Goal: Information Seeking & Learning: Get advice/opinions

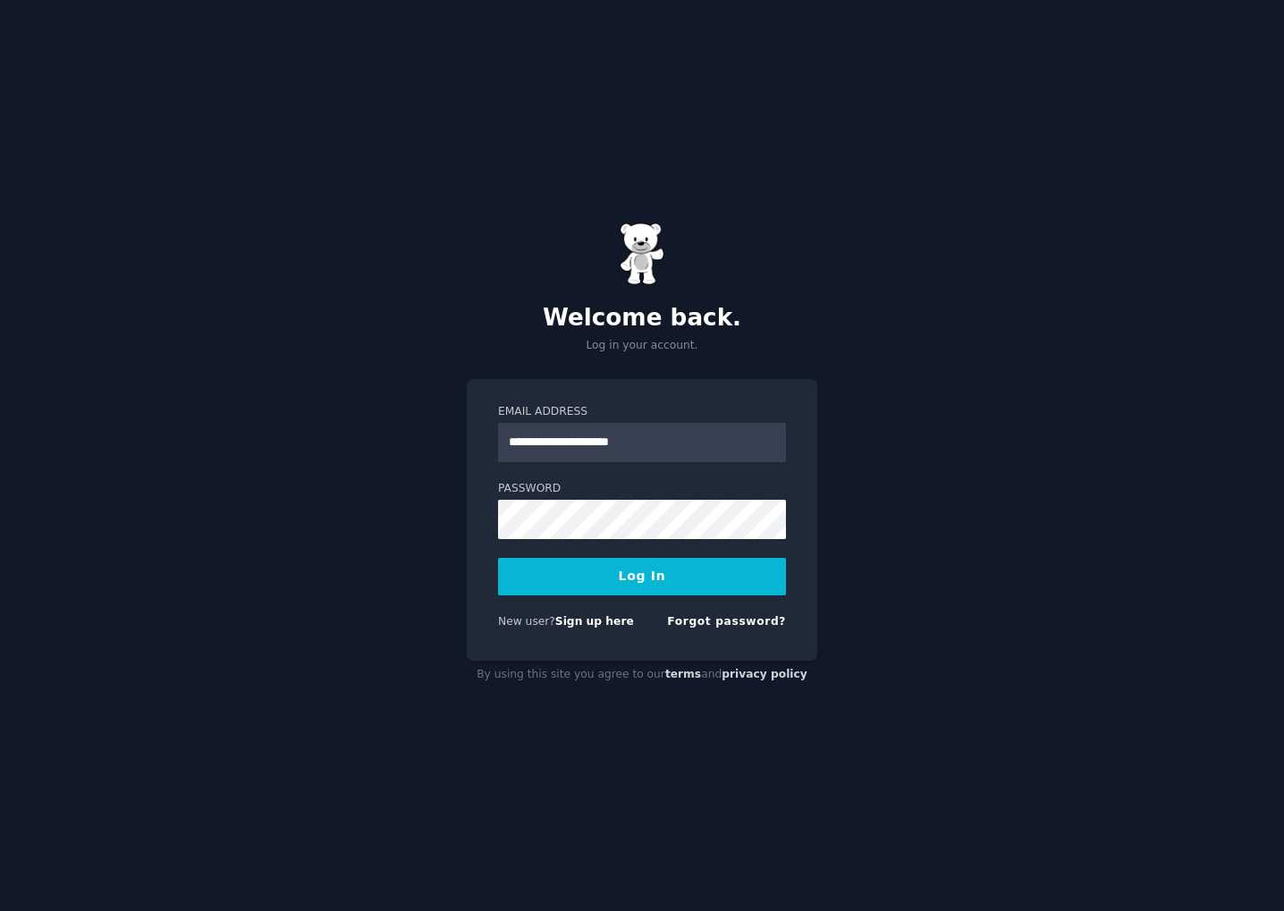
type input "**********"
click at [630, 574] on button "Log In" at bounding box center [642, 577] width 288 height 38
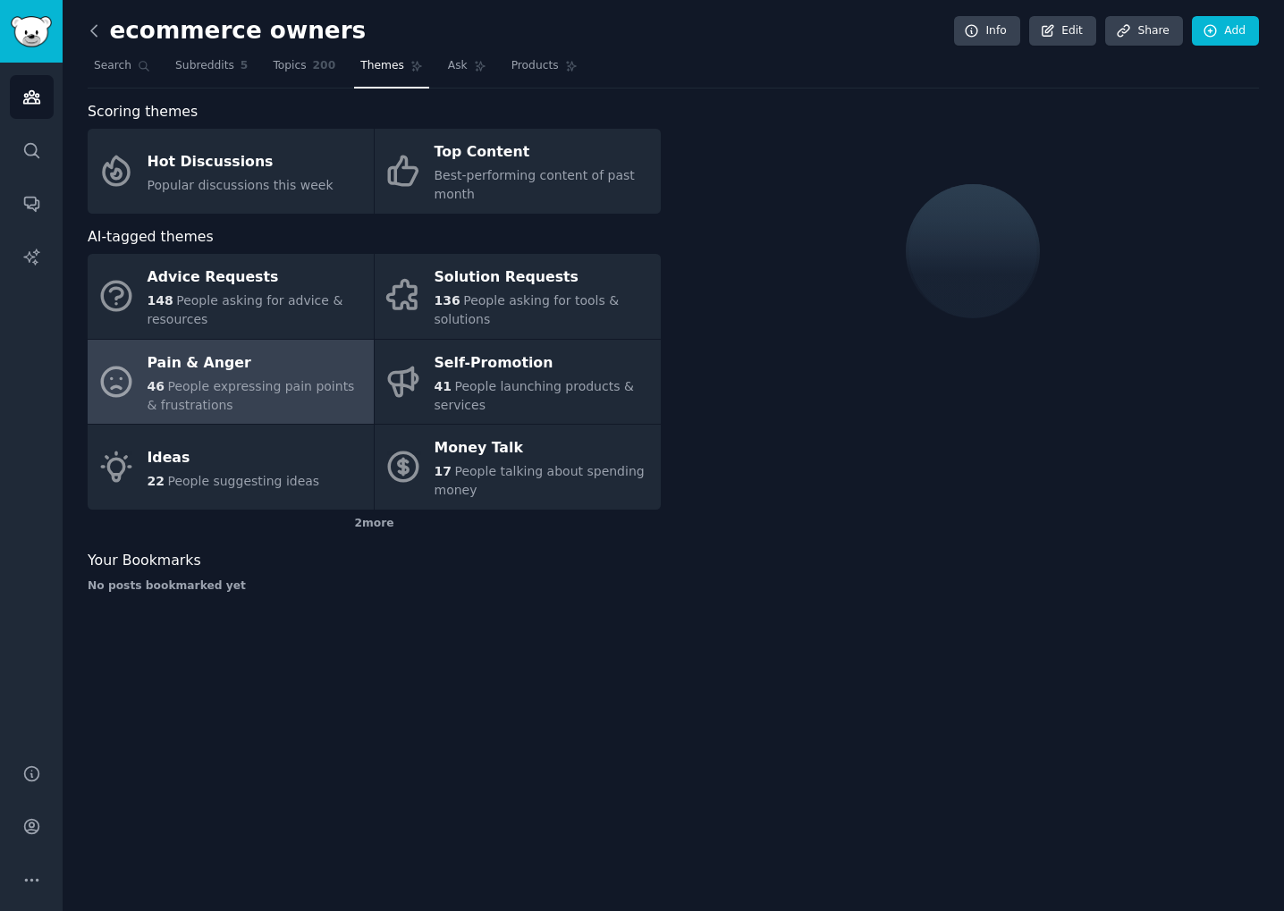
click at [91, 28] on icon at bounding box center [94, 30] width 19 height 19
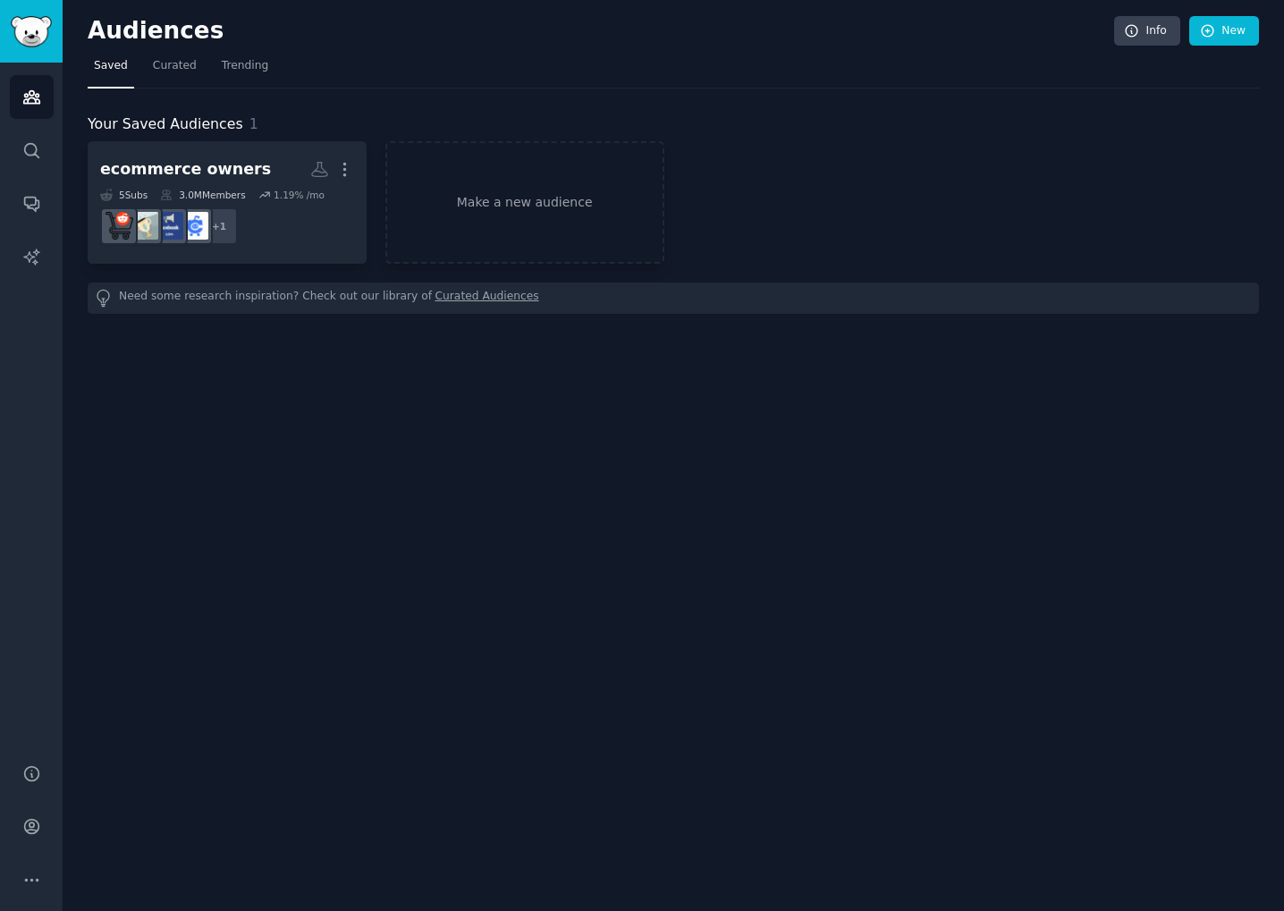
click at [222, 190] on div "3.0M Members" at bounding box center [202, 195] width 85 height 13
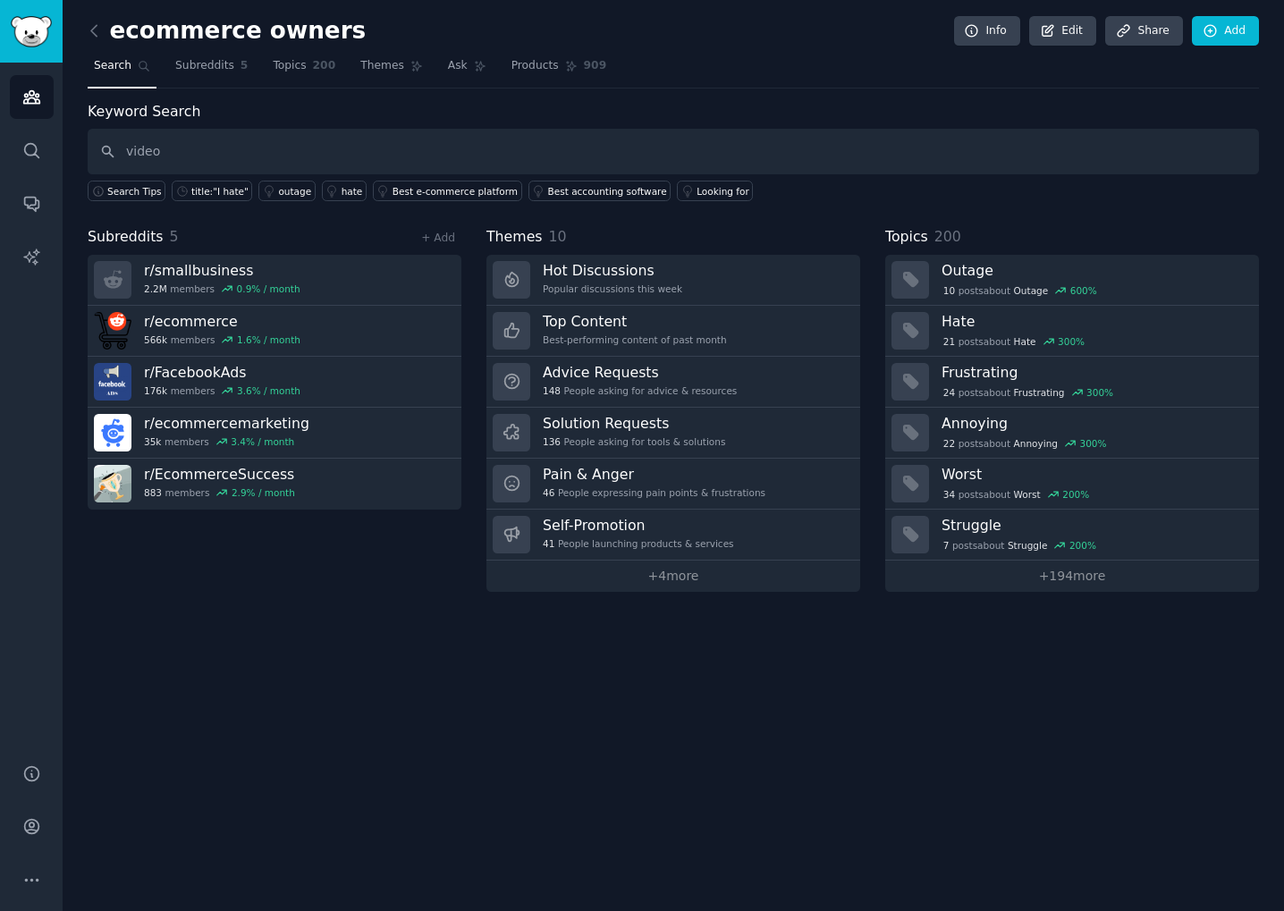
type input "video"
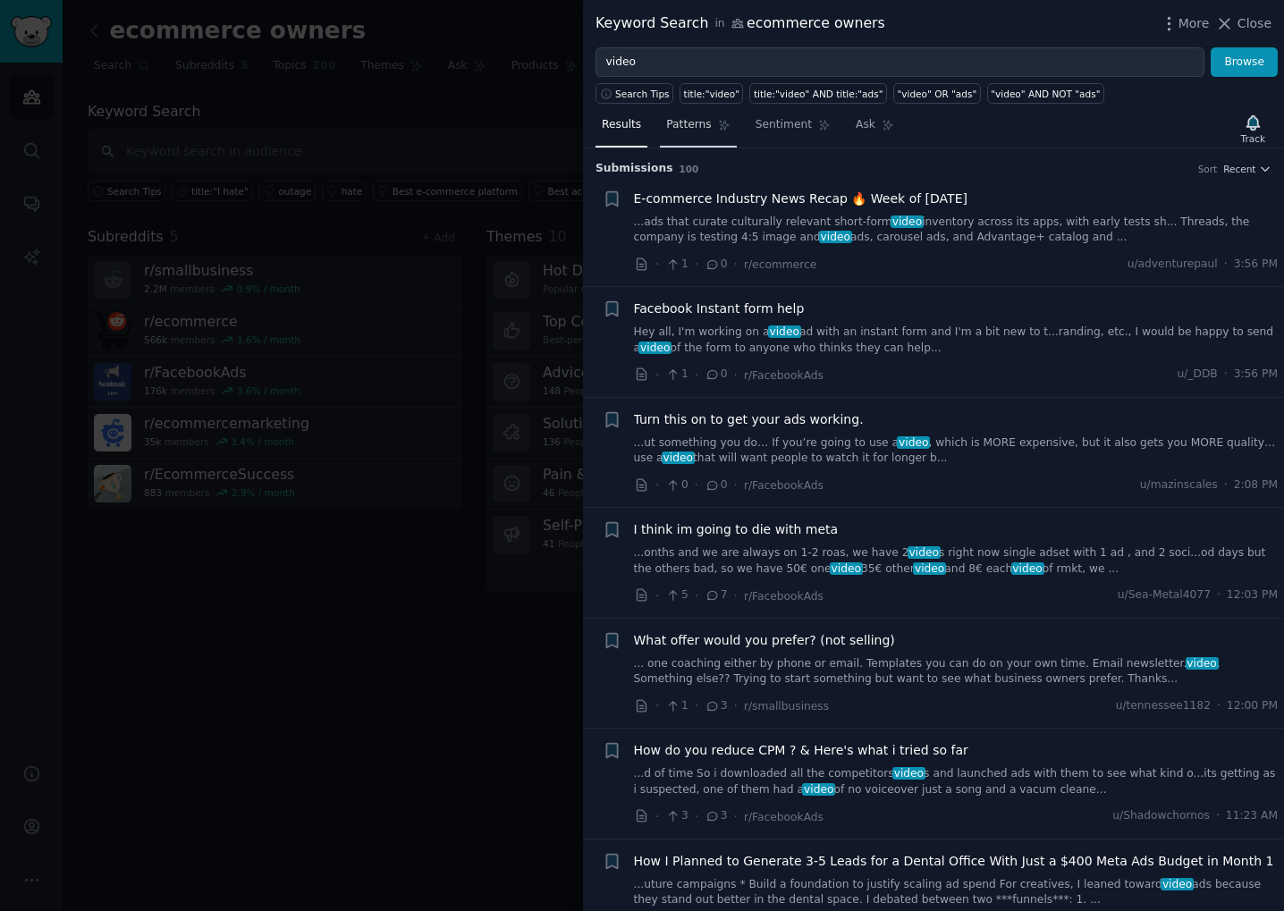
click at [692, 139] on link "Patterns" at bounding box center [698, 129] width 76 height 37
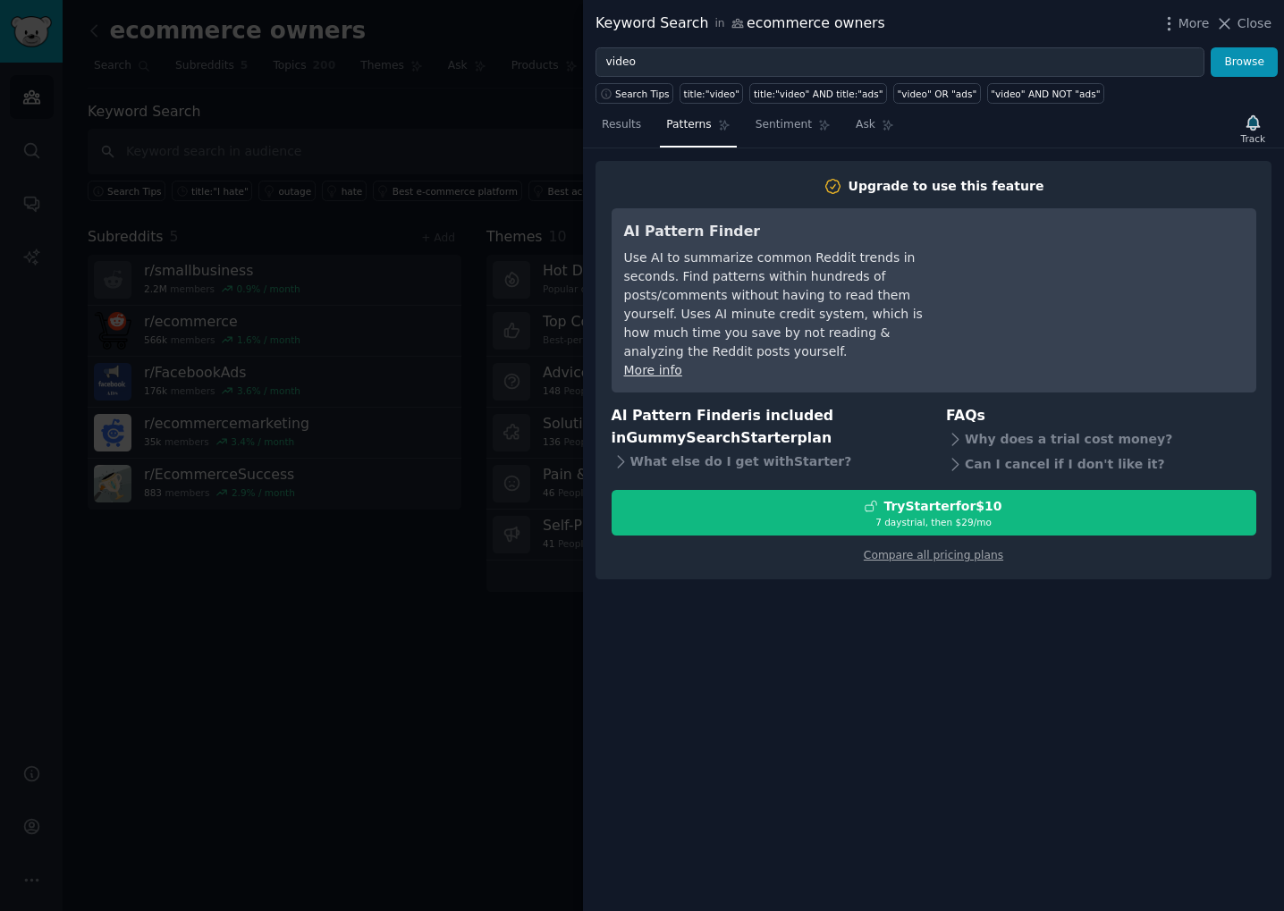
drag, startPoint x: 636, startPoint y: 133, endPoint x: 668, endPoint y: 135, distance: 32.2
click at [634, 134] on link "Results" at bounding box center [621, 129] width 52 height 37
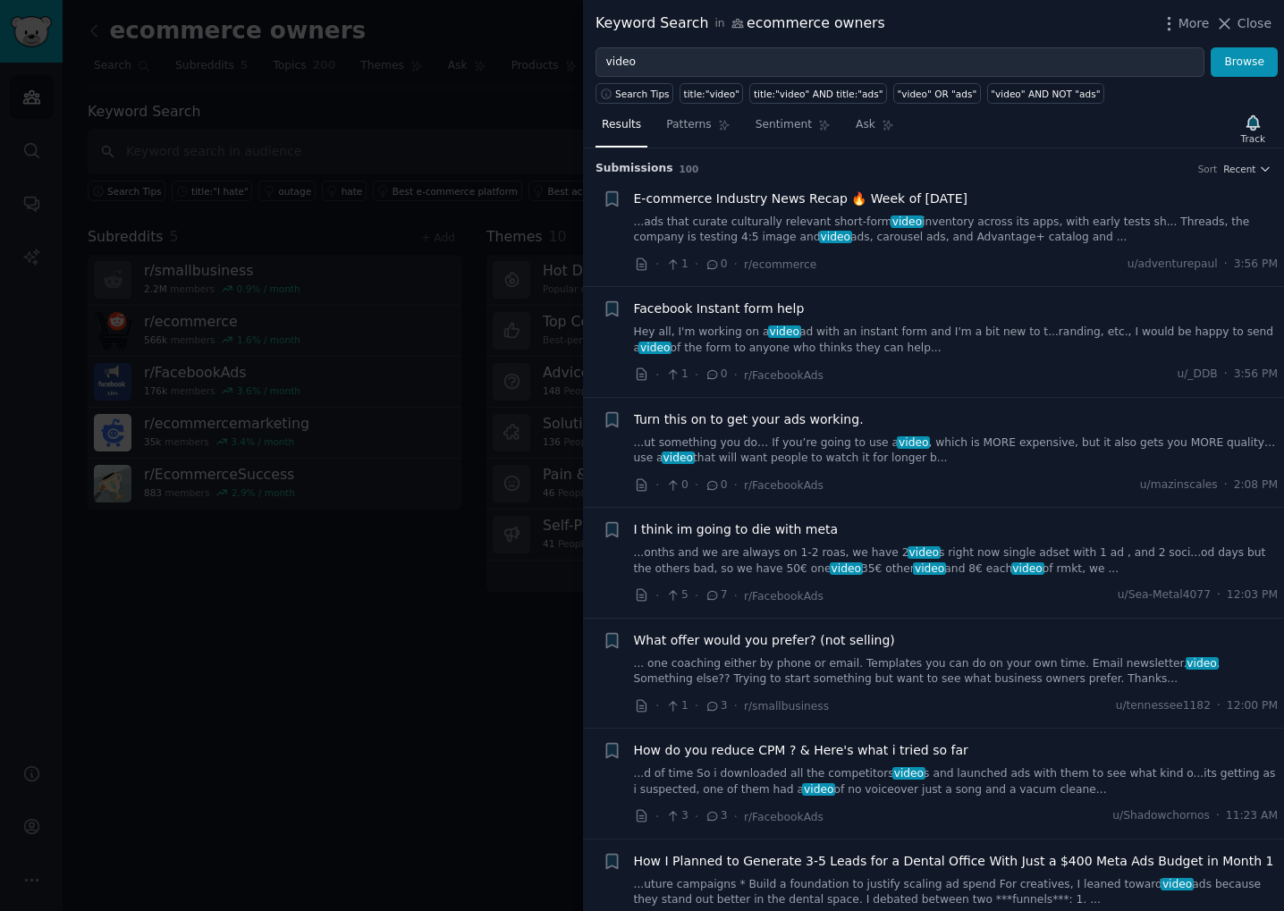
click at [332, 125] on div at bounding box center [642, 455] width 1284 height 911
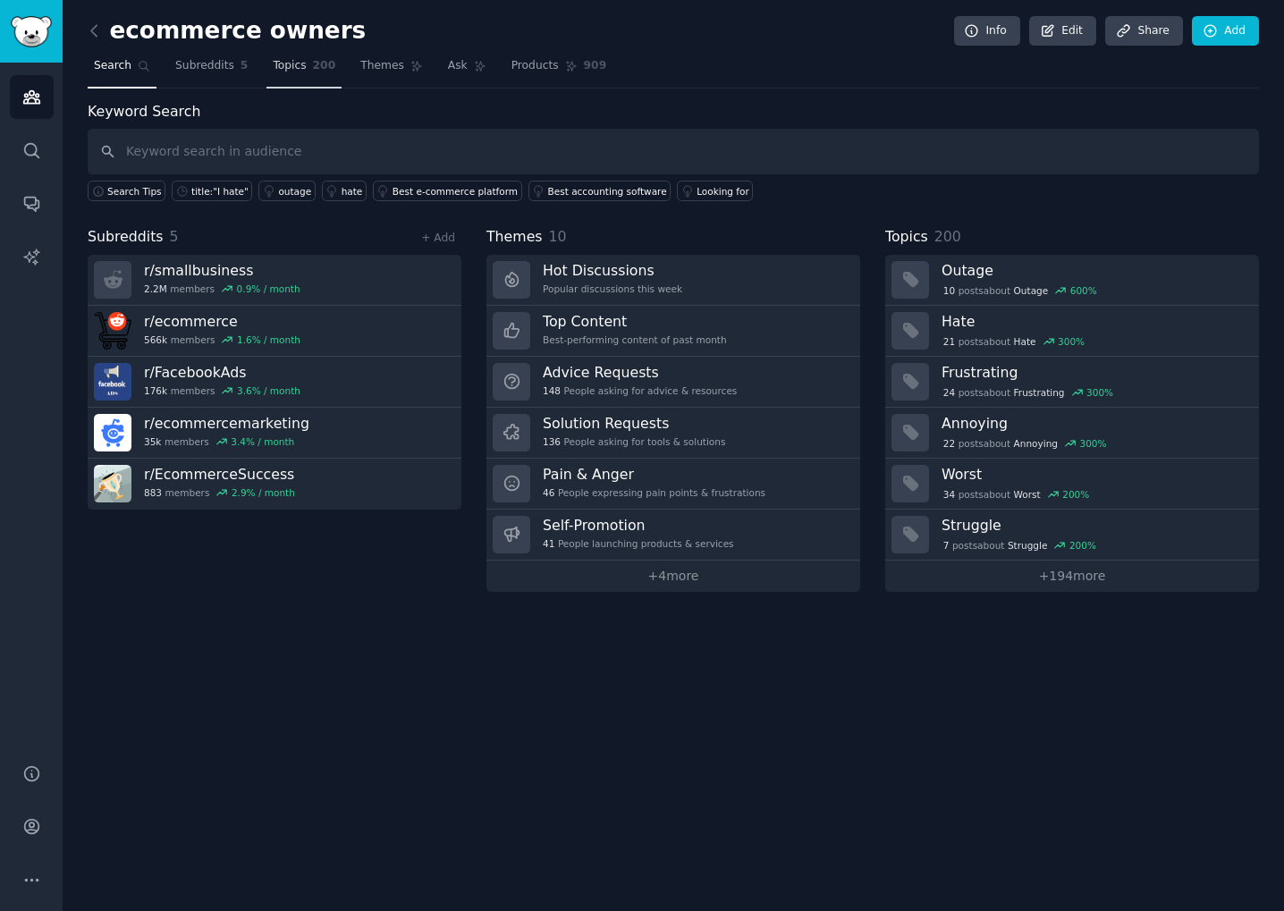
click at [313, 72] on span "200" at bounding box center [324, 66] width 23 height 16
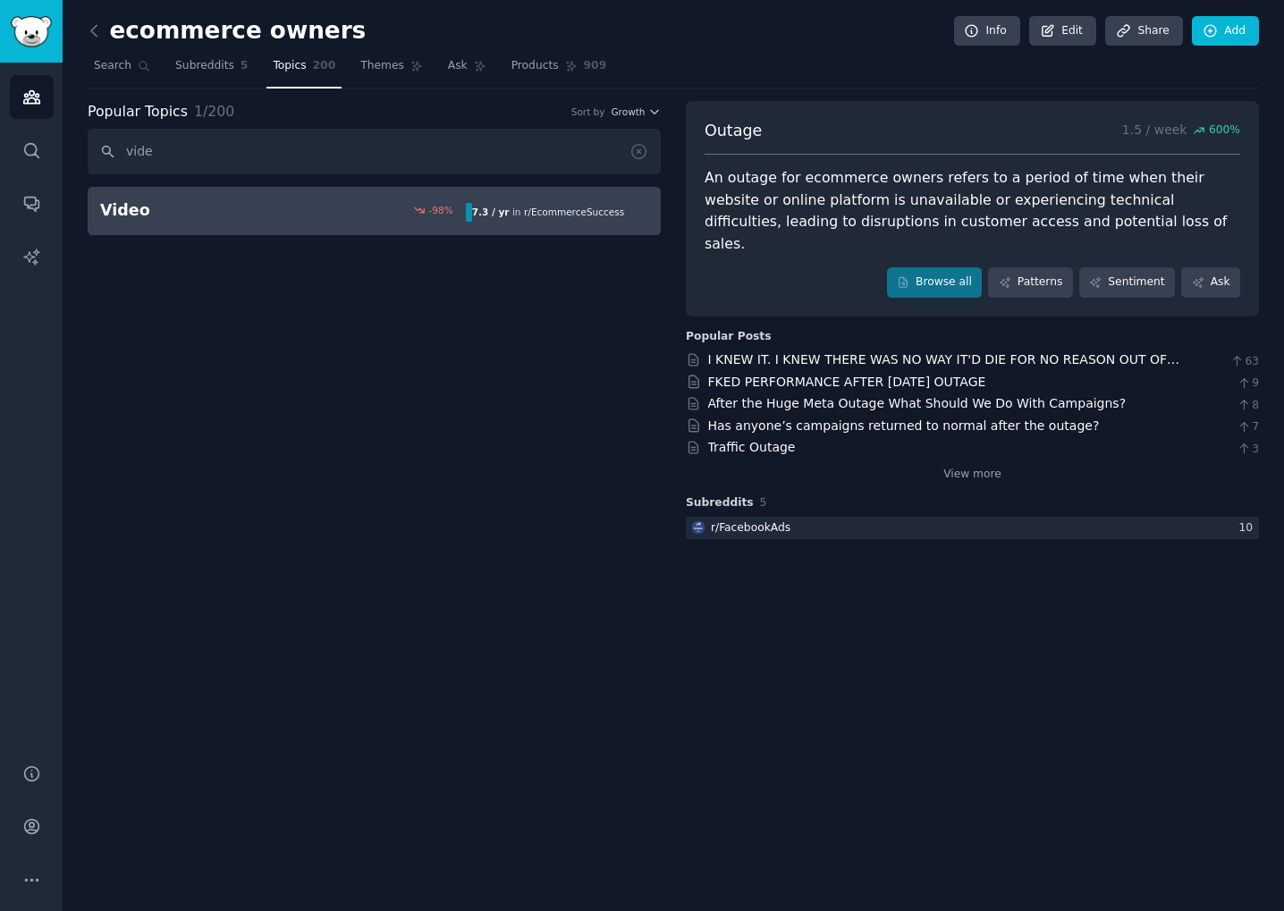
type input "vide"
click at [268, 230] on link "Video -98 % 7.3 / yr in r/ EcommerceSuccess" at bounding box center [374, 211] width 573 height 48
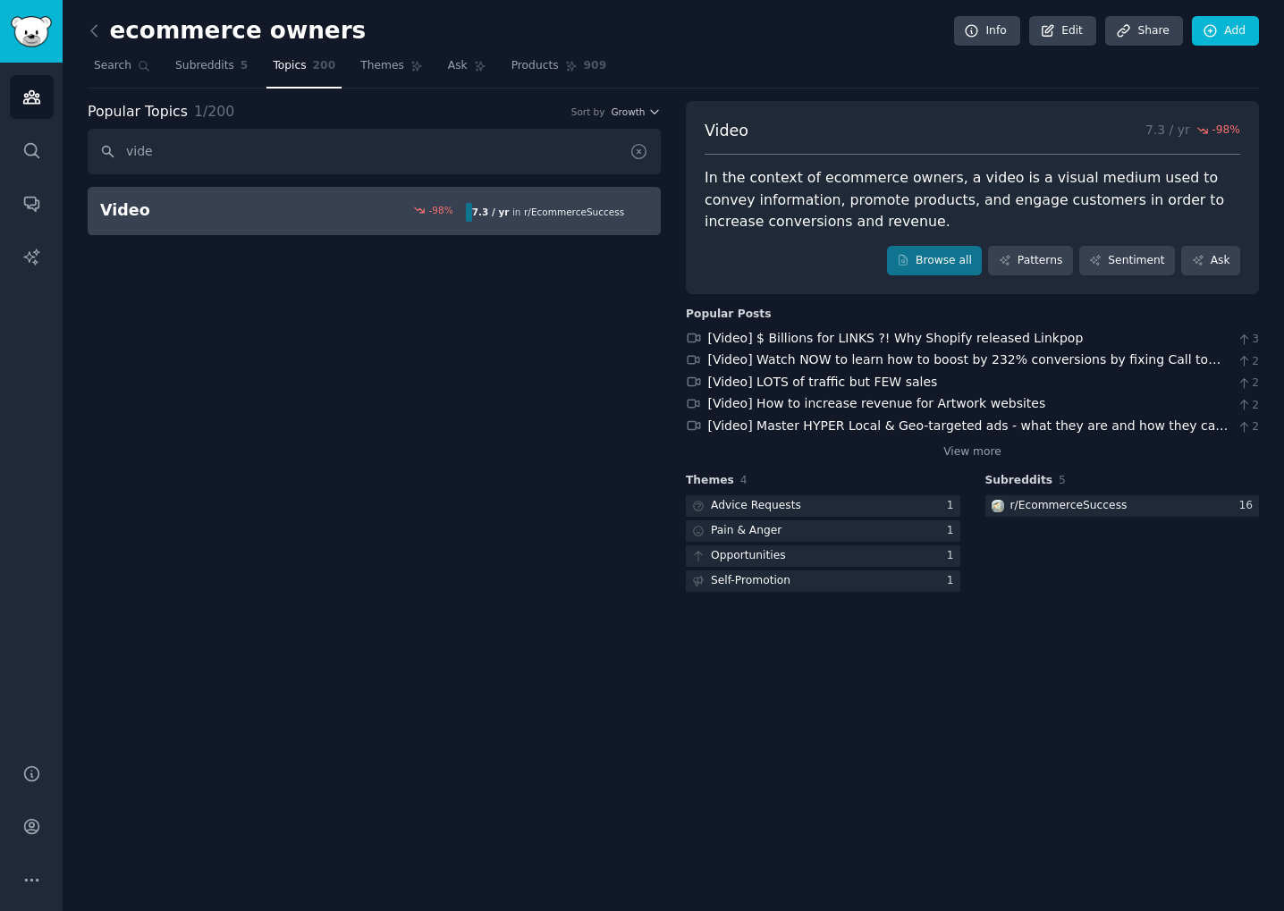
click at [638, 153] on icon at bounding box center [638, 151] width 19 height 19
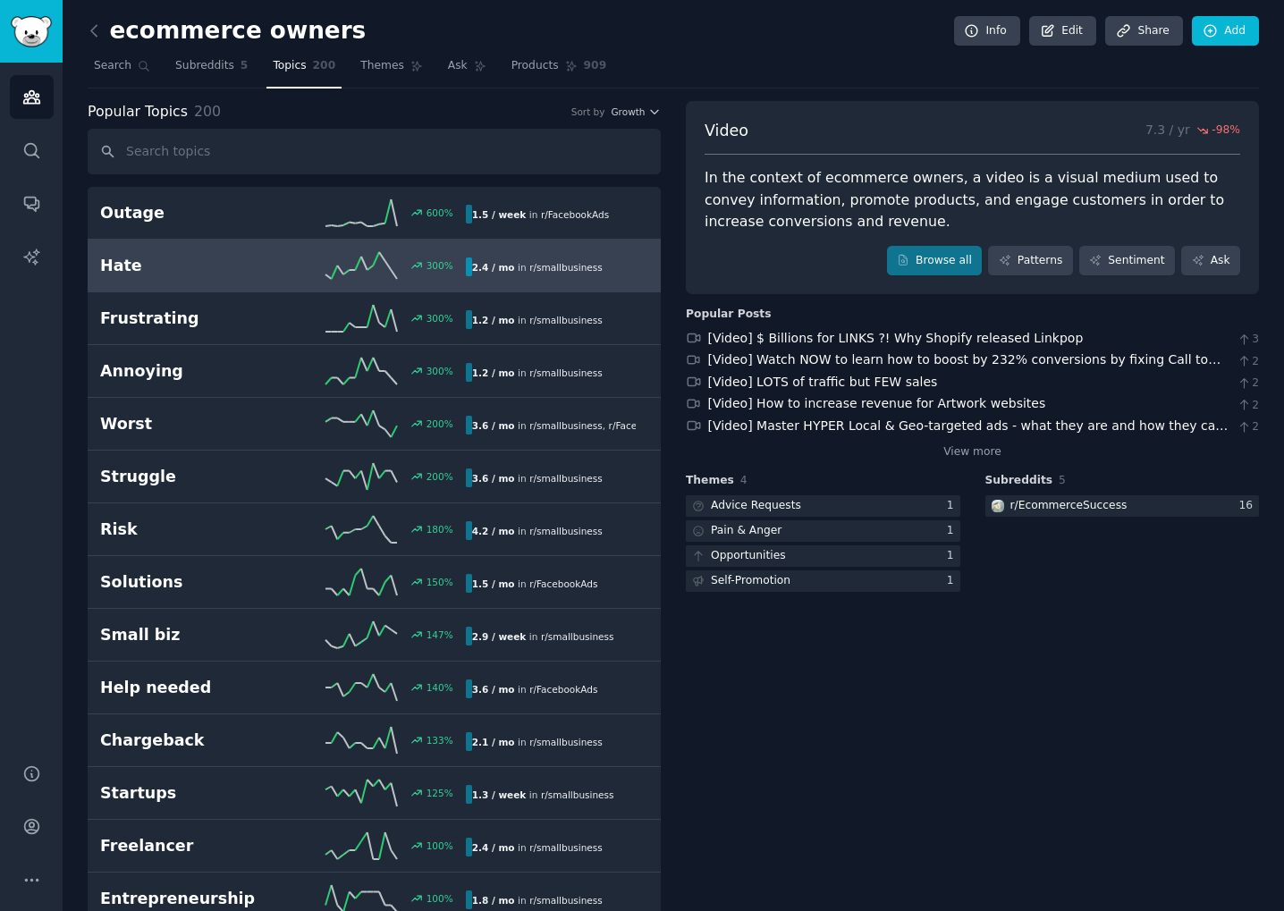
click at [244, 267] on h2 "Hate" at bounding box center [191, 266] width 182 height 22
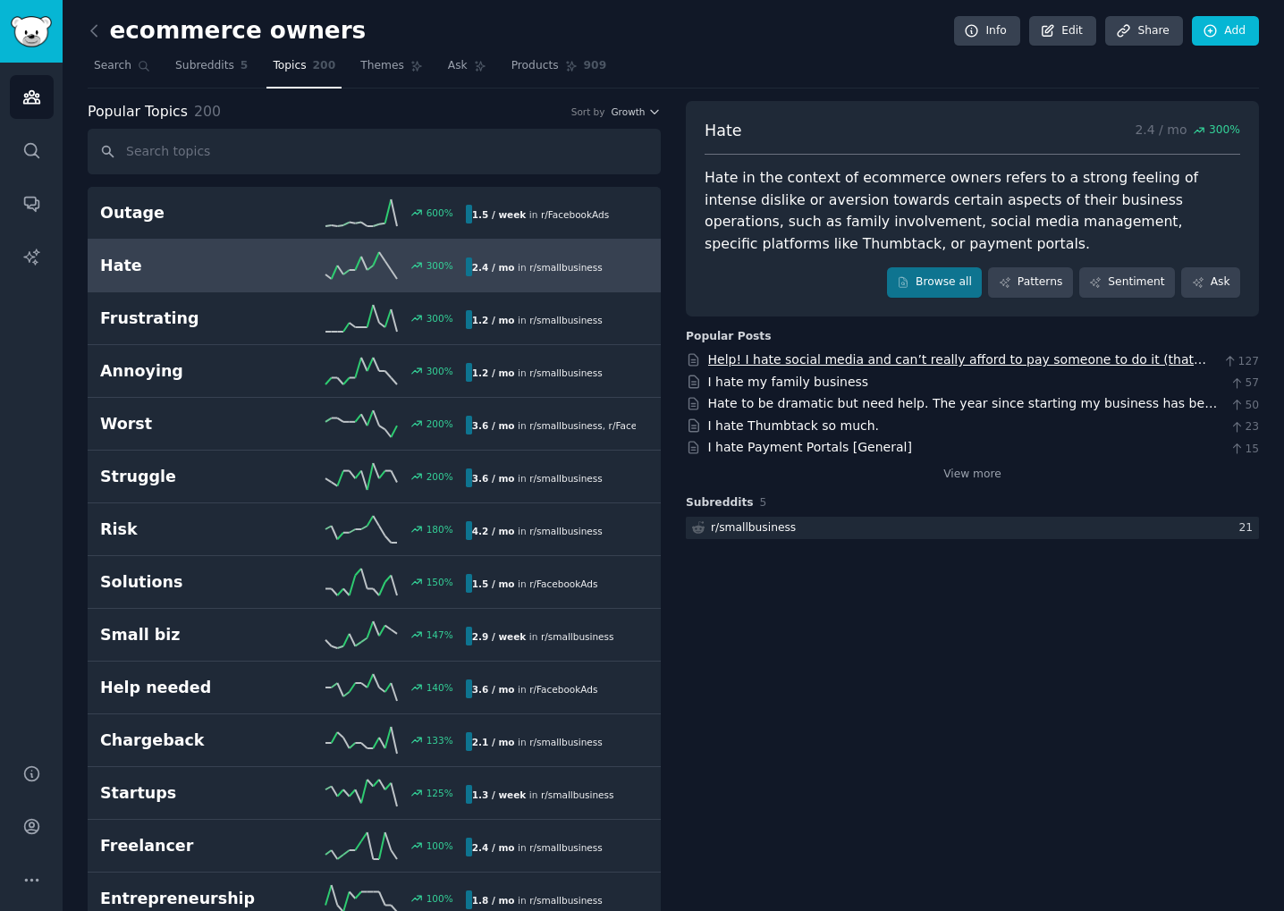
click at [844, 363] on link "Help! I hate social media and can’t really afford to pay someone to do it (that…" at bounding box center [957, 368] width 499 height 33
click at [955, 468] on link "View more" at bounding box center [972, 475] width 58 height 16
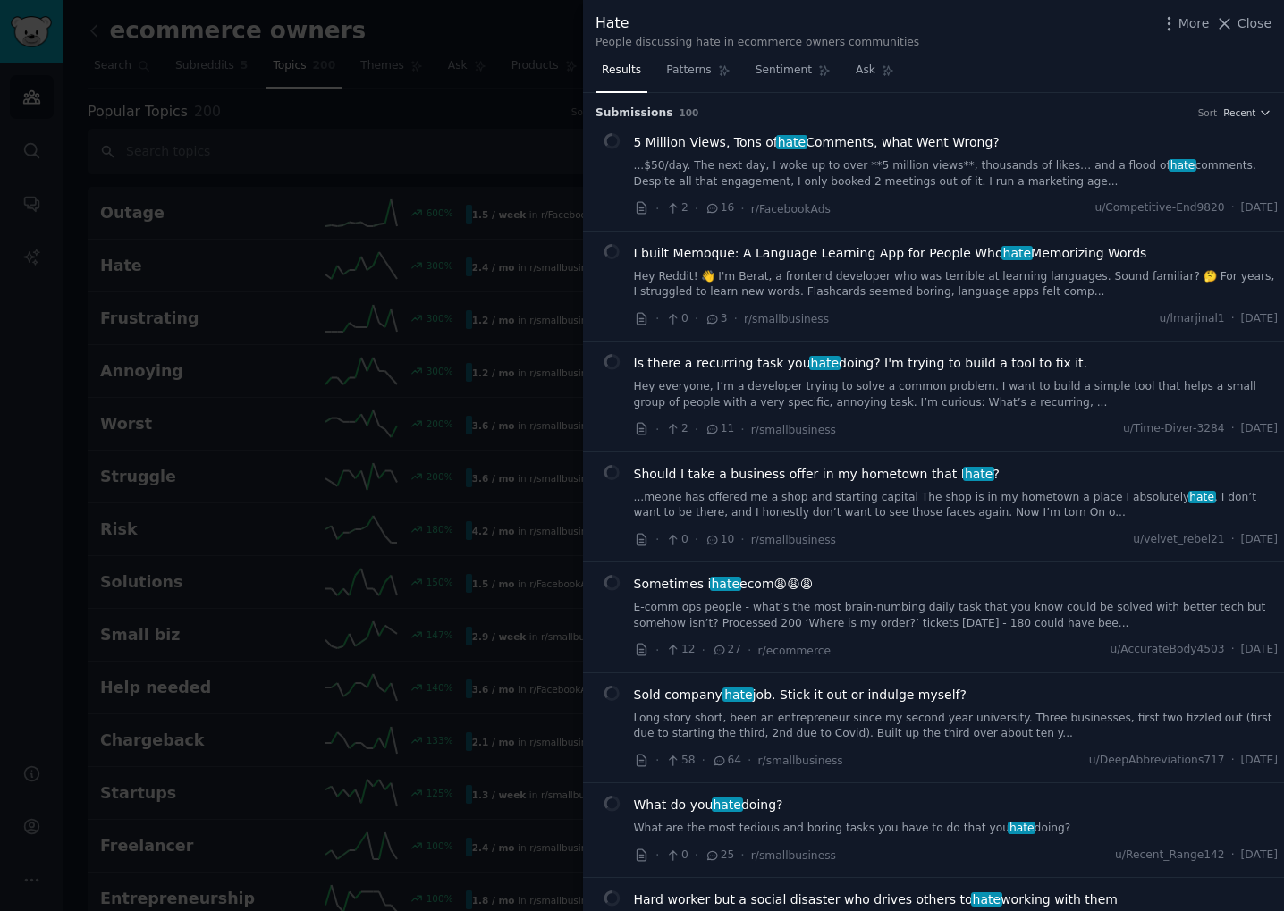
click at [532, 133] on div at bounding box center [642, 455] width 1284 height 911
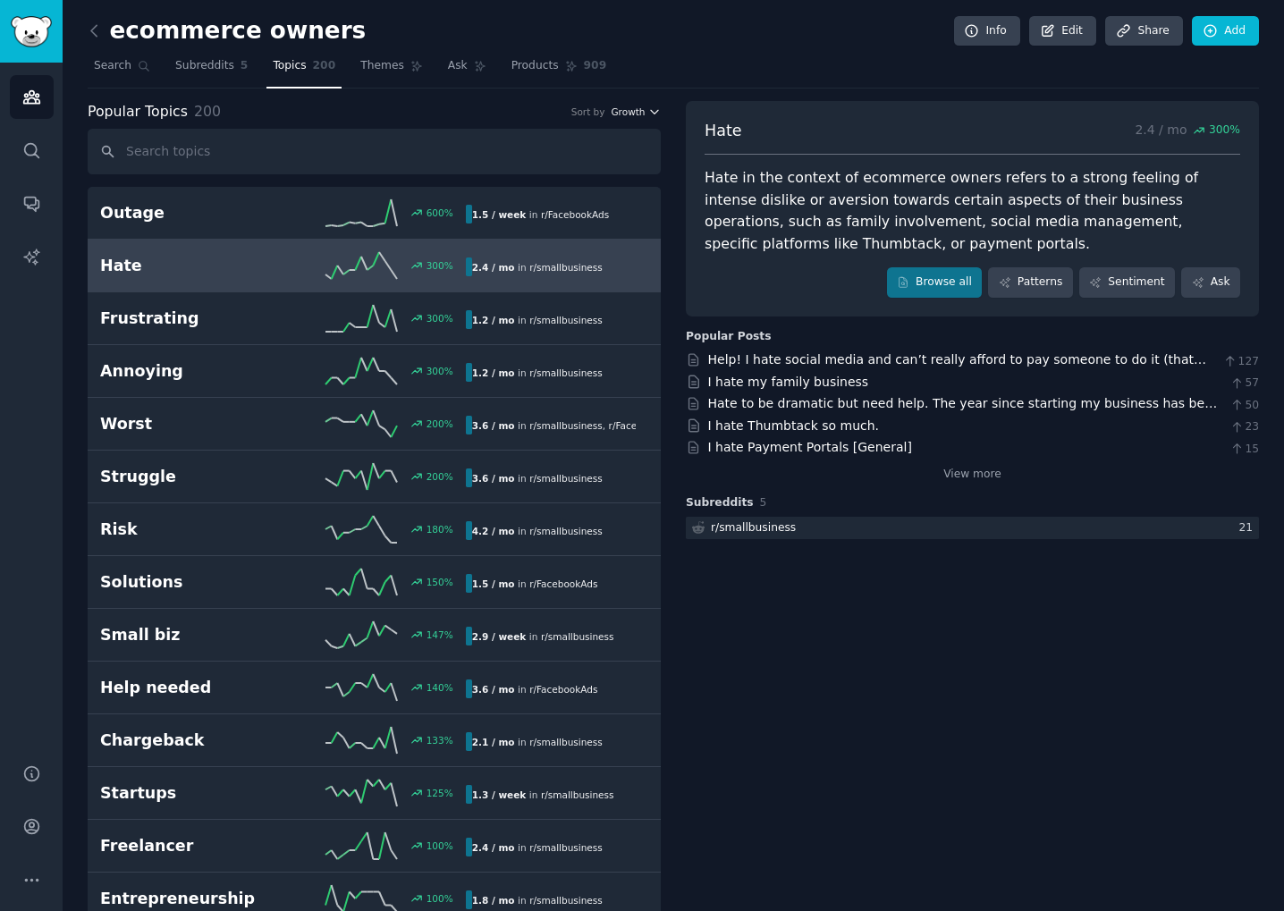
click at [644, 115] on span "Growth" at bounding box center [628, 111] width 34 height 13
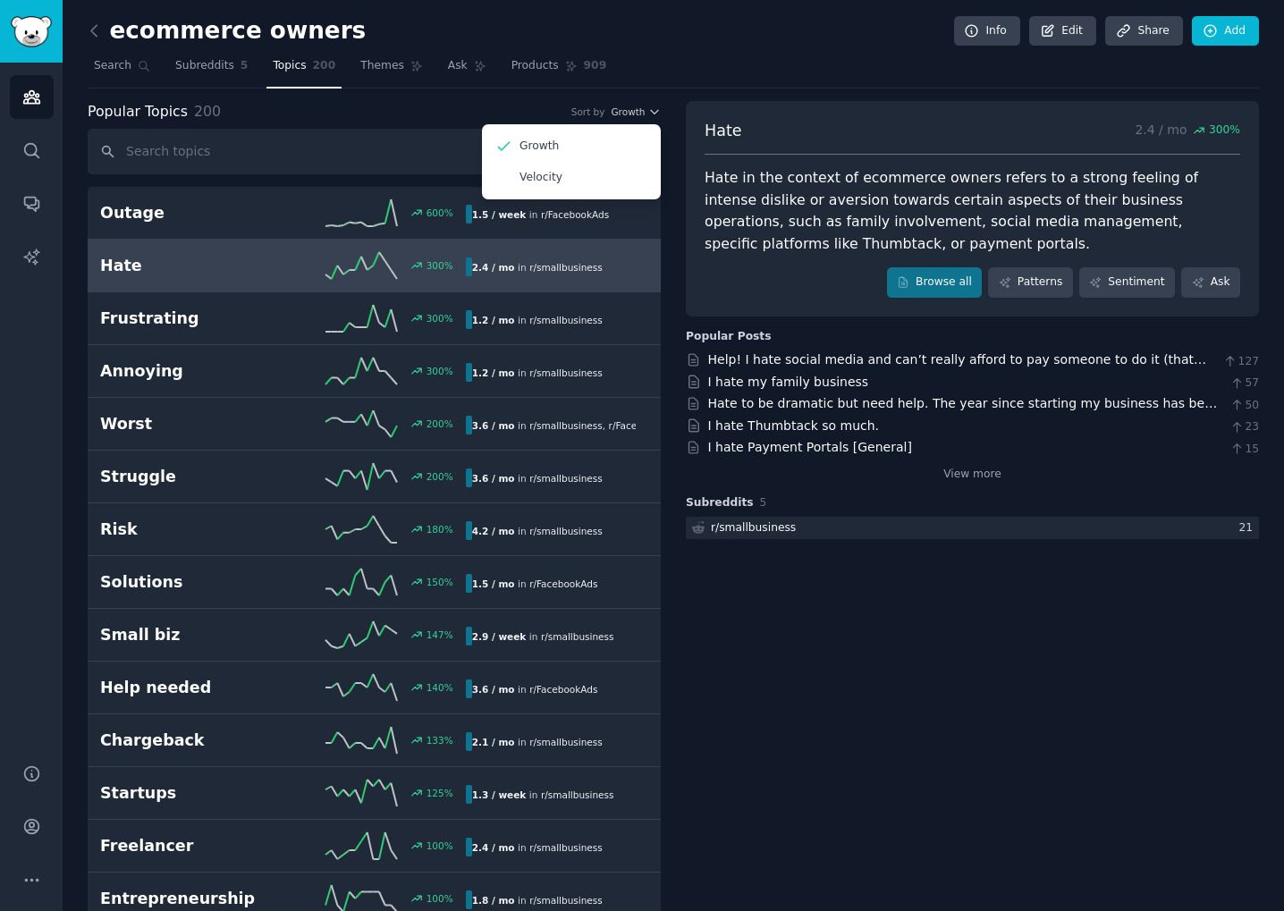
click at [690, 76] on nav "Search Subreddits 5 Topics 200 Themes Ask Products 909" at bounding box center [673, 70] width 1171 height 37
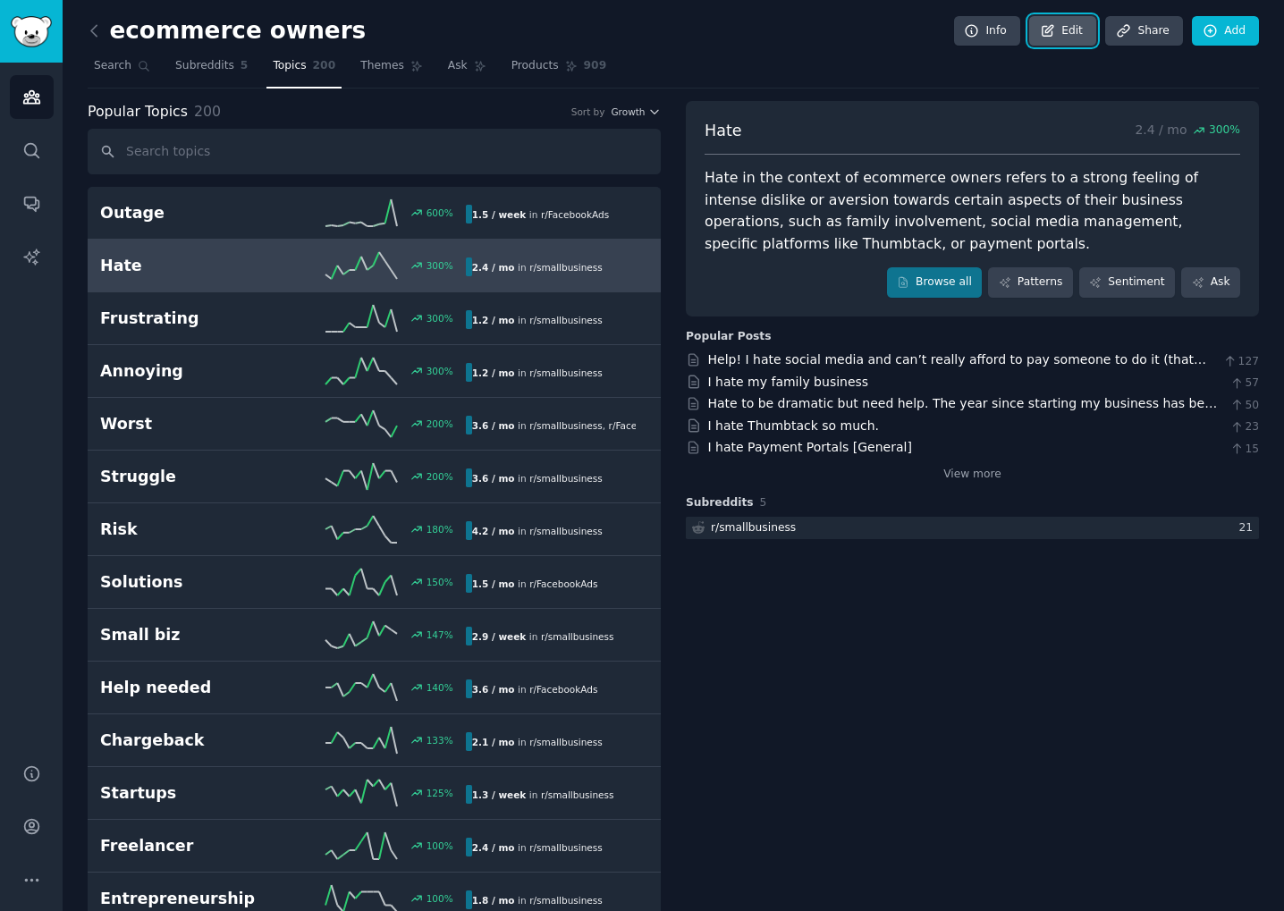
click at [1072, 27] on link "Edit" at bounding box center [1062, 31] width 67 height 30
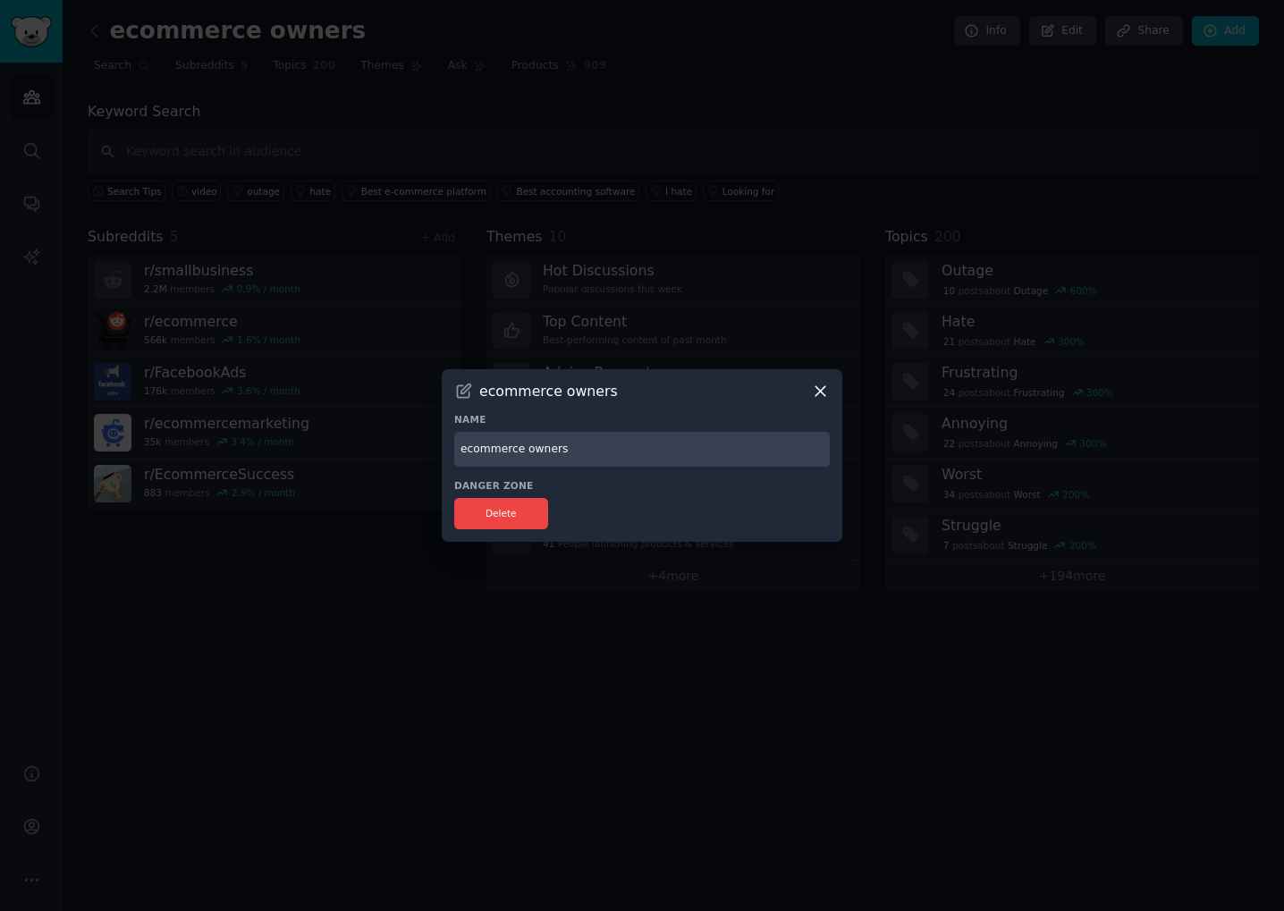
click at [818, 392] on icon at bounding box center [820, 391] width 19 height 19
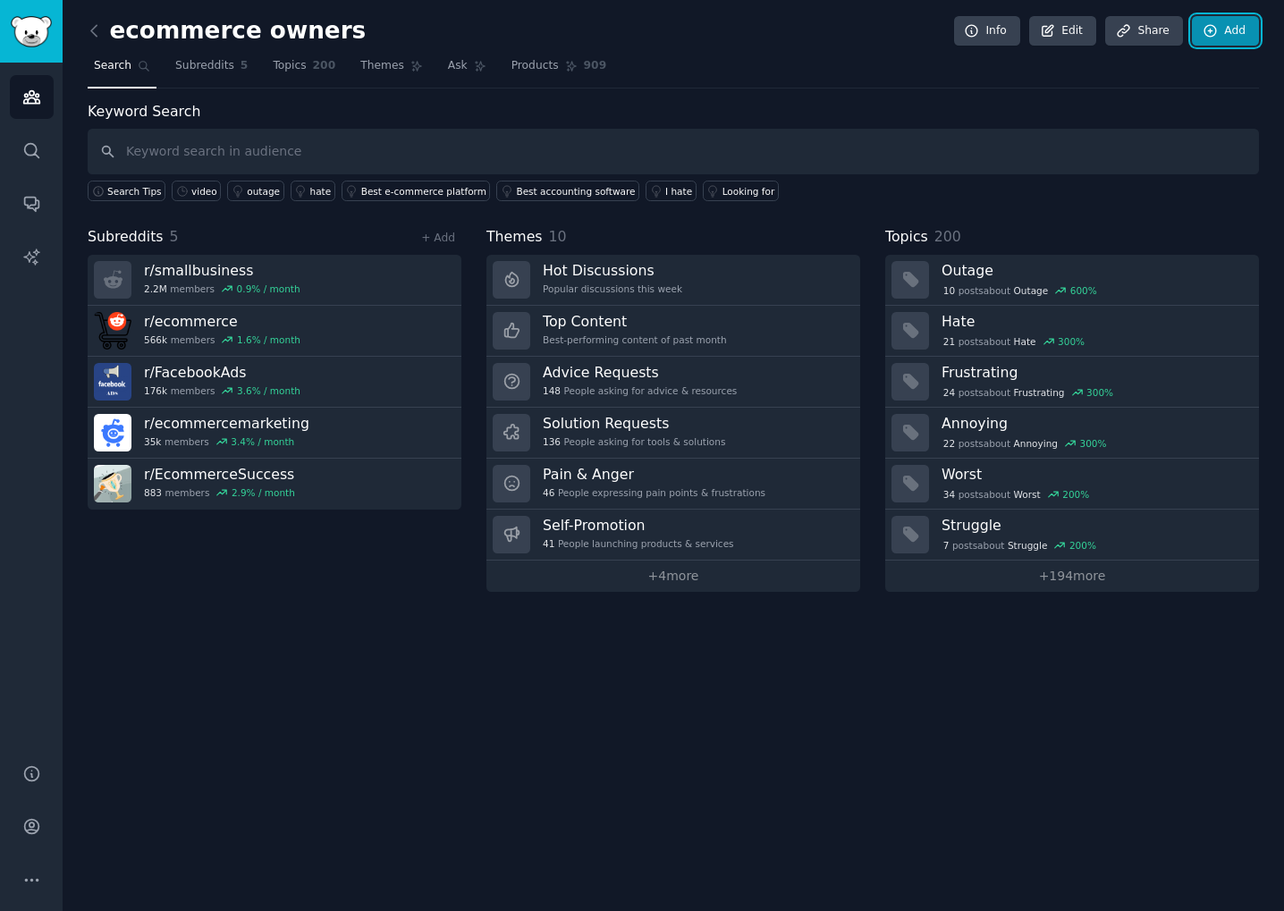
click at [1232, 21] on link "Add" at bounding box center [1225, 31] width 67 height 30
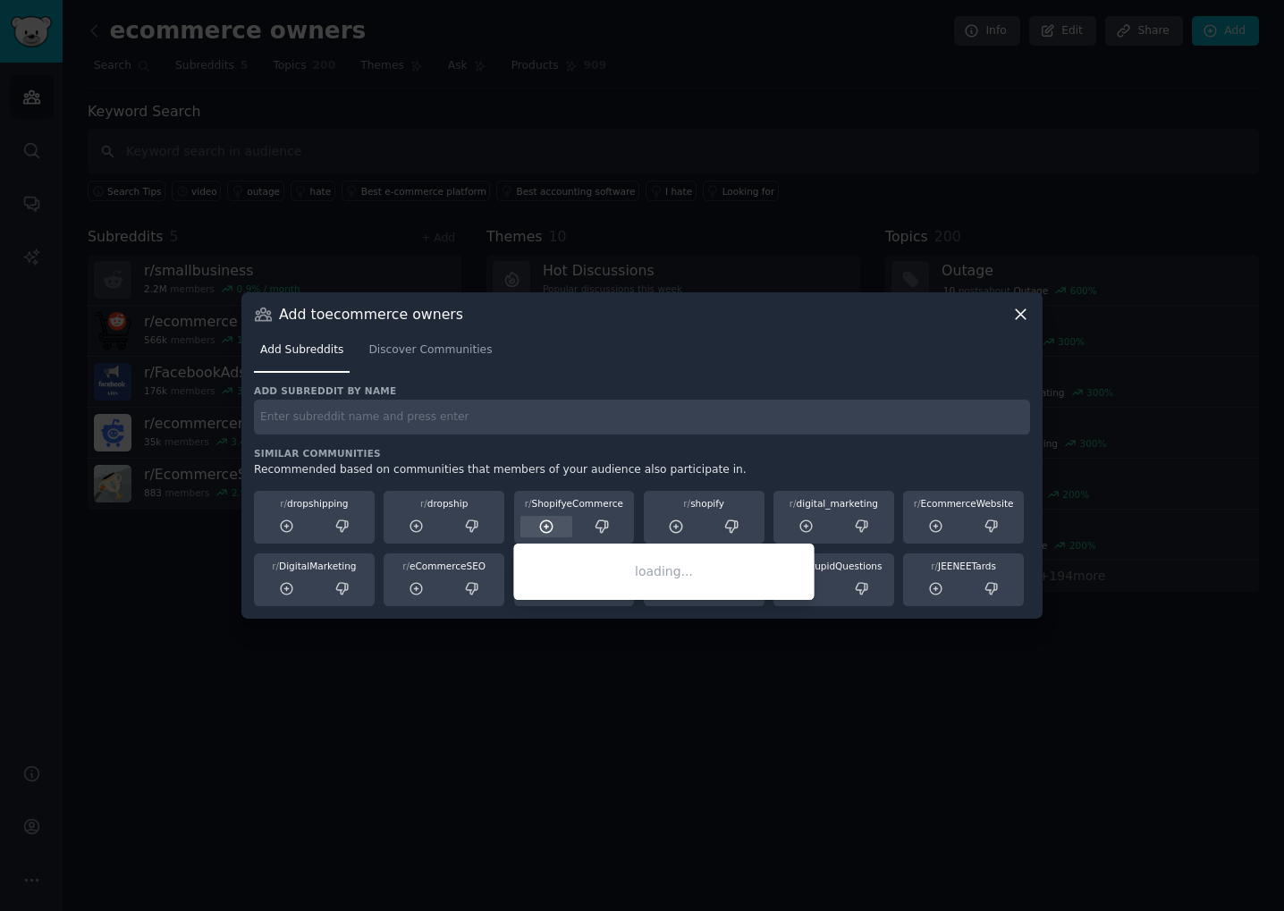
click at [540, 529] on icon at bounding box center [546, 526] width 16 height 16
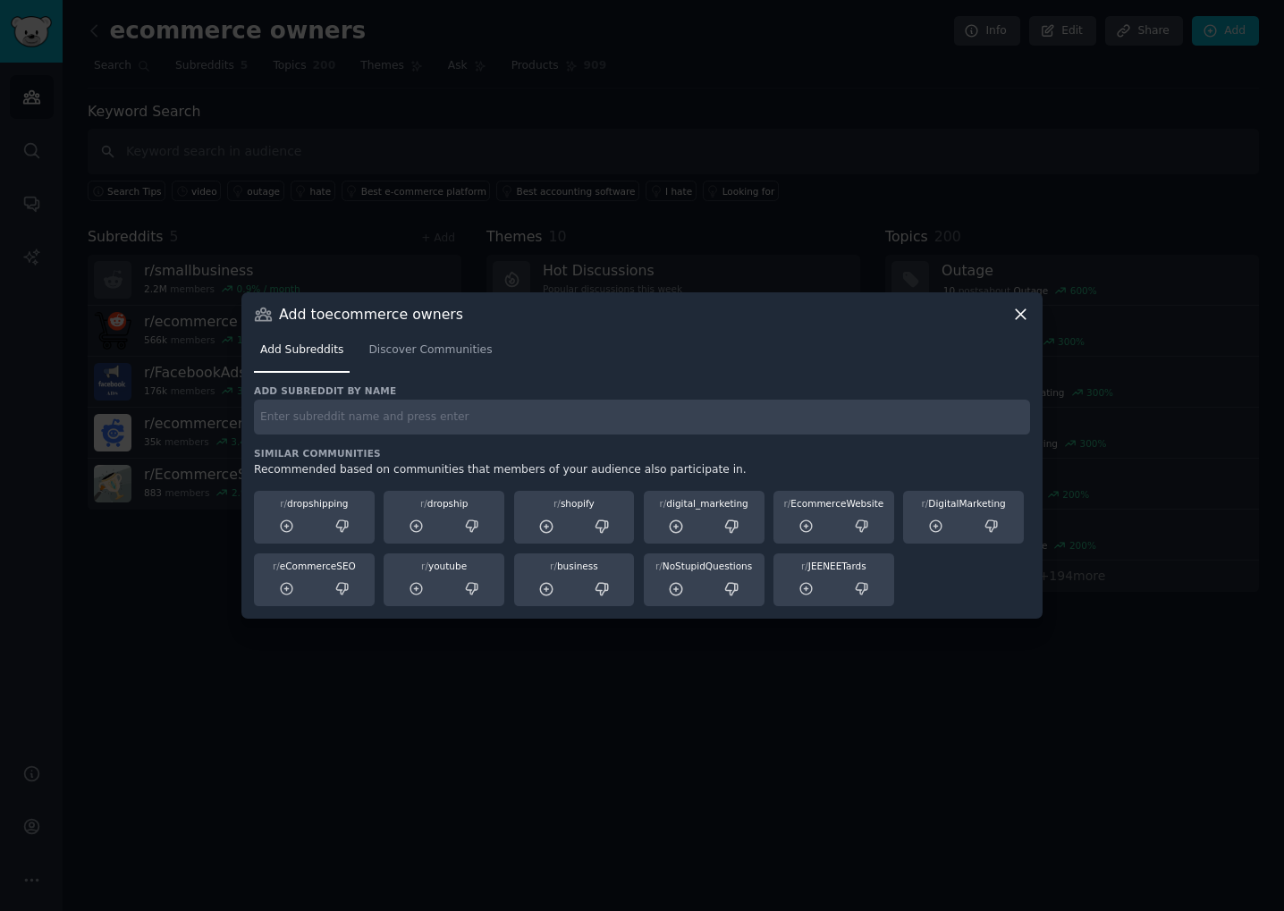
click at [751, 208] on div at bounding box center [642, 455] width 1284 height 911
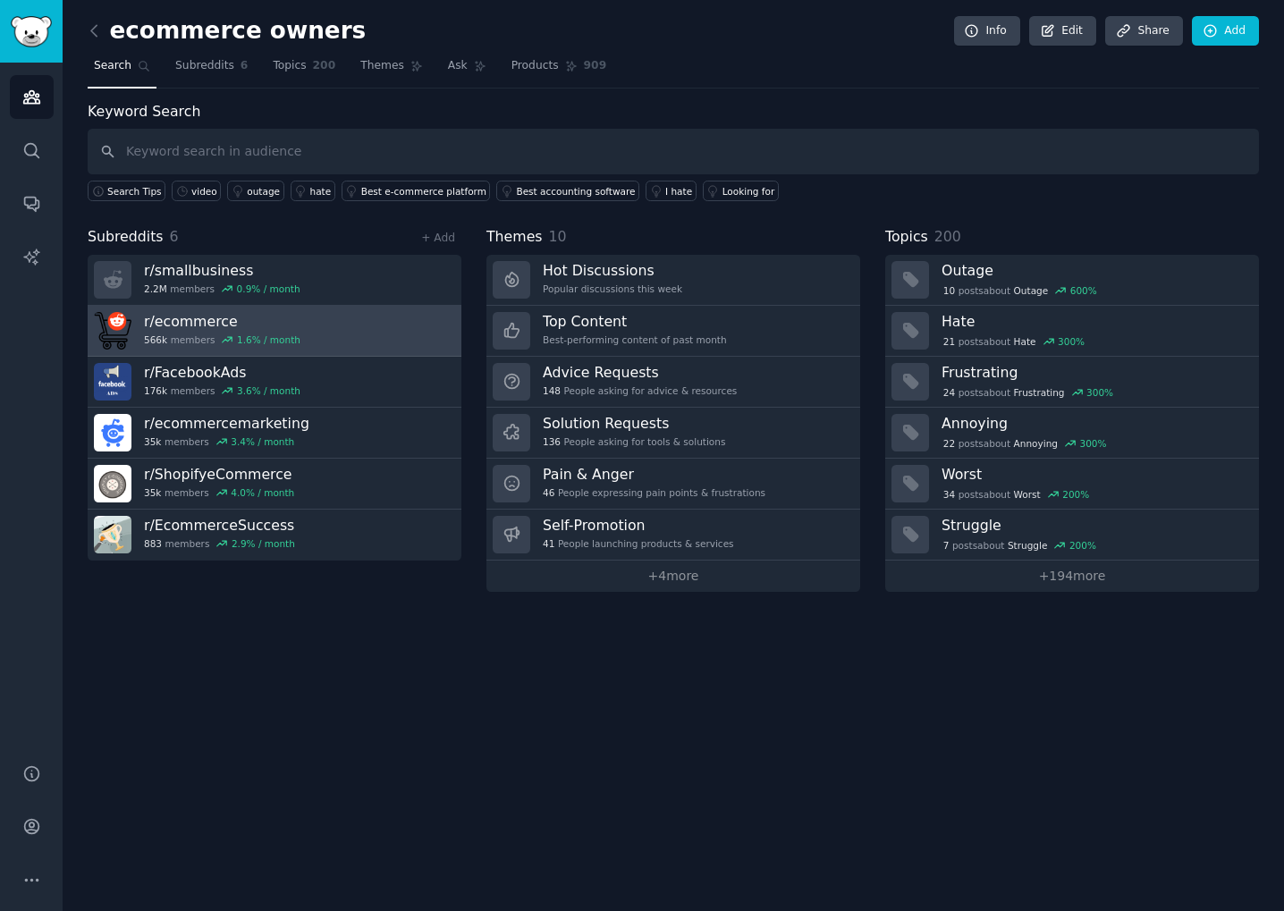
click at [341, 339] on link "r/ ecommerce 566k members 1.6 % / month" at bounding box center [275, 331] width 374 height 51
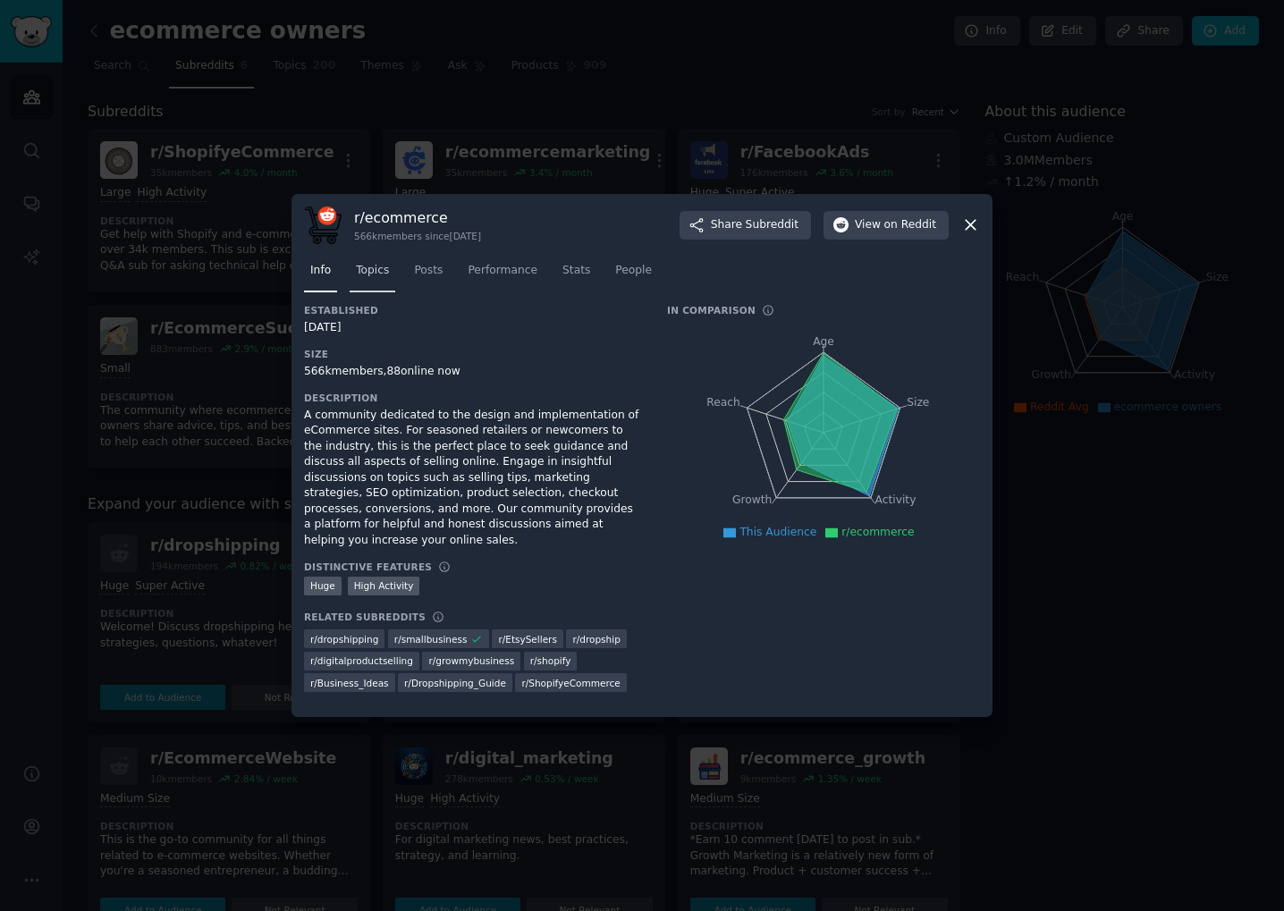
click at [379, 275] on span "Topics" at bounding box center [372, 271] width 33 height 16
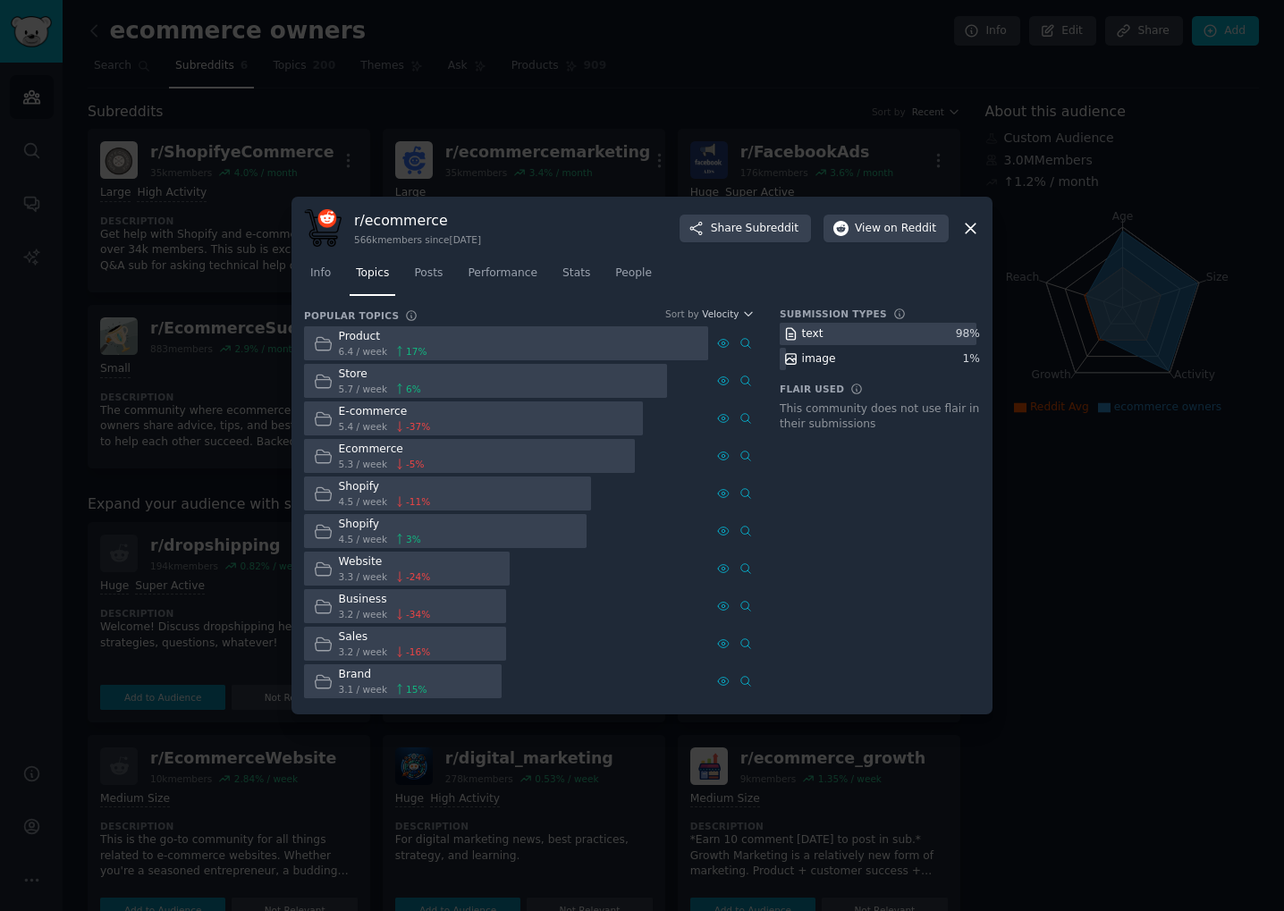
click at [359, 340] on div "Product" at bounding box center [383, 337] width 88 height 16
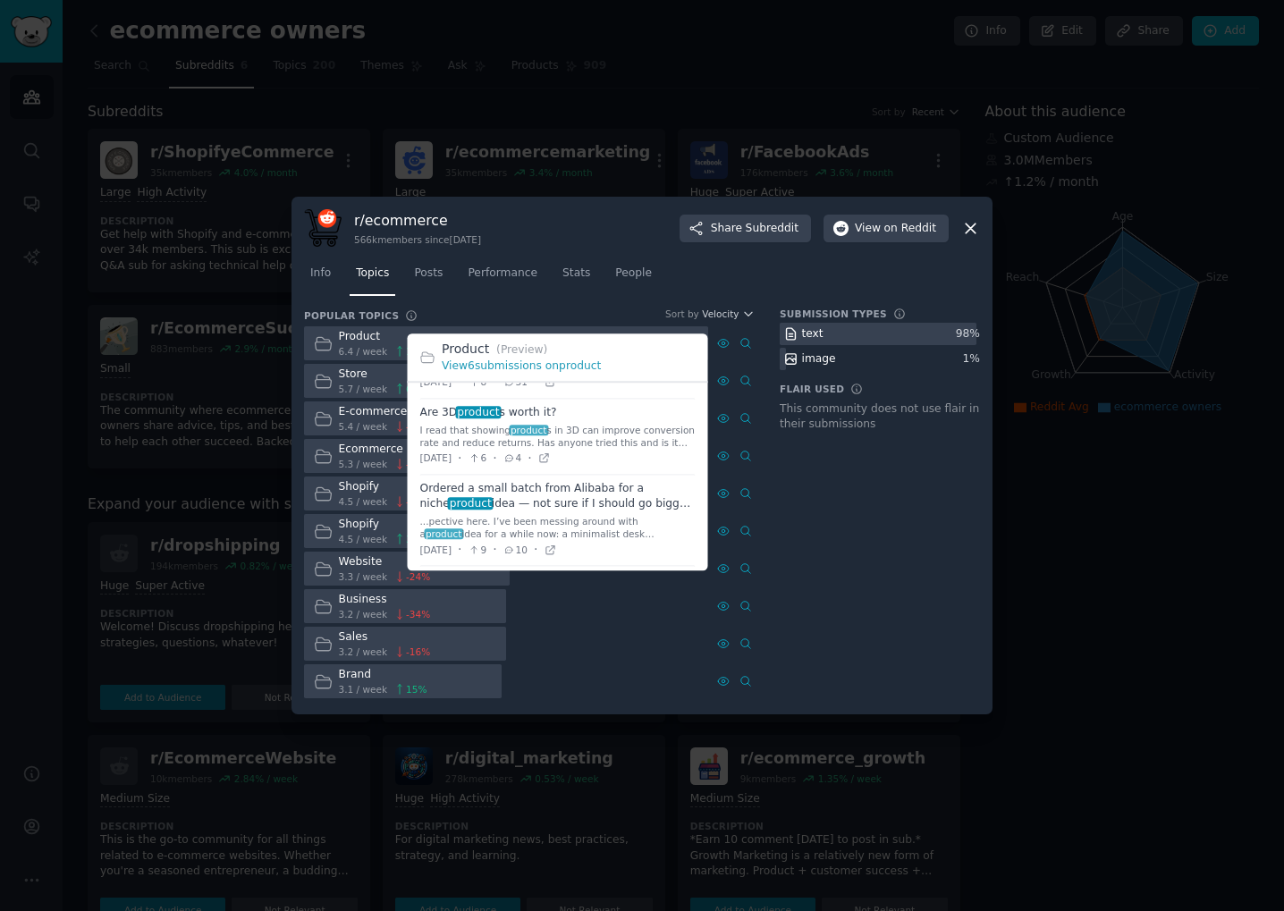
scroll to position [252, 0]
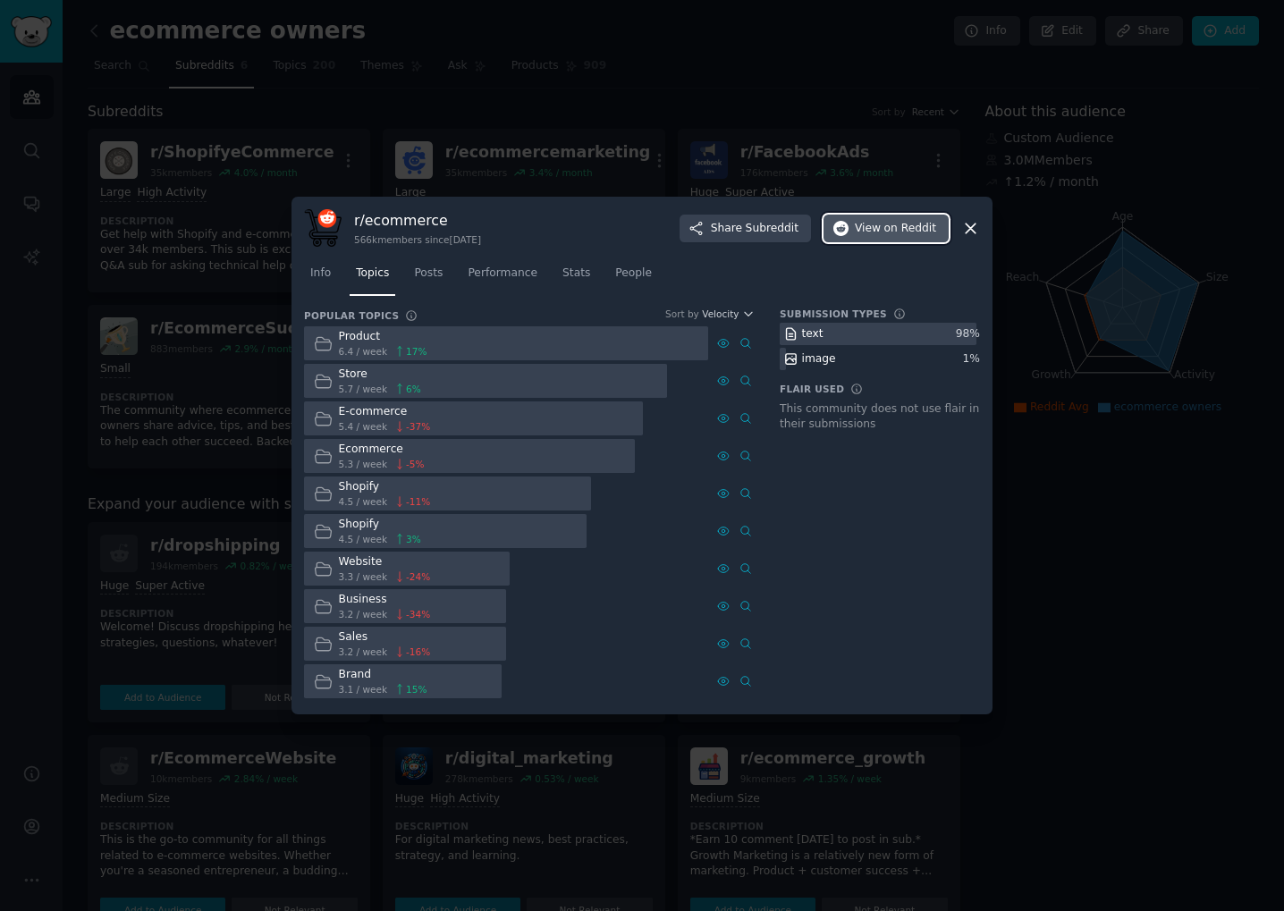
click at [894, 234] on span "on Reddit" at bounding box center [910, 229] width 52 height 16
drag, startPoint x: 653, startPoint y: 163, endPoint x: 528, endPoint y: 317, distance: 198.9
click at [639, 178] on div at bounding box center [642, 455] width 1284 height 911
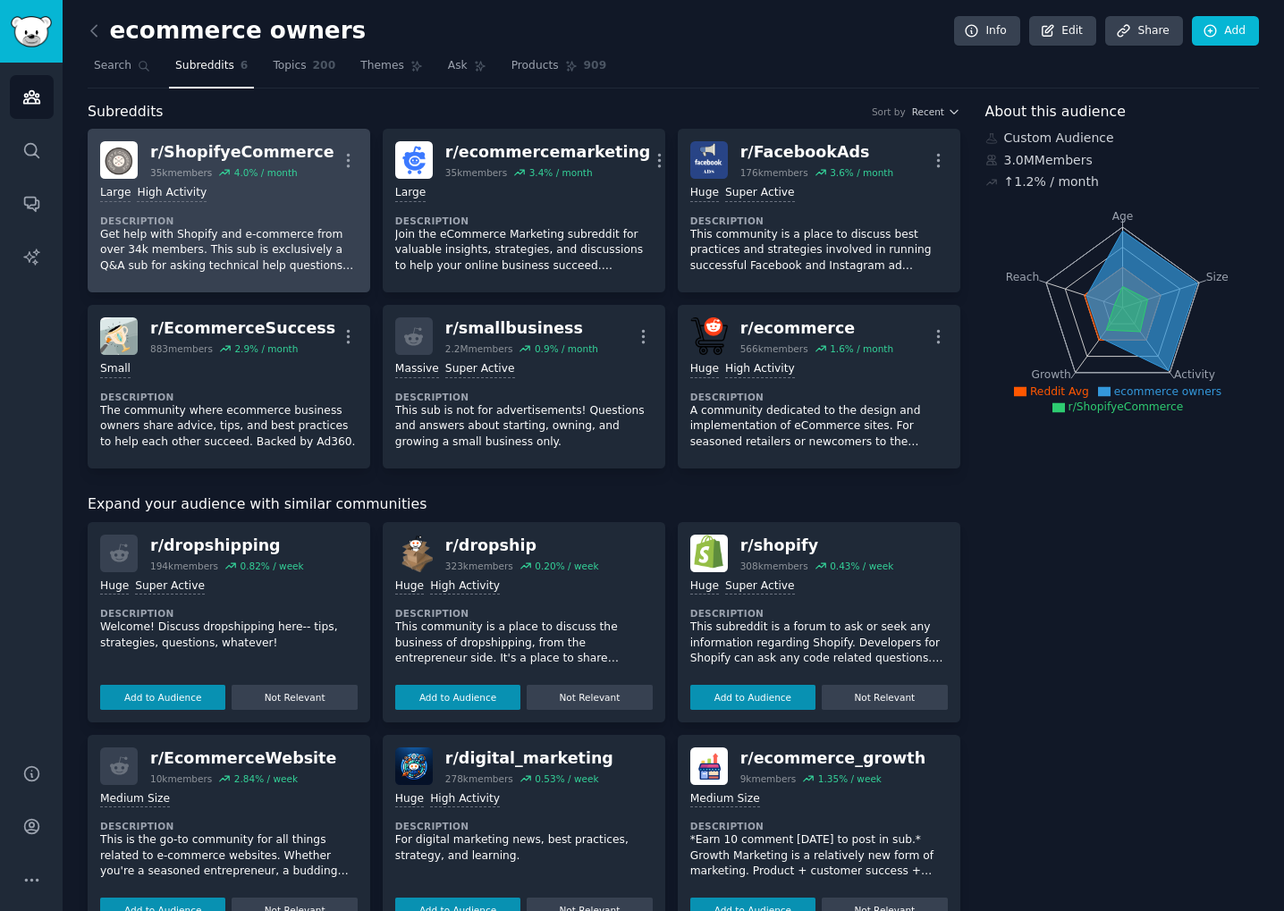
click at [131, 154] on img at bounding box center [119, 160] width 38 height 38
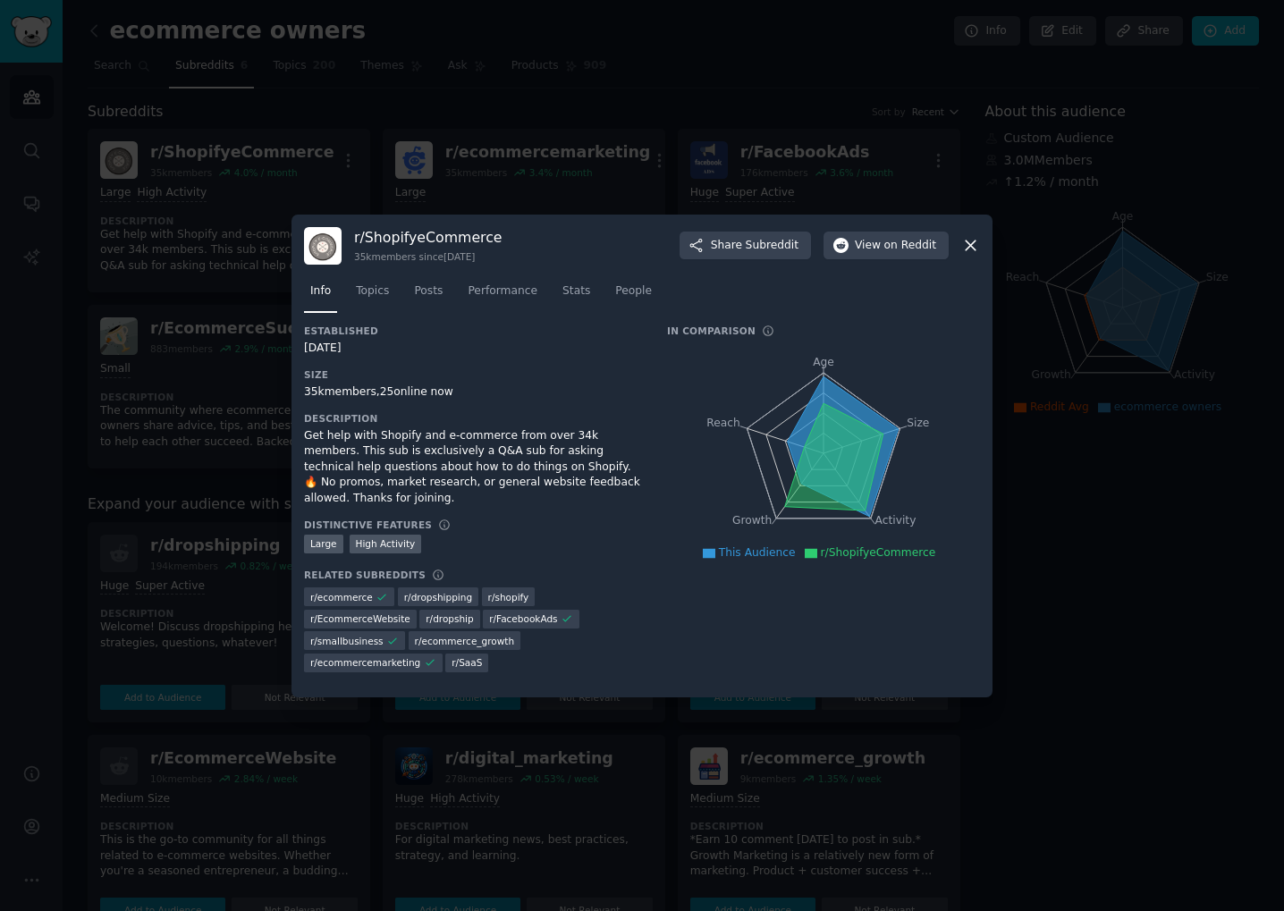
click at [504, 189] on div at bounding box center [642, 455] width 1284 height 911
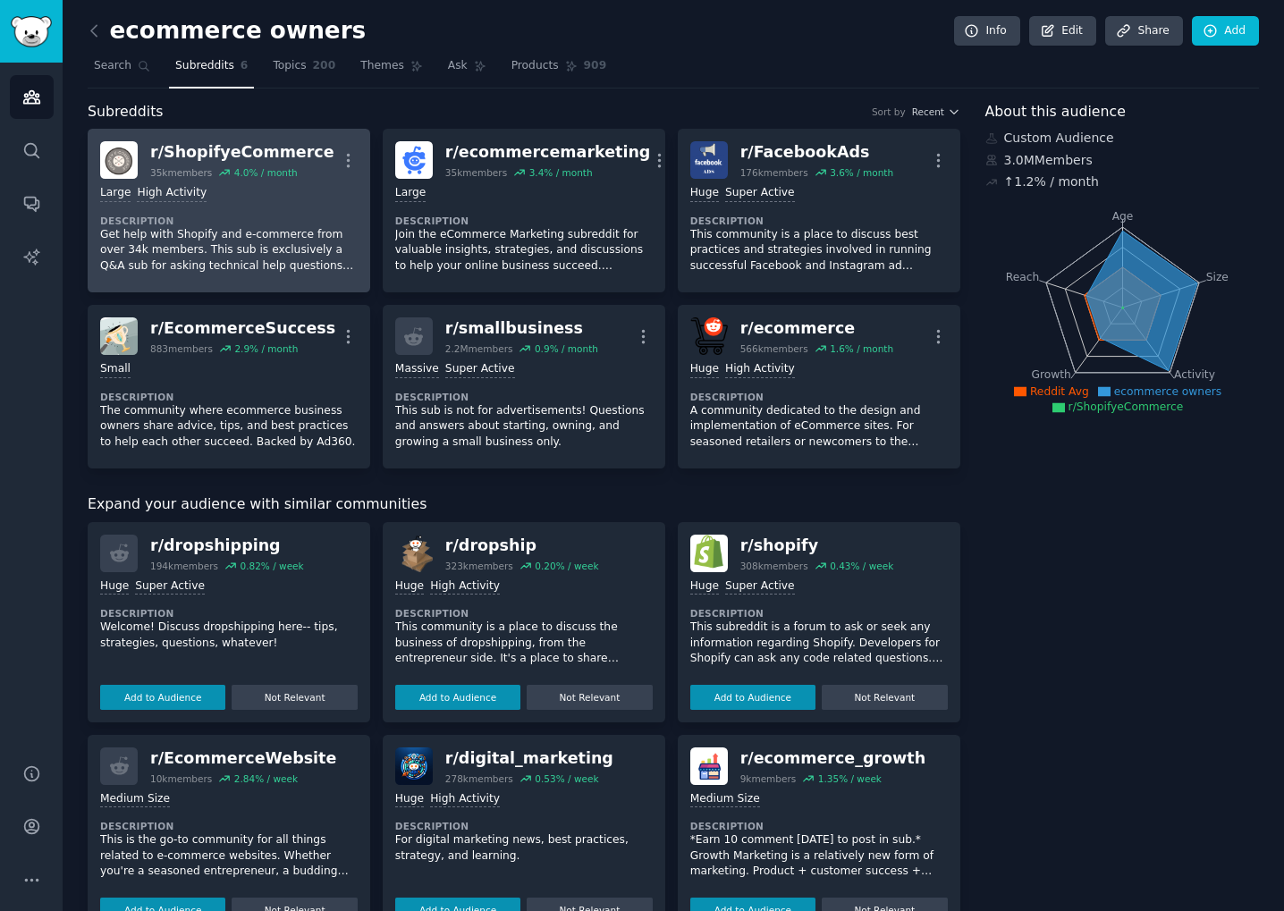
click at [221, 173] on icon at bounding box center [224, 172] width 13 height 13
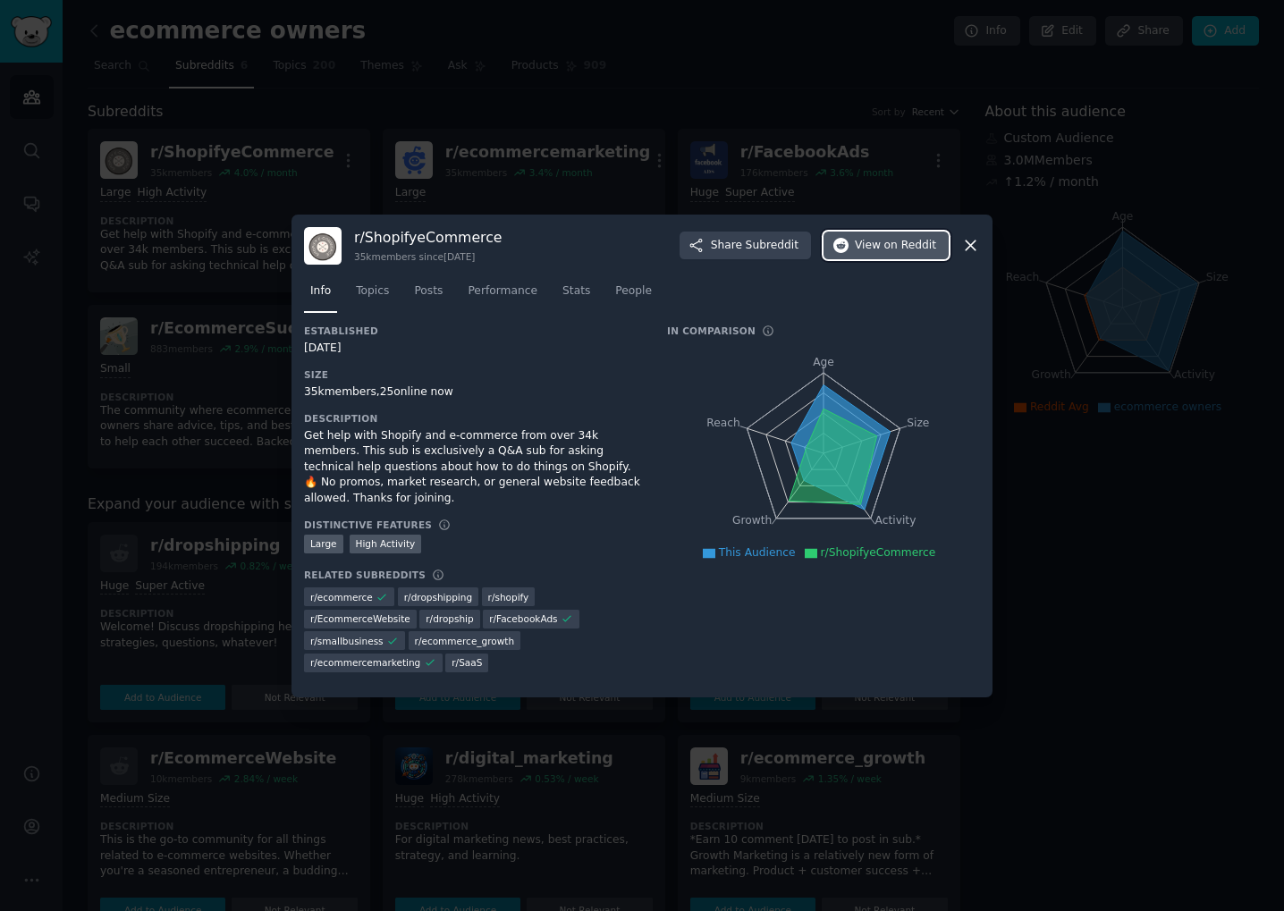
click at [911, 243] on span "on Reddit" at bounding box center [910, 246] width 52 height 16
click at [700, 122] on div at bounding box center [642, 455] width 1284 height 911
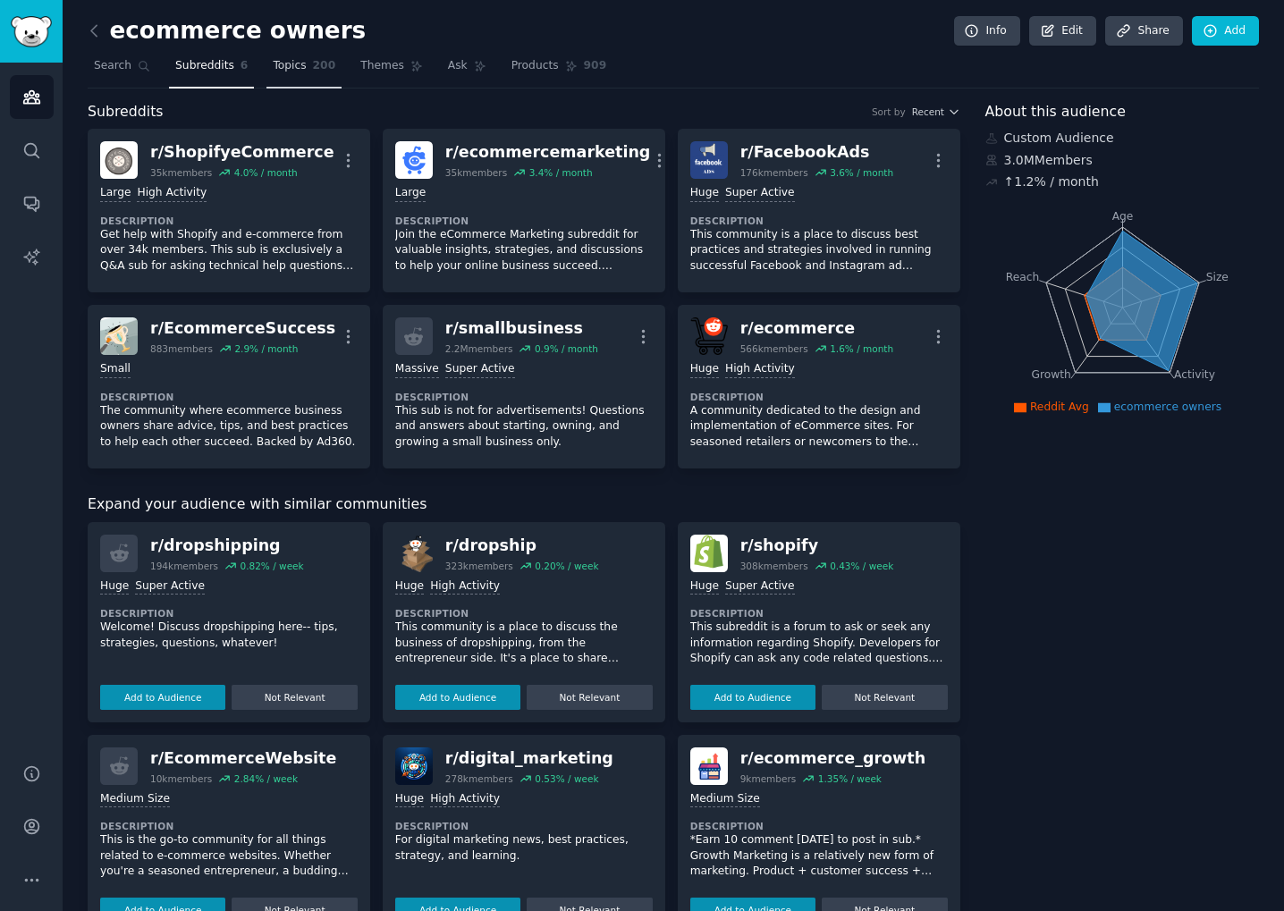
click at [315, 67] on span "200" at bounding box center [324, 66] width 23 height 16
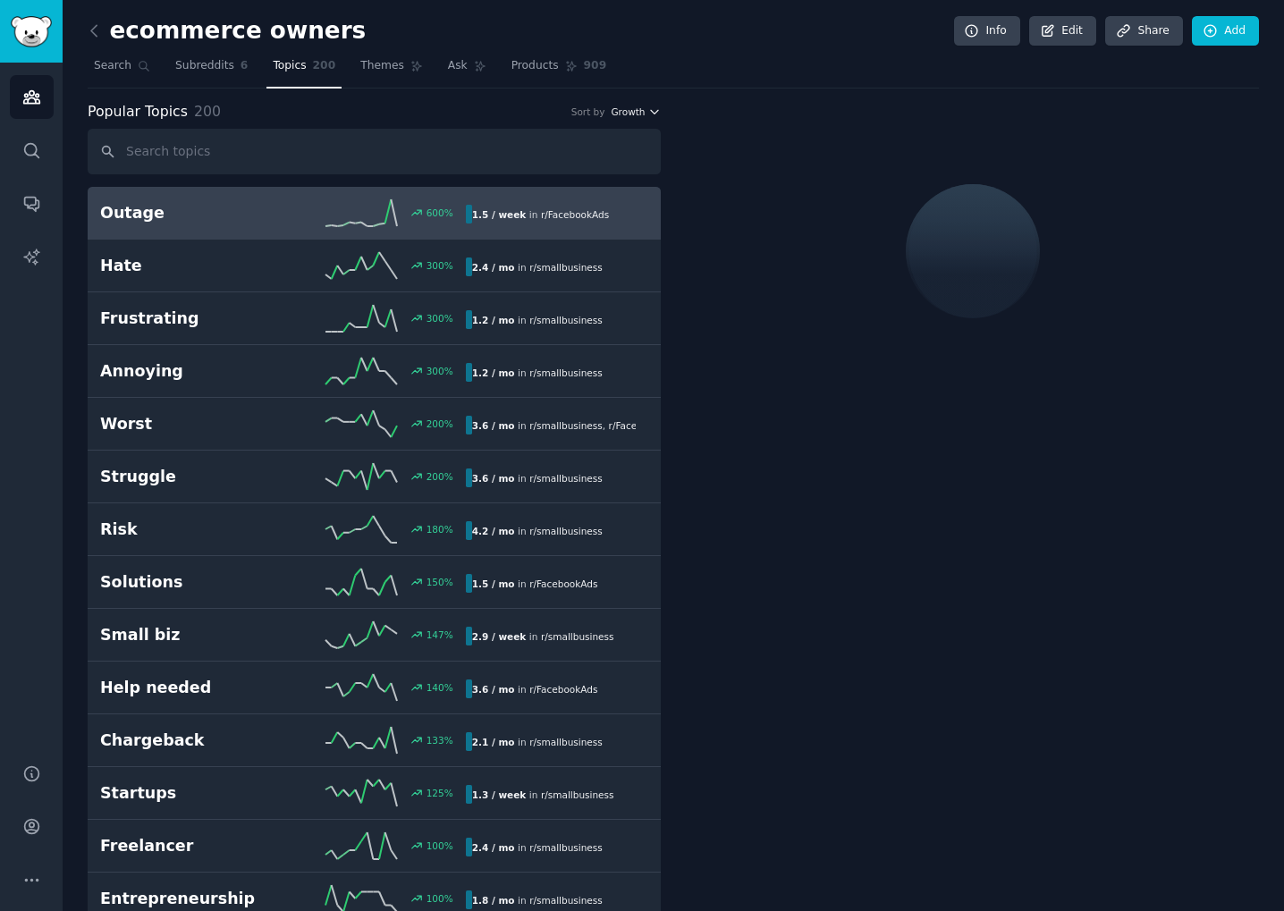
click at [628, 115] on span "Growth" at bounding box center [628, 111] width 34 height 13
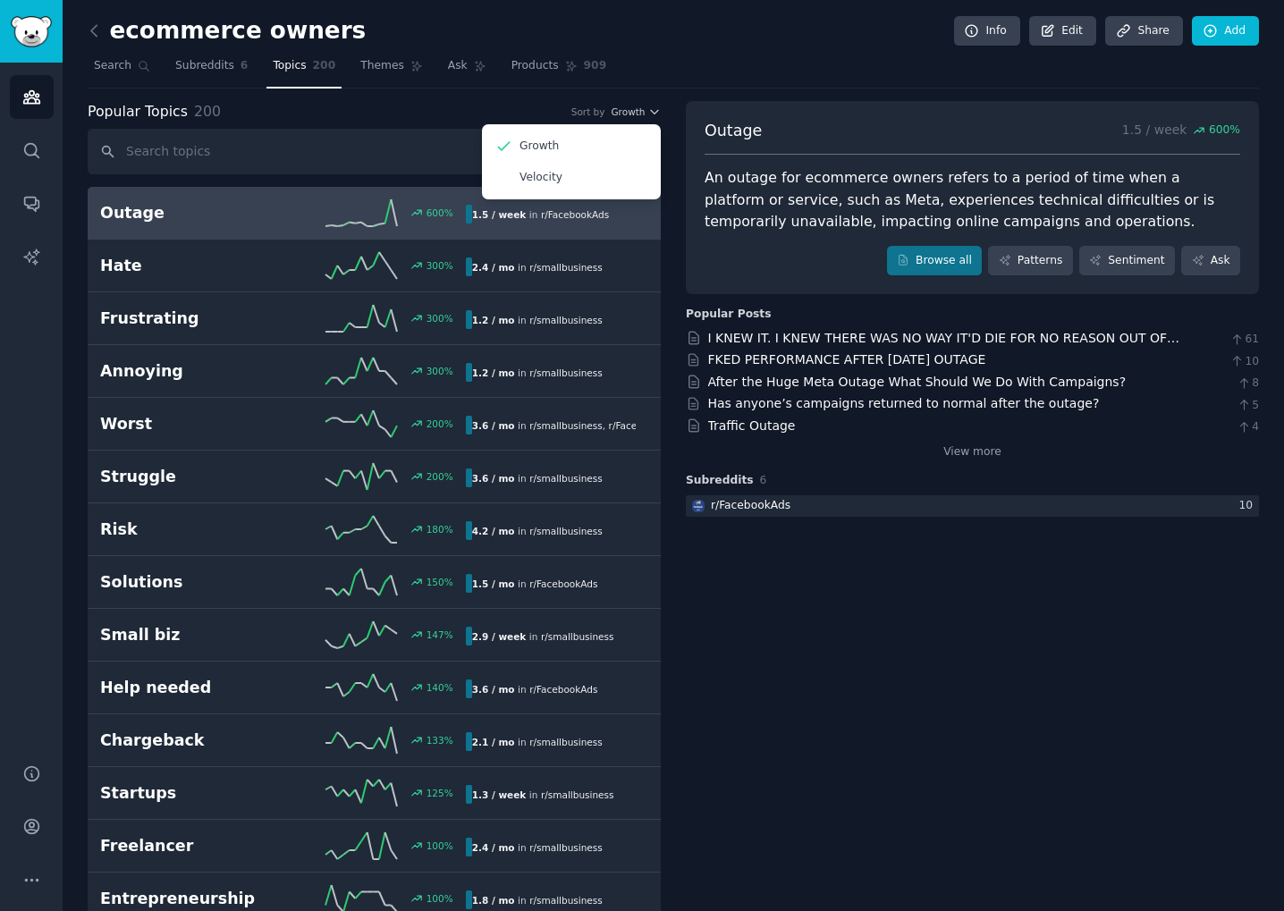
click at [838, 122] on div "Outage 1.5 / week 600 %" at bounding box center [971, 138] width 535 height 36
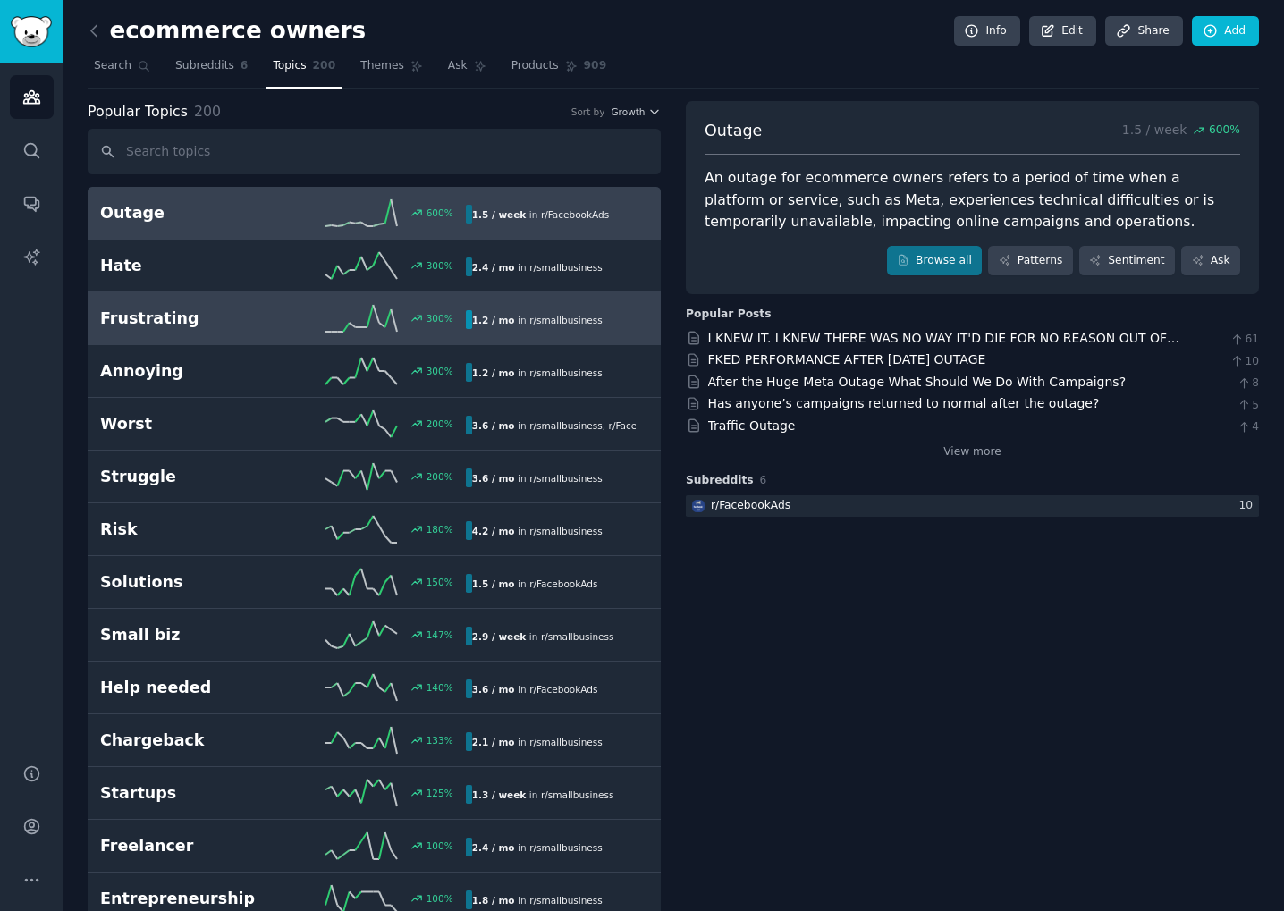
click at [173, 322] on h2 "Frustrating" at bounding box center [191, 318] width 182 height 22
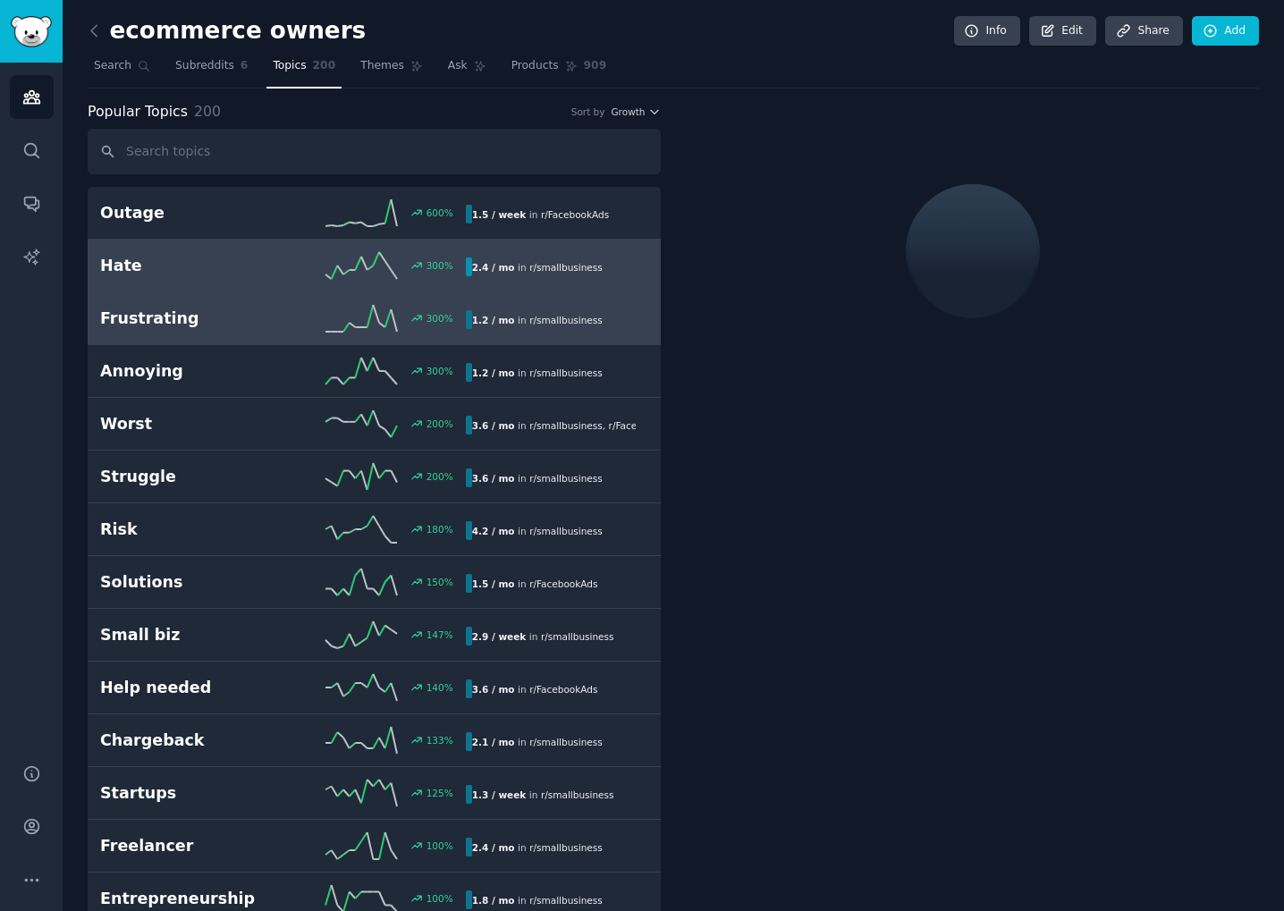
click at [228, 273] on h2 "Hate" at bounding box center [191, 266] width 182 height 22
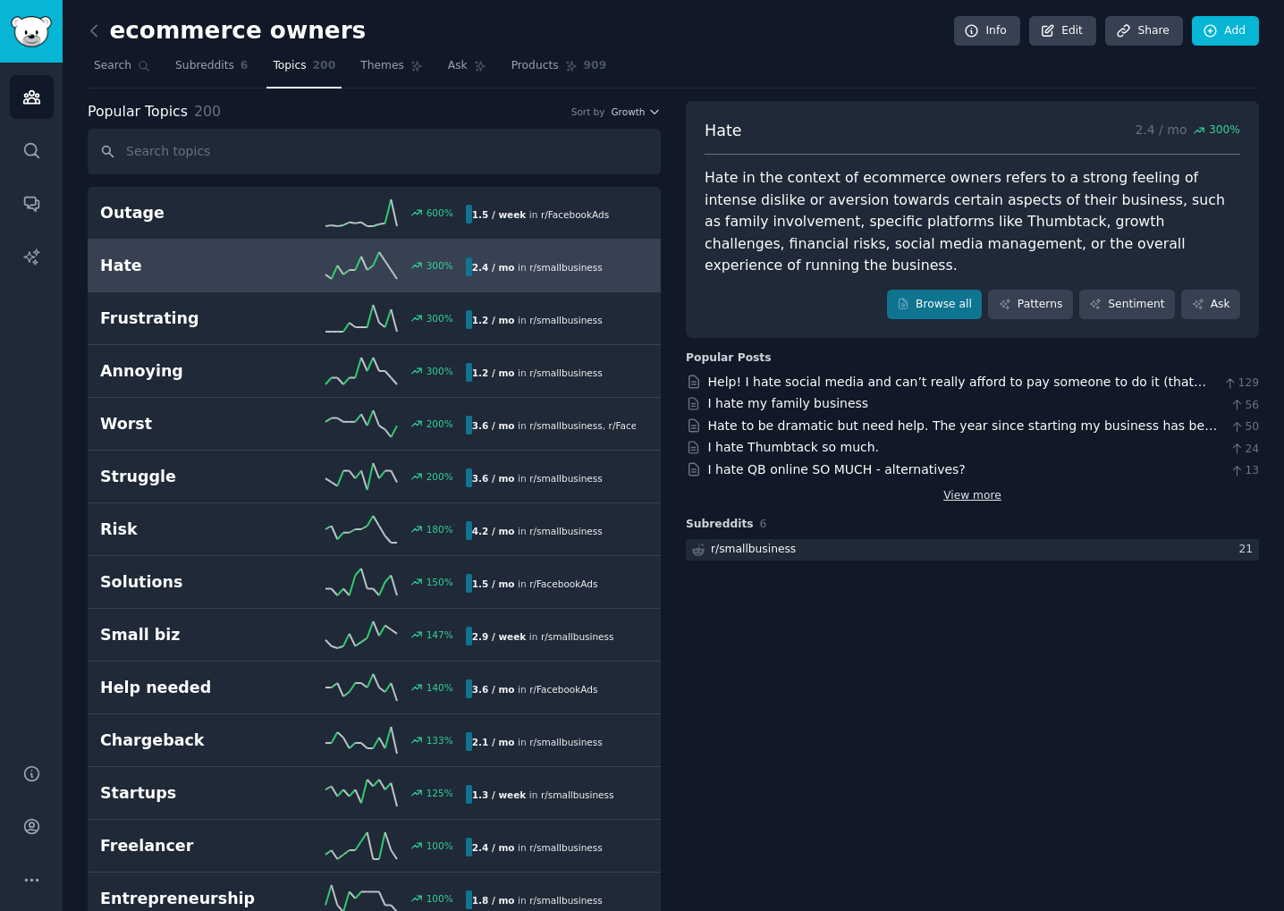
click at [973, 488] on link "View more" at bounding box center [972, 496] width 58 height 16
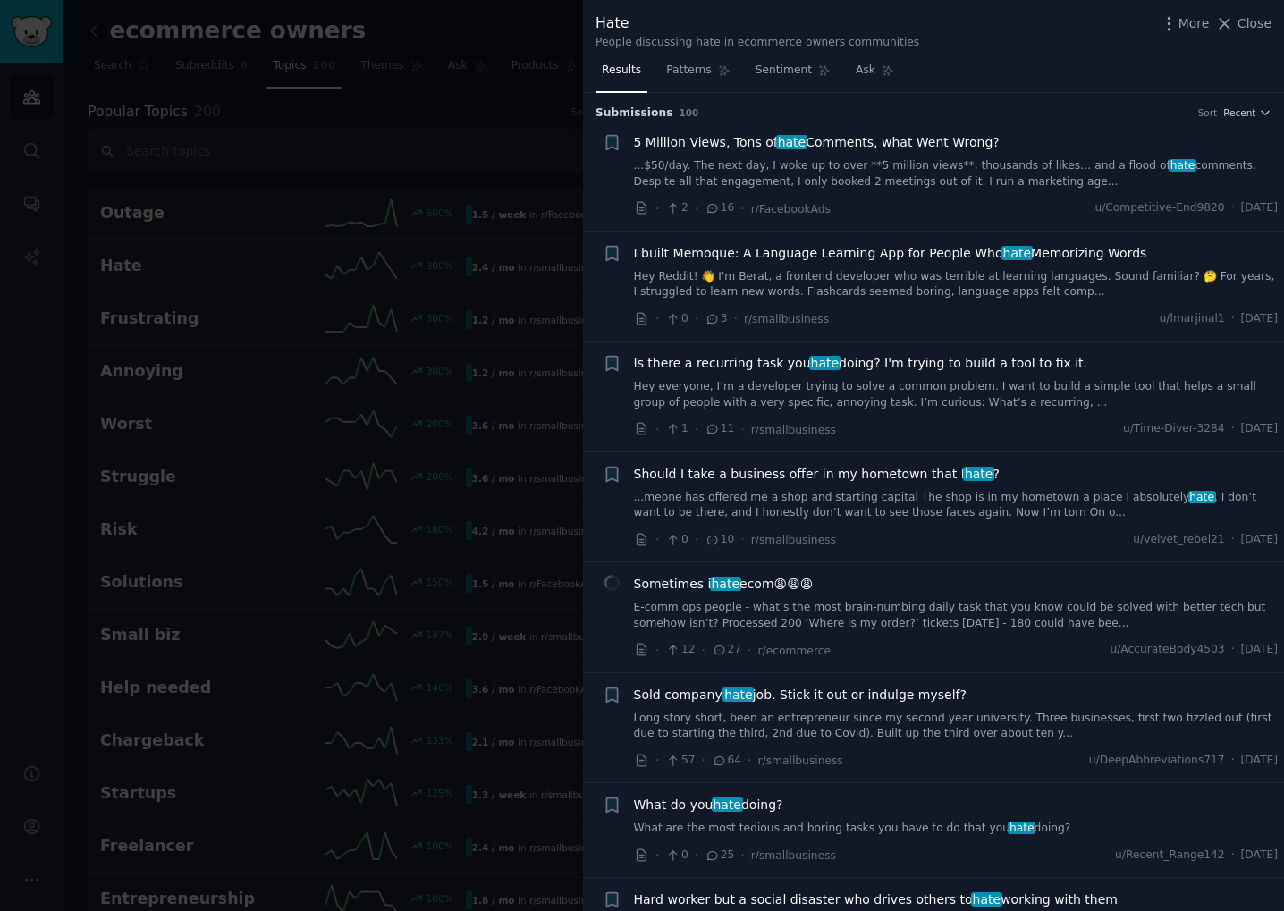
click at [900, 367] on span "Is there a recurring task you hate doing? I'm trying to build a tool to fix it." at bounding box center [861, 363] width 454 height 19
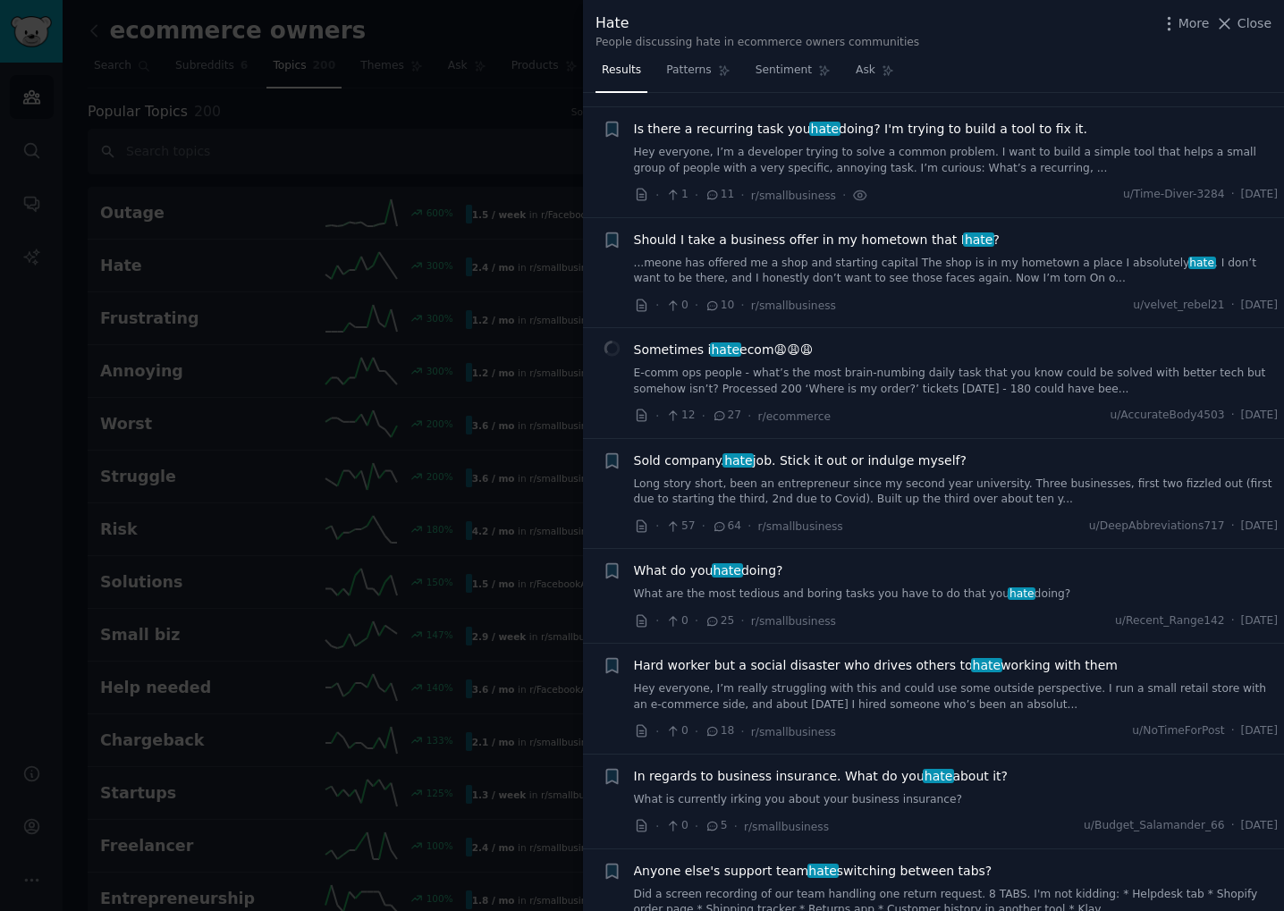
scroll to position [230, 0]
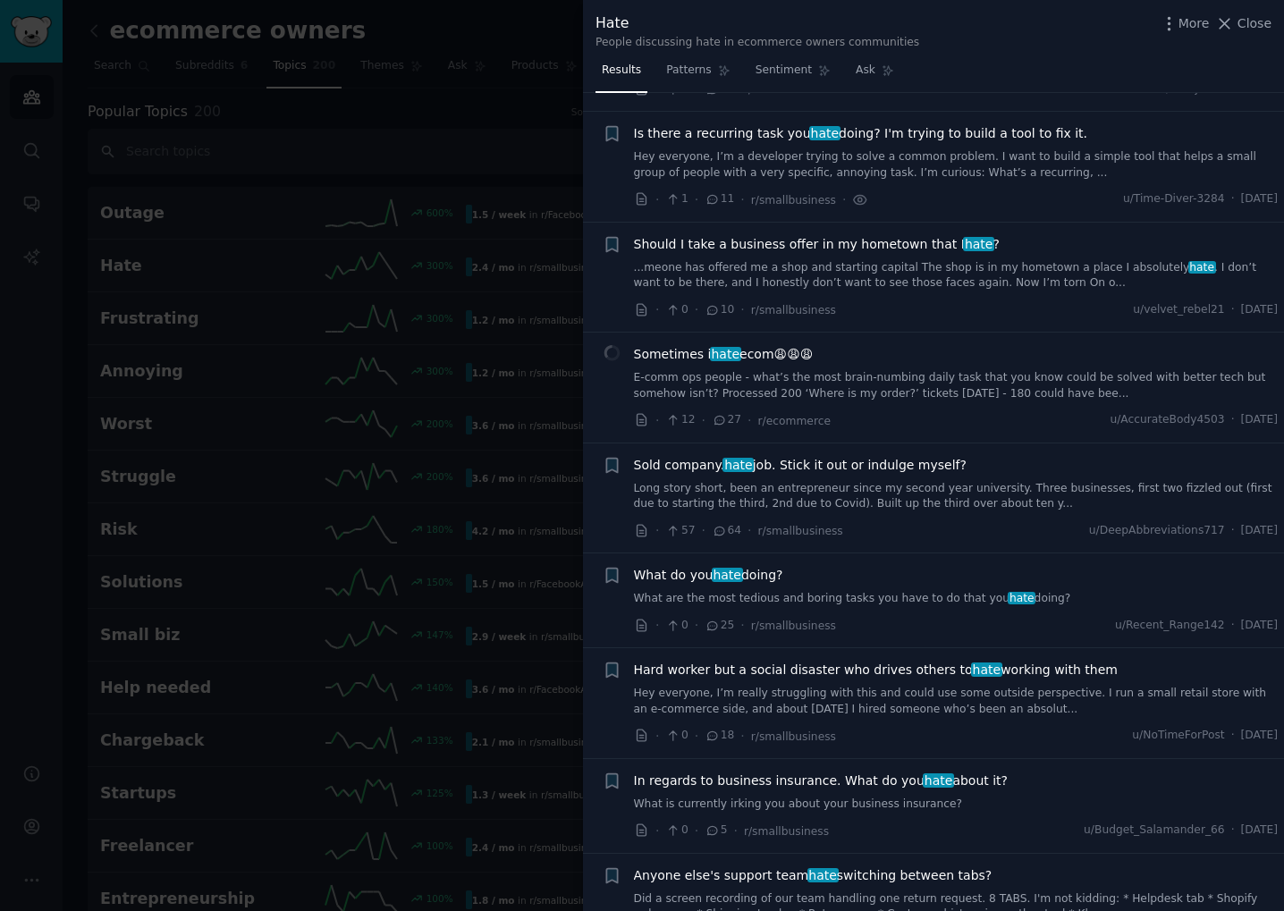
click at [728, 355] on span "hate" at bounding box center [725, 354] width 31 height 14
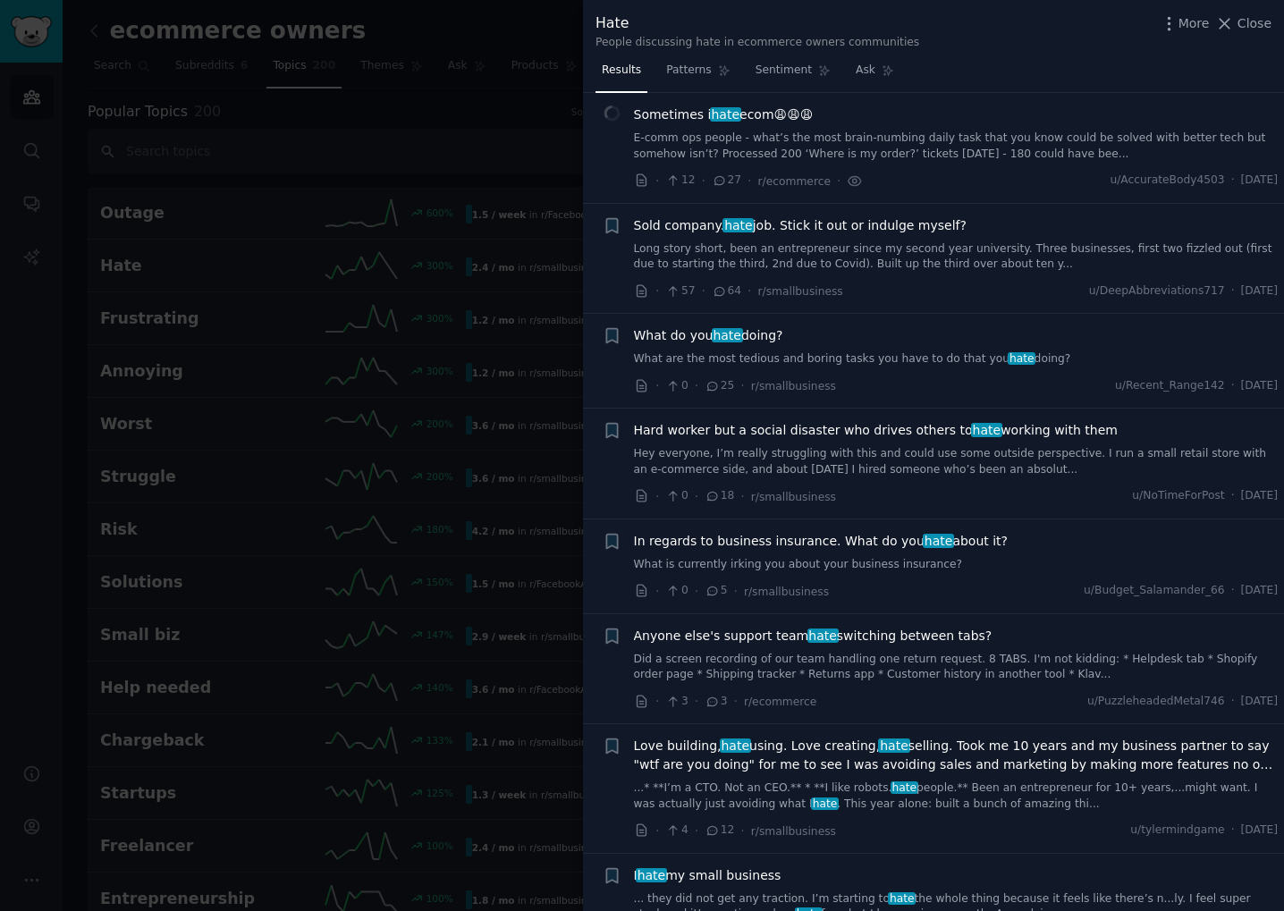
scroll to position [470, 0]
click at [732, 340] on span "hate" at bounding box center [727, 334] width 31 height 14
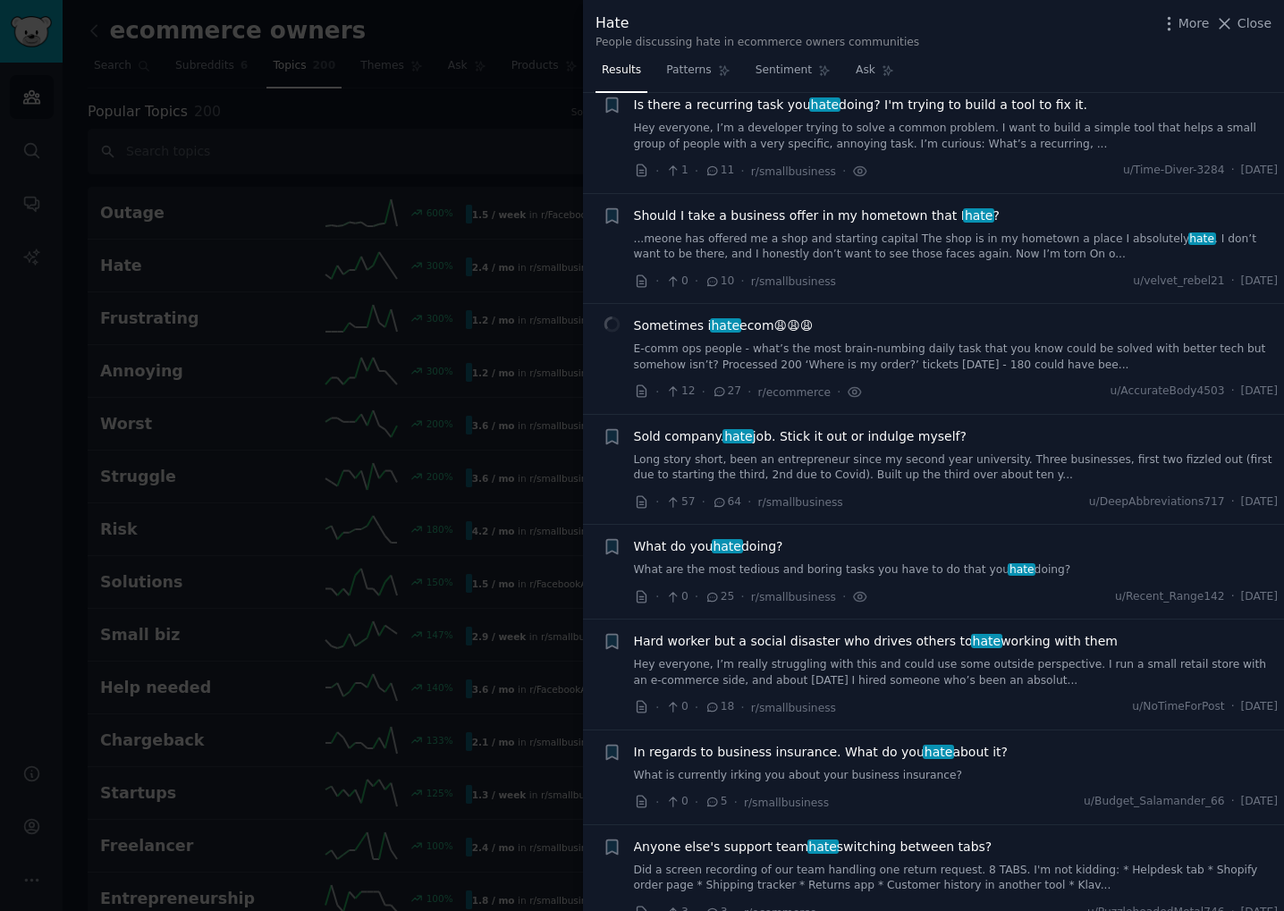
scroll to position [134, 0]
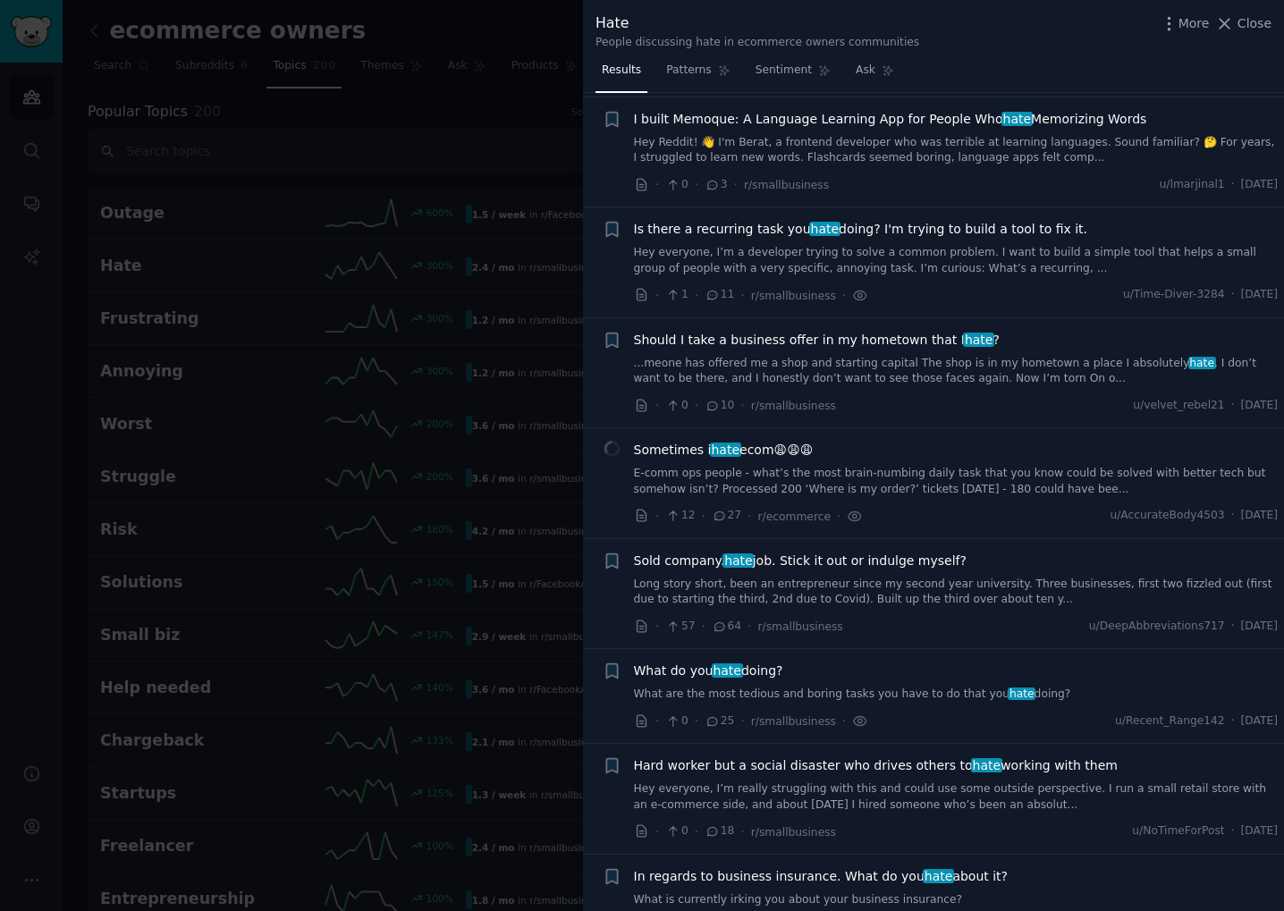
click at [868, 237] on span "Is there a recurring task you hate doing? I'm trying to build a tool to fix it." at bounding box center [861, 229] width 454 height 19
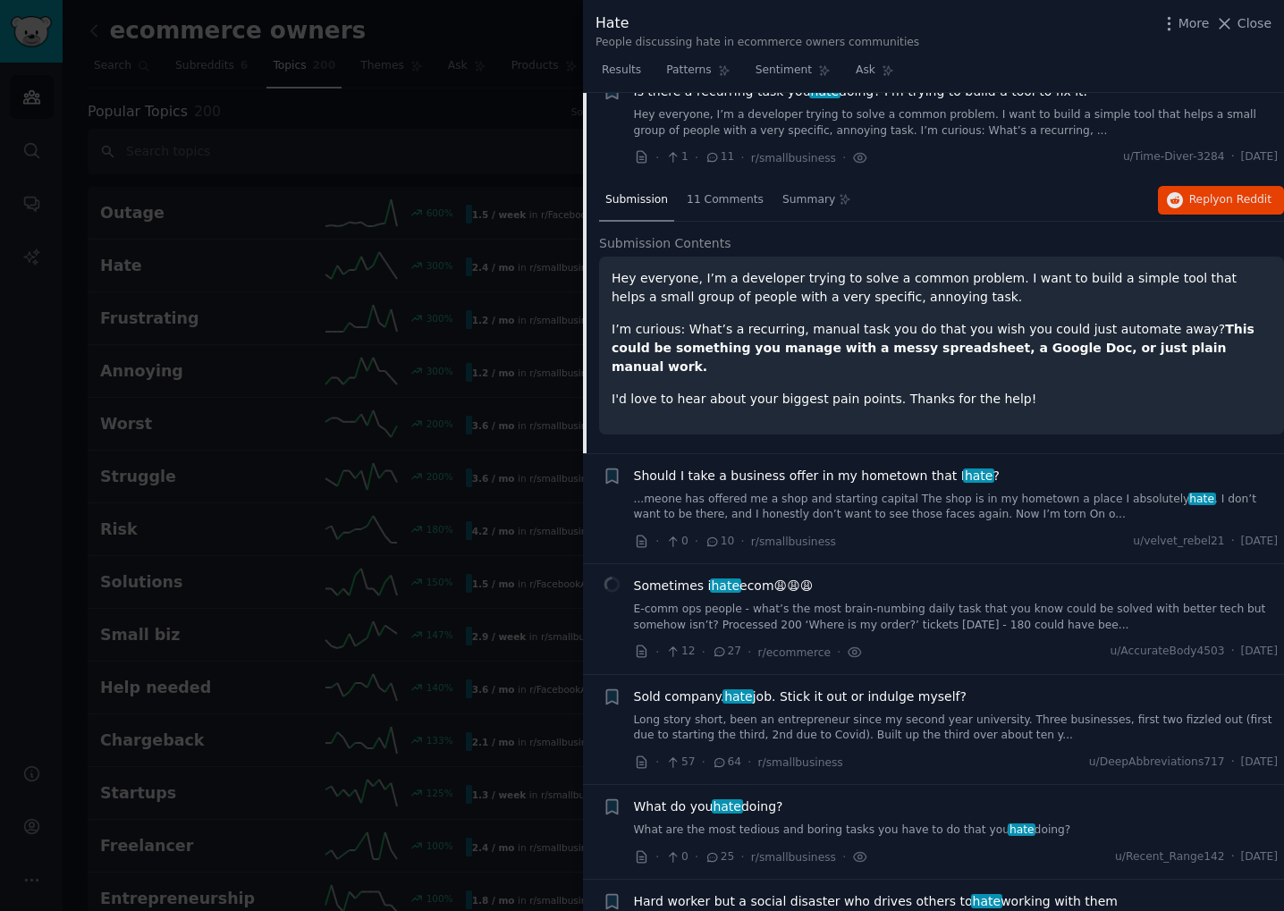
scroll to position [274, 0]
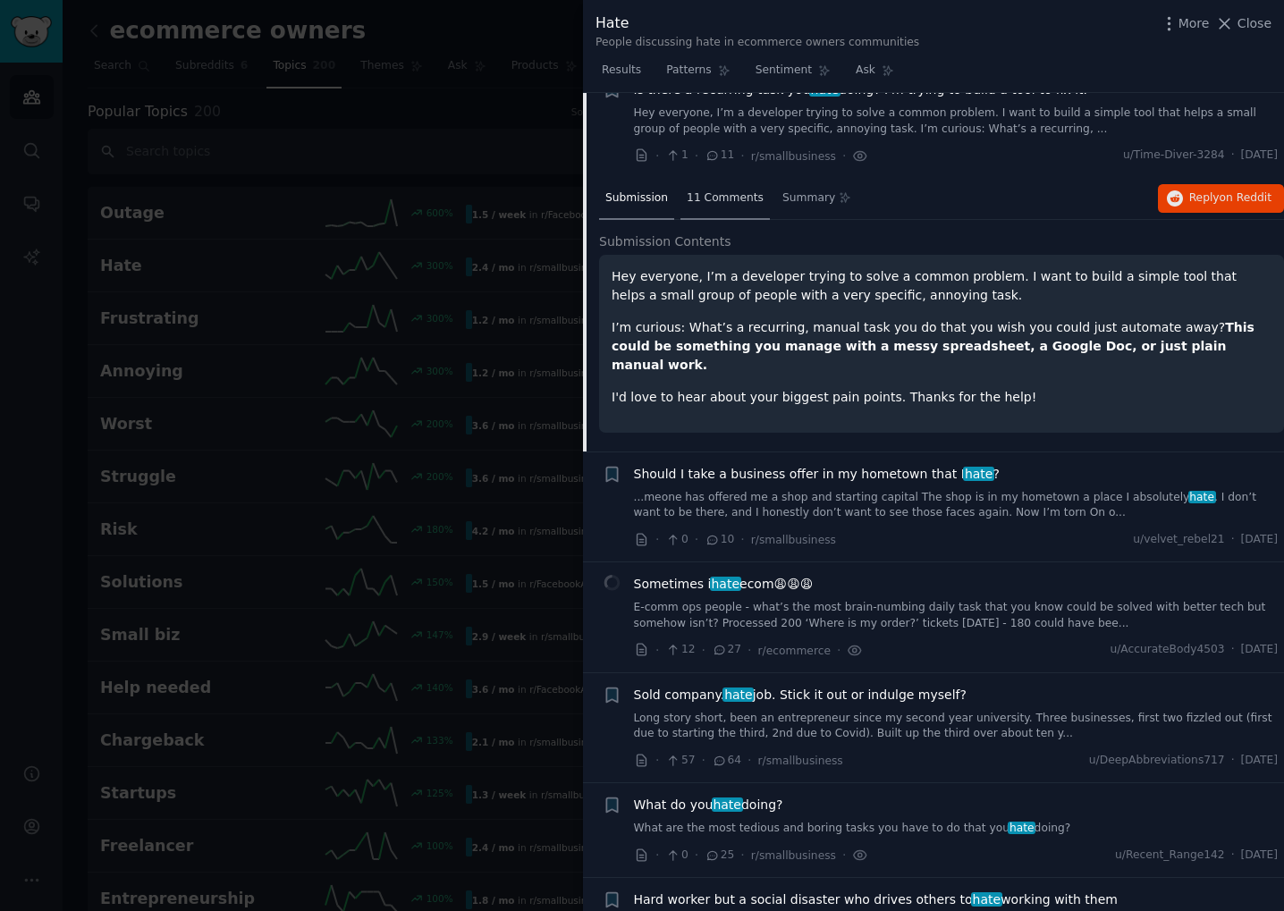
click at [734, 209] on div "11 Comments" at bounding box center [724, 199] width 89 height 43
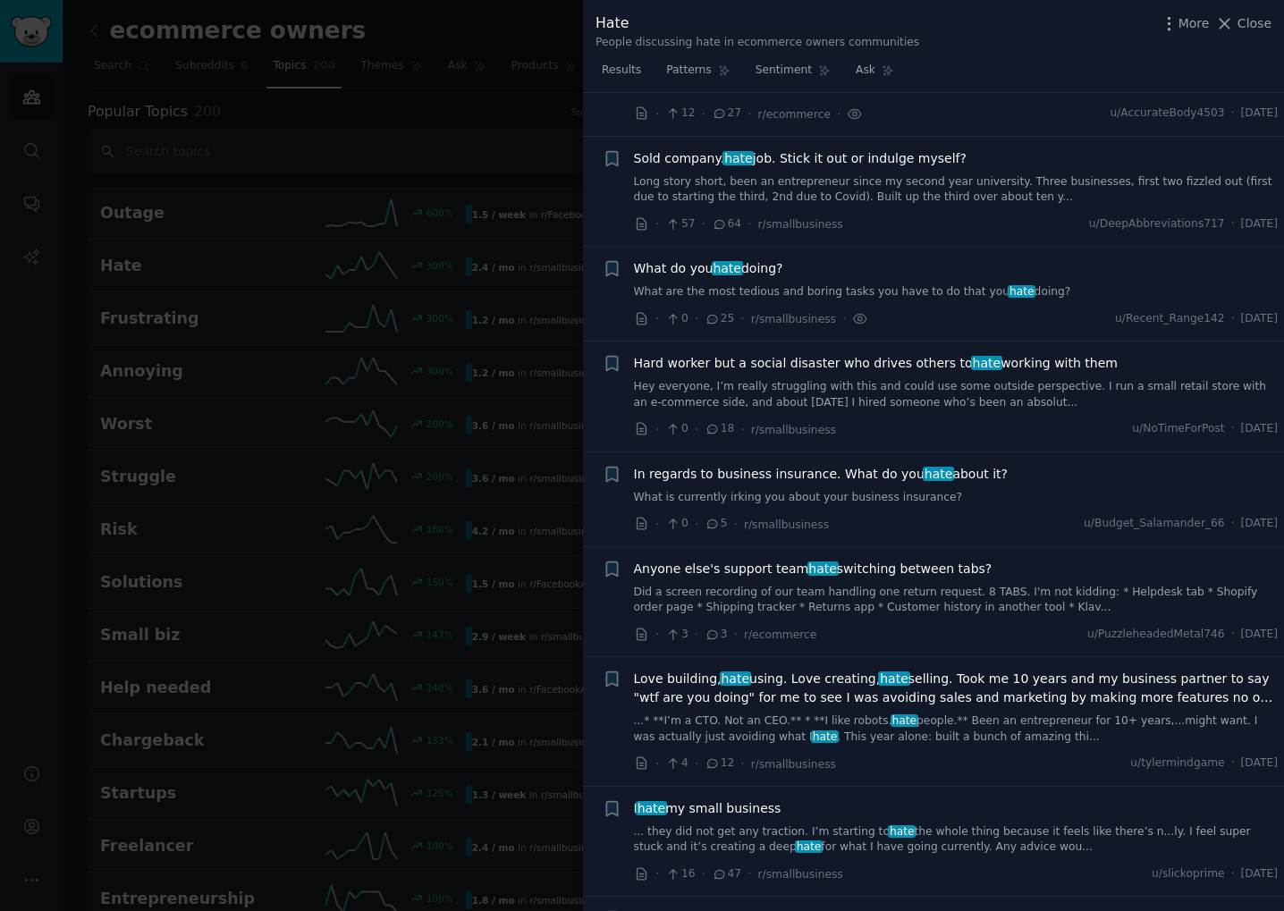
click at [350, 342] on div at bounding box center [642, 455] width 1284 height 911
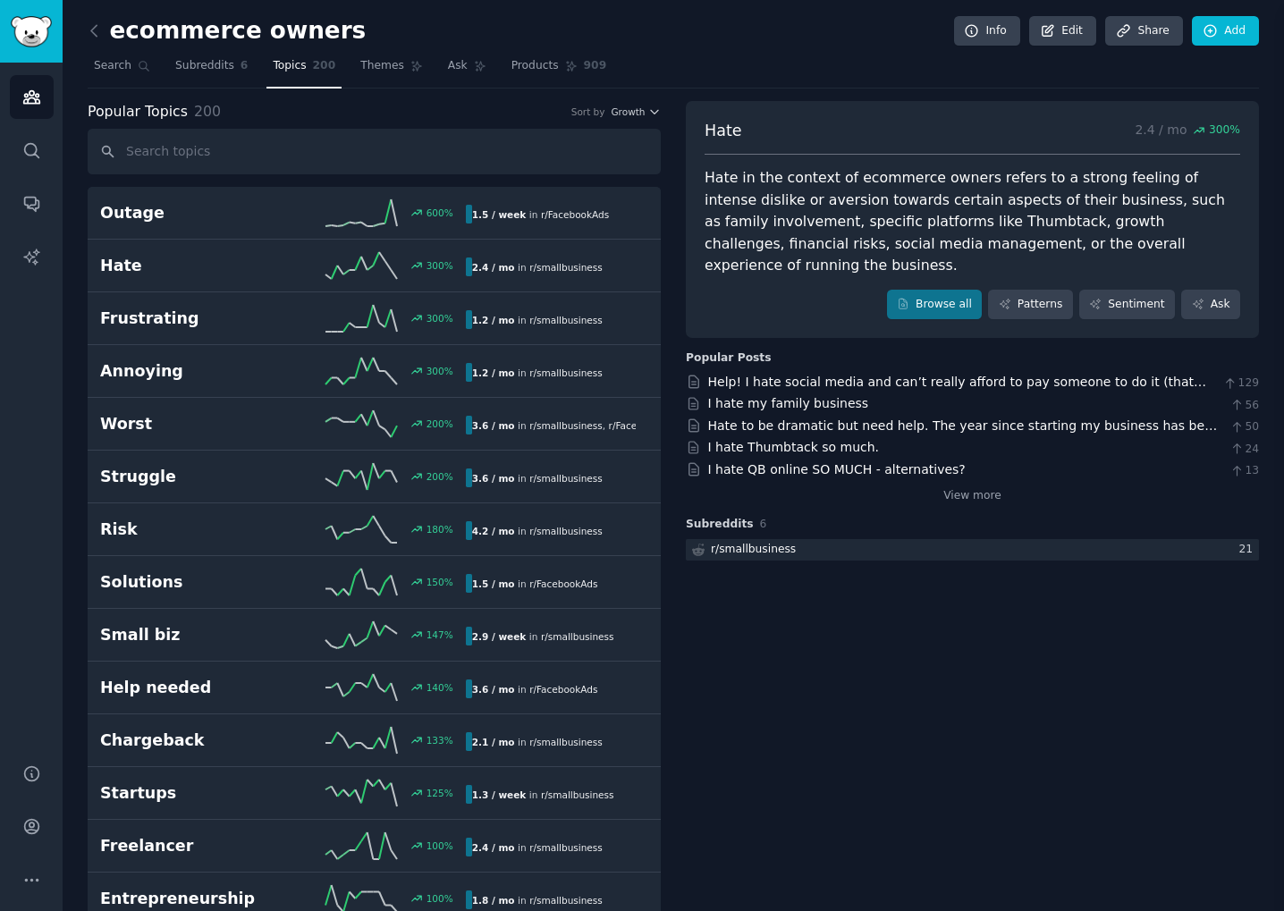
scroll to position [1012, 0]
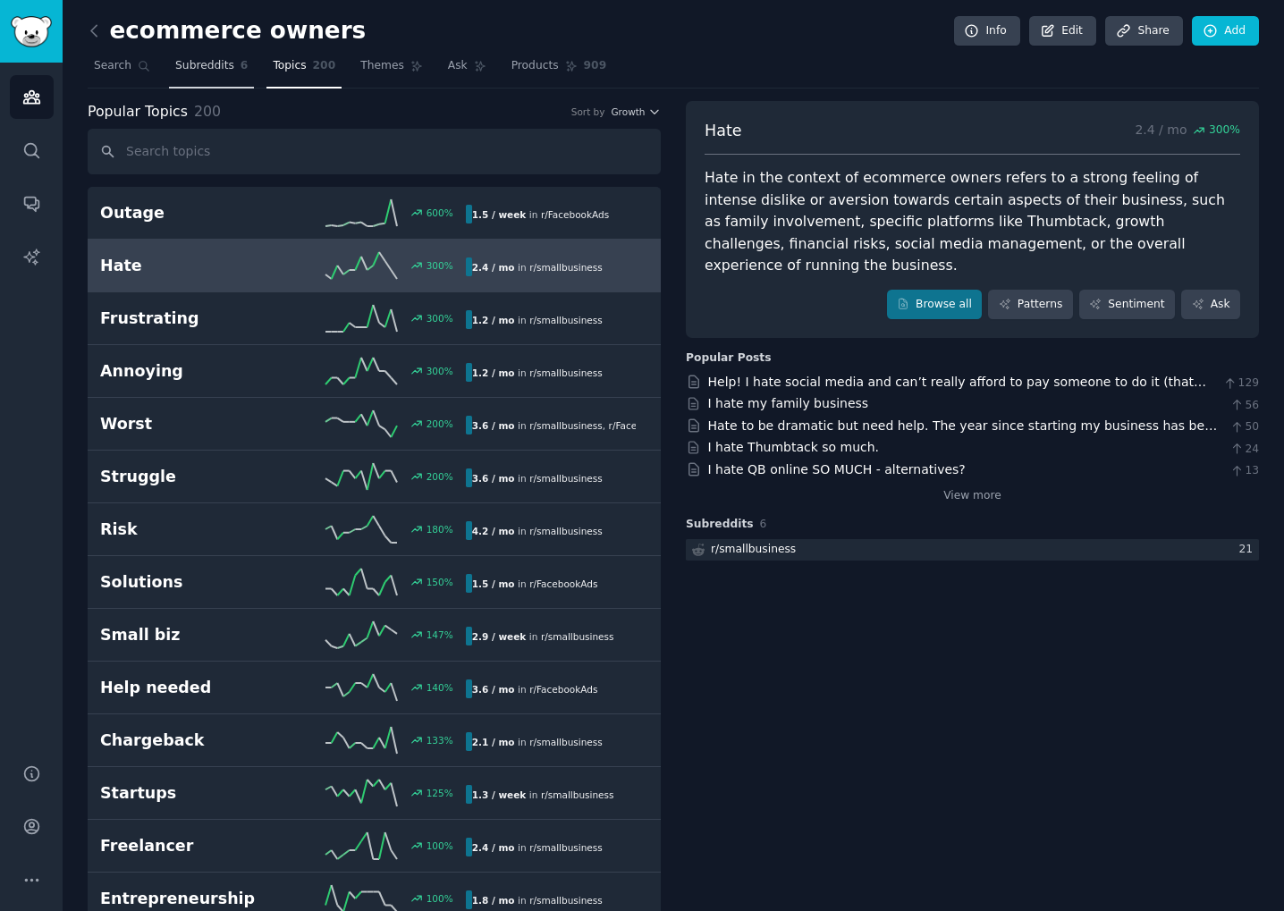
click at [194, 54] on link "Subreddits 6" at bounding box center [211, 70] width 85 height 37
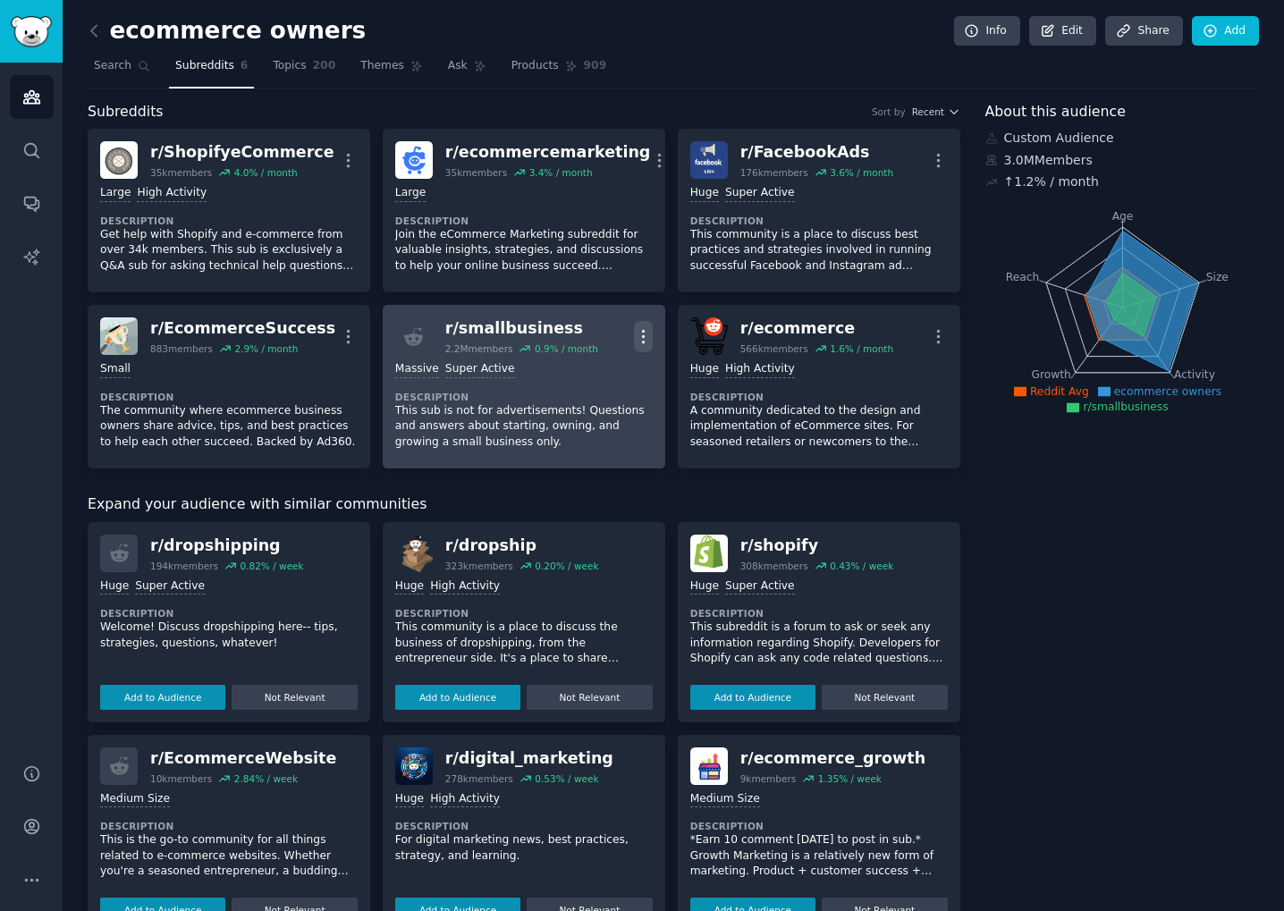
click at [646, 338] on icon "button" at bounding box center [643, 336] width 19 height 19
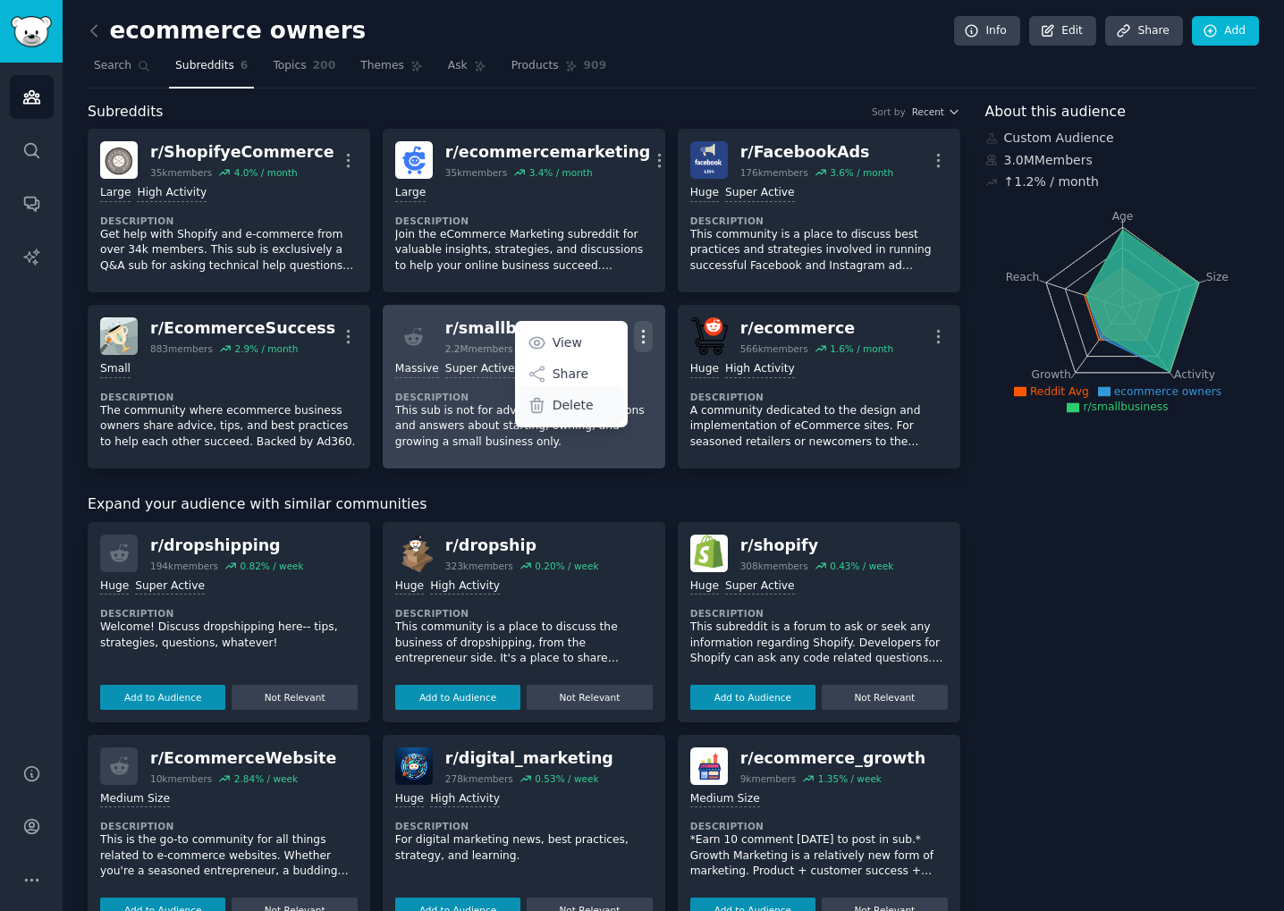
click at [575, 409] on p "Delete" at bounding box center [572, 405] width 41 height 19
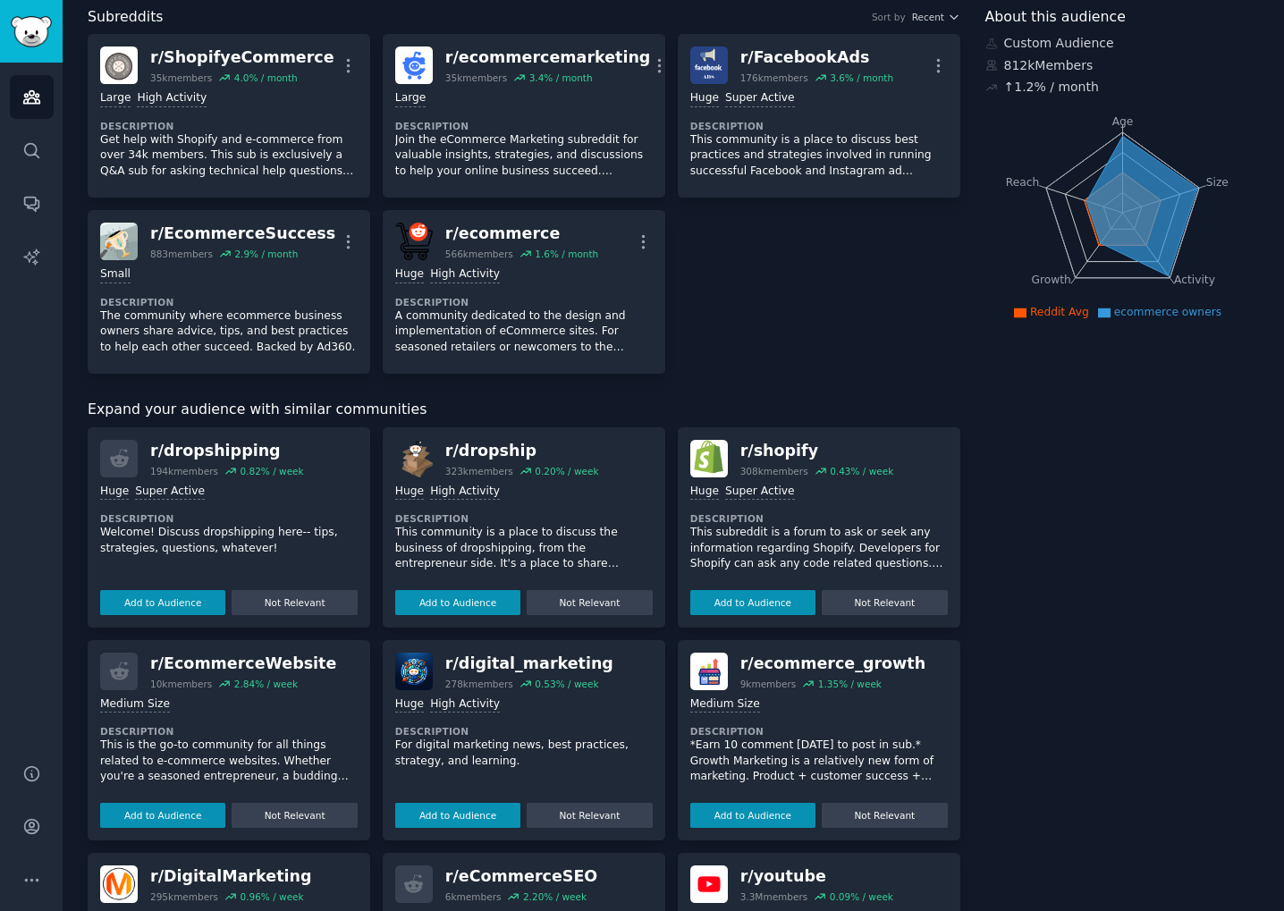
scroll to position [114, 0]
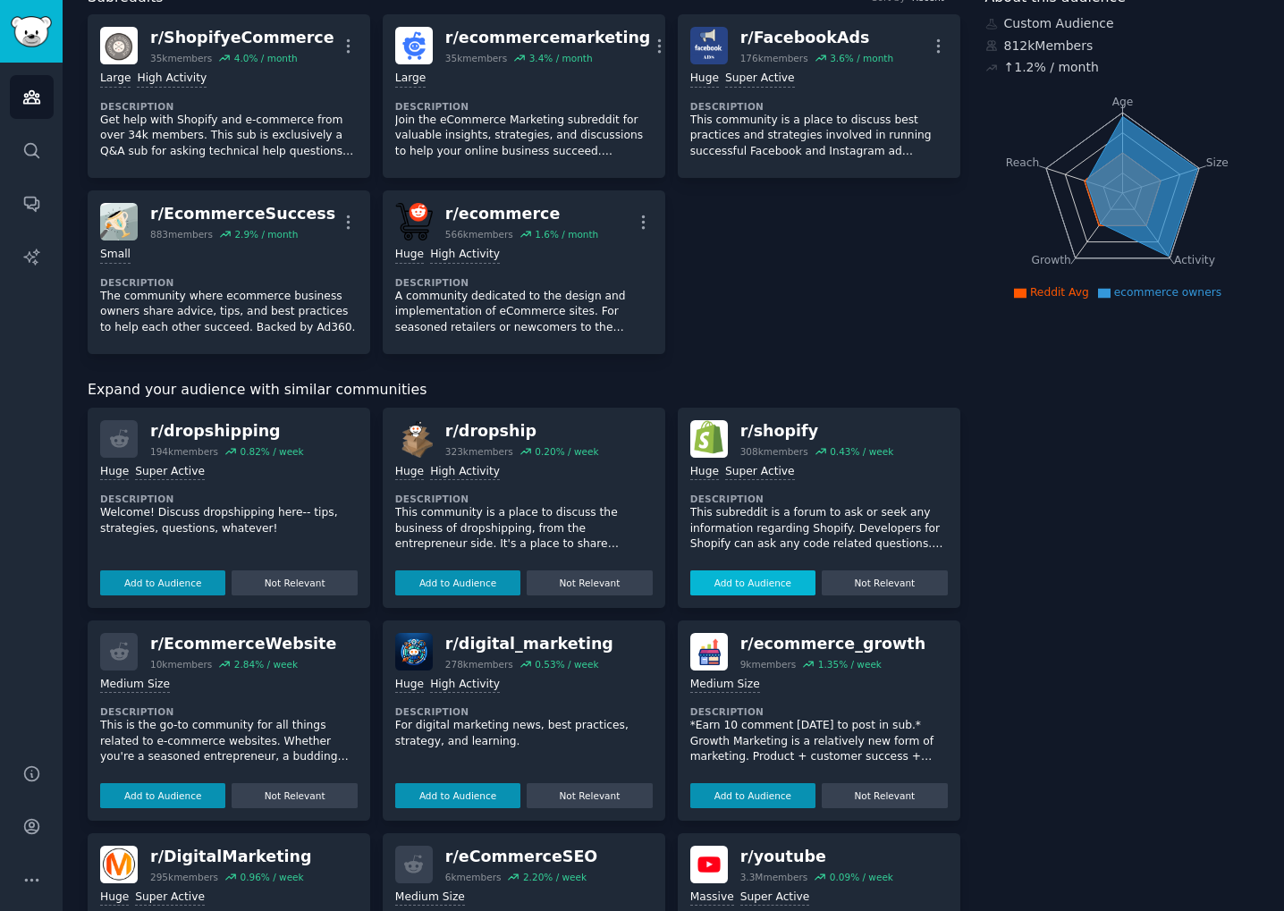
click at [798, 579] on button "Add to Audience" at bounding box center [752, 582] width 125 height 25
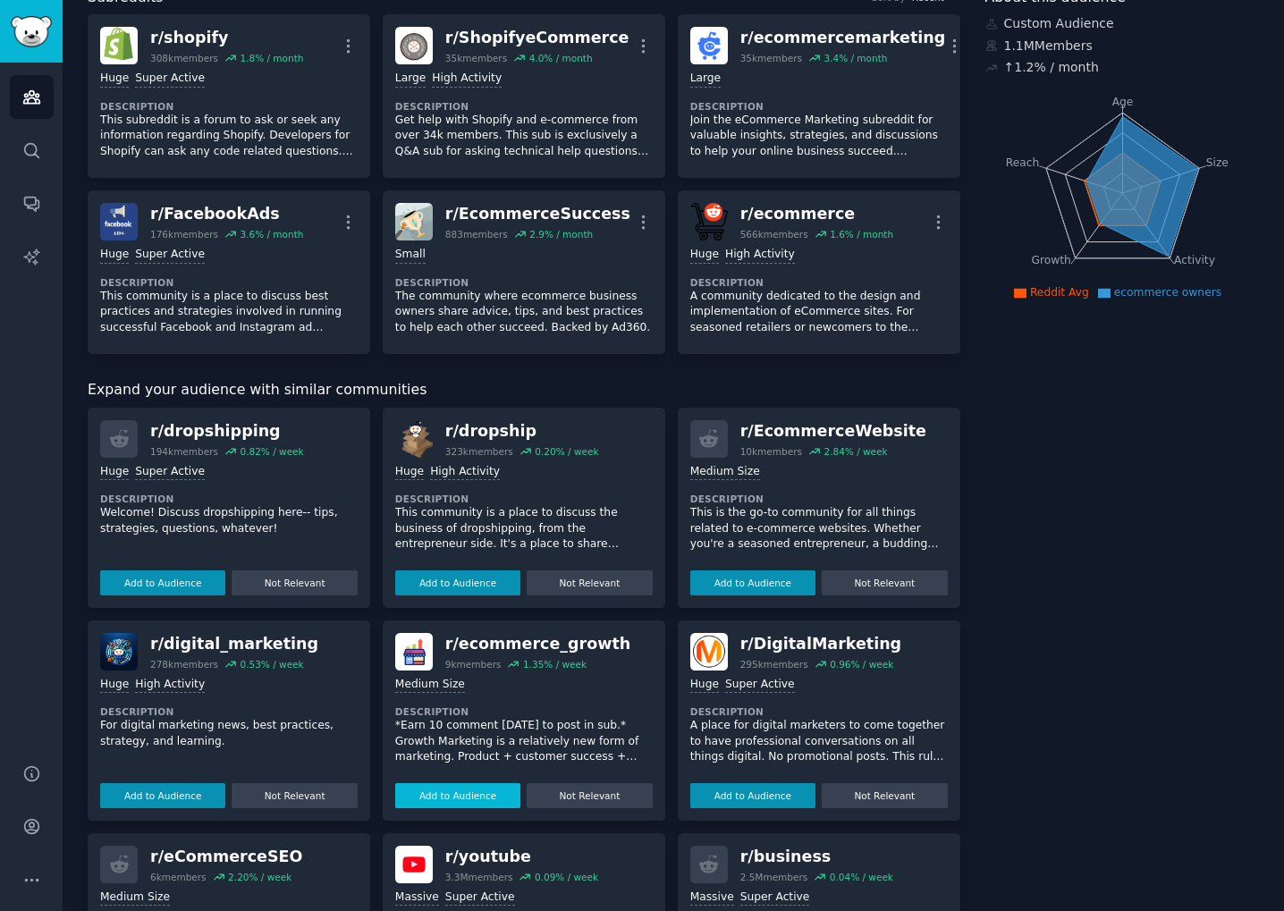
click at [460, 801] on button "Add to Audience" at bounding box center [457, 795] width 125 height 25
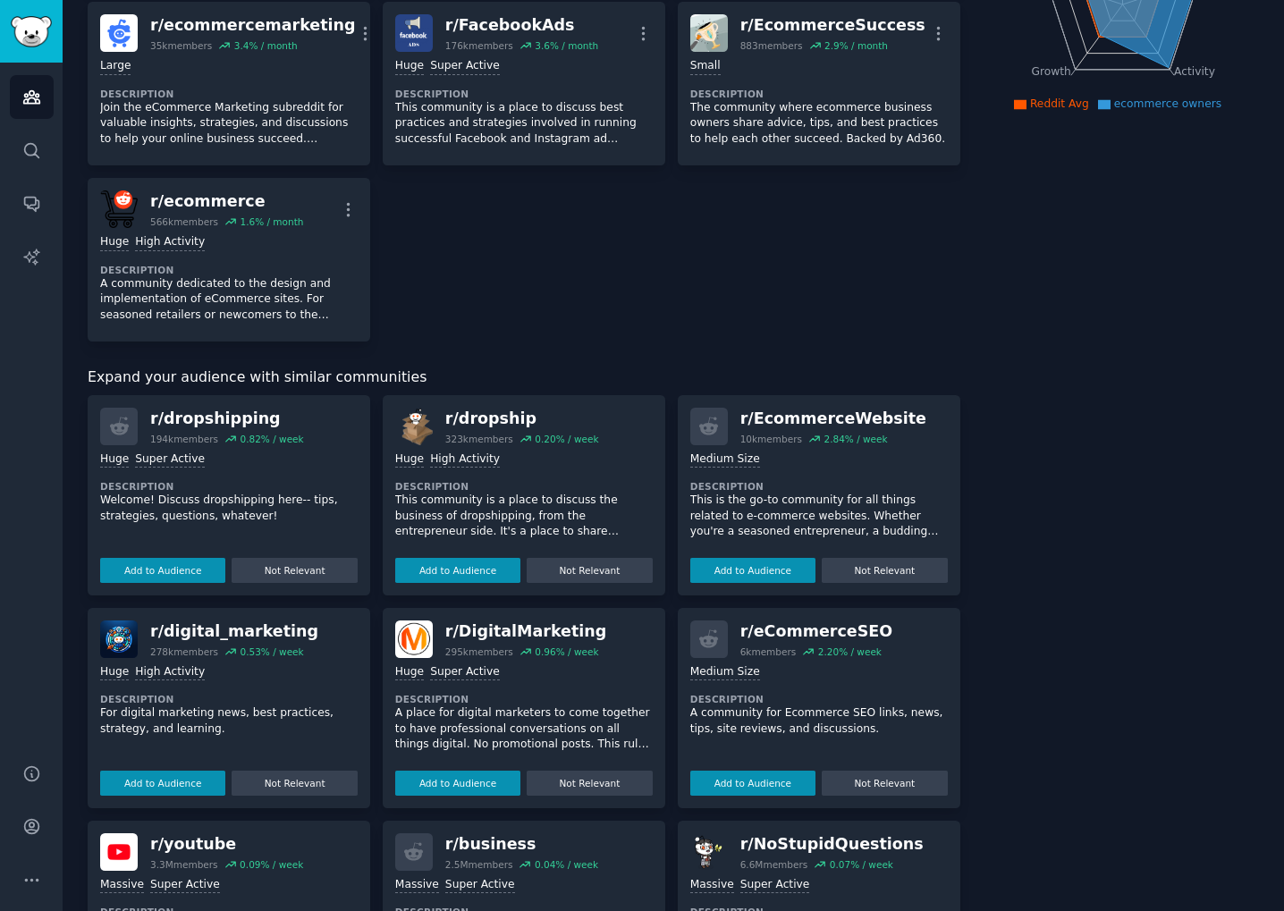
scroll to position [0, 0]
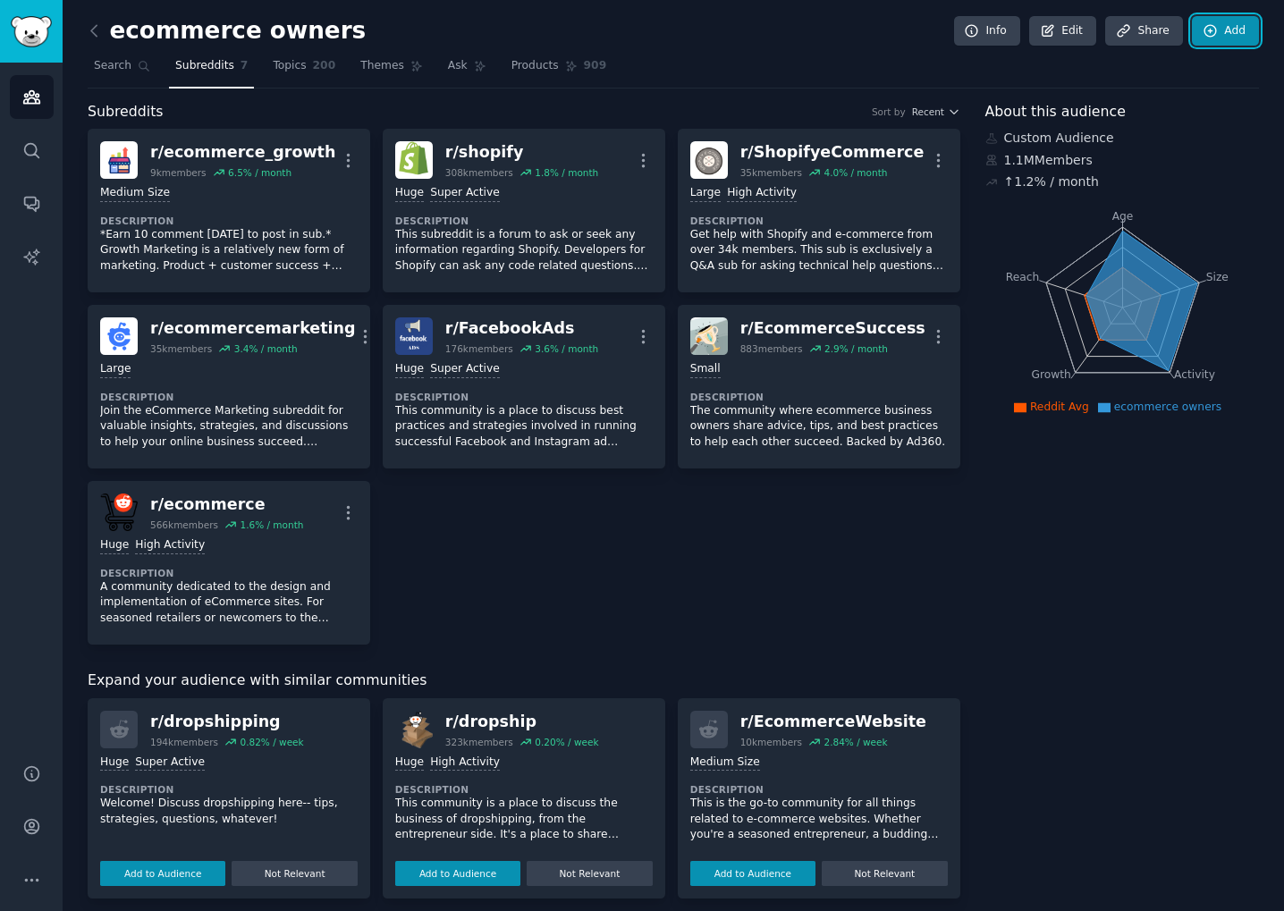
click at [1223, 44] on link "Add" at bounding box center [1225, 31] width 67 height 30
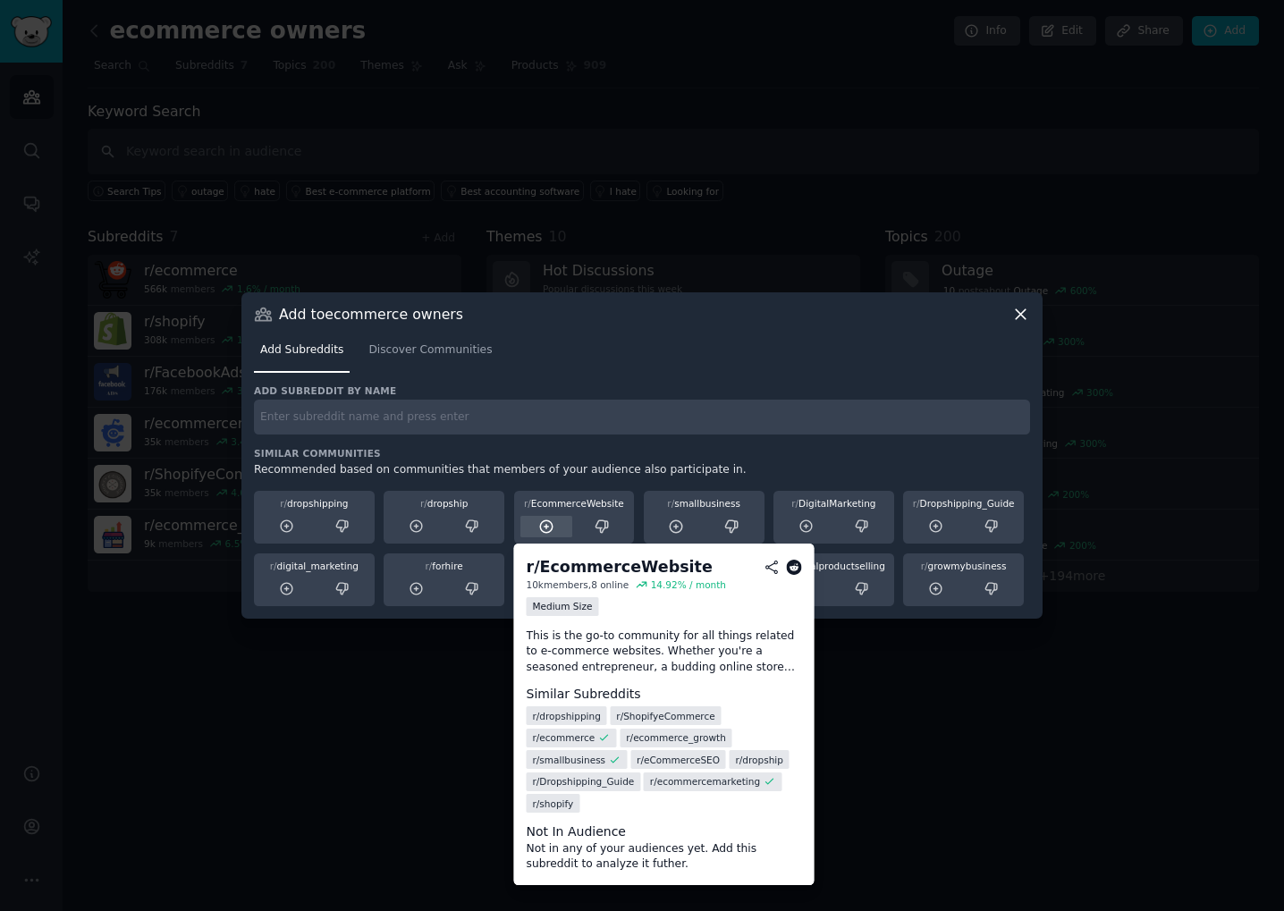
click at [544, 524] on icon at bounding box center [546, 526] width 16 height 16
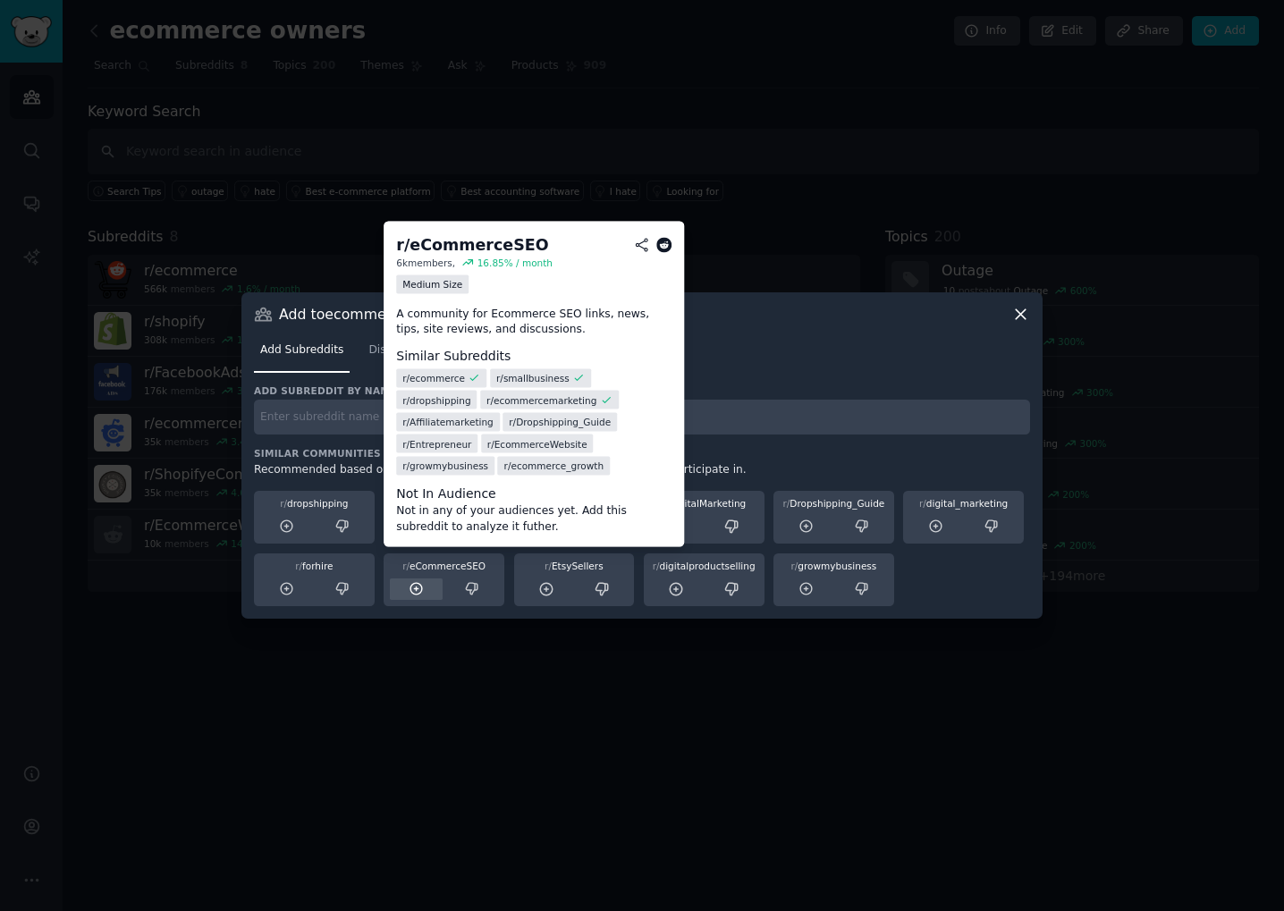
click at [417, 585] on icon at bounding box center [417, 589] width 16 height 16
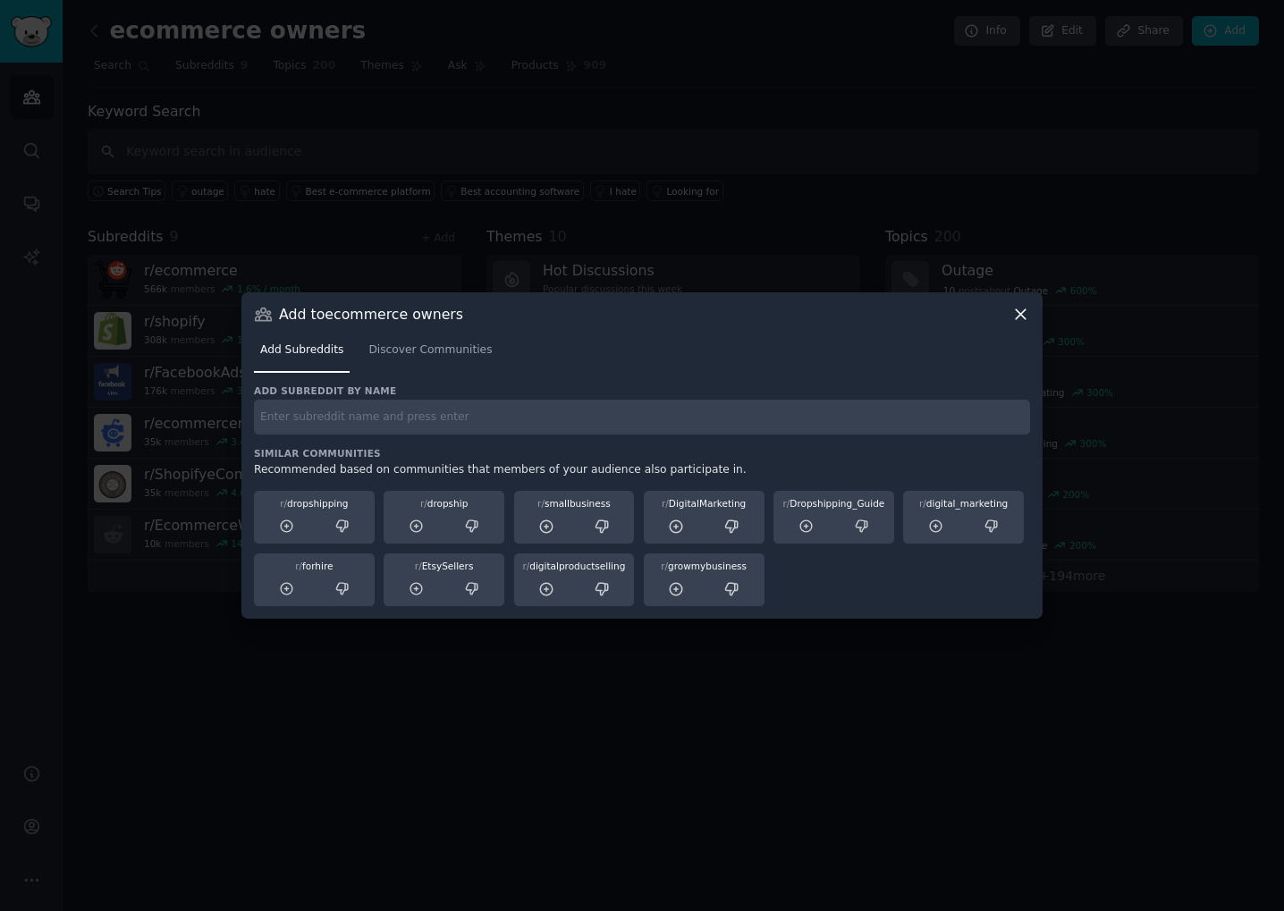
click at [596, 716] on div at bounding box center [642, 455] width 1284 height 911
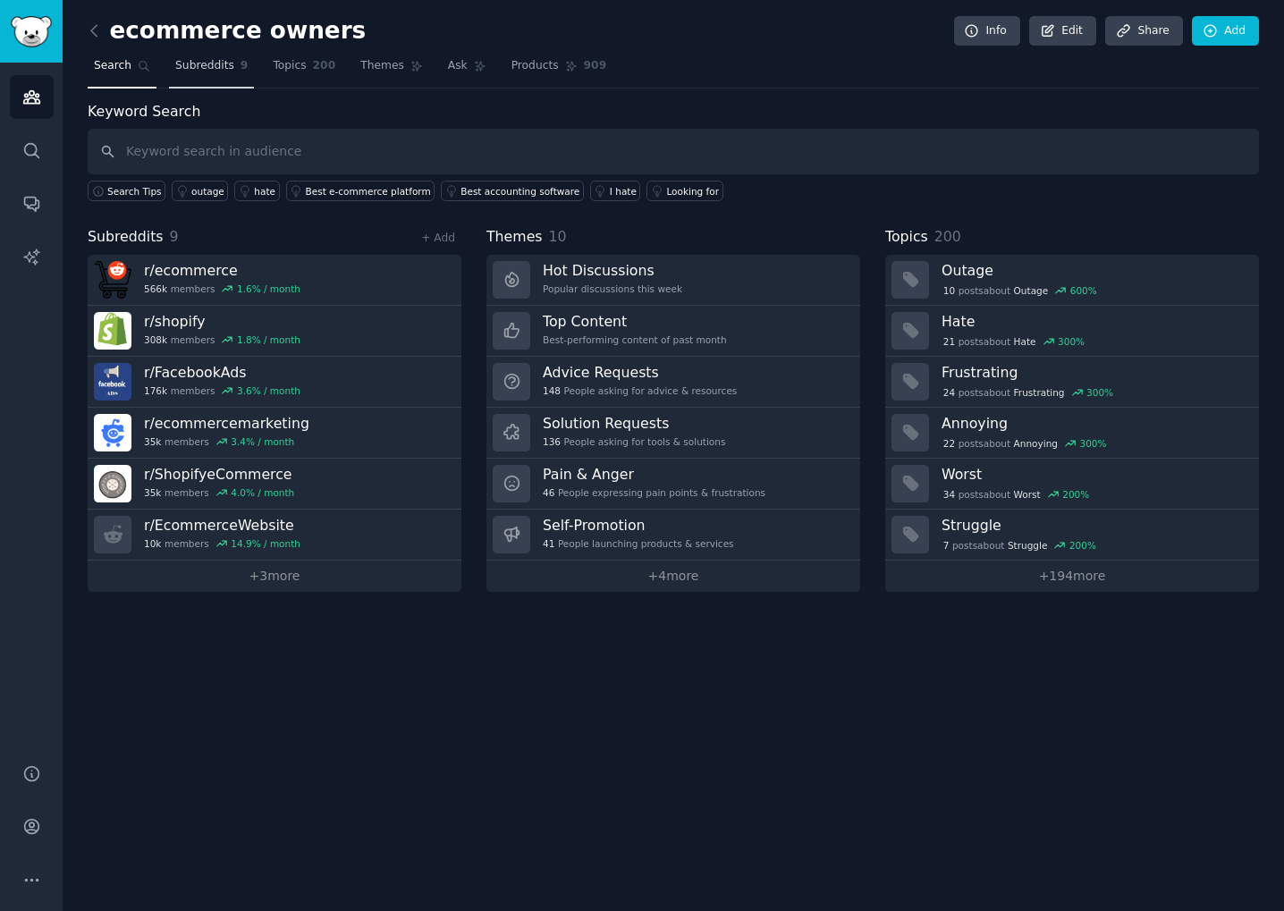
click at [198, 68] on span "Subreddits" at bounding box center [204, 66] width 59 height 16
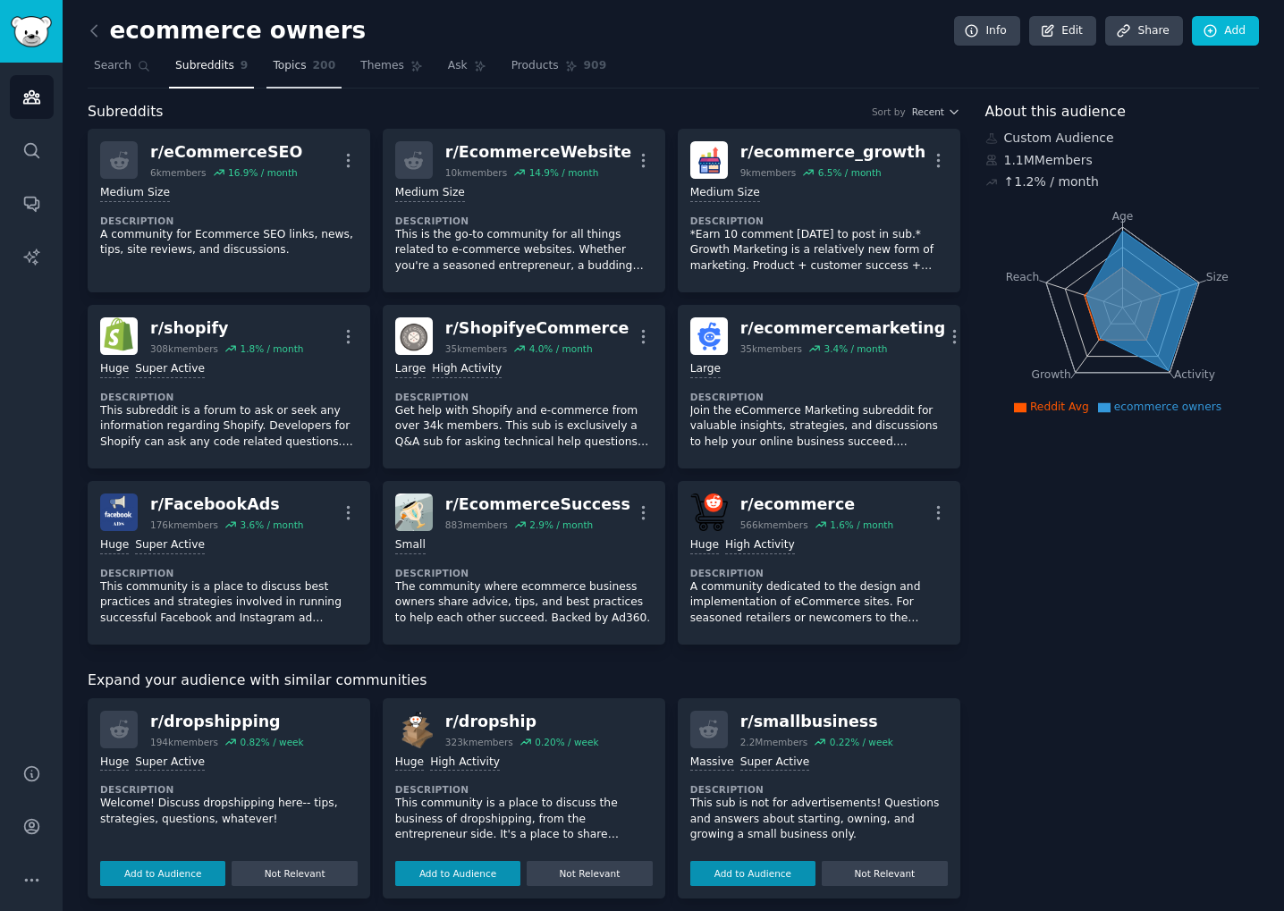
click at [290, 73] on span "Topics" at bounding box center [289, 66] width 33 height 16
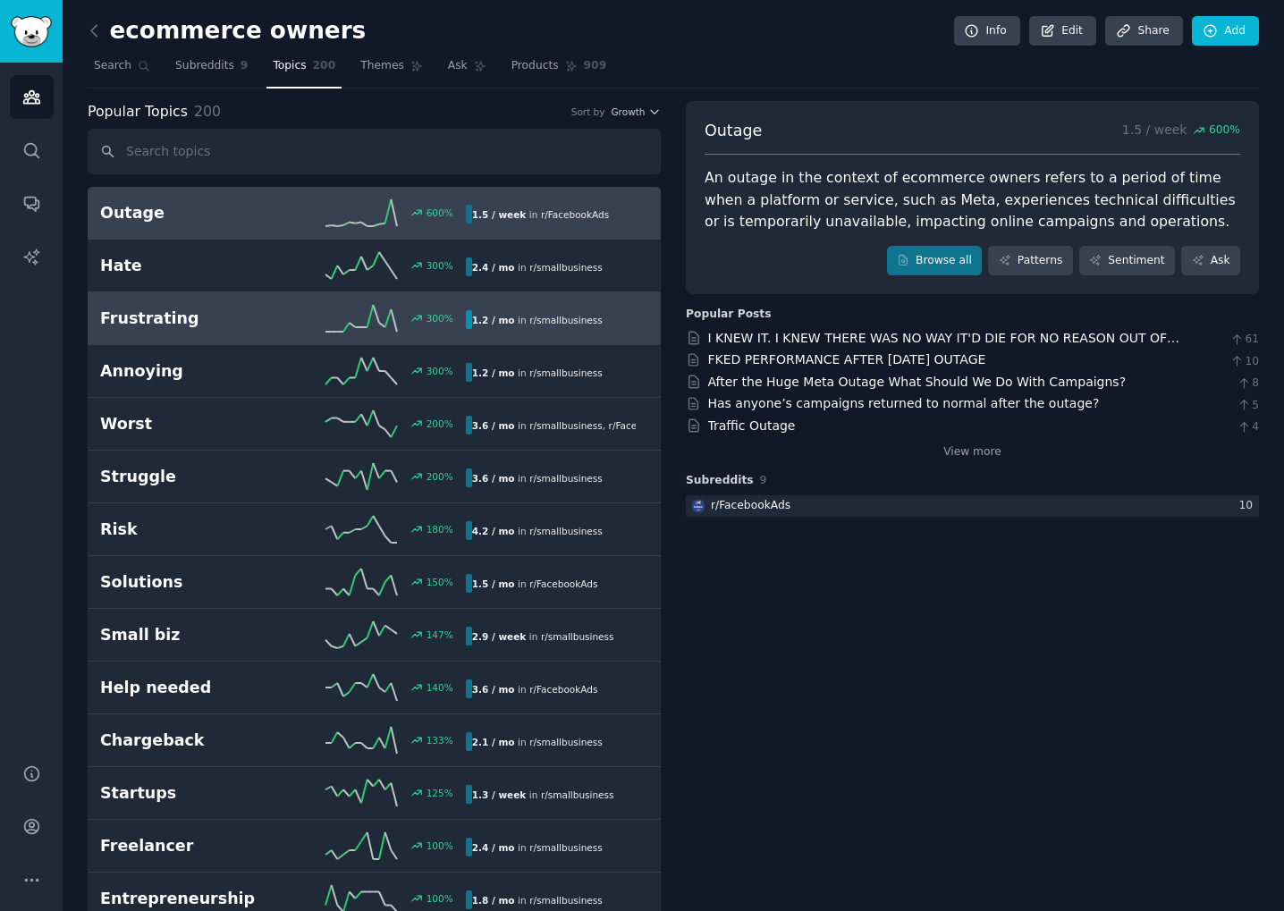
click at [265, 307] on div "Frustrating 300 % 1.2 / mo in r/ smallbusiness" at bounding box center [374, 318] width 548 height 27
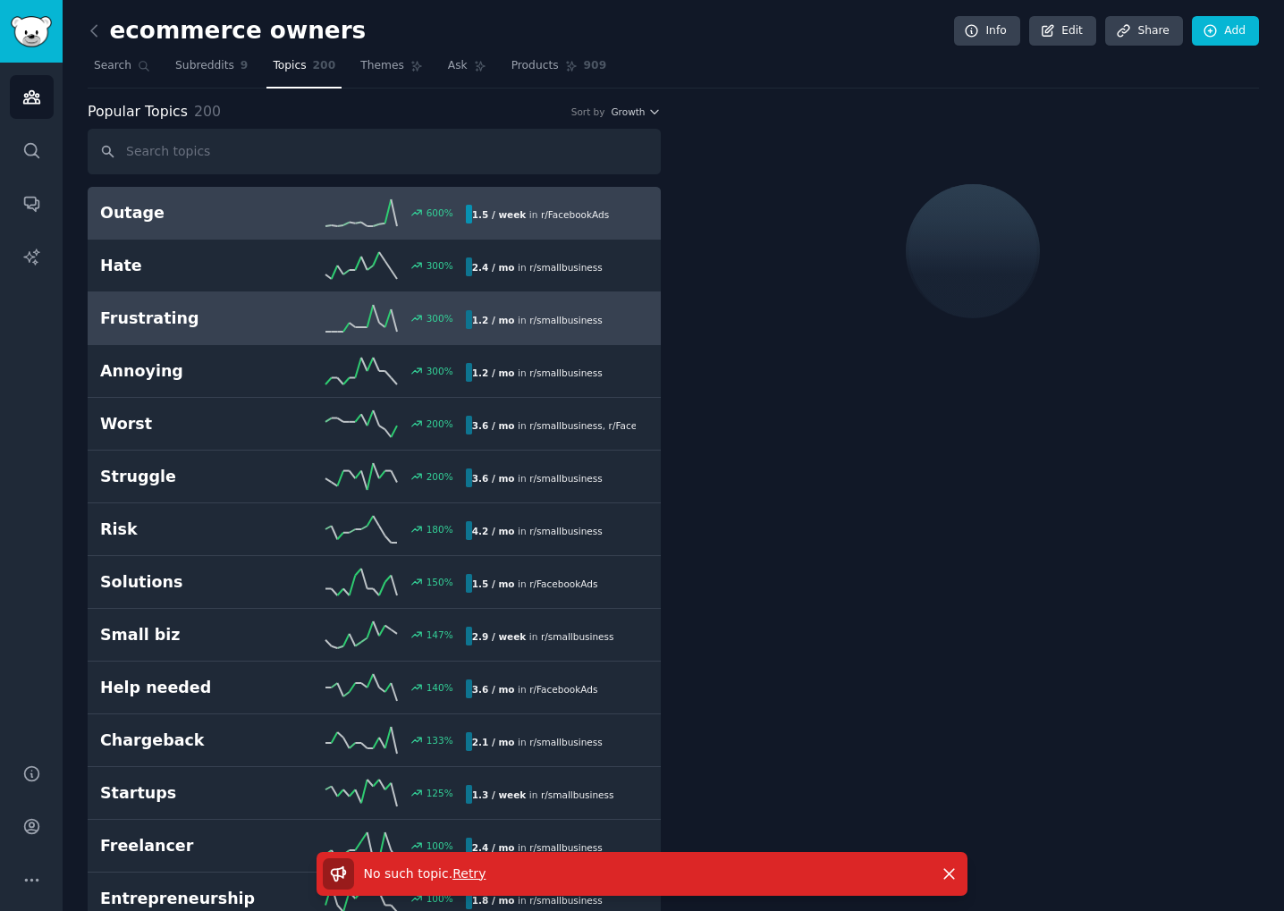
click at [174, 218] on h2 "Outage" at bounding box center [191, 213] width 182 height 22
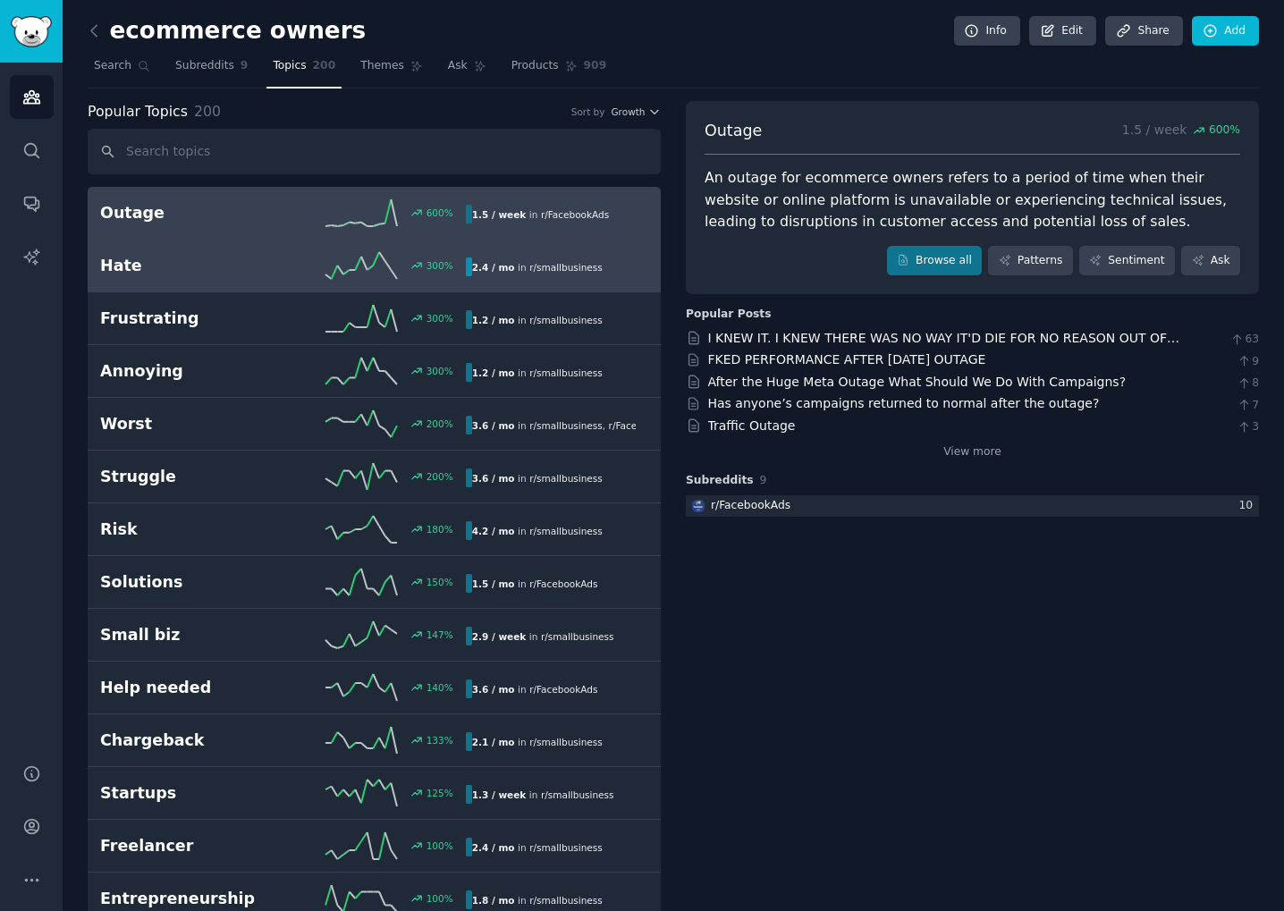
click at [221, 281] on link "Hate 300 % 2.4 / mo in r/ smallbusiness 300% increase in mentions recently" at bounding box center [374, 266] width 573 height 53
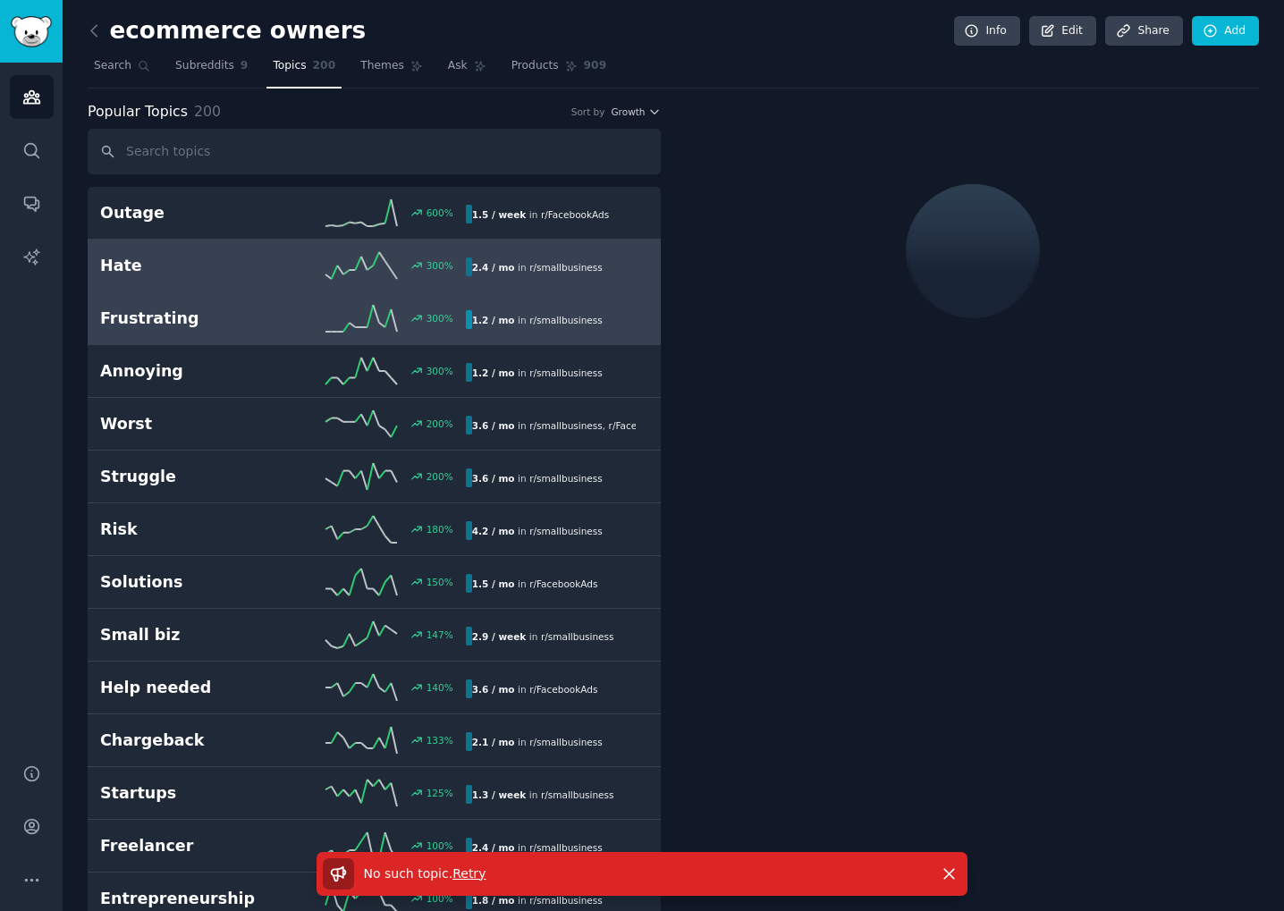
click at [214, 312] on h2 "Frustrating" at bounding box center [191, 318] width 182 height 22
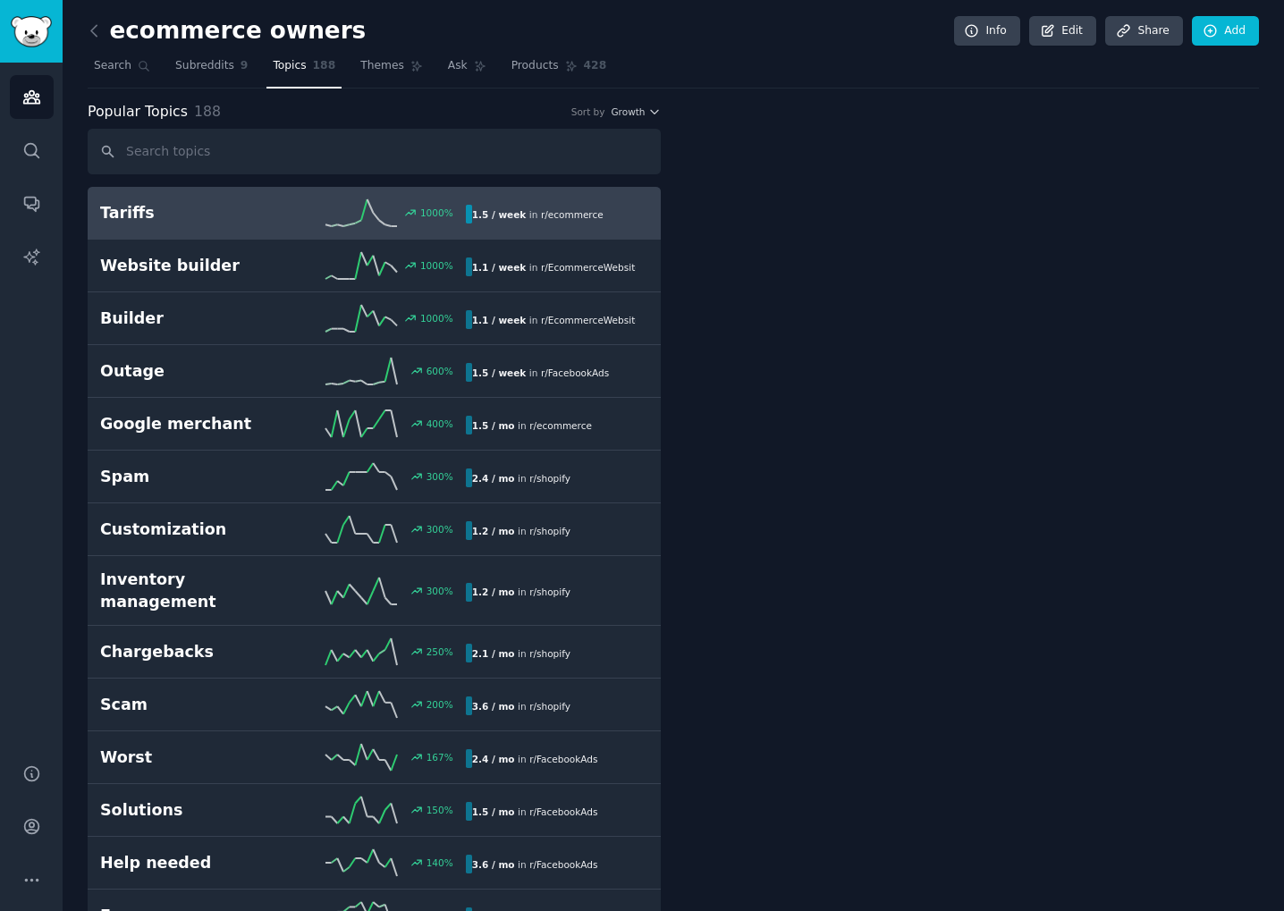
click at [249, 207] on h2 "Tariffs" at bounding box center [191, 213] width 182 height 22
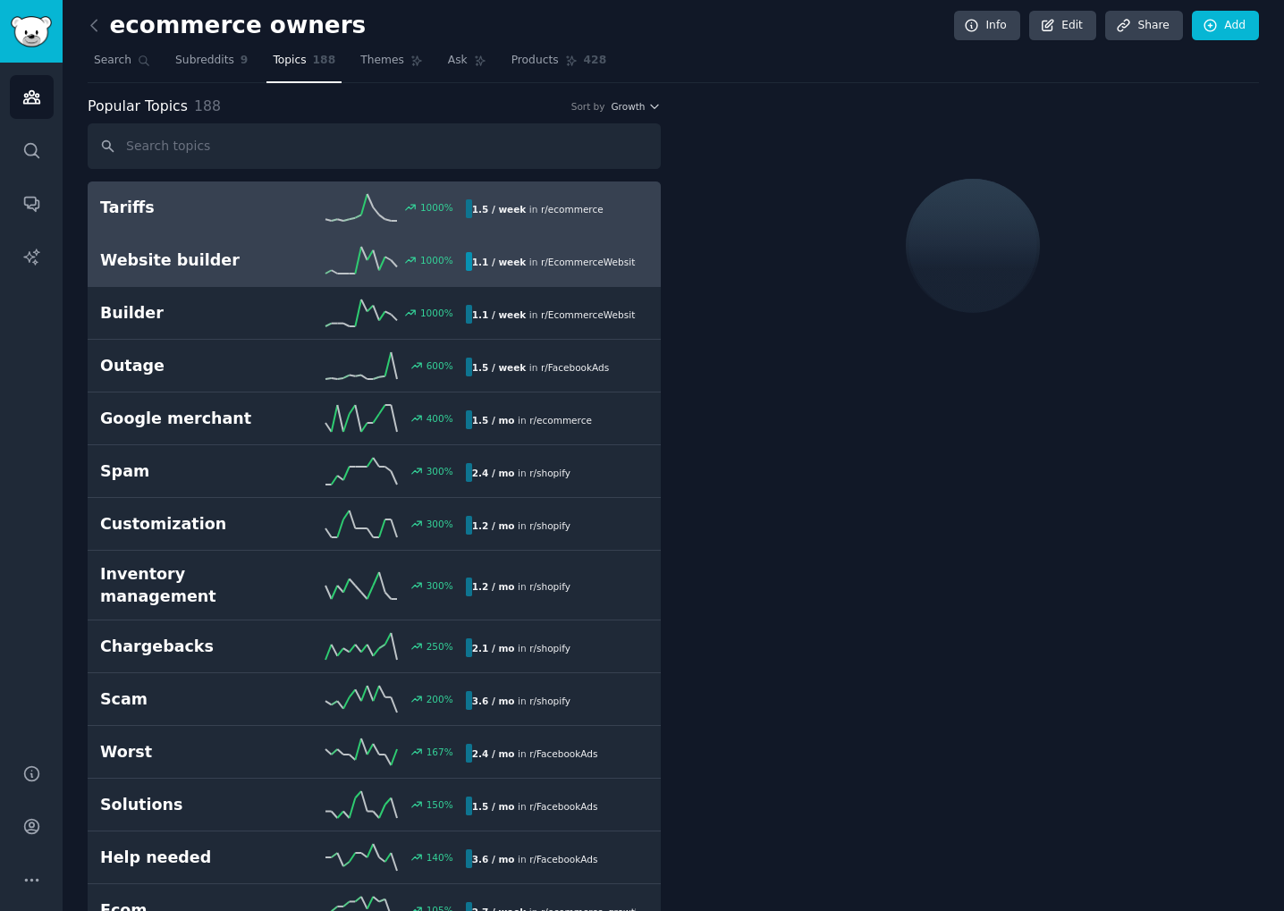
click at [224, 273] on div "Website builder 1000 % 1.1 / week in r/ EcommerceWebsite" at bounding box center [374, 260] width 548 height 27
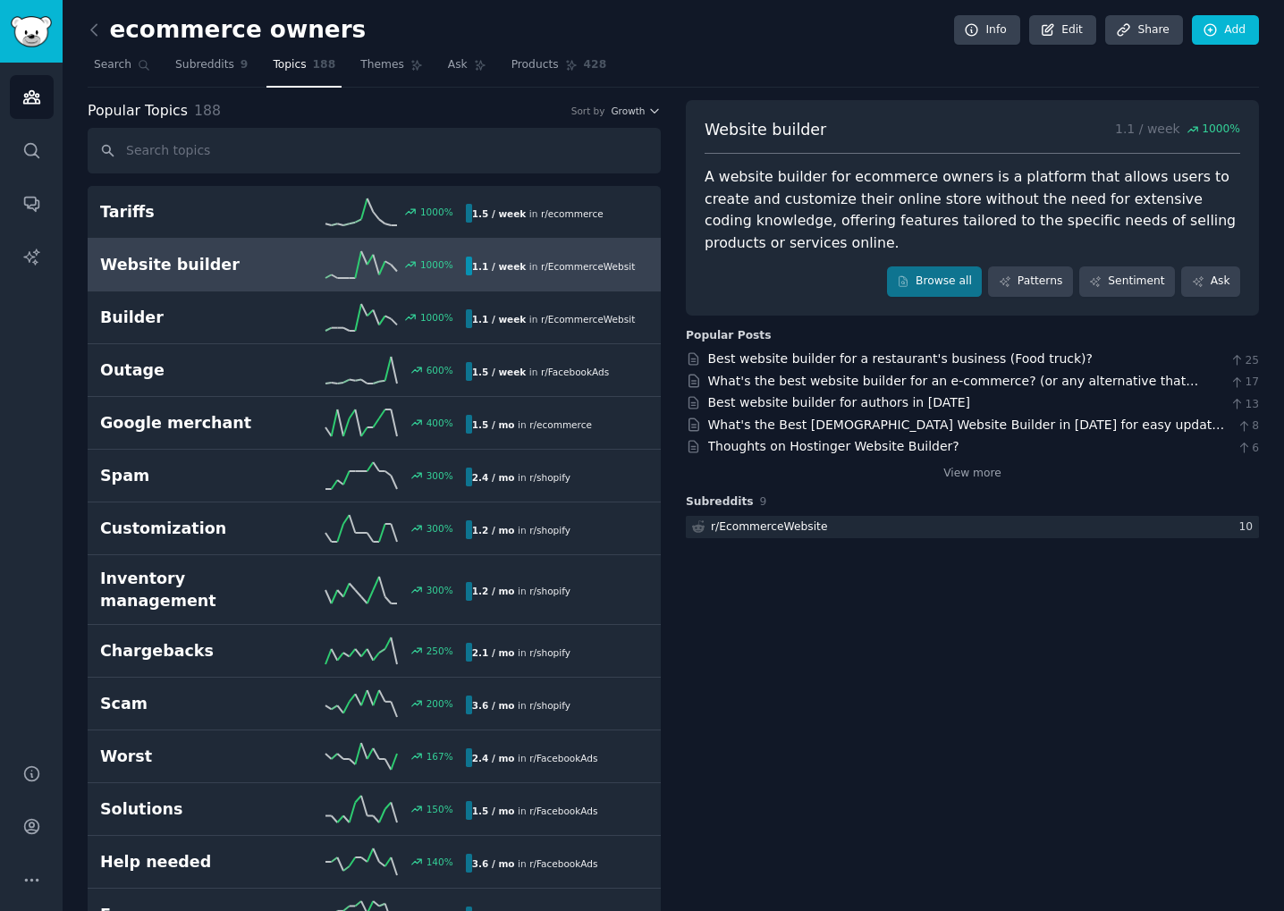
scroll to position [3, 0]
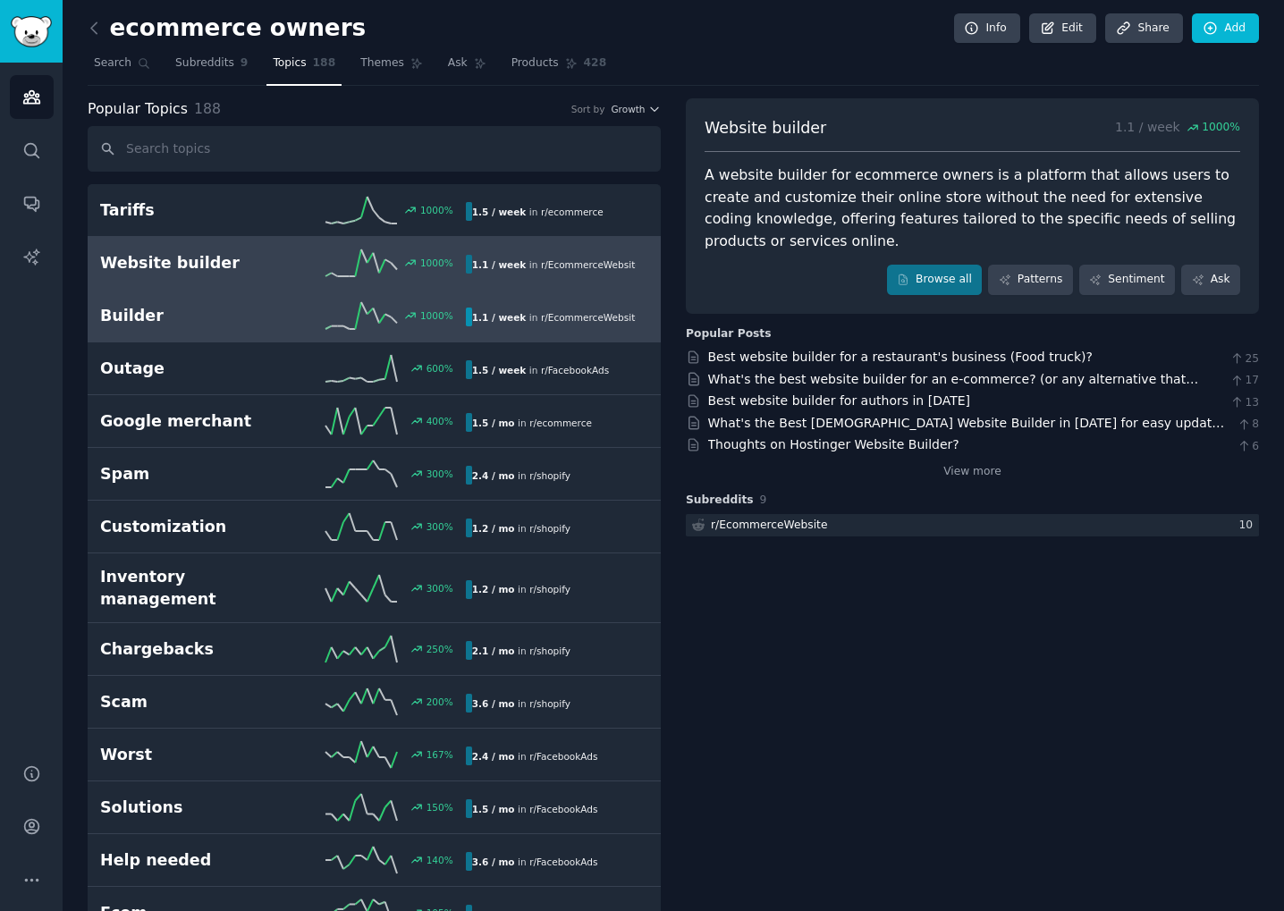
click at [205, 324] on h2 "Builder" at bounding box center [191, 316] width 182 height 22
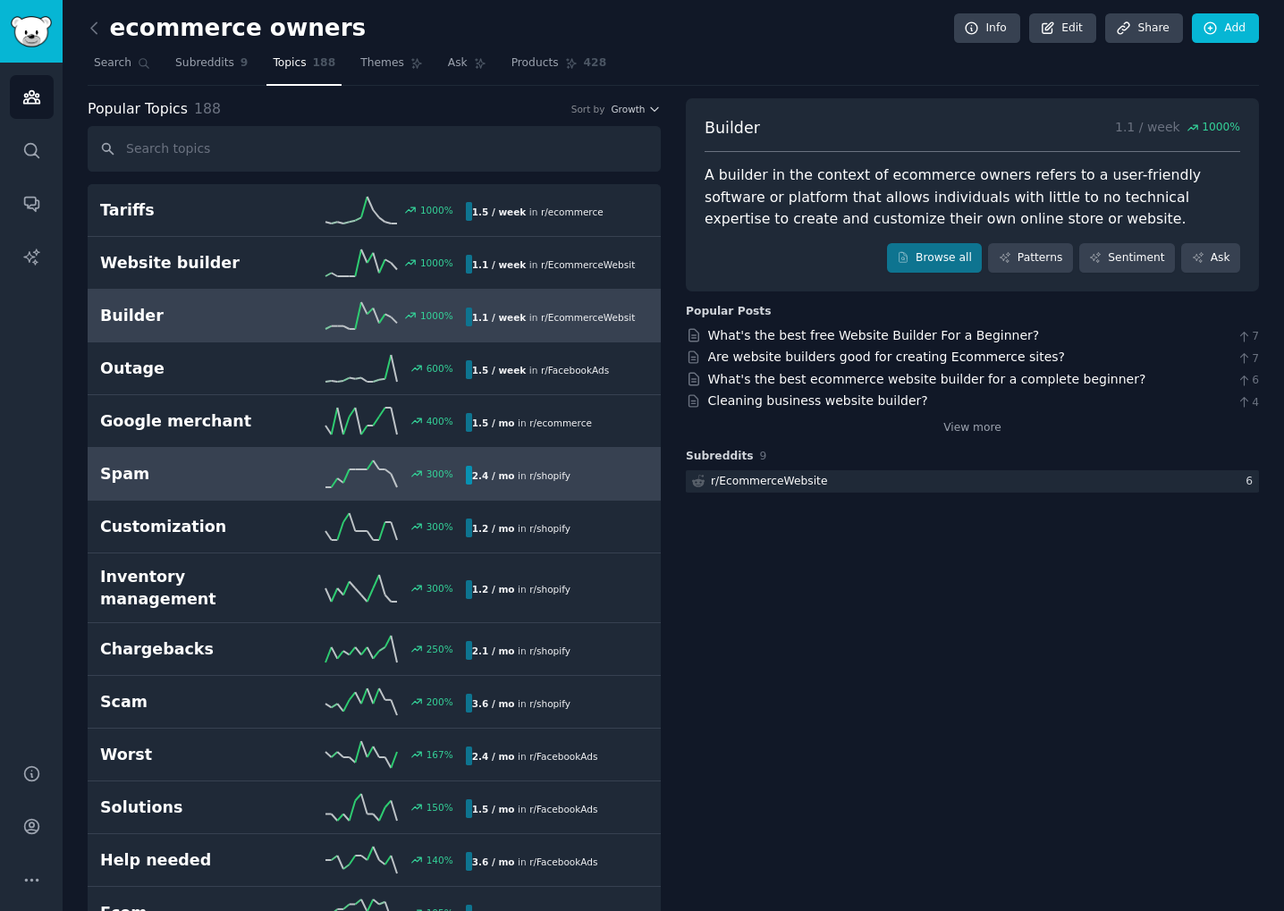
click at [214, 465] on h2 "Spam" at bounding box center [191, 474] width 182 height 22
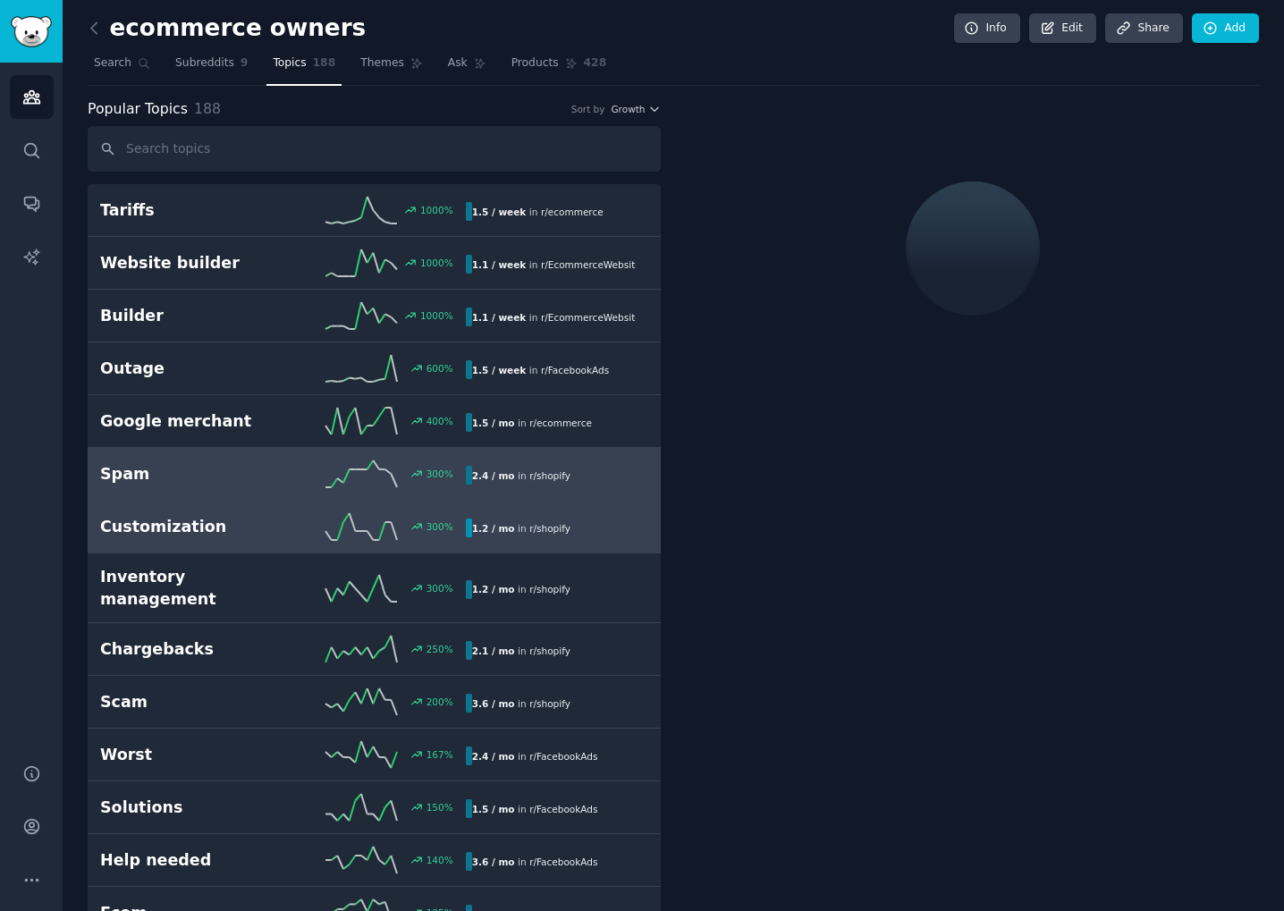
click at [239, 518] on h2 "Customization" at bounding box center [191, 527] width 182 height 22
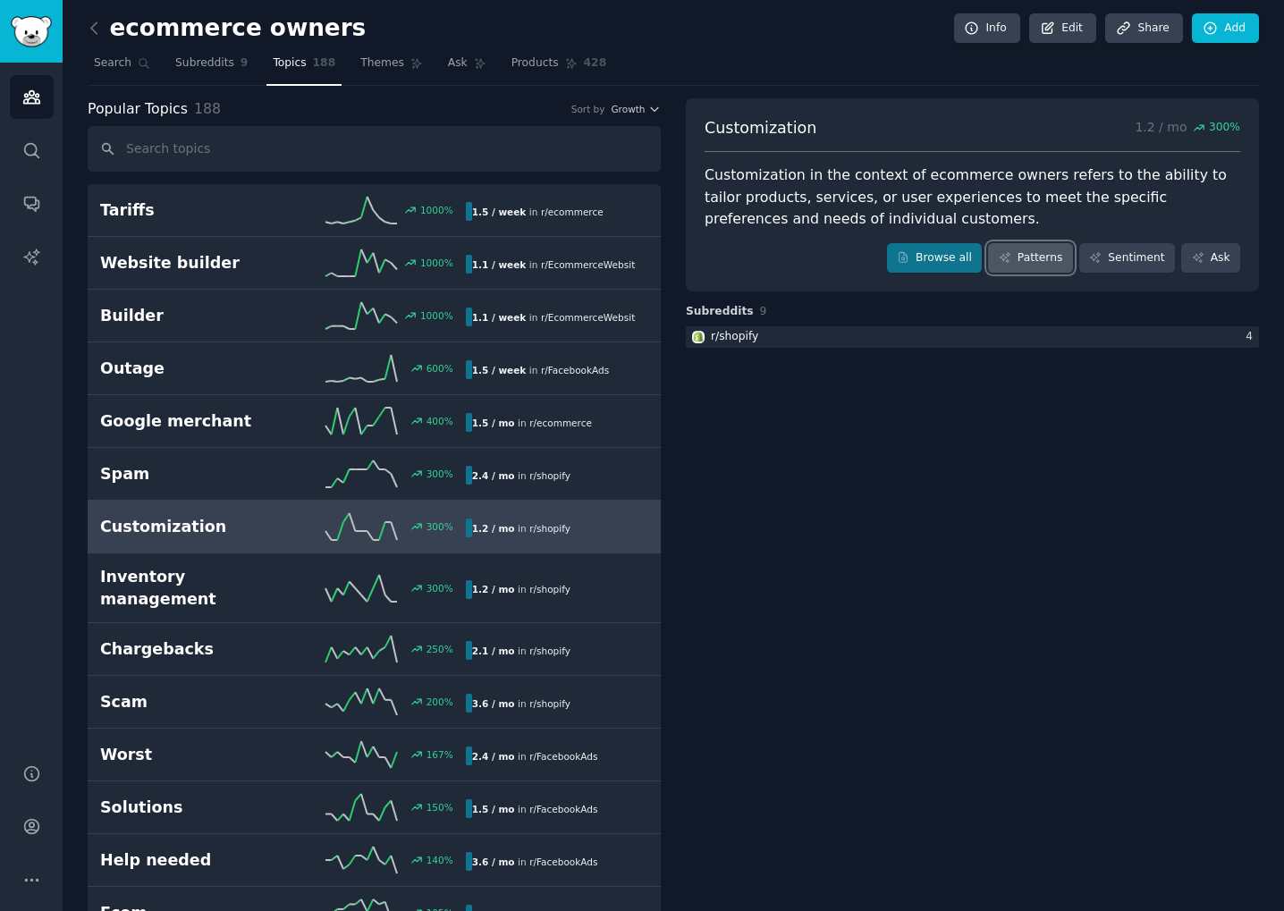
click at [1013, 265] on link "Patterns" at bounding box center [1030, 258] width 84 height 30
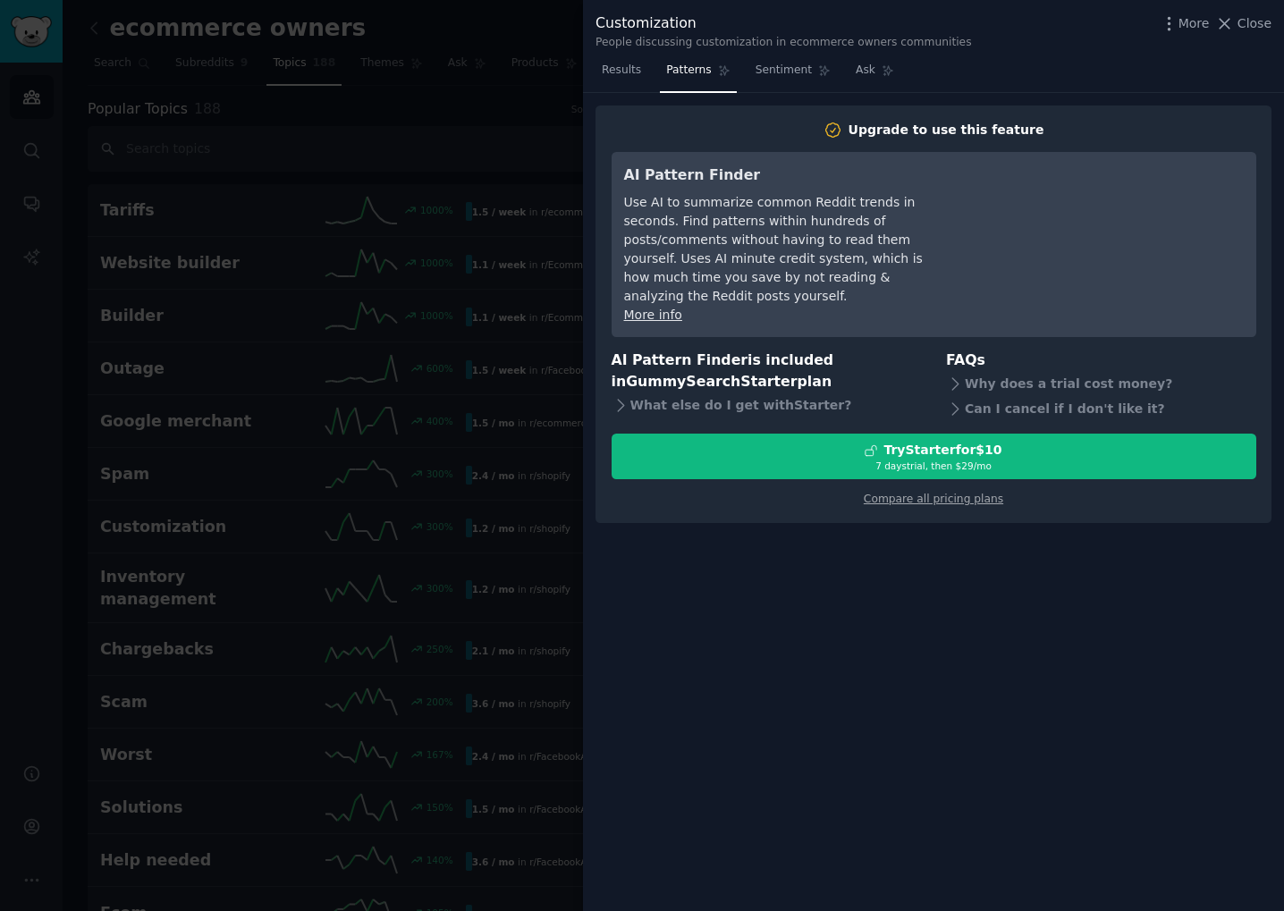
click at [519, 254] on div at bounding box center [642, 455] width 1284 height 911
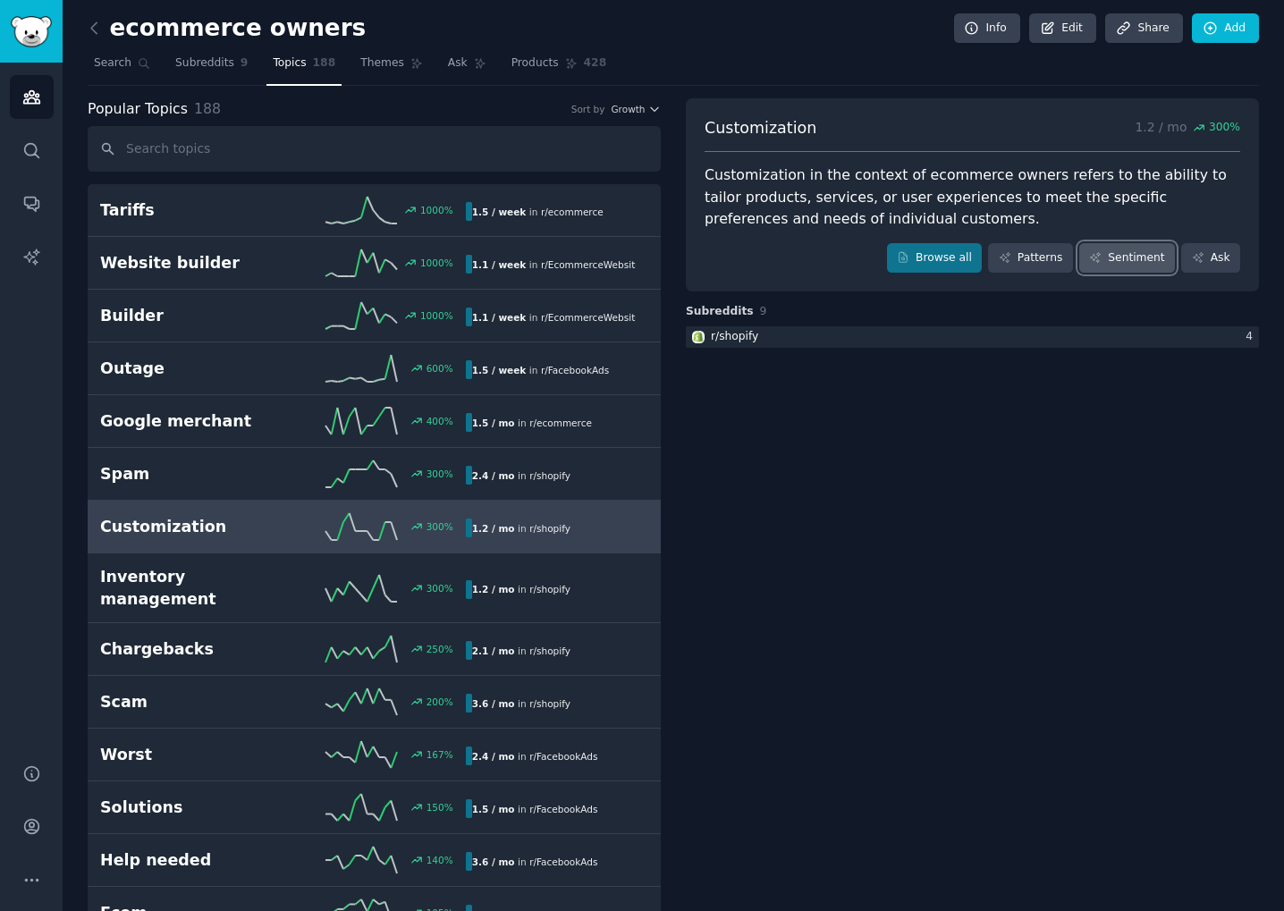
click at [1163, 264] on link "Sentiment" at bounding box center [1127, 258] width 96 height 30
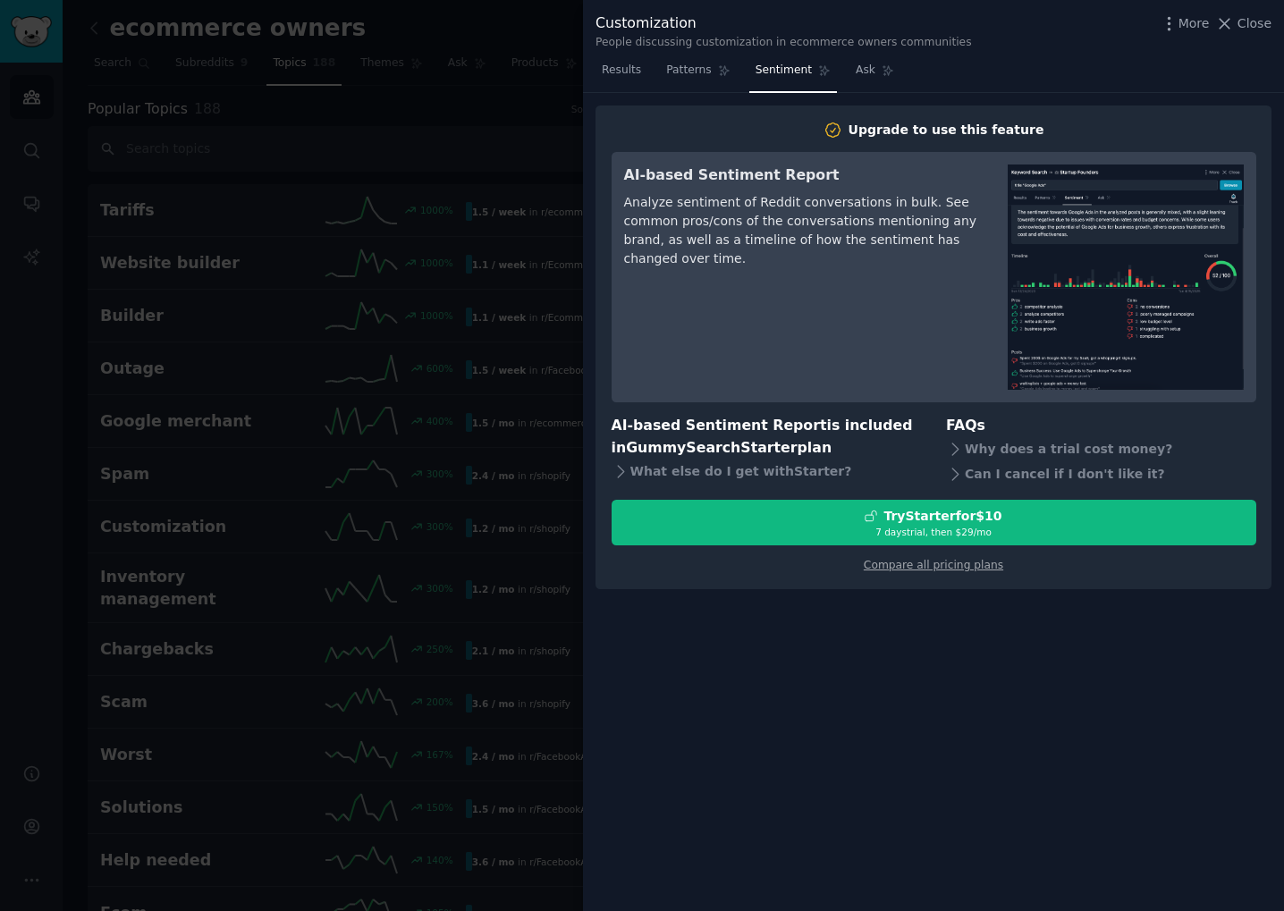
click at [463, 193] on div at bounding box center [642, 455] width 1284 height 911
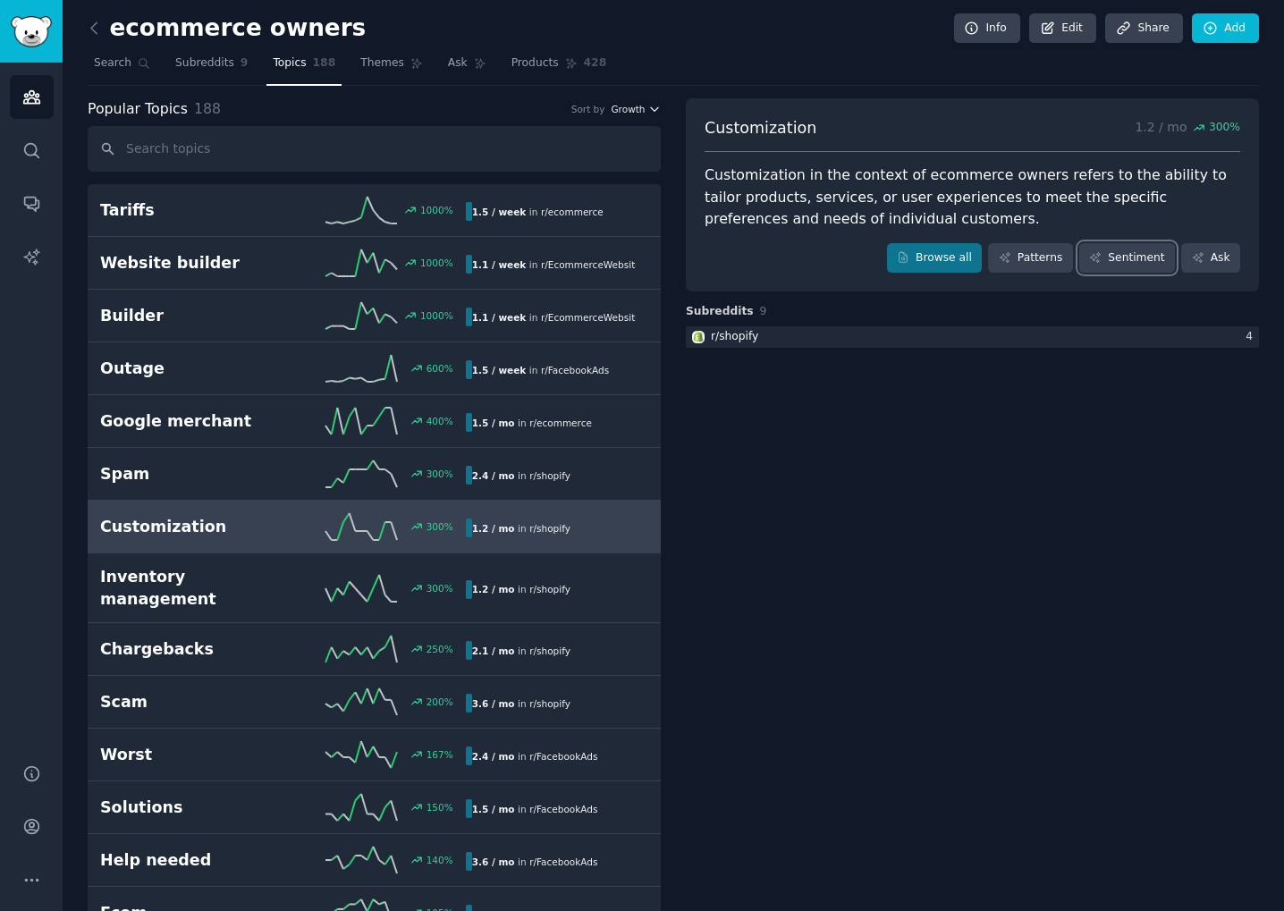
click at [633, 110] on span "Growth" at bounding box center [628, 109] width 34 height 13
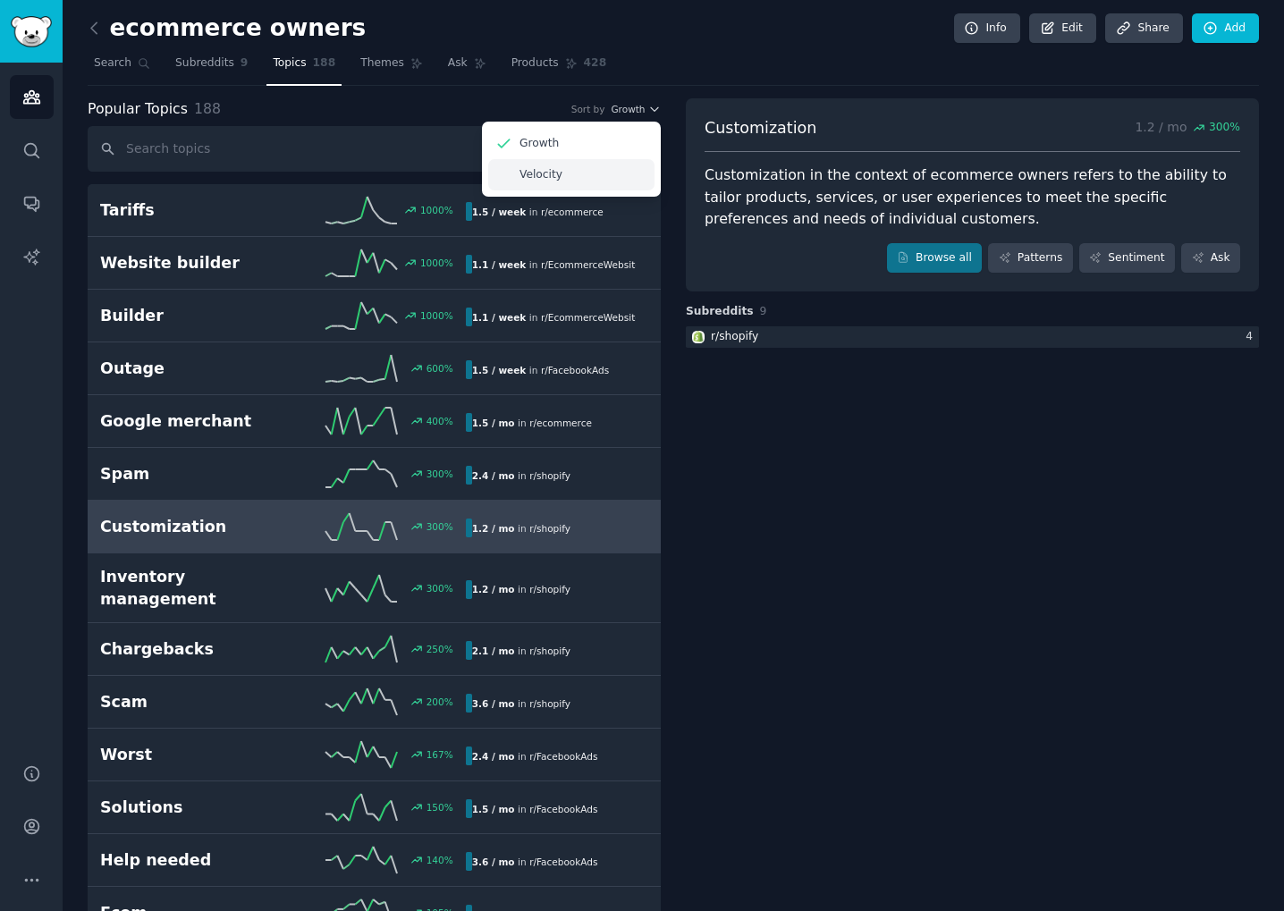
click at [568, 167] on div "Velocity" at bounding box center [571, 174] width 166 height 31
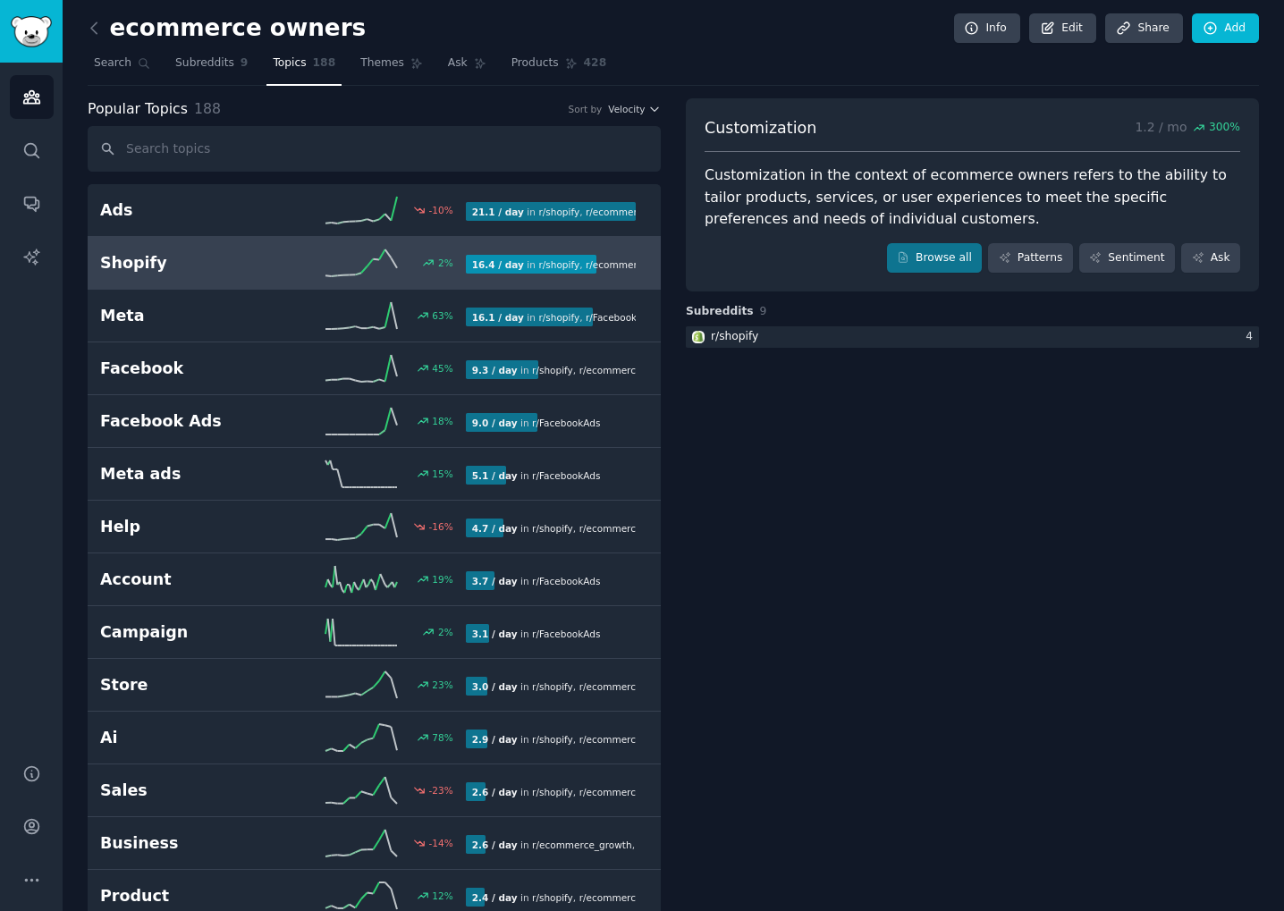
click at [263, 269] on h2 "Shopify" at bounding box center [191, 263] width 182 height 22
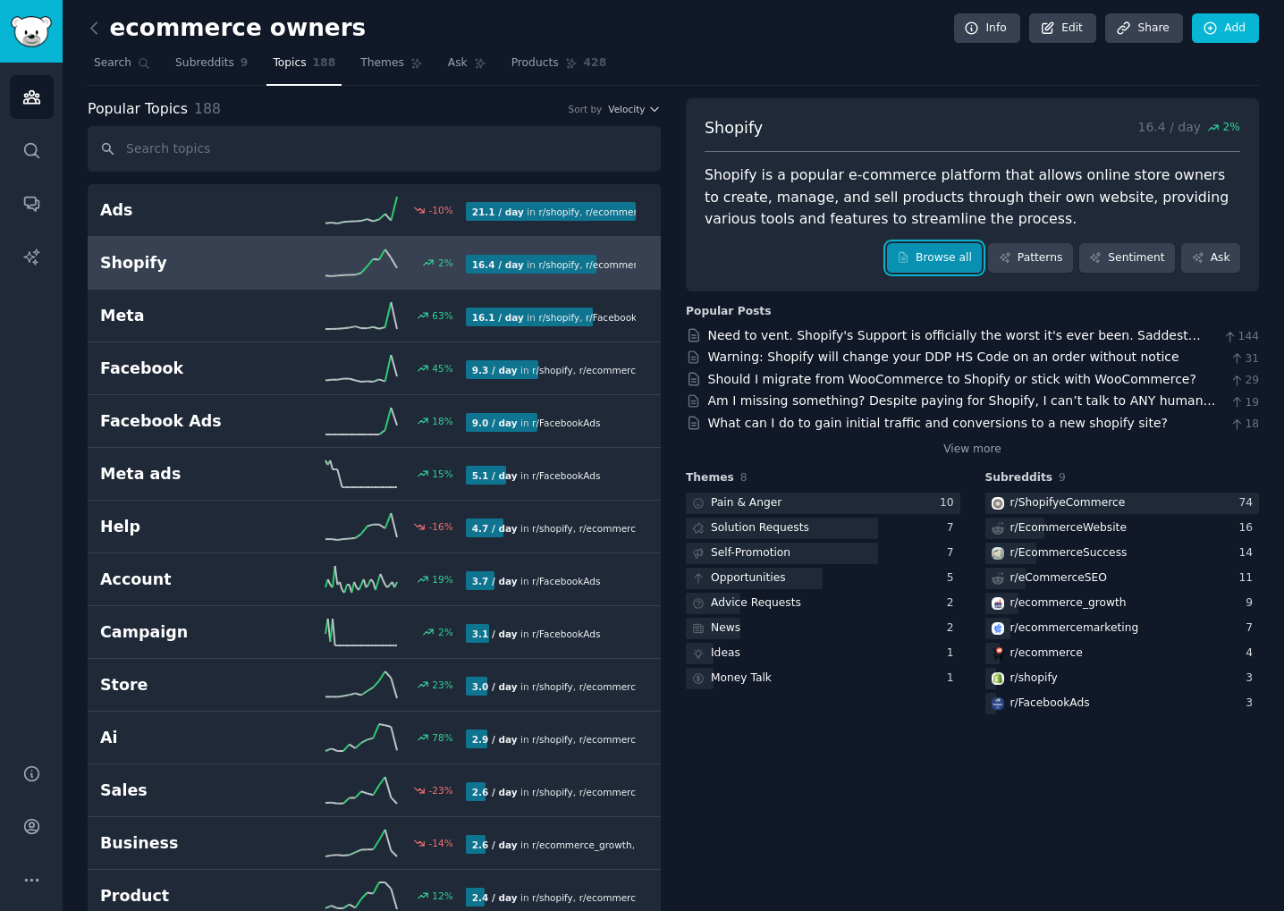
click at [953, 269] on link "Browse all" at bounding box center [935, 258] width 96 height 30
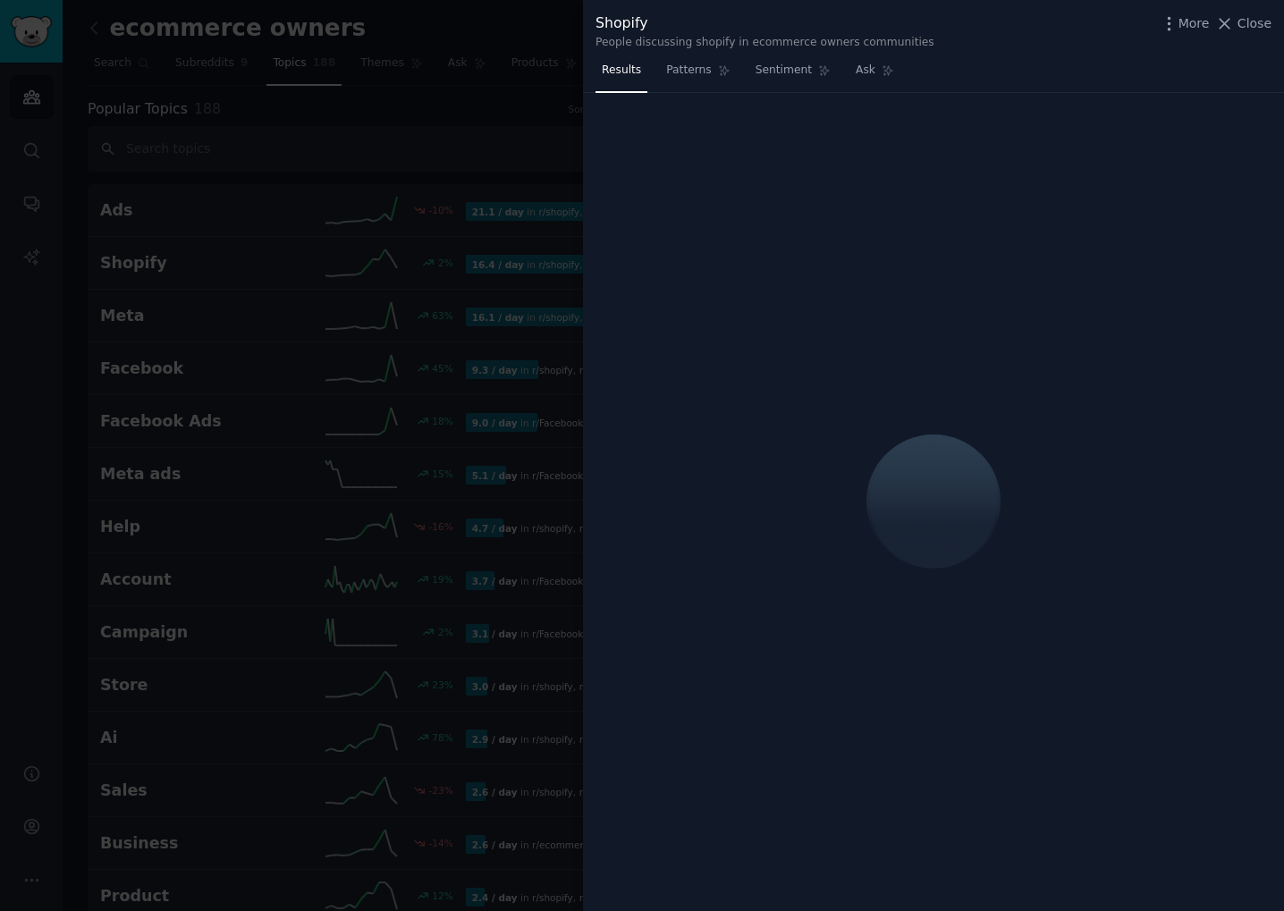
drag, startPoint x: 319, startPoint y: 251, endPoint x: 247, endPoint y: 232, distance: 74.8
click at [319, 251] on div at bounding box center [642, 455] width 1284 height 911
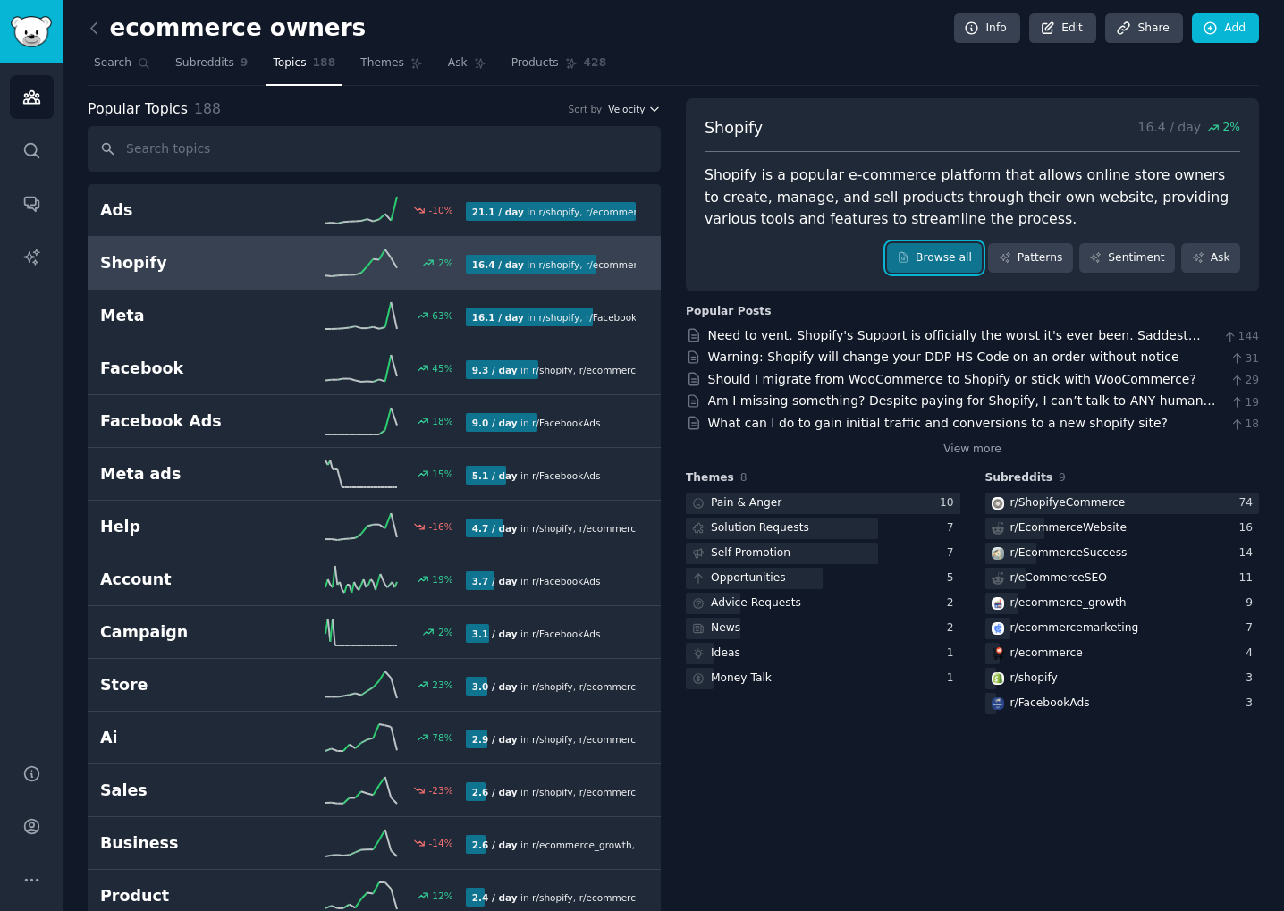
click at [652, 114] on icon "button" at bounding box center [654, 109] width 13 height 13
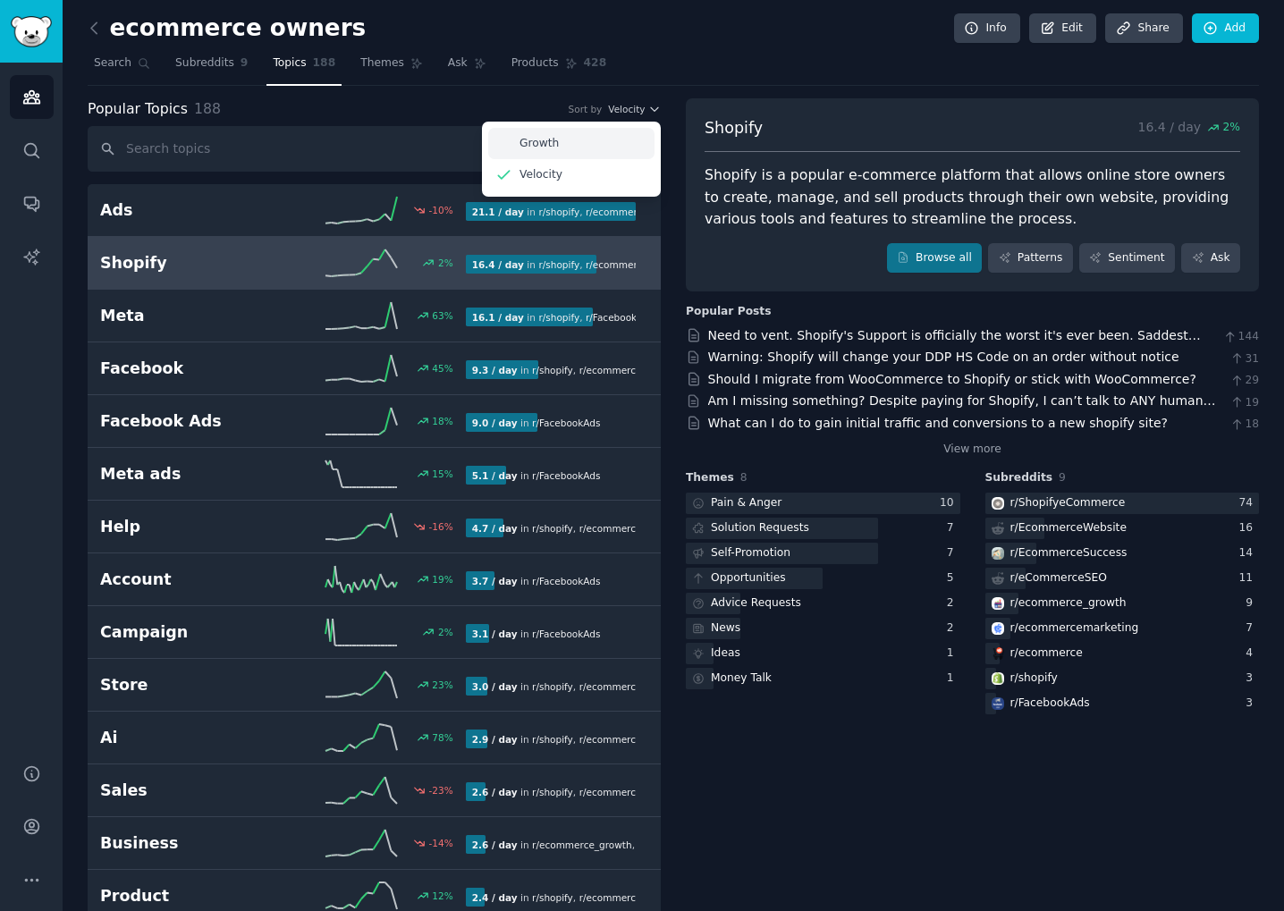
click at [584, 145] on div "Growth" at bounding box center [571, 143] width 166 height 31
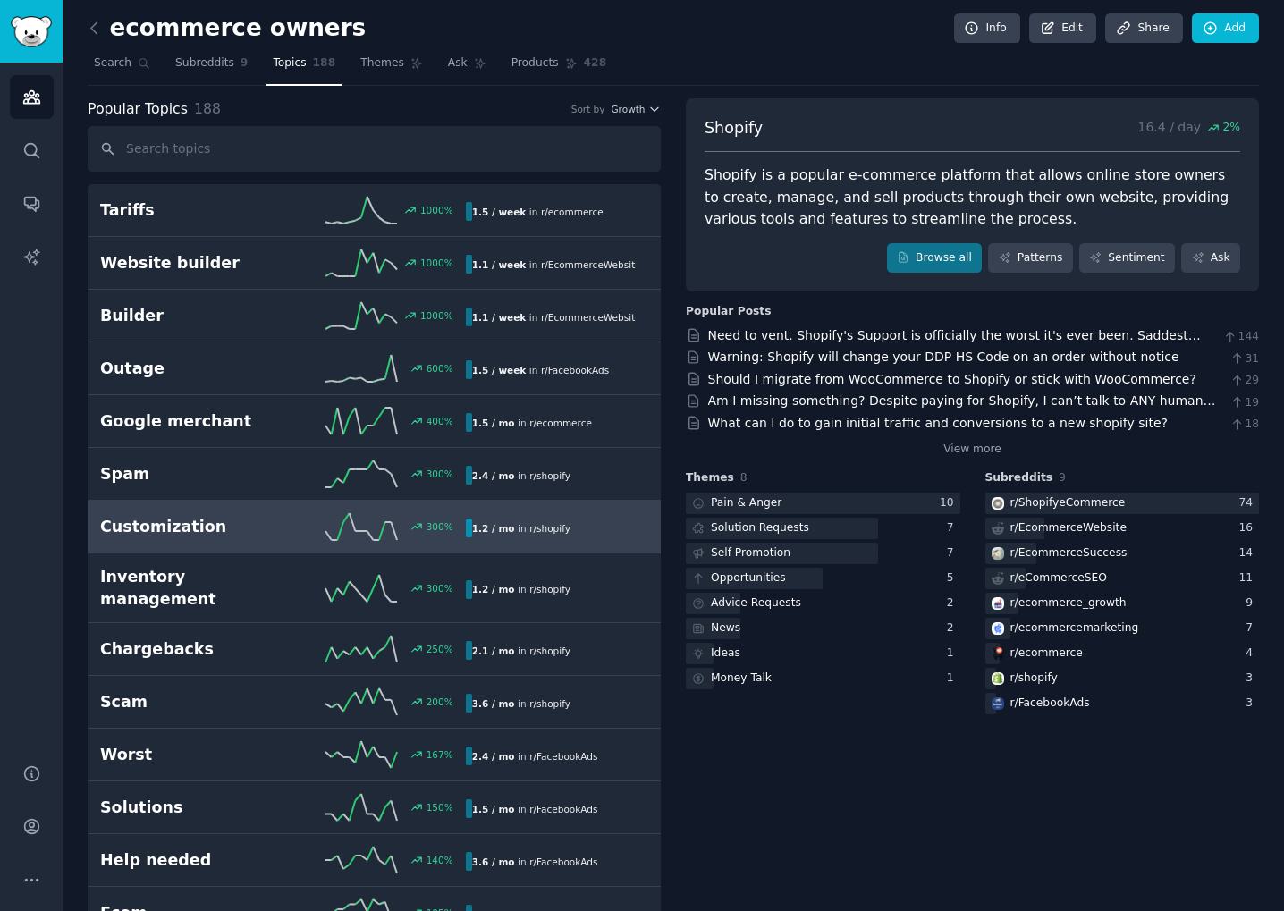
click at [188, 510] on link "Customization 300 % 1.2 / mo in r/ shopify" at bounding box center [374, 527] width 573 height 53
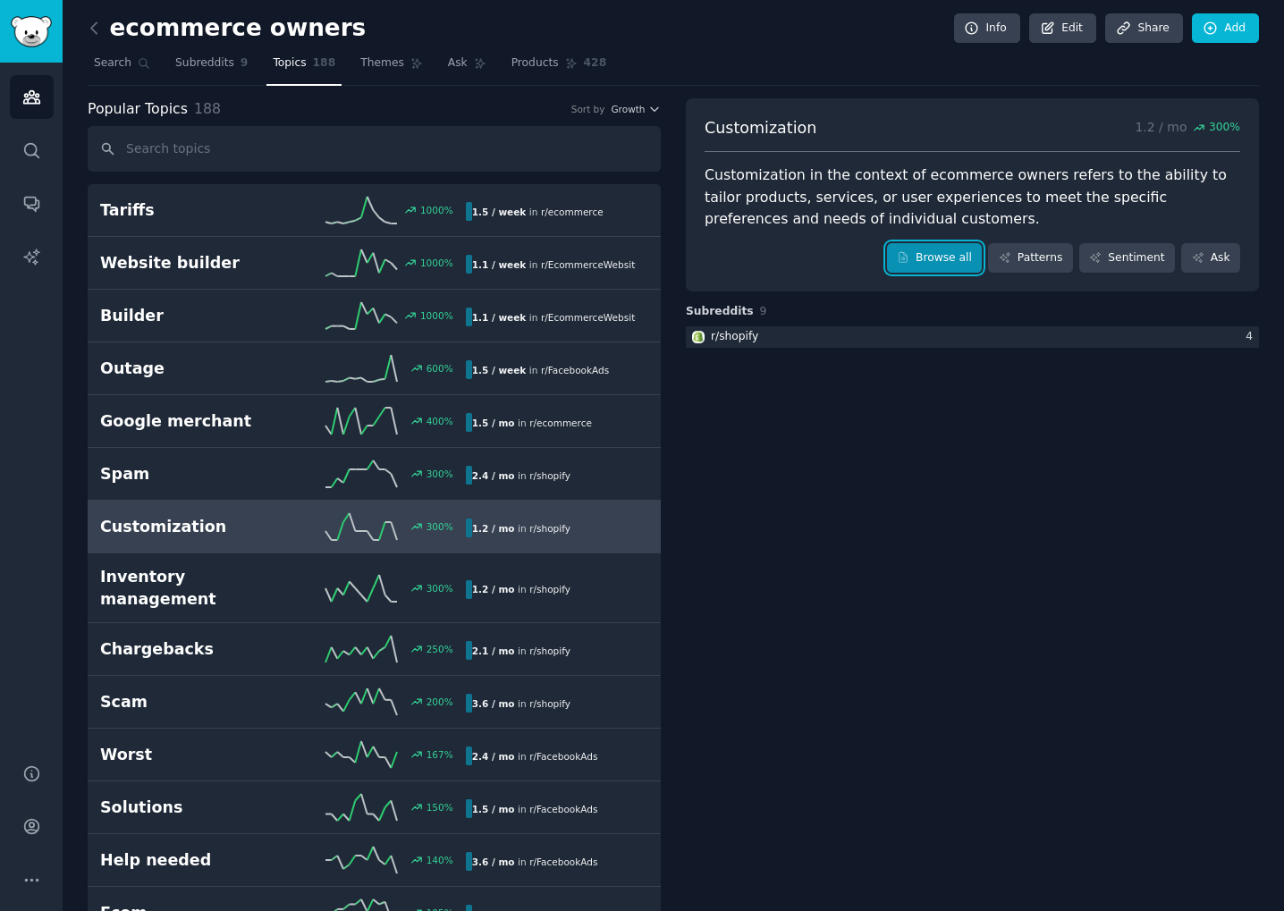
click at [930, 259] on link "Browse all" at bounding box center [935, 258] width 96 height 30
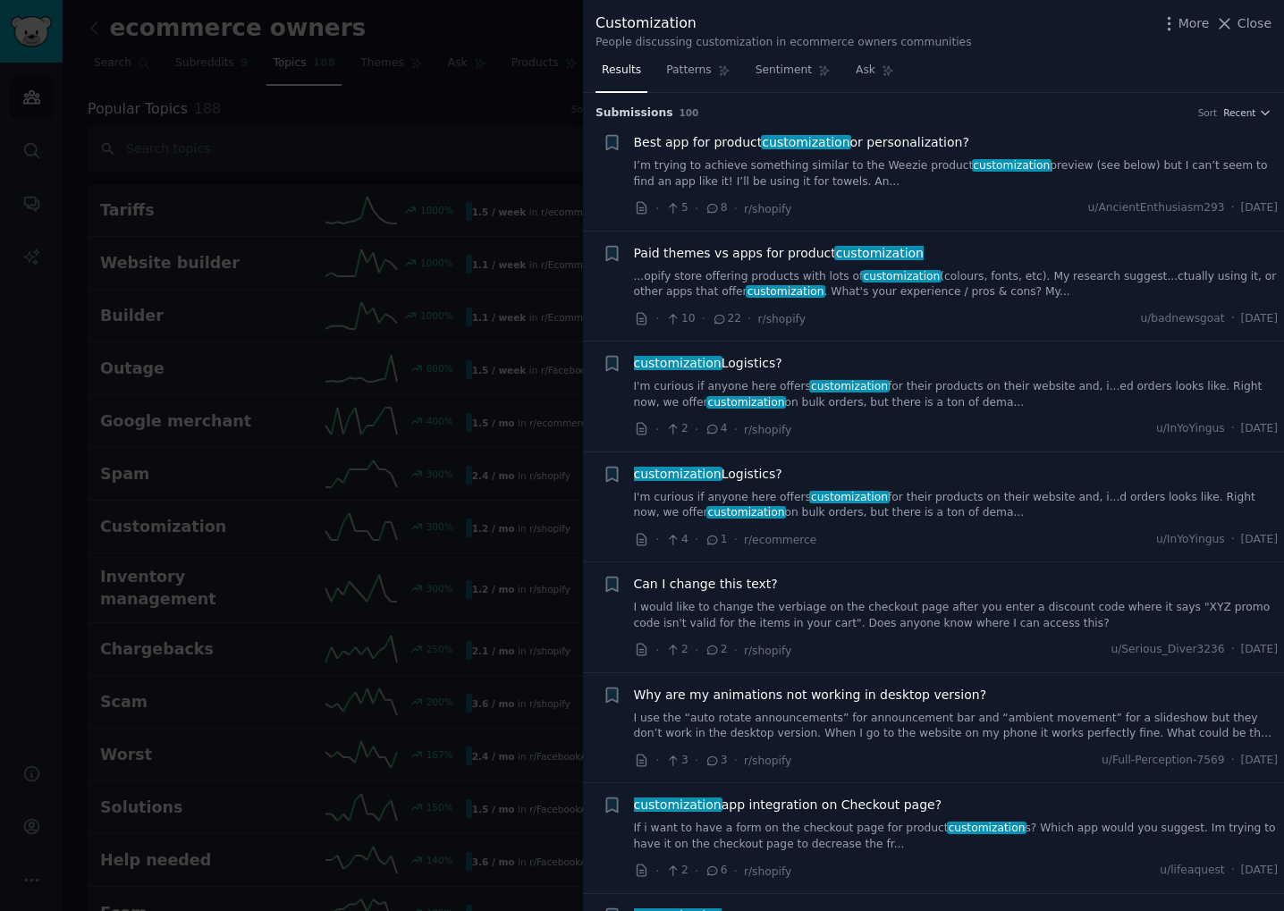
click at [390, 453] on div at bounding box center [642, 455] width 1284 height 911
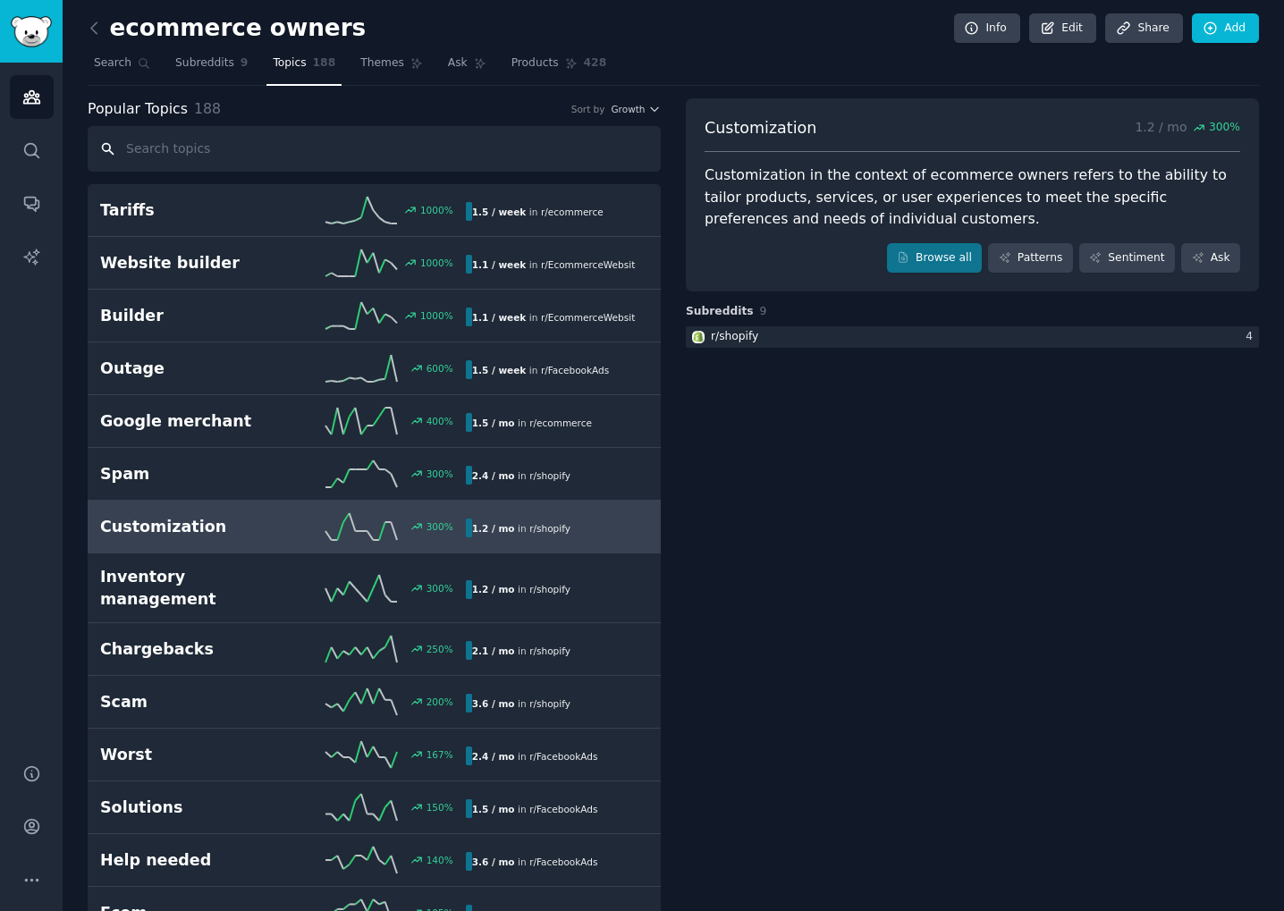
click at [167, 155] on input "text" at bounding box center [374, 149] width 573 height 46
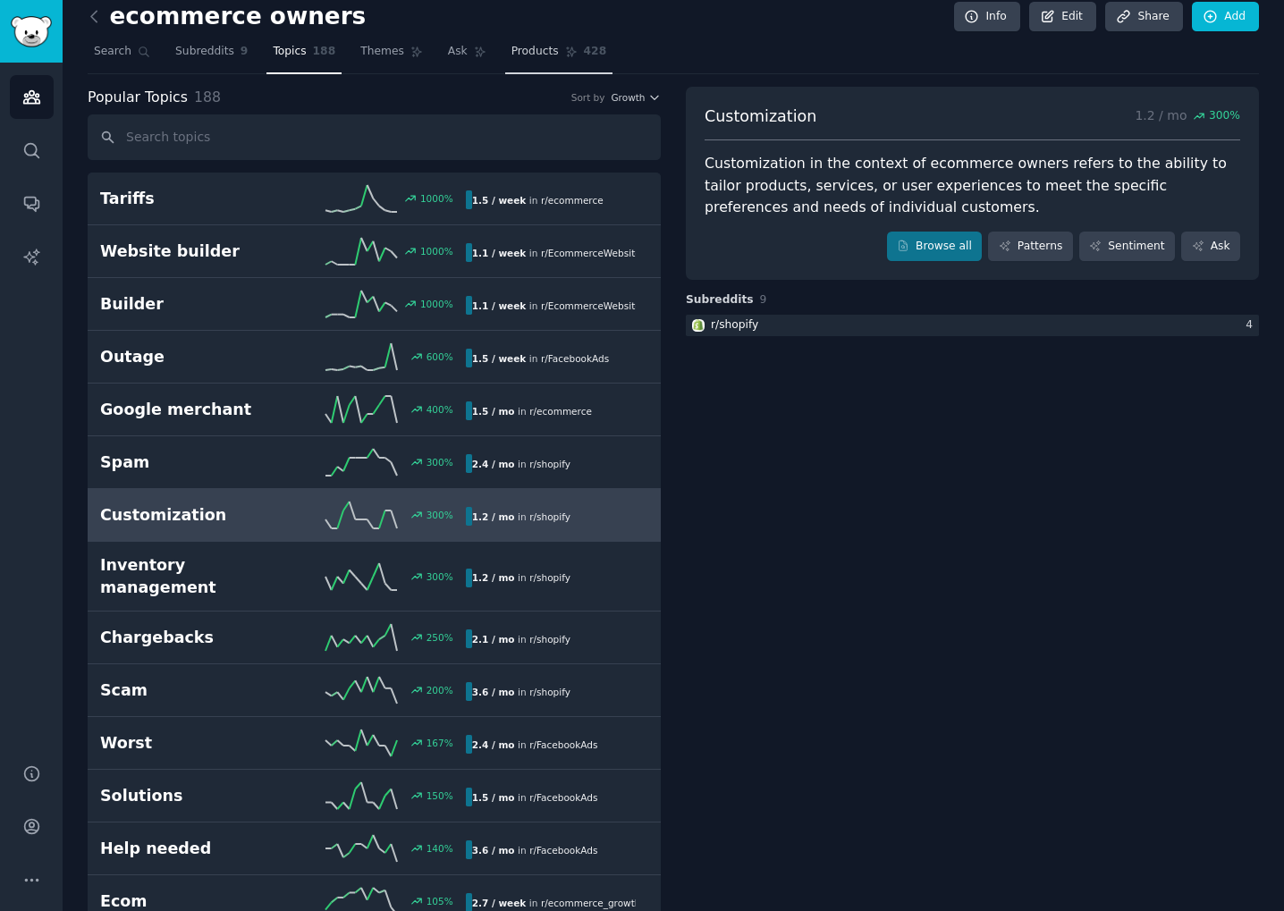
drag, startPoint x: 528, startPoint y: 49, endPoint x: 546, endPoint y: 52, distance: 18.1
click at [528, 49] on span "Products" at bounding box center [534, 52] width 47 height 16
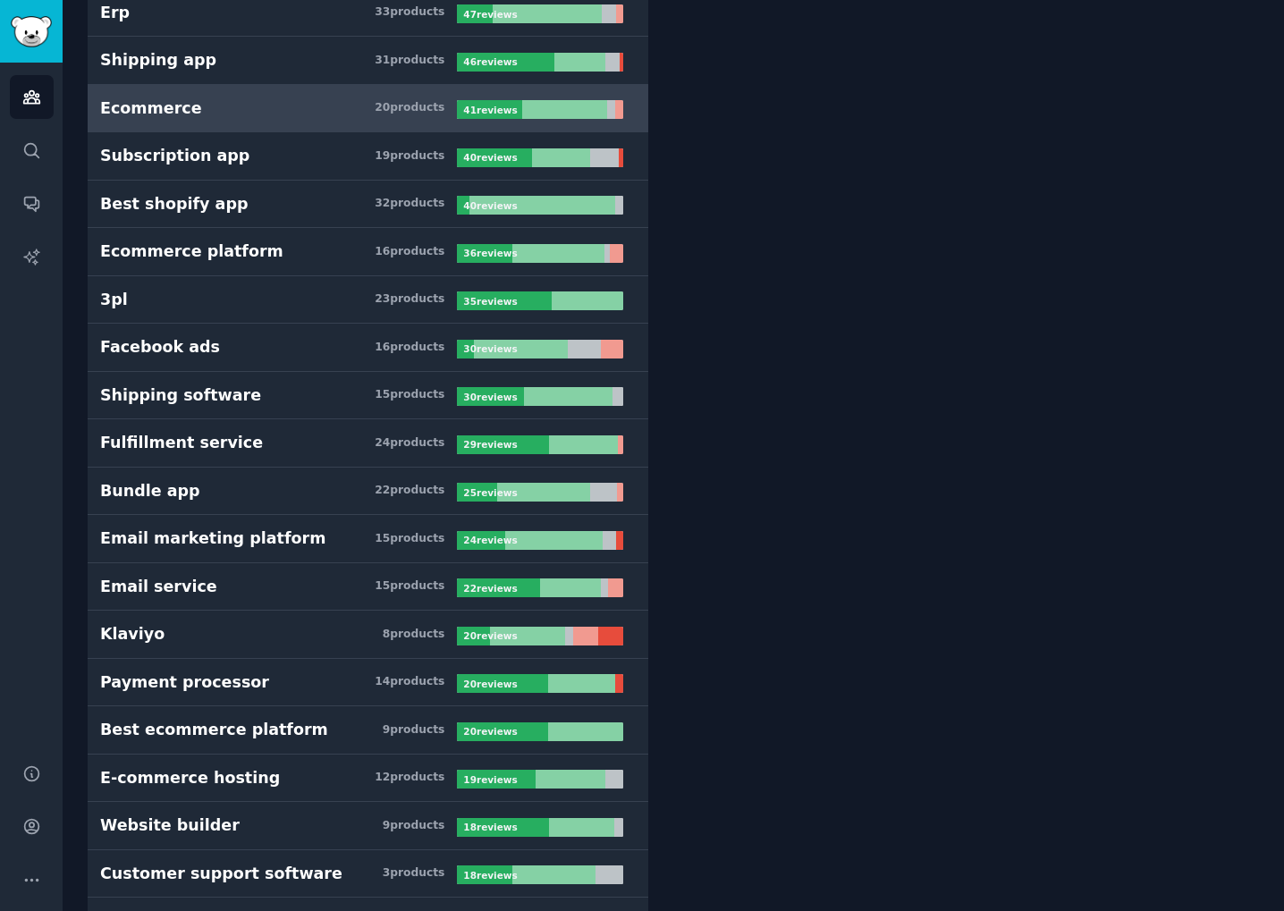
scroll to position [534, 0]
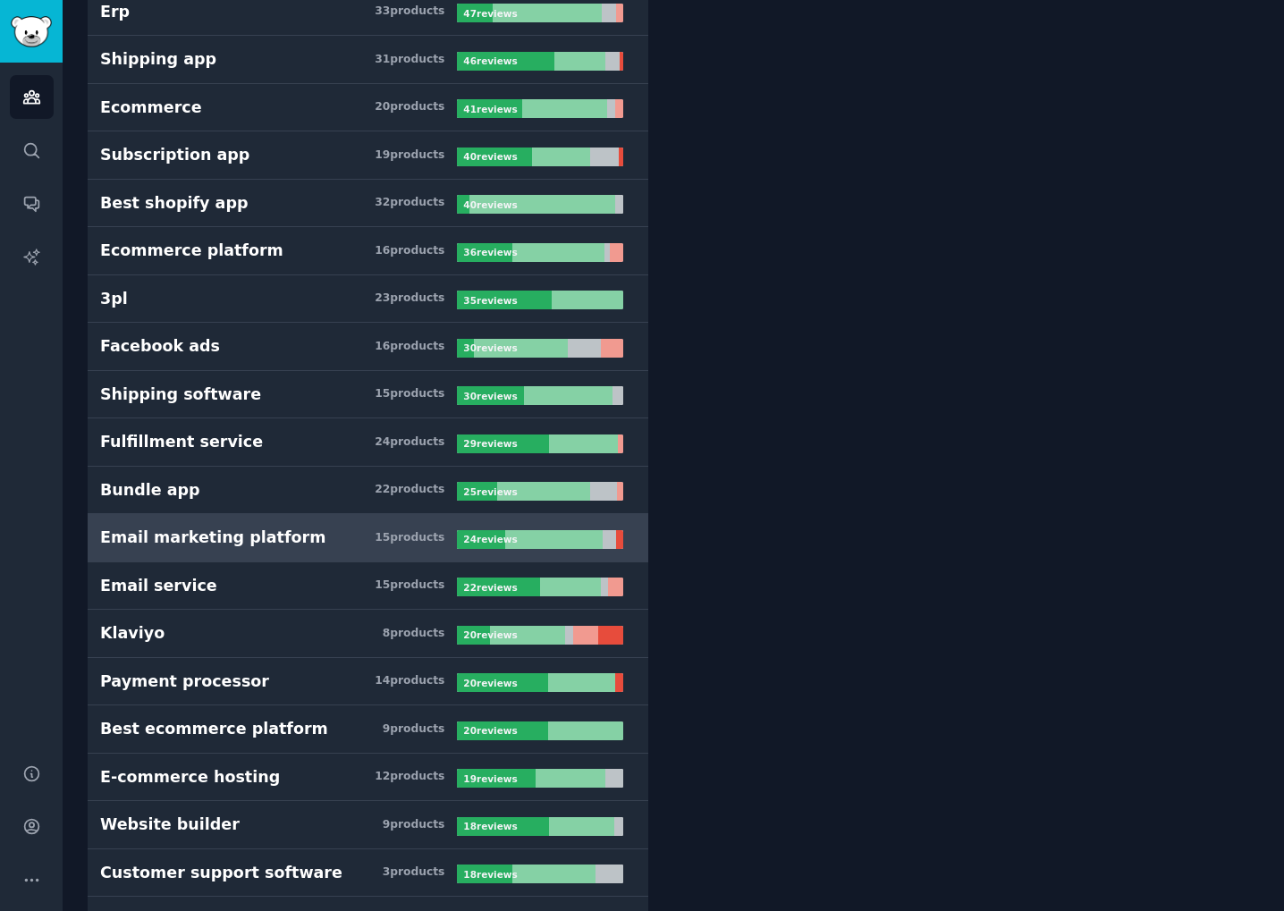
click at [282, 535] on div "Email marketing platform" at bounding box center [212, 538] width 225 height 22
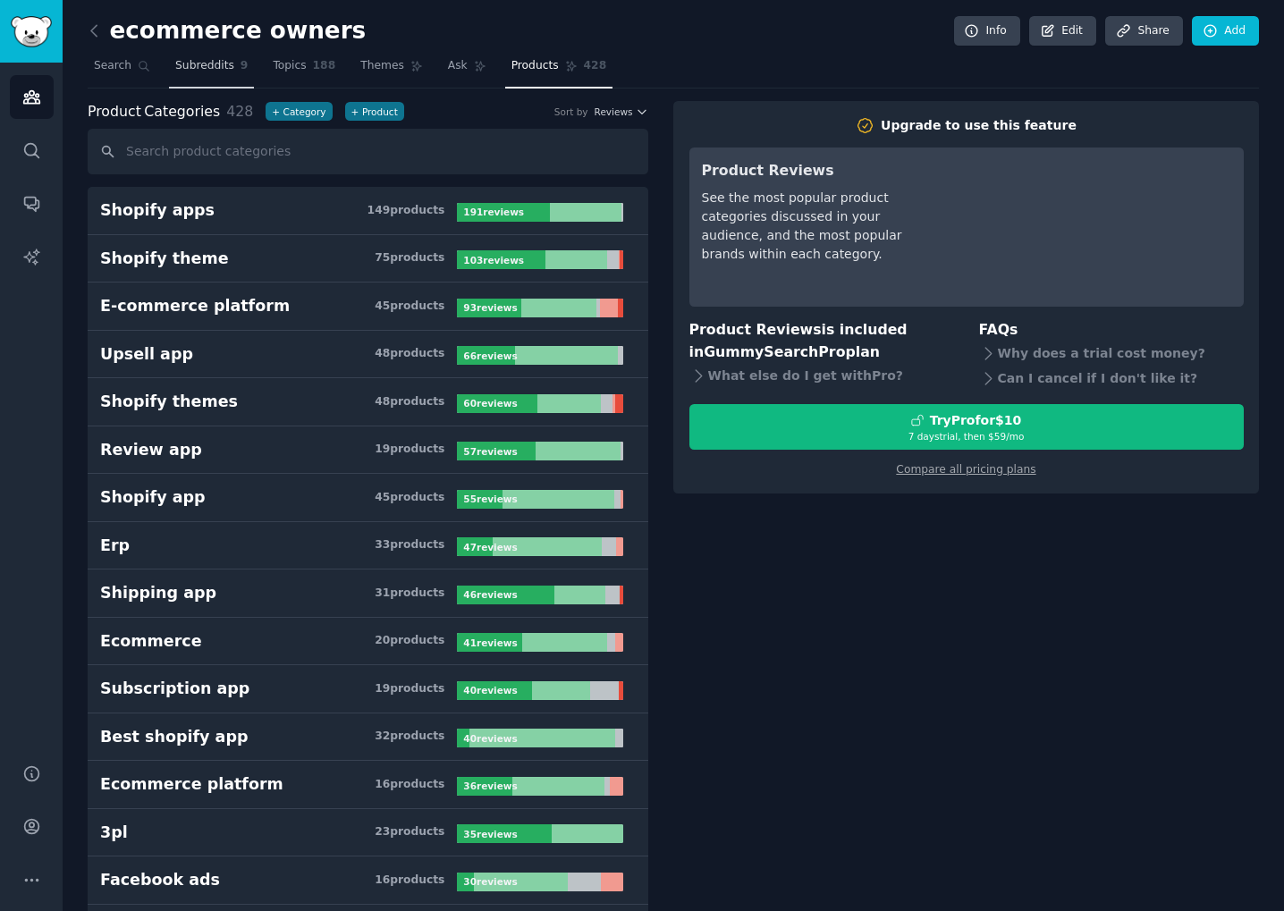
click at [190, 72] on span "Subreddits" at bounding box center [204, 66] width 59 height 16
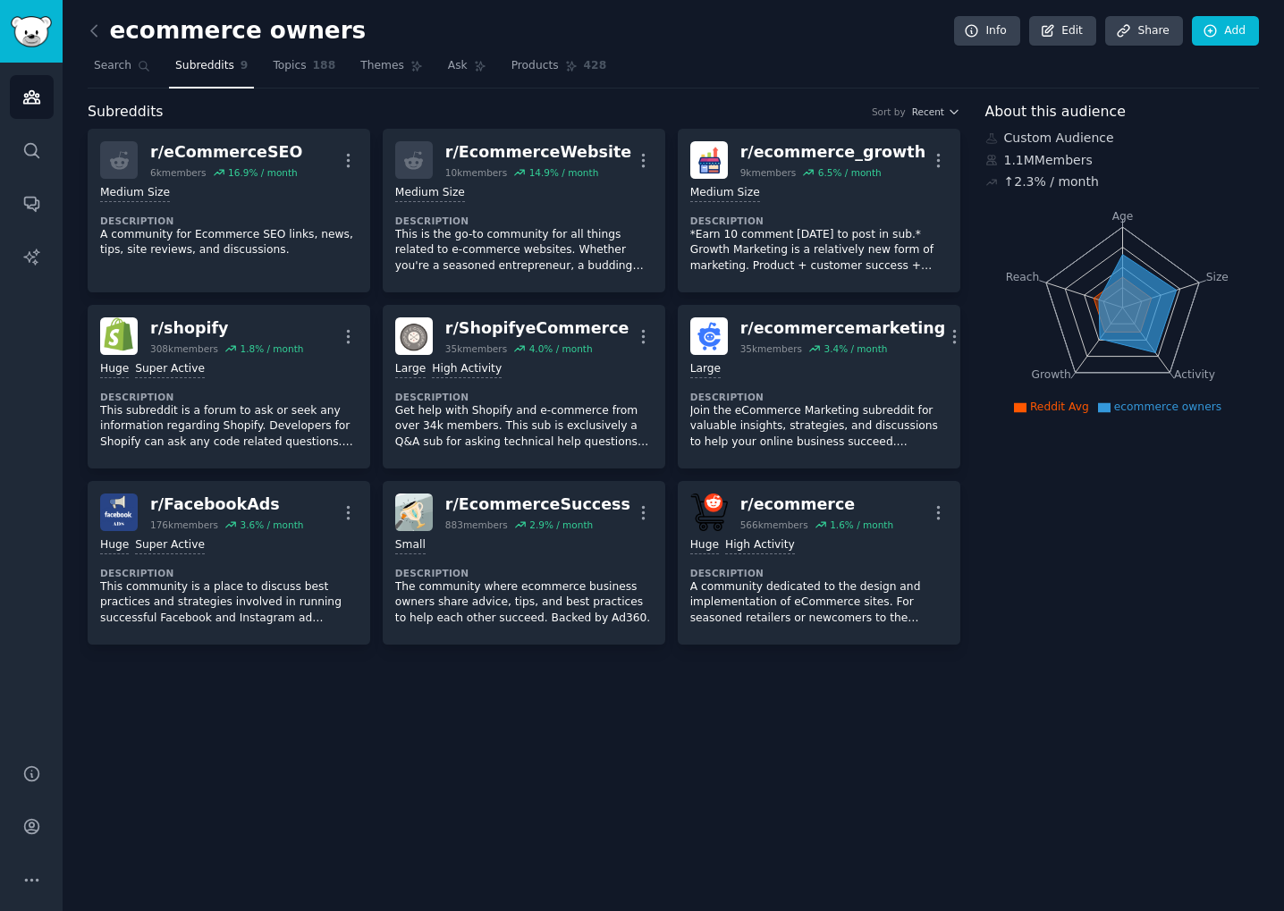
drag, startPoint x: 271, startPoint y: 63, endPoint x: 340, endPoint y: 64, distance: 68.9
click at [273, 64] on span "Topics" at bounding box center [289, 66] width 33 height 16
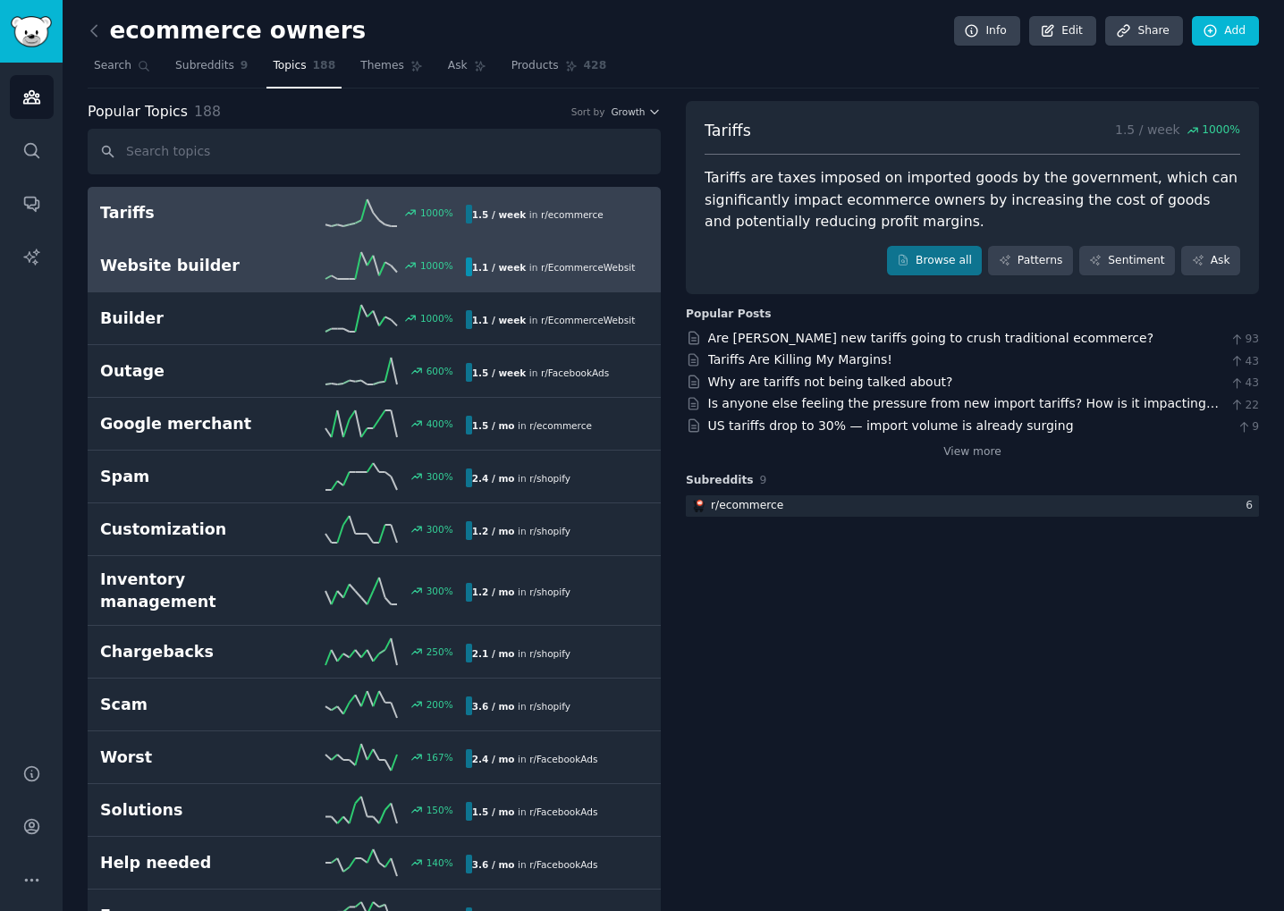
click at [190, 266] on h2 "Website builder" at bounding box center [191, 266] width 182 height 22
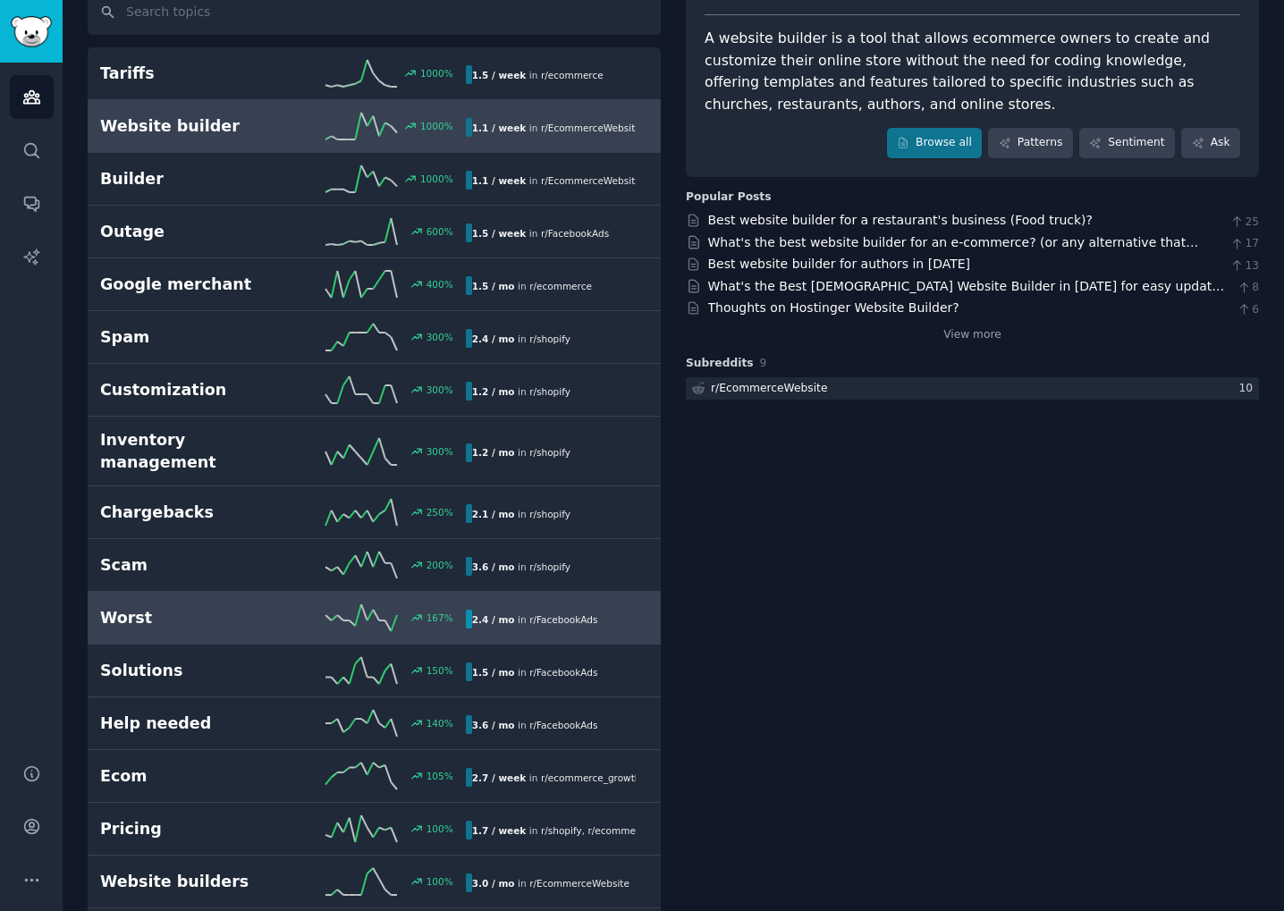
scroll to position [142, 0]
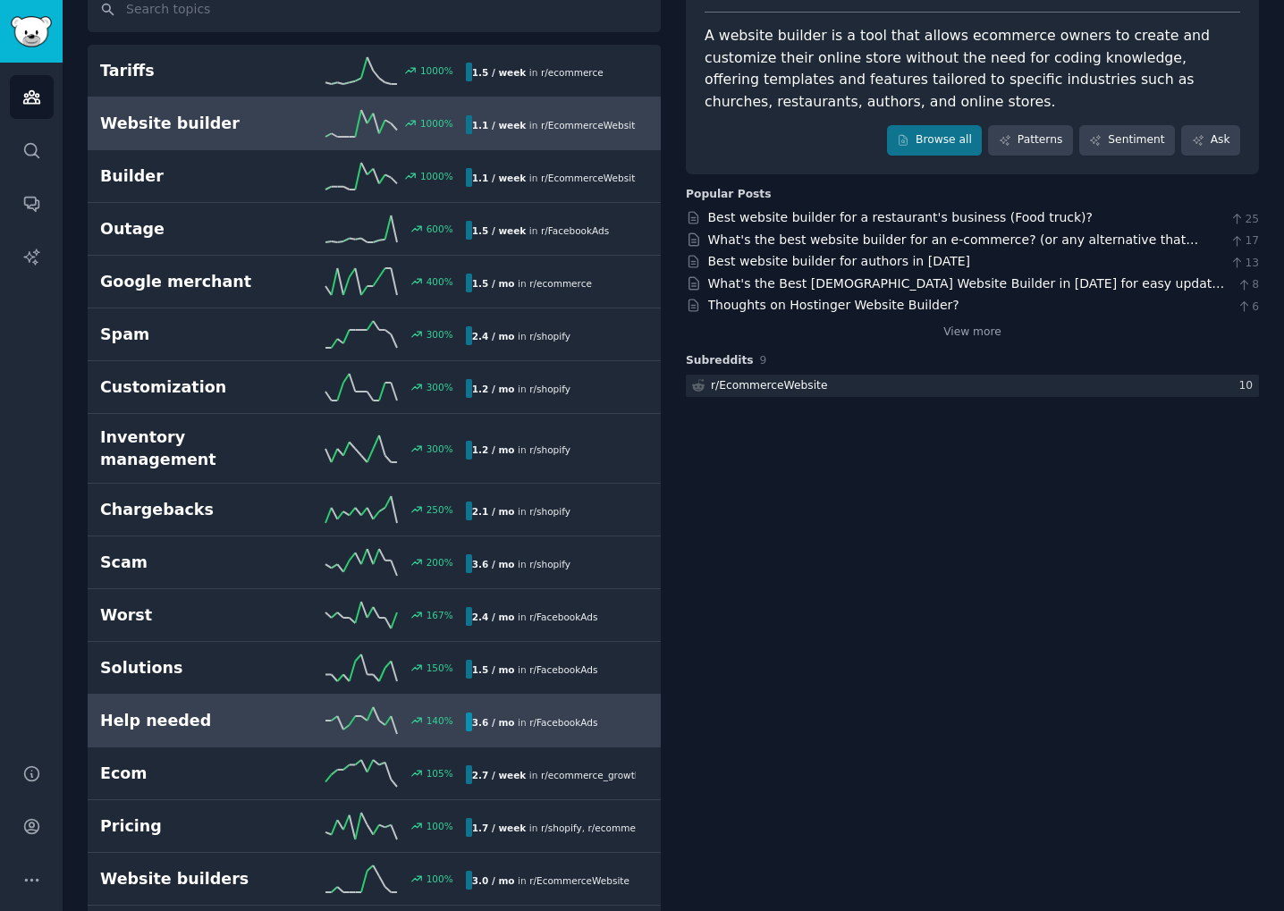
click at [228, 716] on div "Help needed 140 % 3.6 / mo in r/ FacebookAds" at bounding box center [374, 720] width 548 height 27
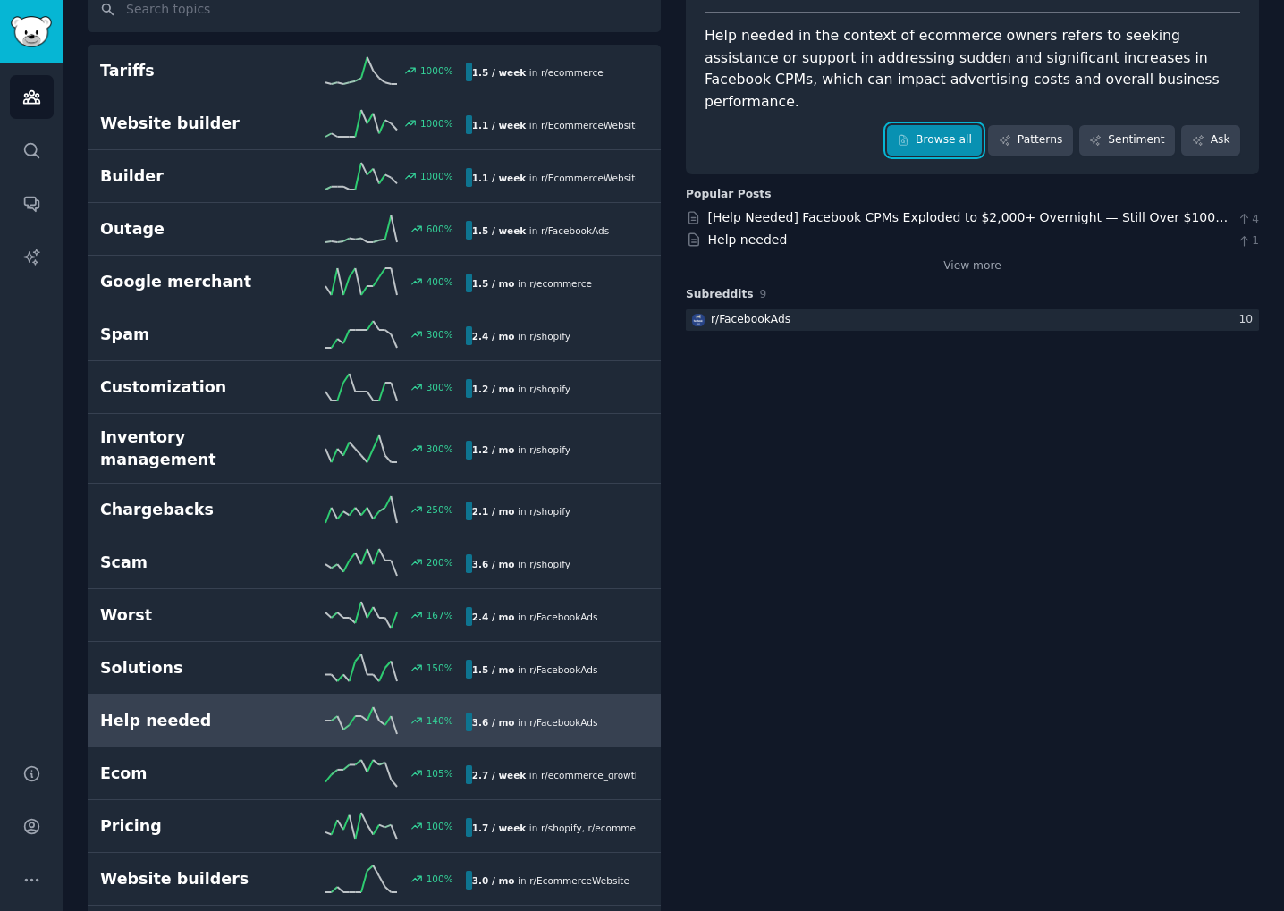
click at [935, 125] on link "Browse all" at bounding box center [935, 140] width 96 height 30
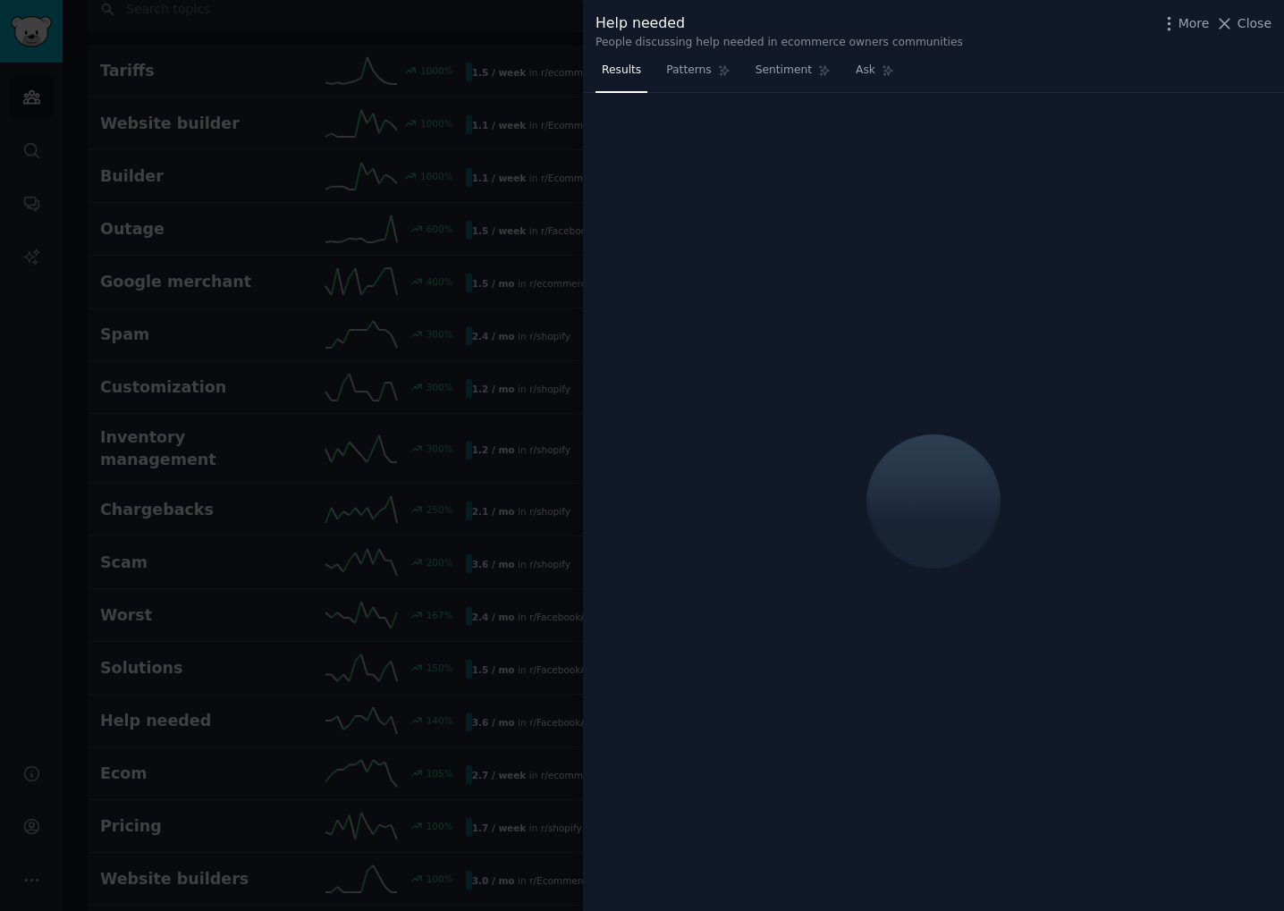
click at [270, 358] on div at bounding box center [642, 455] width 1284 height 911
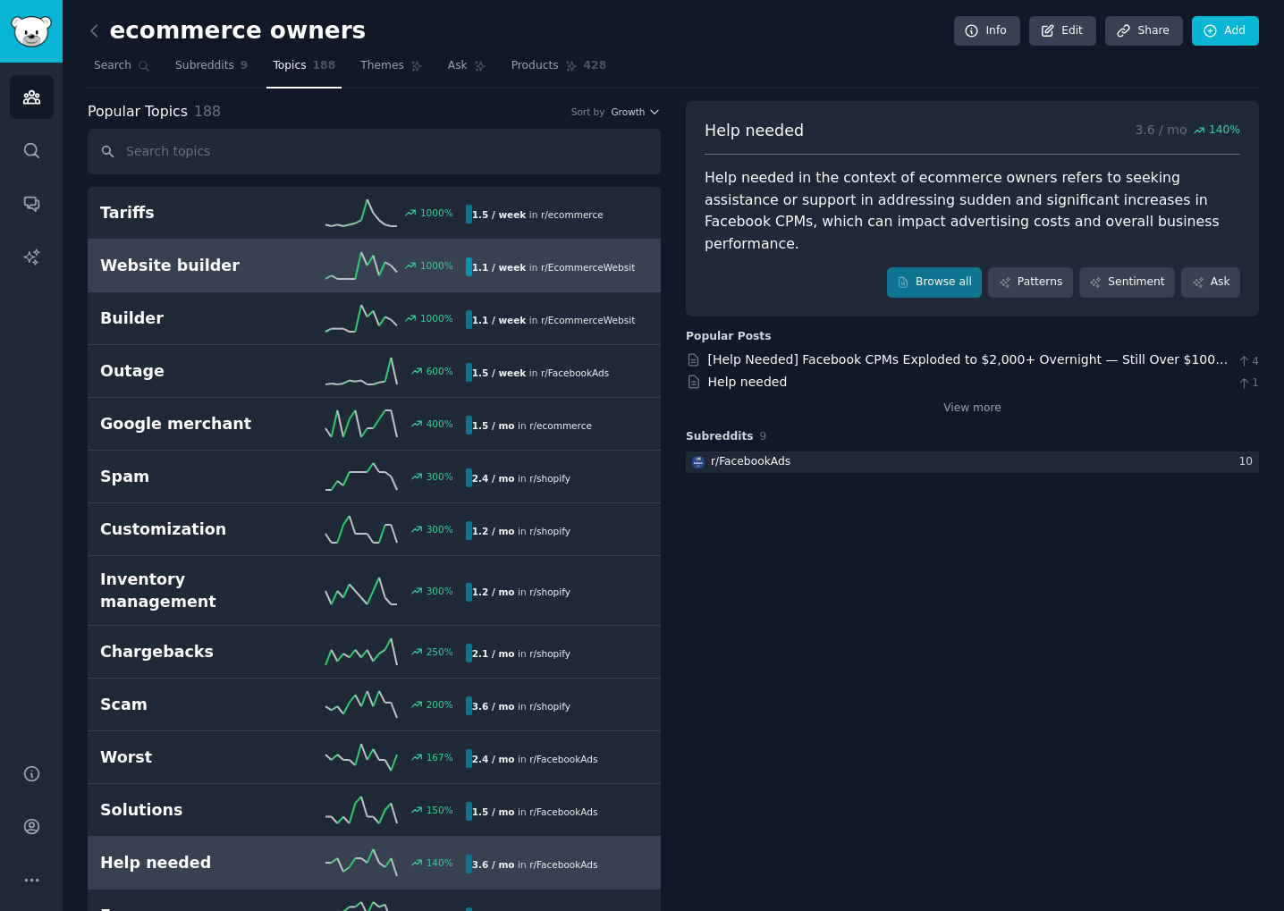
click at [223, 265] on h2 "Website builder" at bounding box center [191, 266] width 182 height 22
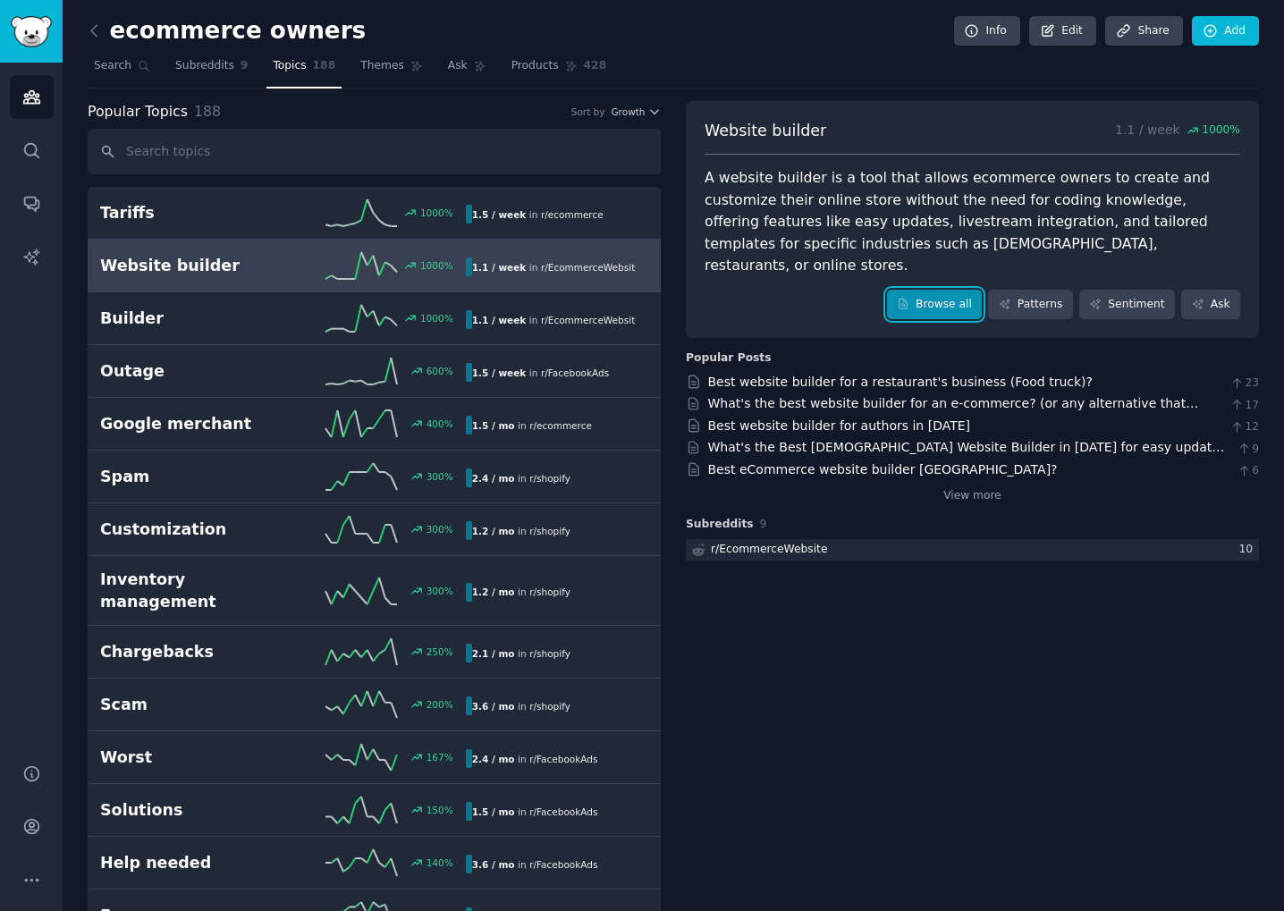
click at [963, 290] on link "Browse all" at bounding box center [935, 305] width 96 height 30
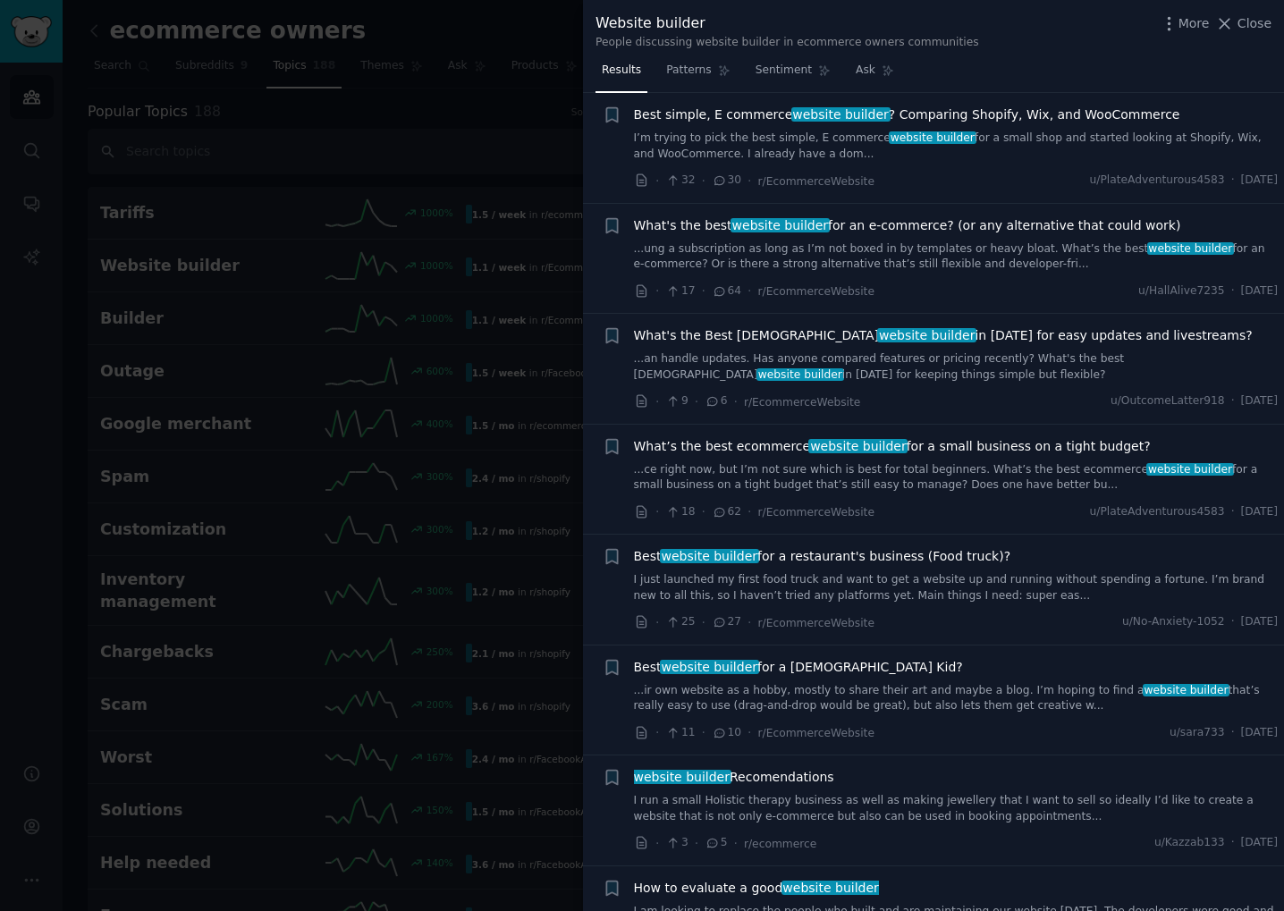
scroll to position [34, 0]
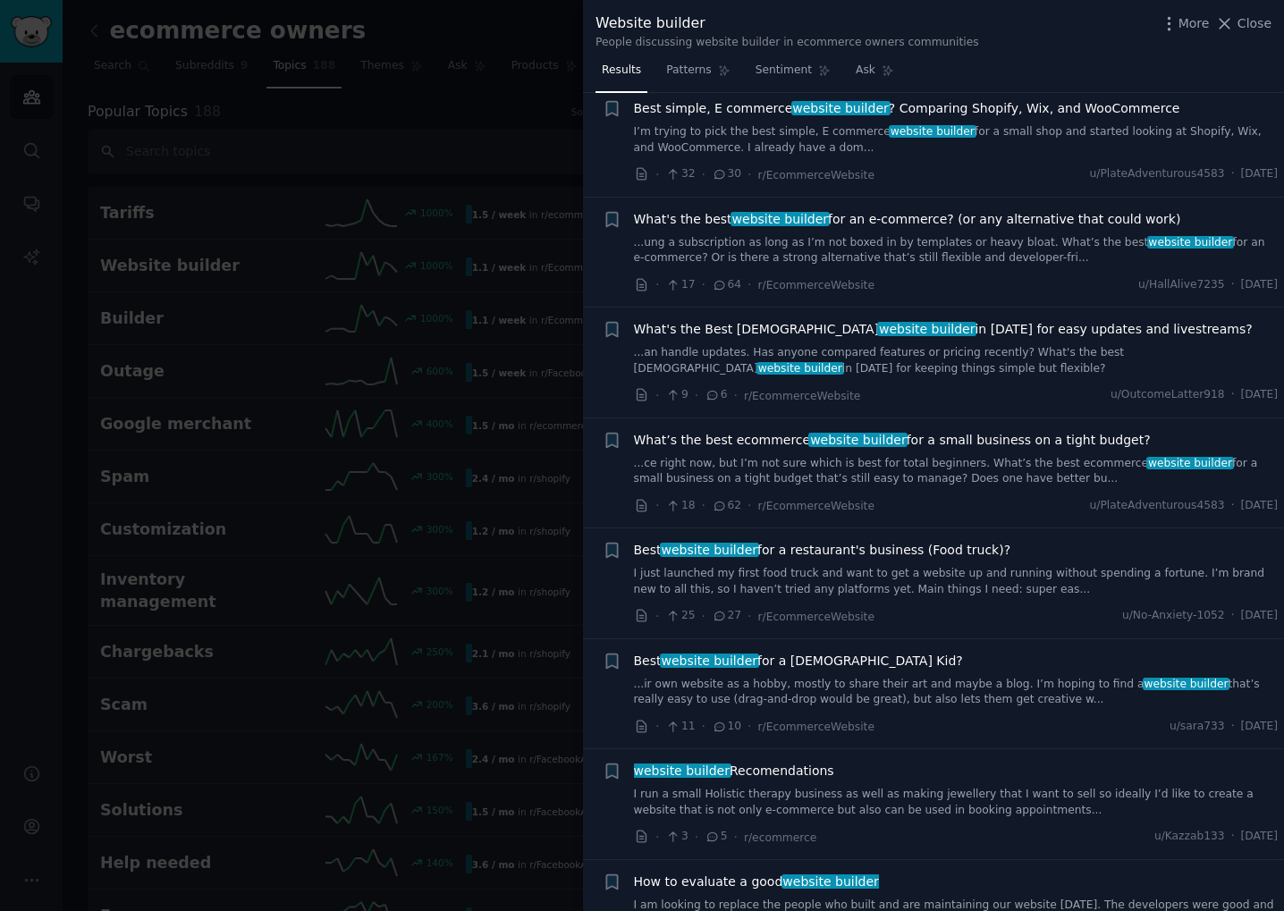
drag, startPoint x: 419, startPoint y: 422, endPoint x: 362, endPoint y: 422, distance: 57.2
click at [419, 421] on div at bounding box center [642, 455] width 1284 height 911
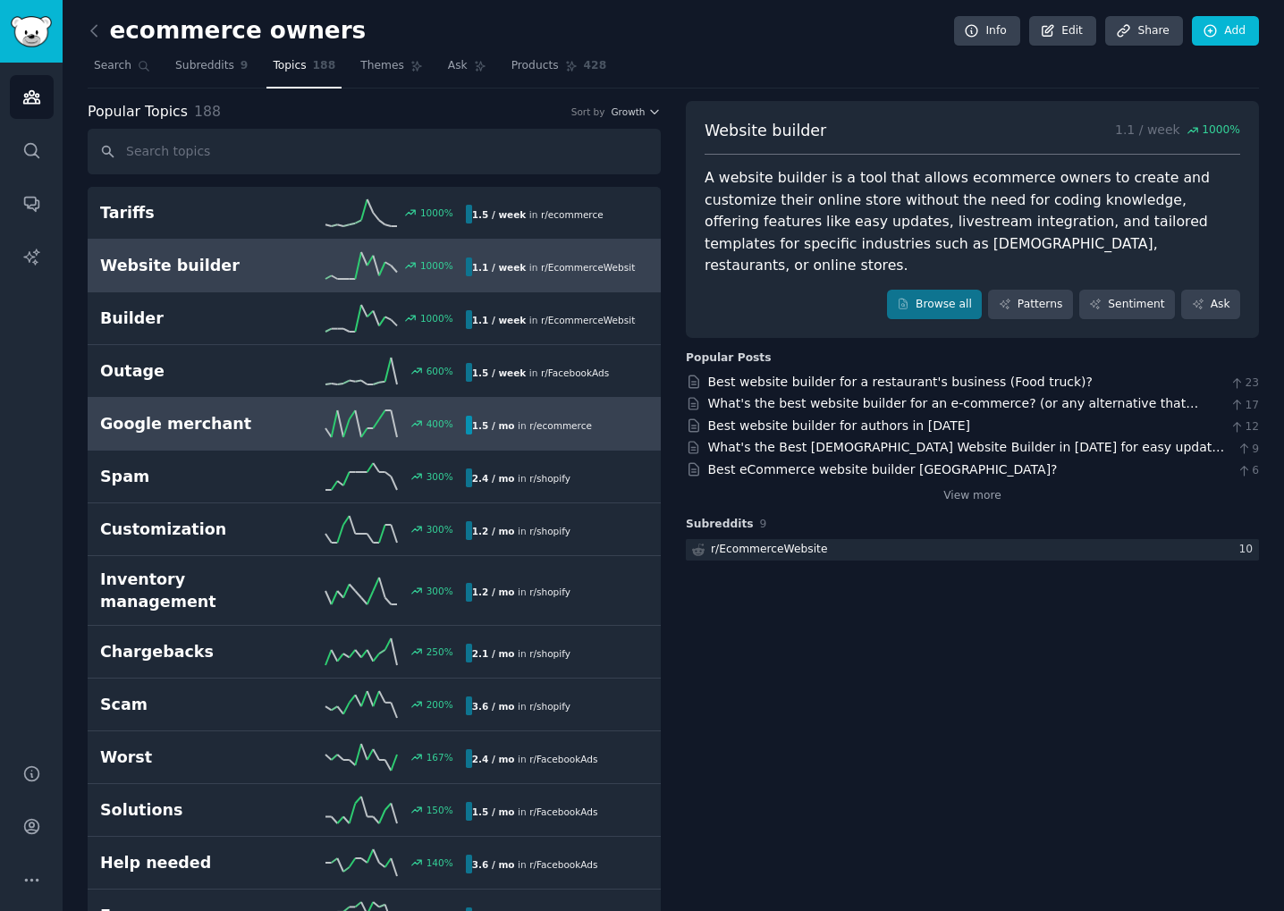
click at [189, 421] on h2 "Google merchant" at bounding box center [191, 424] width 182 height 22
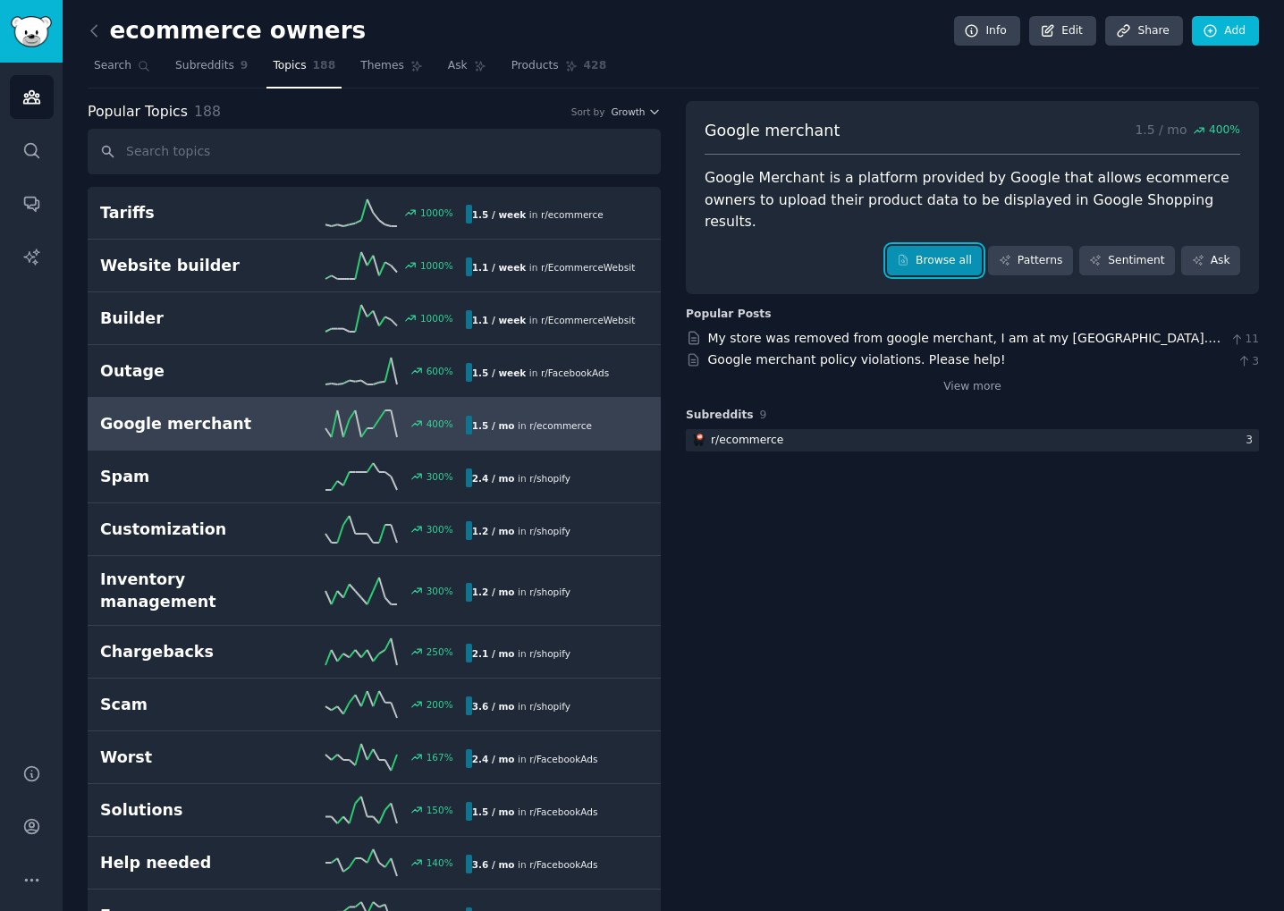
click at [953, 246] on link "Browse all" at bounding box center [935, 261] width 96 height 30
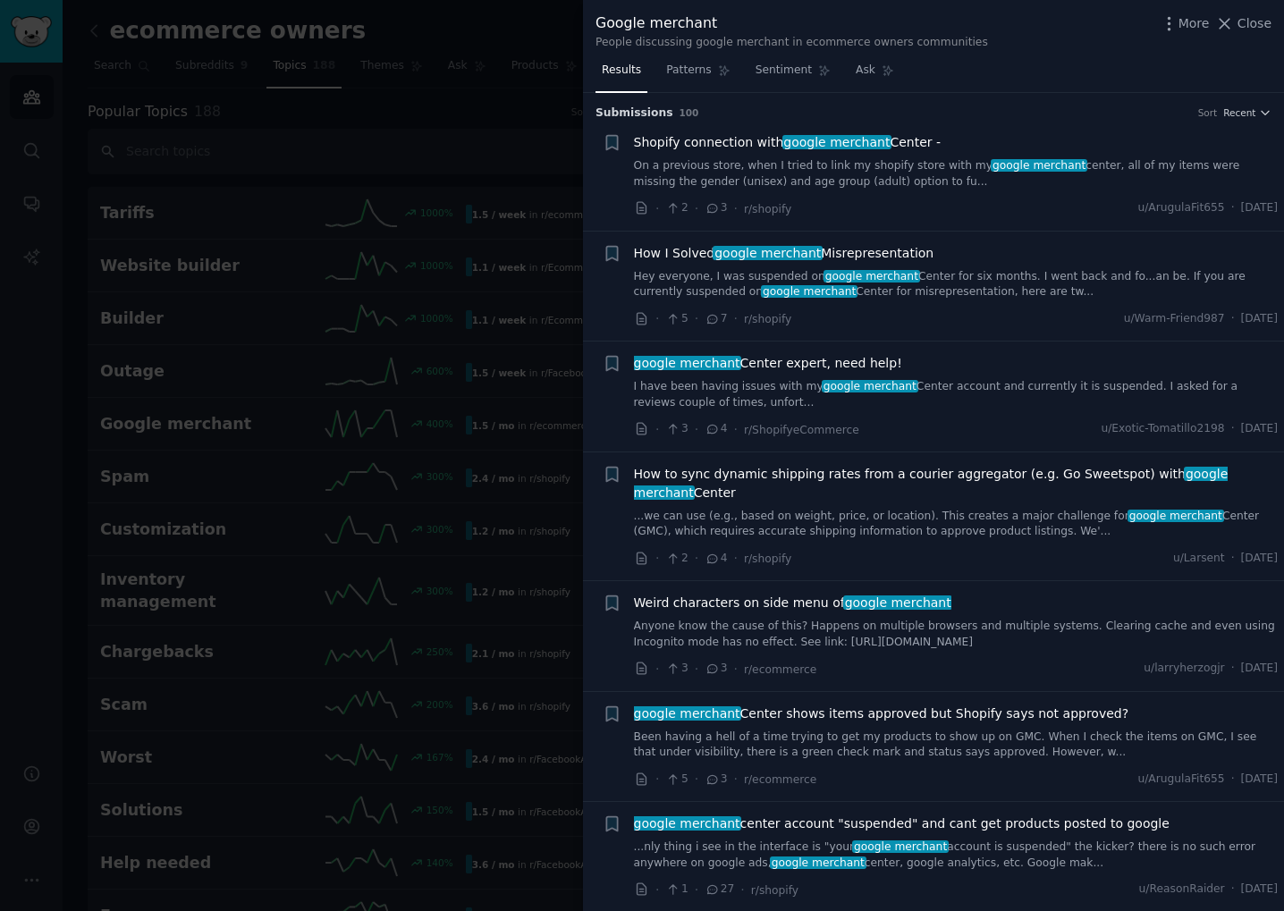
click at [741, 147] on span "Shopify connection with google merchant Center -" at bounding box center [787, 142] width 307 height 19
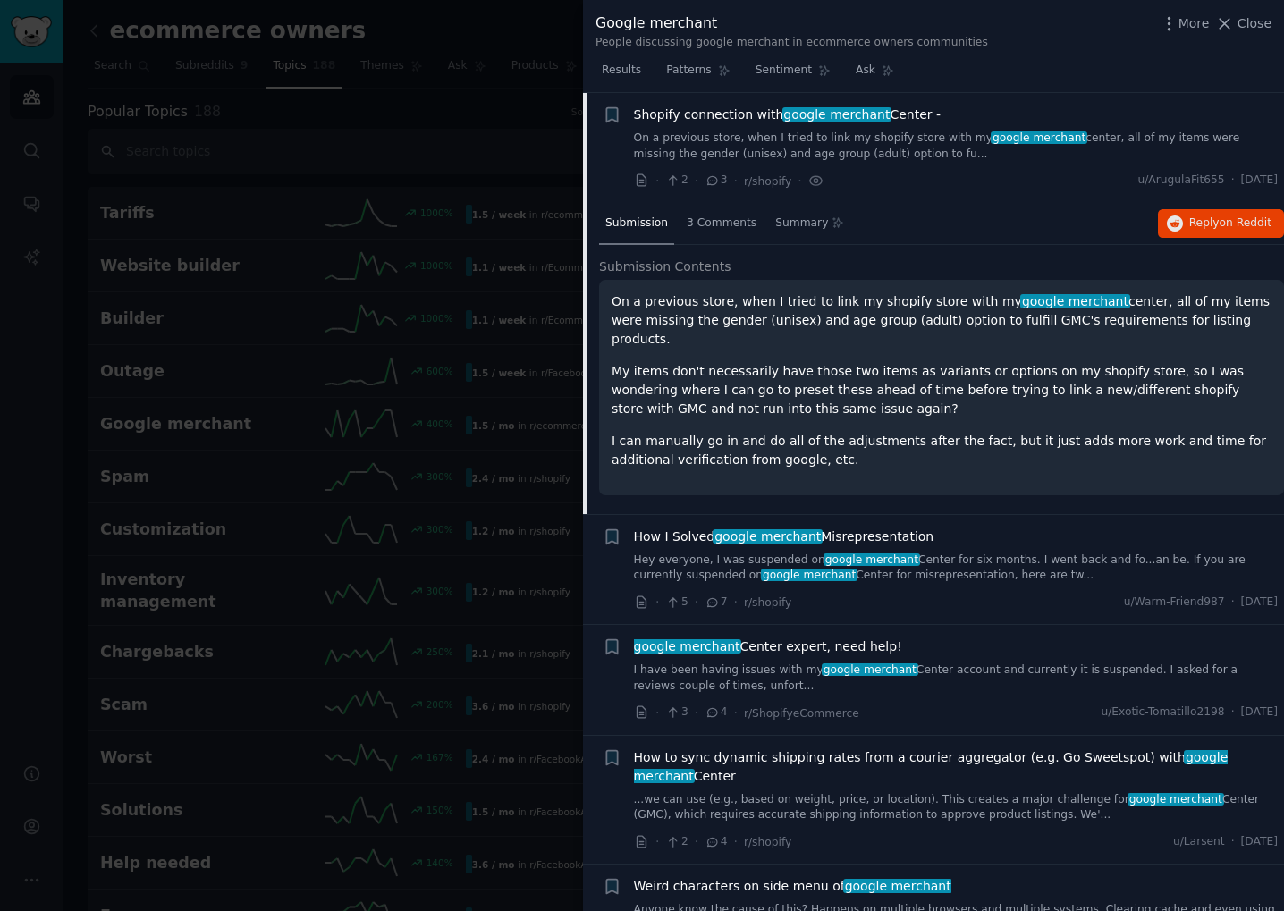
scroll to position [29, 0]
click at [723, 223] on span "3 Comments" at bounding box center [722, 223] width 70 height 16
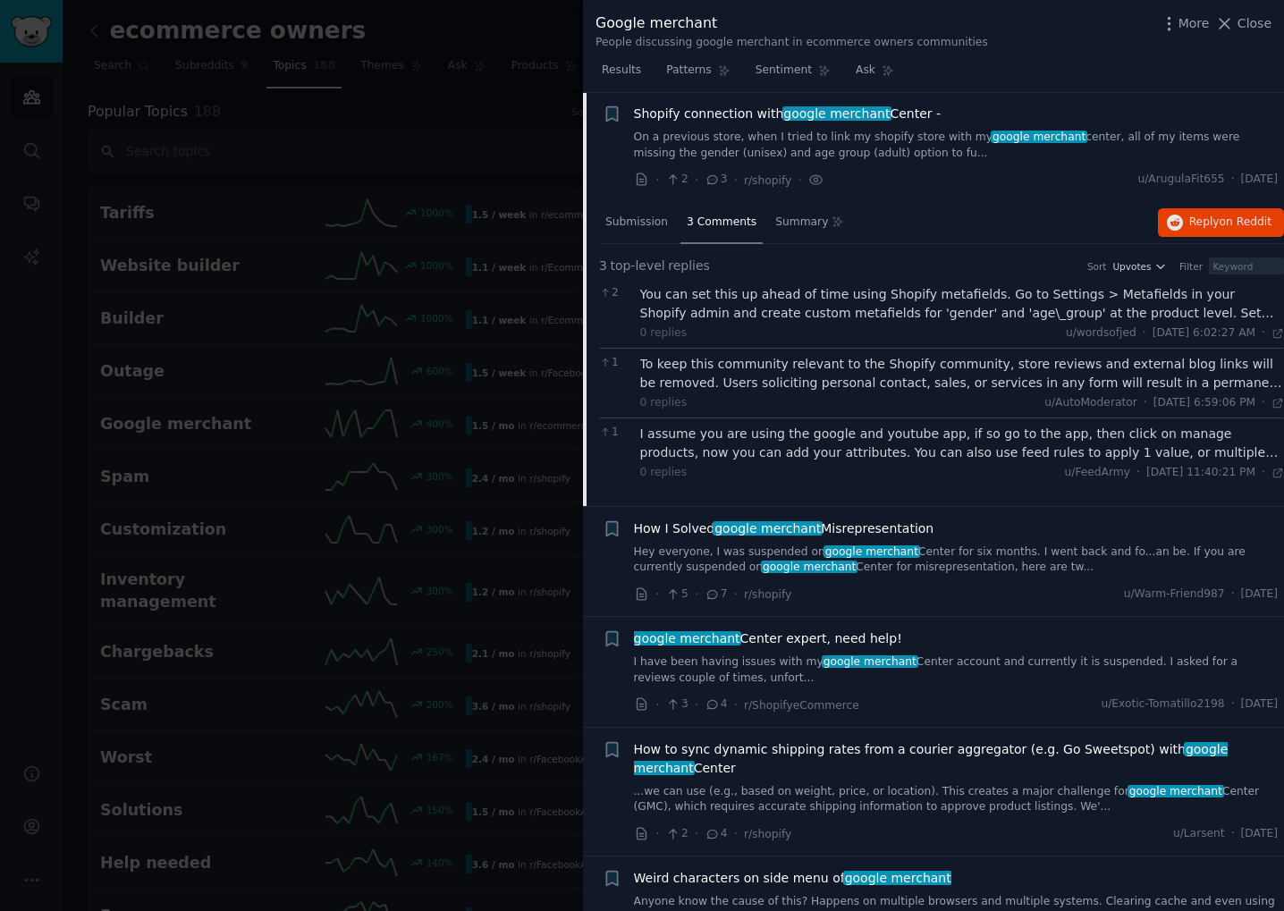
click at [473, 324] on div at bounding box center [642, 455] width 1284 height 911
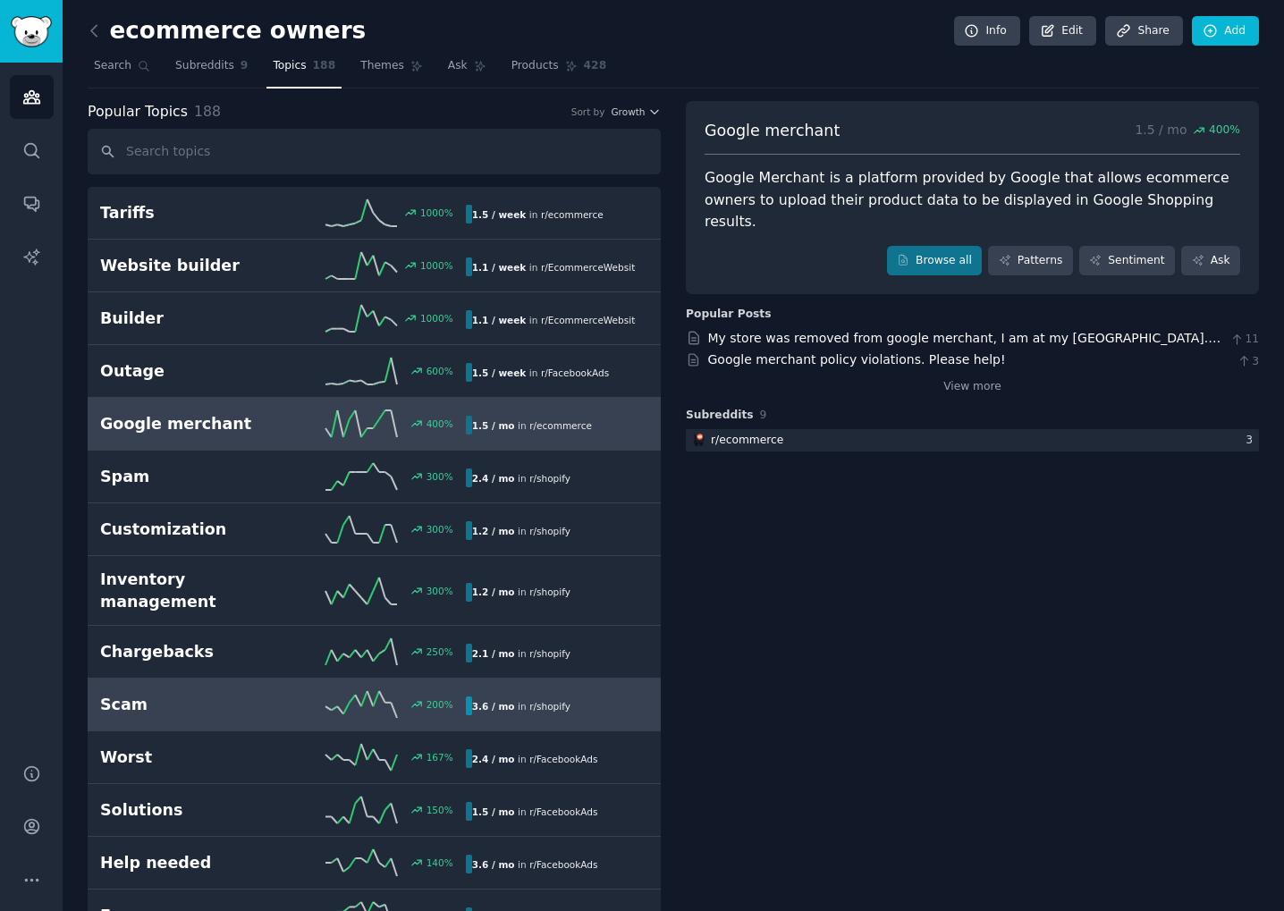
click at [190, 703] on link "Scam 200 % 3.6 / mo in r/ shopify" at bounding box center [374, 704] width 573 height 53
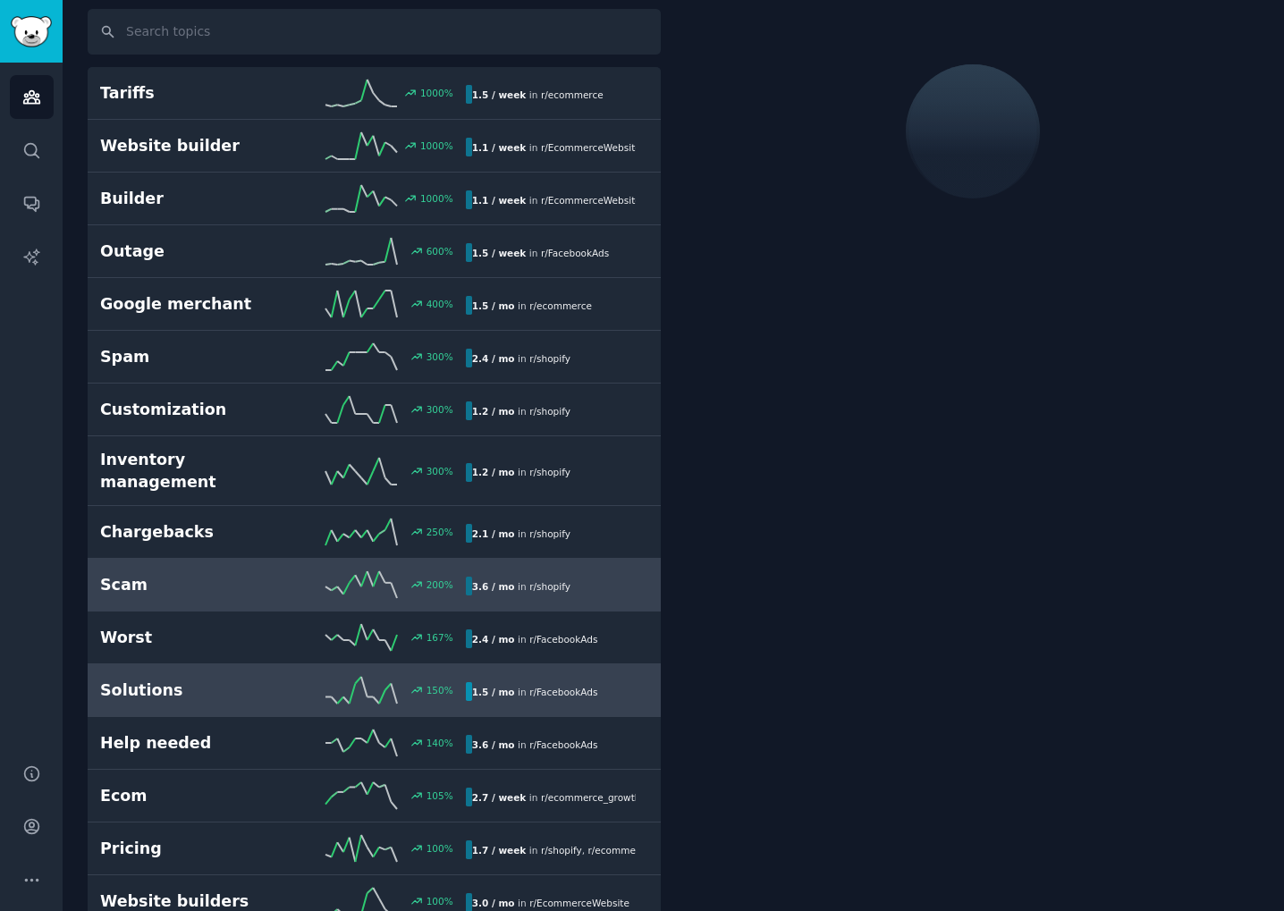
scroll to position [125, 0]
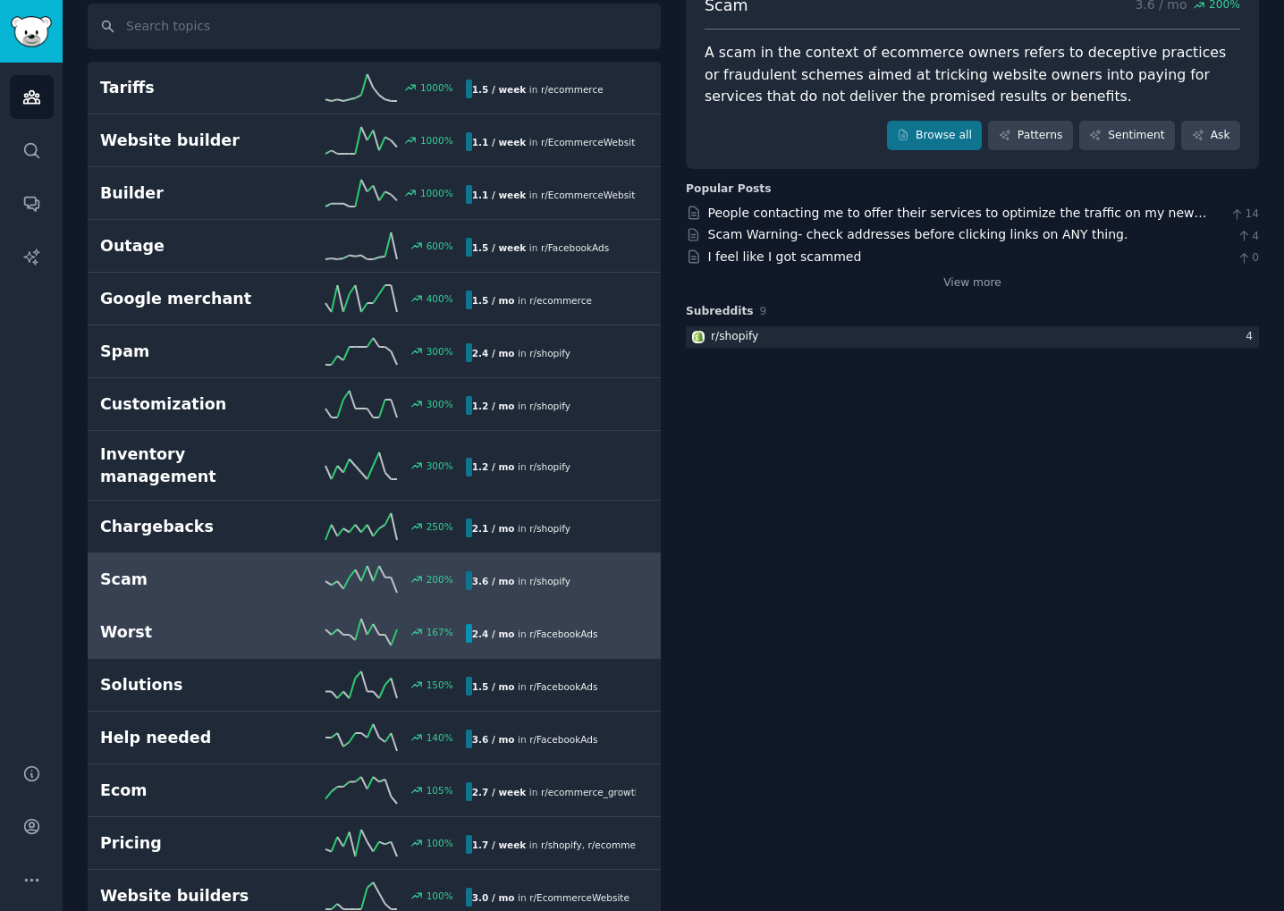
click at [225, 621] on h2 "Worst" at bounding box center [191, 632] width 182 height 22
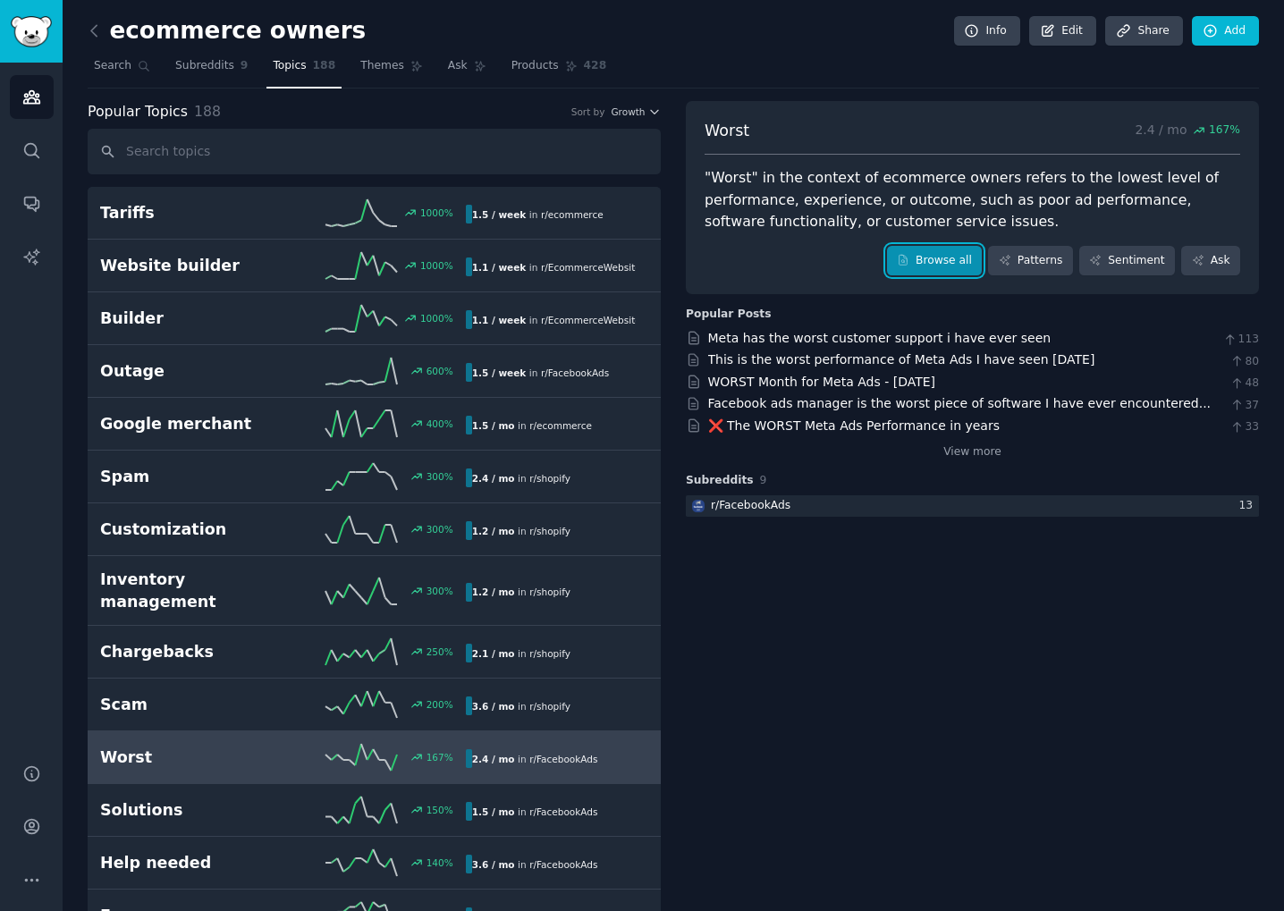
click at [956, 255] on link "Browse all" at bounding box center [935, 261] width 96 height 30
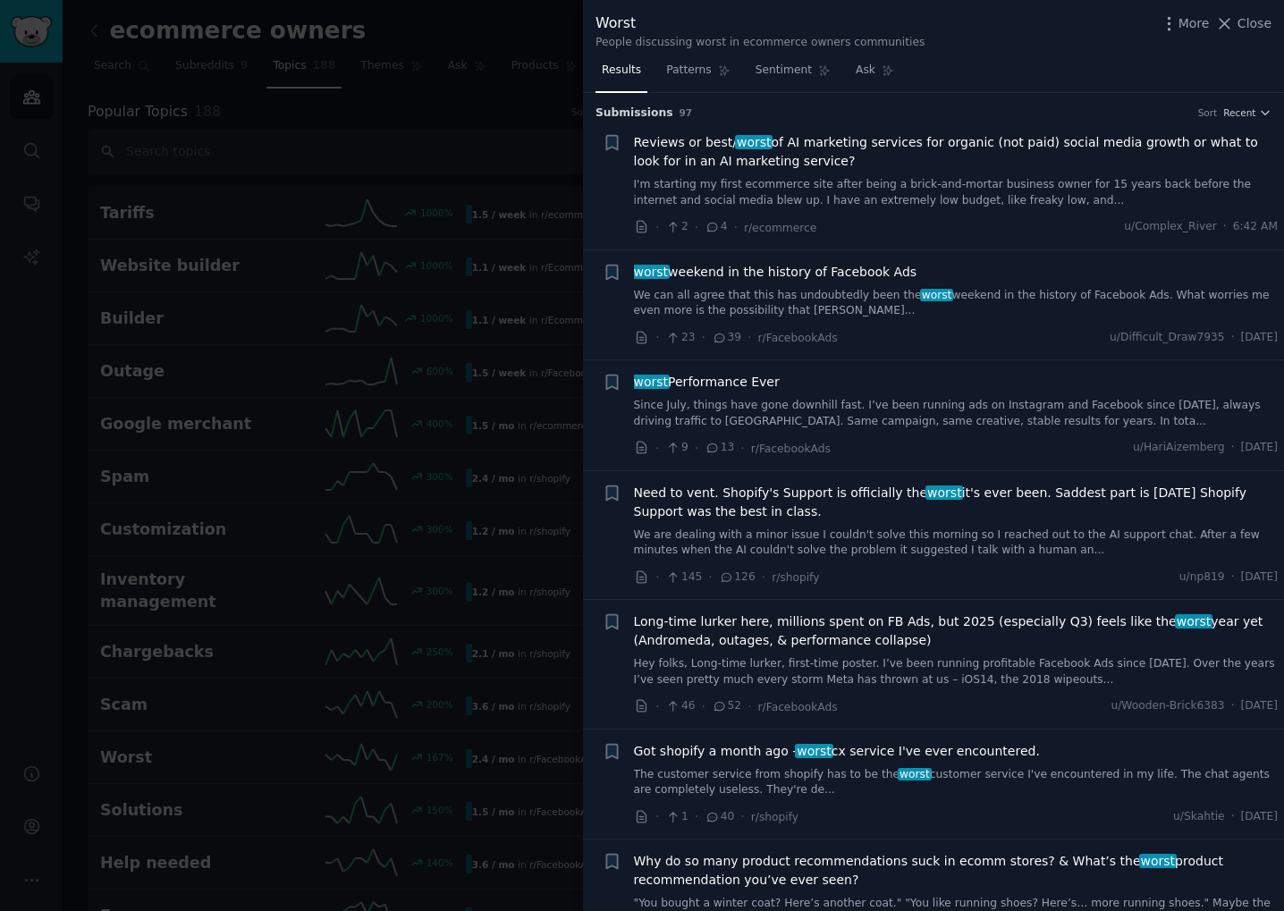
click at [804, 145] on span "Reviews or best/ worst of AI marketing services for organic (not paid) social m…" at bounding box center [956, 152] width 644 height 38
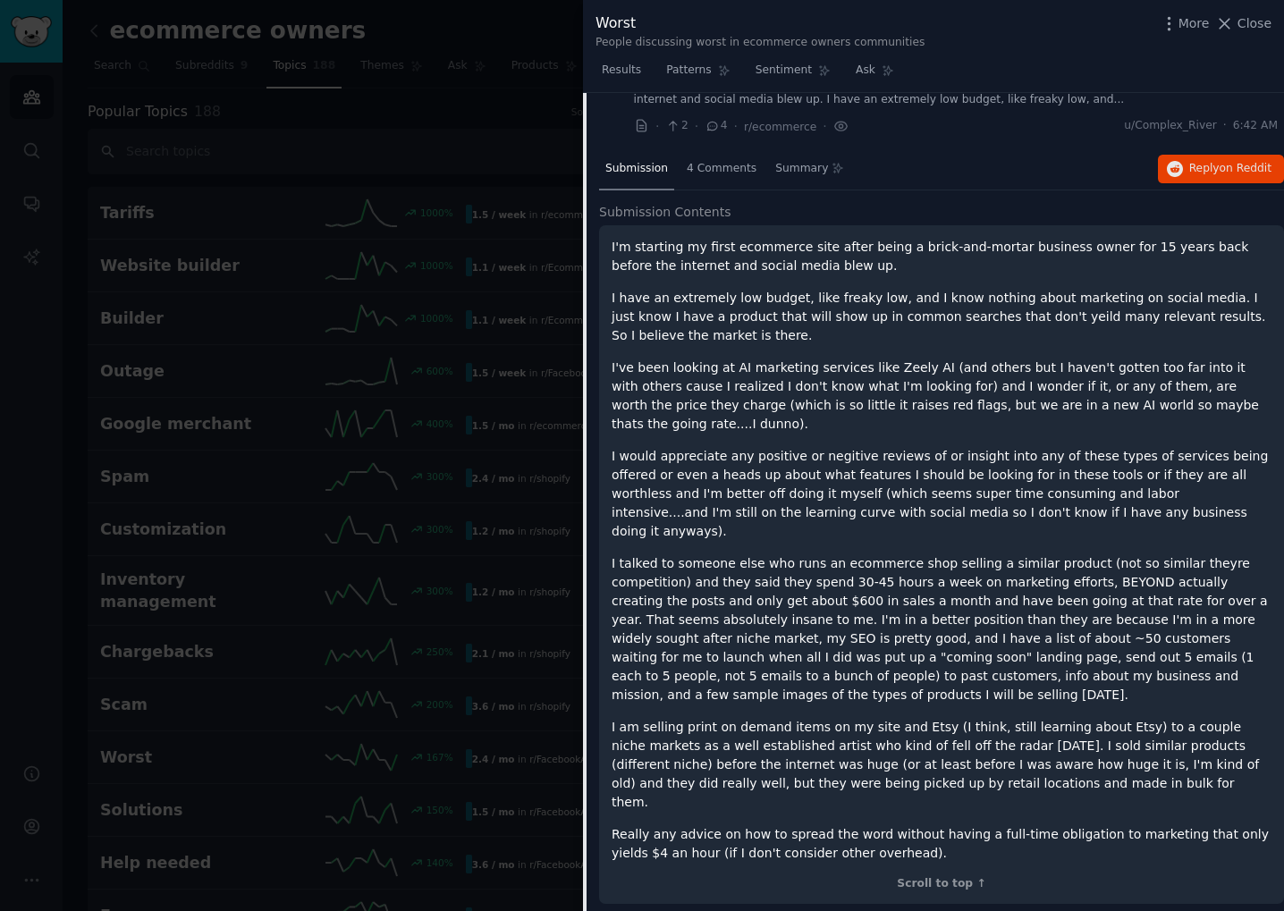
scroll to position [103, 0]
drag, startPoint x: 718, startPoint y: 371, endPoint x: 860, endPoint y: 372, distance: 142.1
click at [860, 372] on p "I've been looking at AI marketing services like Zeely AI (and others but I have…" at bounding box center [941, 394] width 660 height 75
click at [877, 372] on p "I've been looking at AI marketing services like Zeely AI (and others but I have…" at bounding box center [941, 394] width 660 height 75
click at [695, 456] on p "I would appreciate any positive or negitive reviews of or insight into any of t…" at bounding box center [941, 492] width 660 height 94
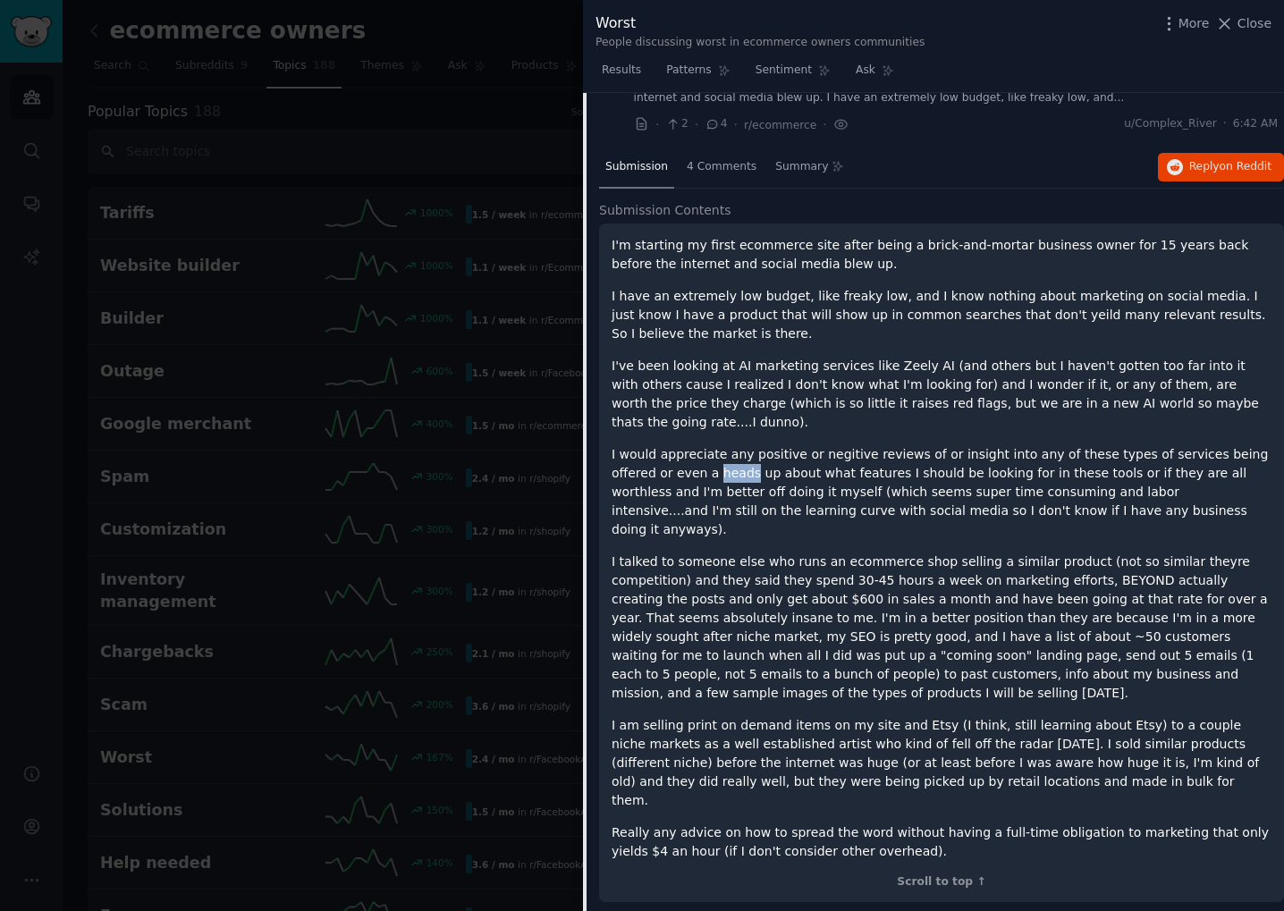
click at [695, 456] on p "I would appreciate any positive or negitive reviews of or insight into any of t…" at bounding box center [941, 492] width 660 height 94
click at [744, 453] on p "I would appreciate any positive or negitive reviews of or insight into any of t…" at bounding box center [941, 492] width 660 height 94
click at [796, 552] on p "I talked to someone else who runs an ecommerce shop selling a similar product (…" at bounding box center [941, 627] width 660 height 150
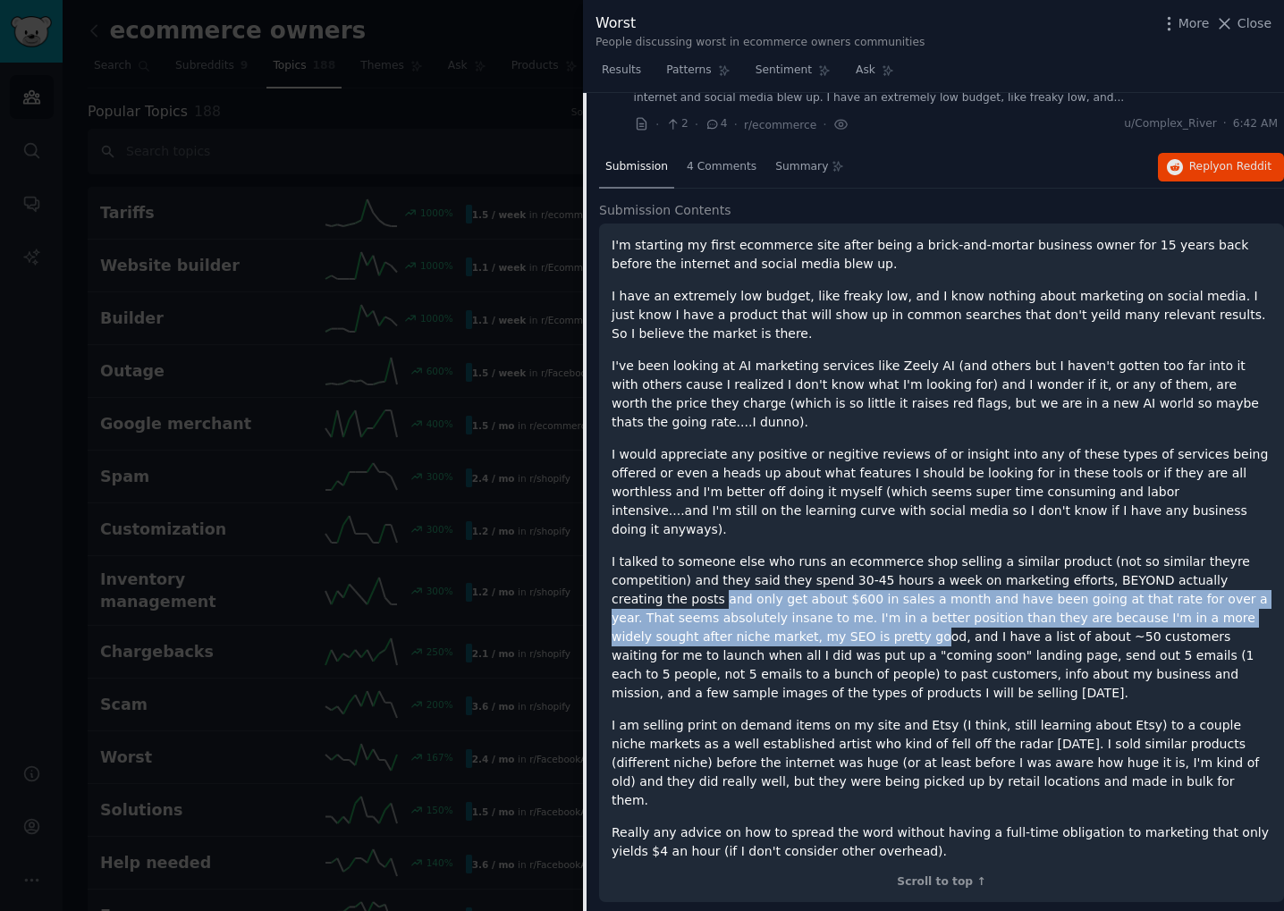
drag, startPoint x: 651, startPoint y: 566, endPoint x: 801, endPoint y: 615, distance: 158.0
click at [782, 608] on p "I talked to someone else who runs an ecommerce shop selling a similar product (…" at bounding box center [941, 627] width 660 height 150
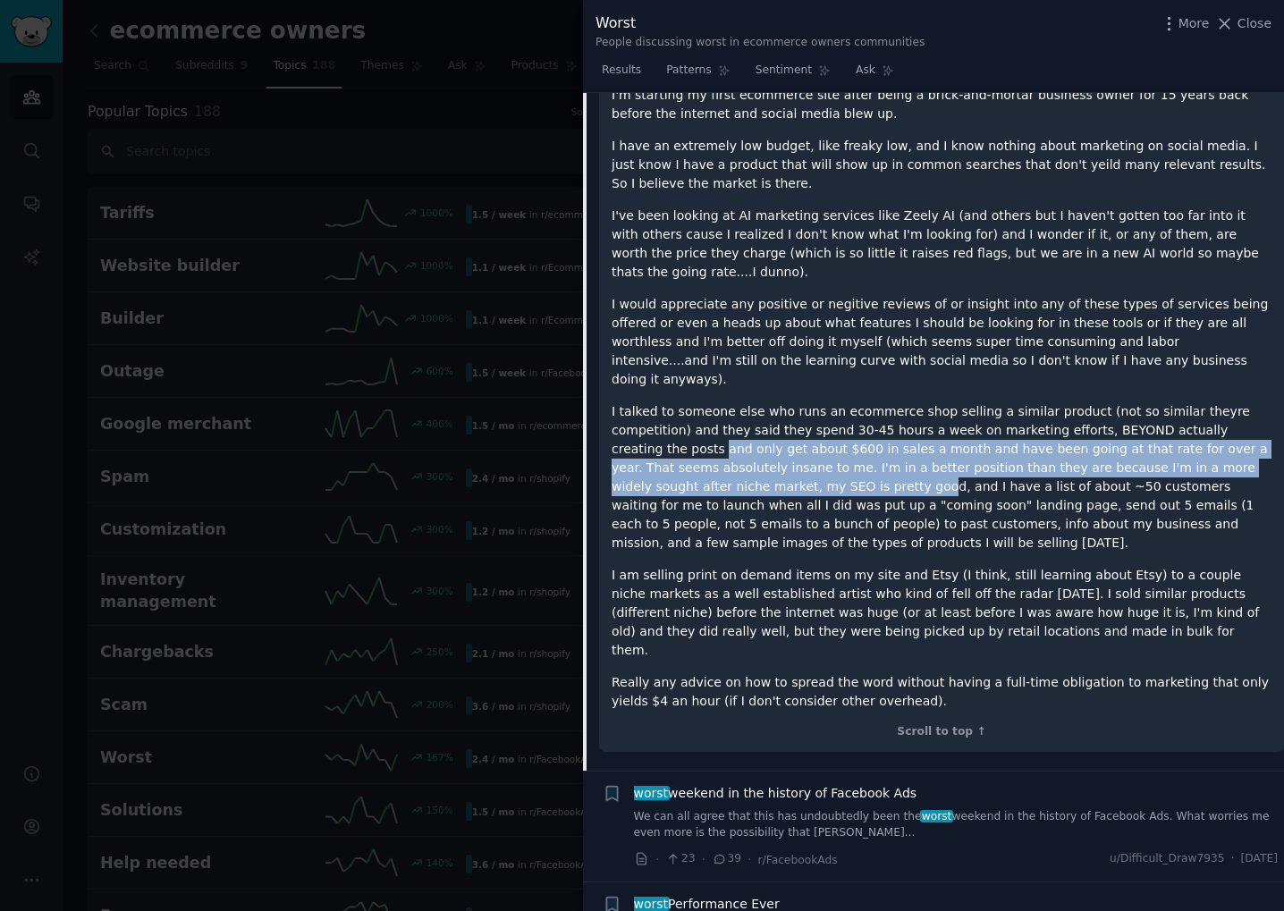
scroll to position [52, 0]
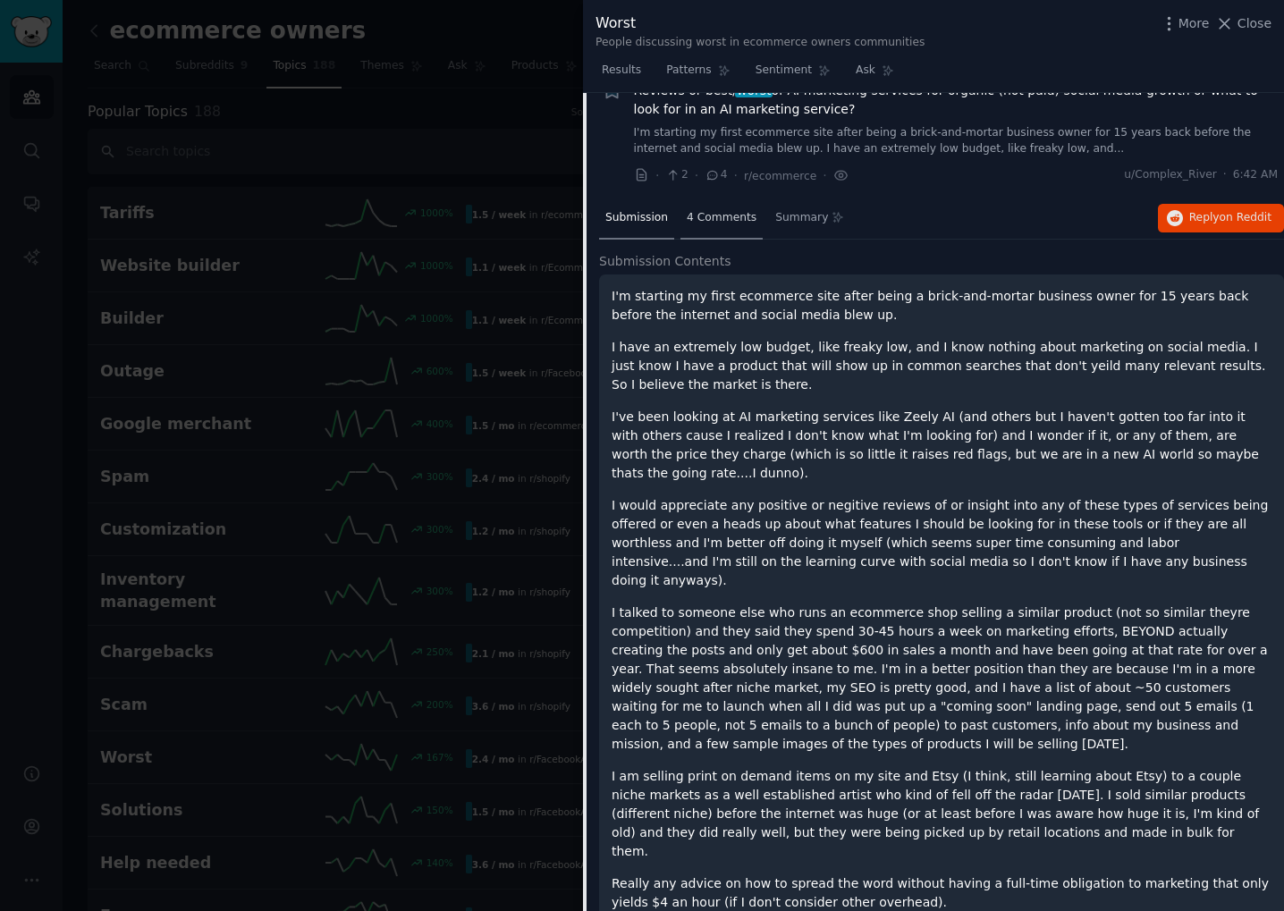
click at [717, 232] on div "4 Comments" at bounding box center [721, 219] width 82 height 43
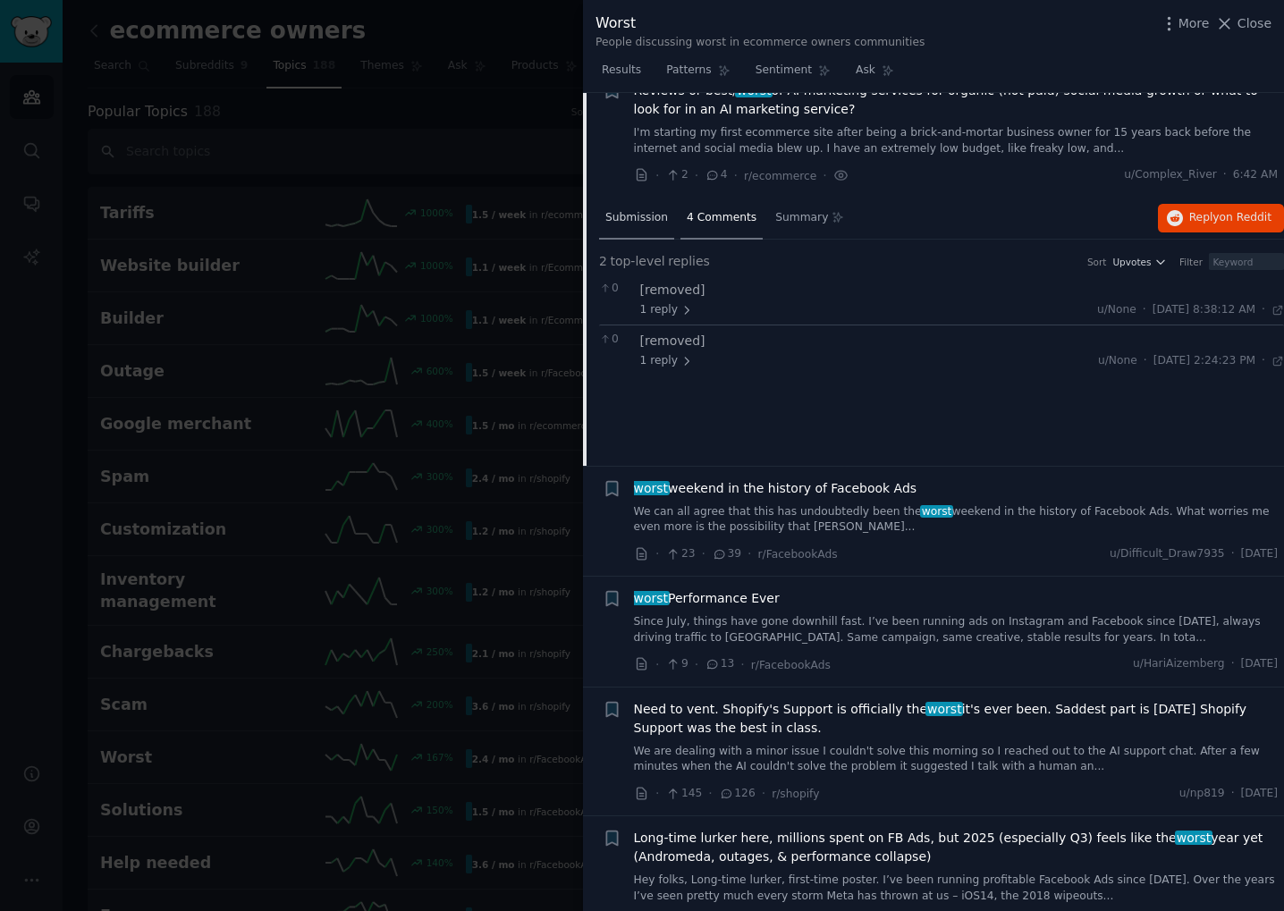
click at [637, 219] on span "Submission" at bounding box center [636, 218] width 63 height 16
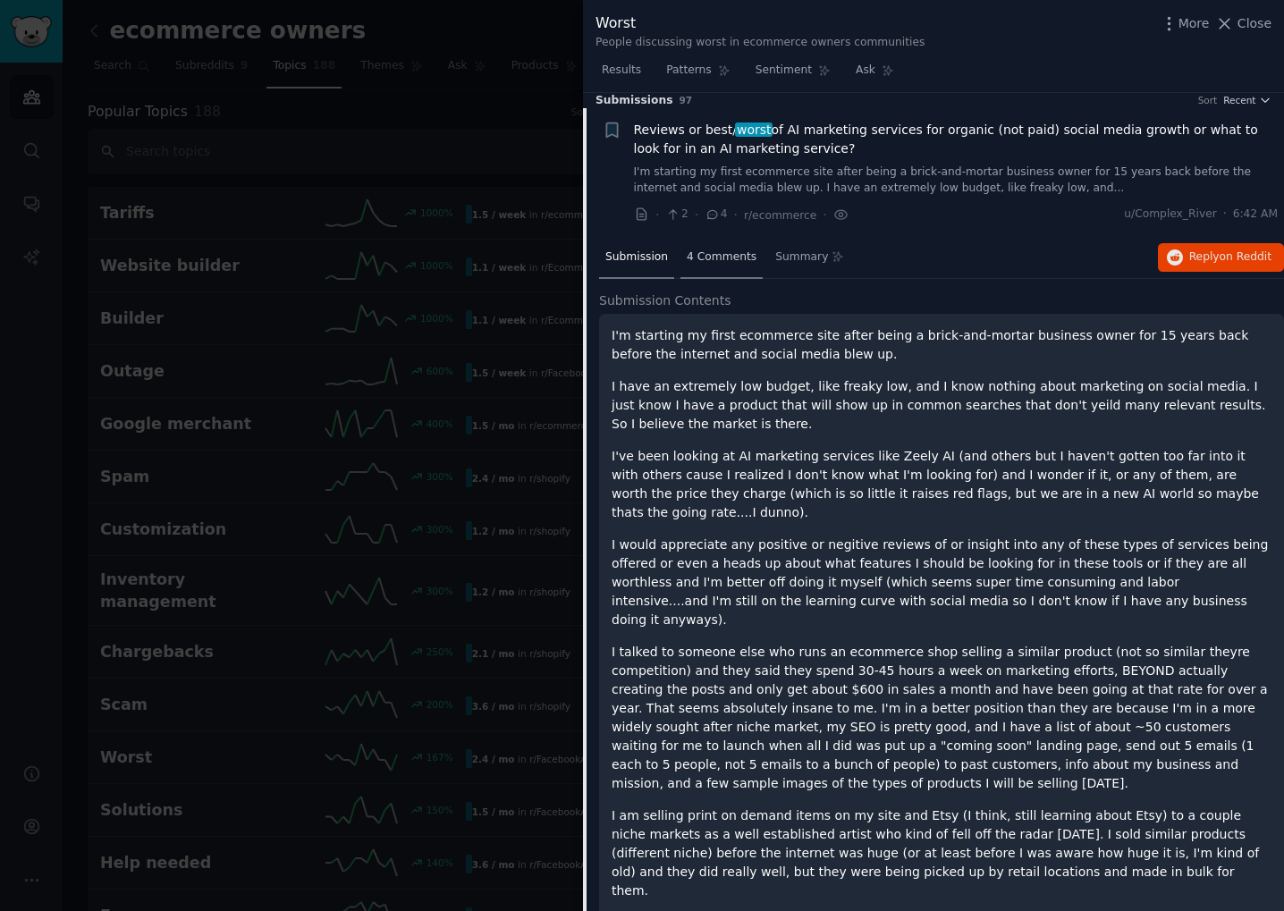
scroll to position [0, 0]
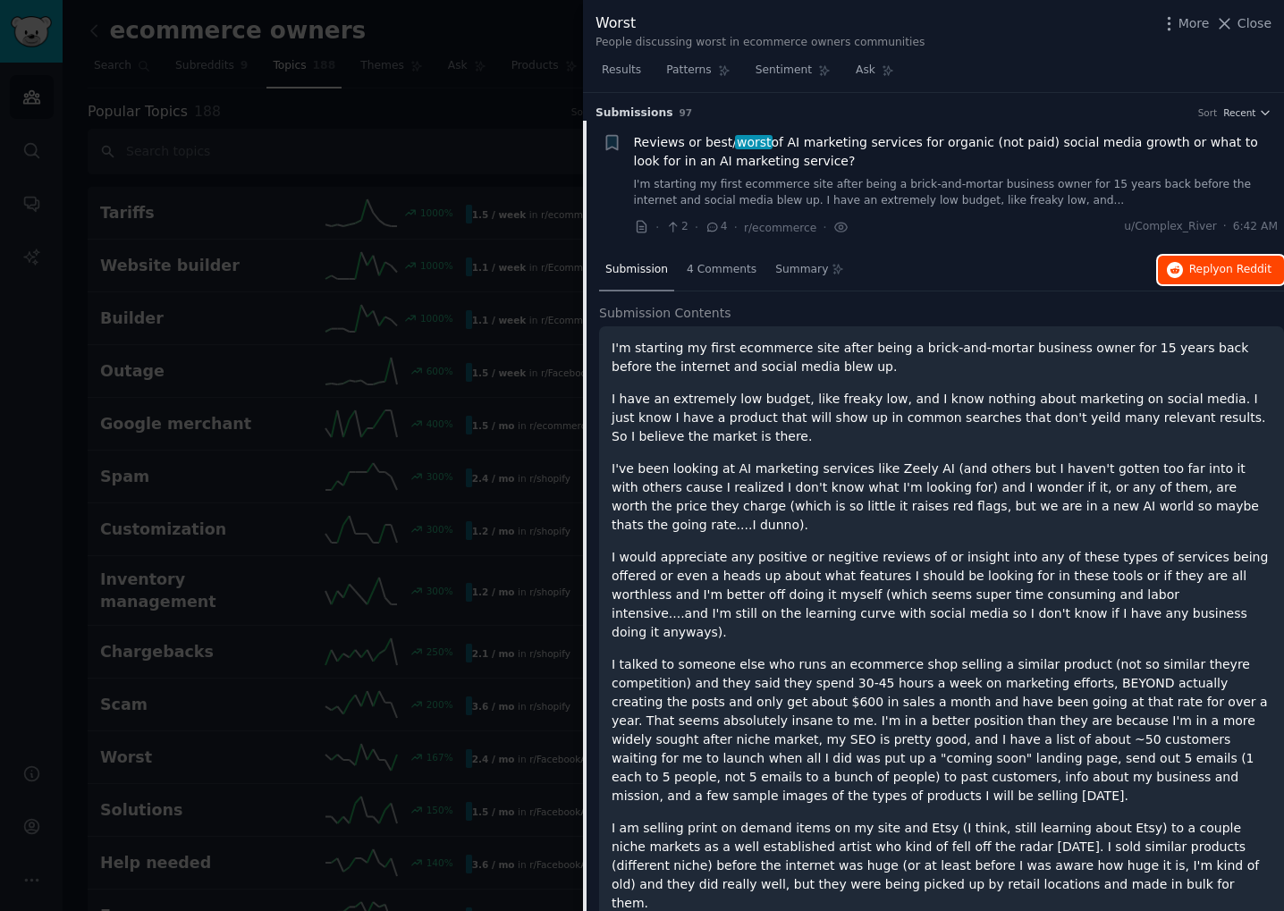
click at [1225, 267] on span "on Reddit" at bounding box center [1245, 269] width 52 height 13
click at [488, 343] on div at bounding box center [642, 455] width 1284 height 911
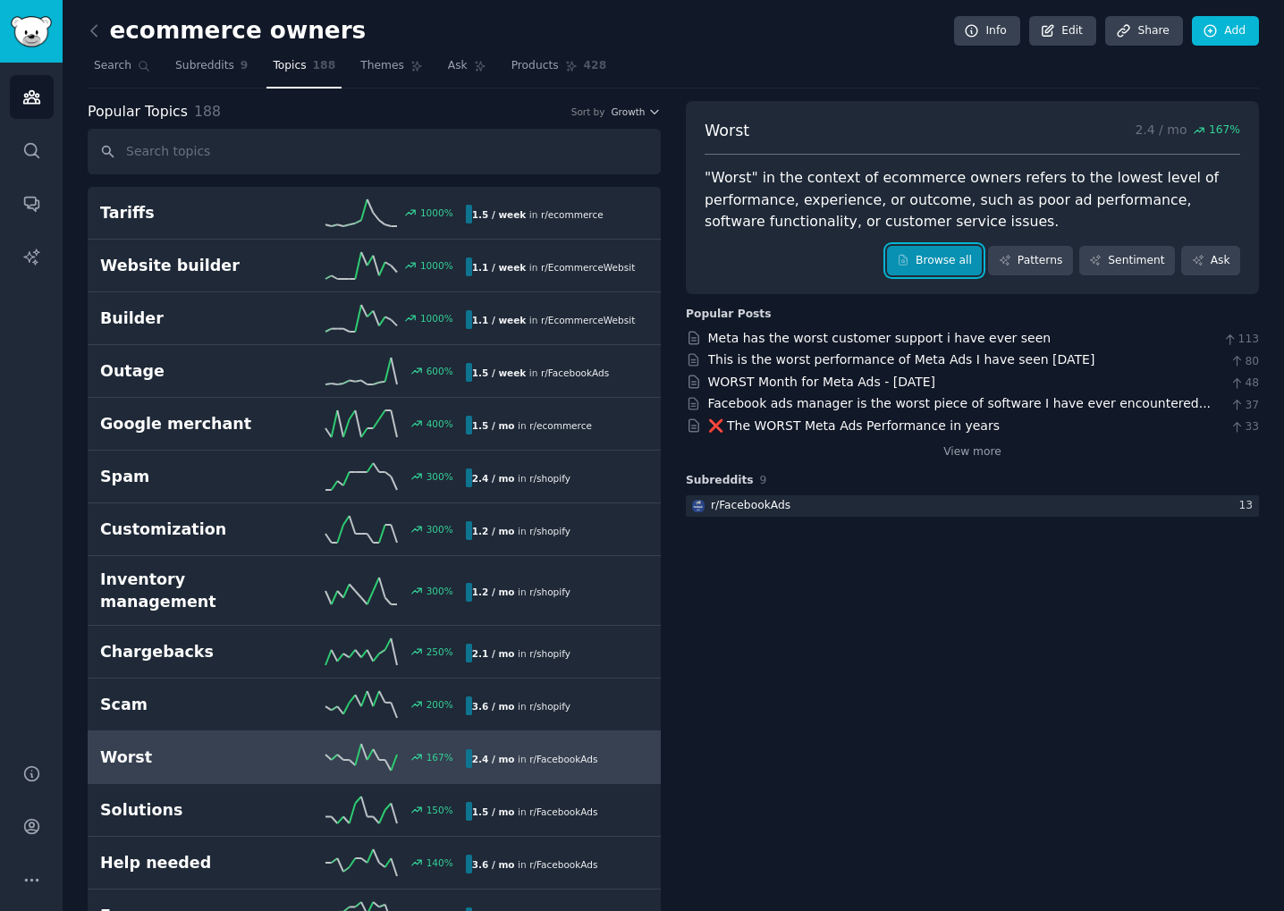
click at [922, 263] on link "Browse all" at bounding box center [935, 261] width 96 height 30
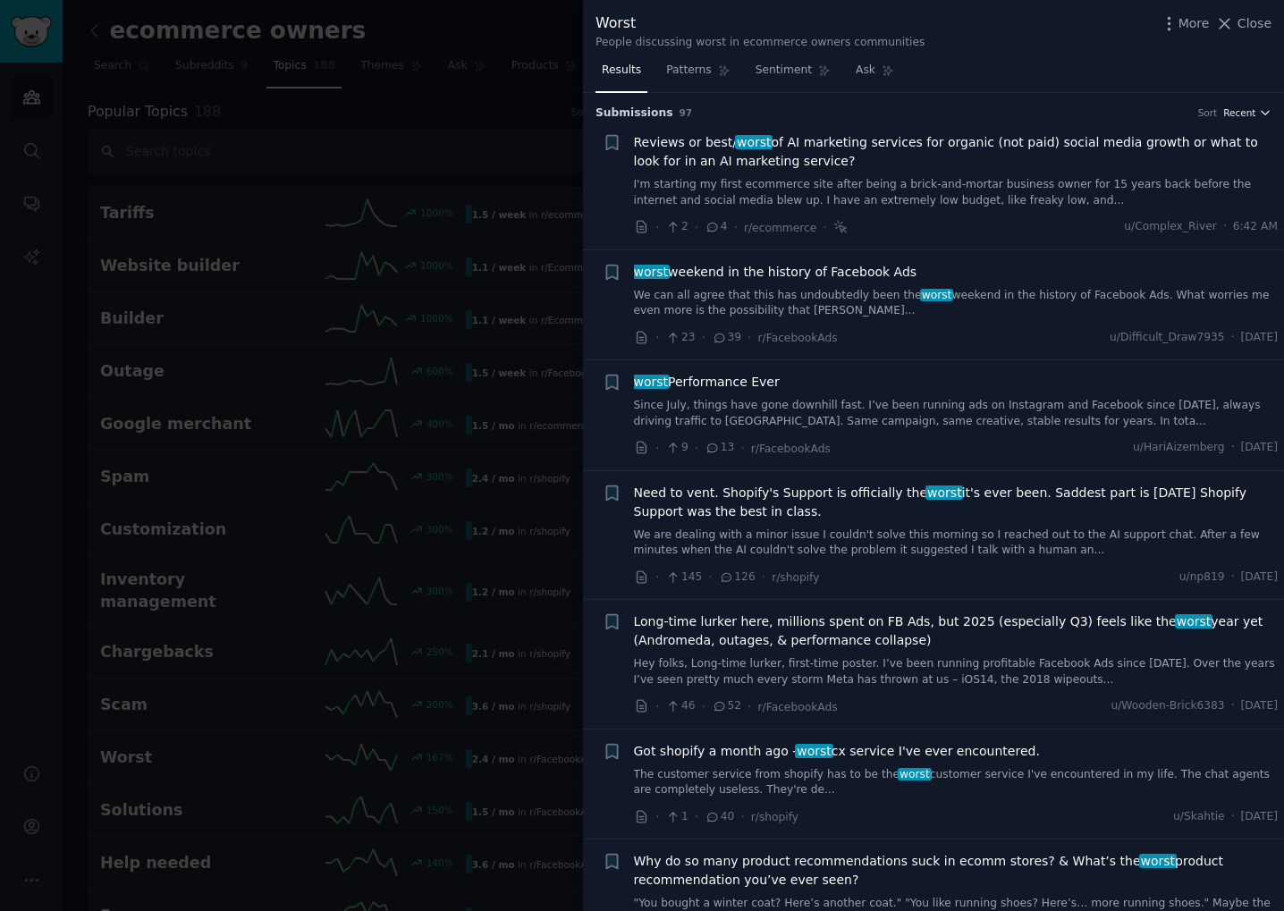
click at [1255, 110] on button "Recent" at bounding box center [1247, 112] width 48 height 13
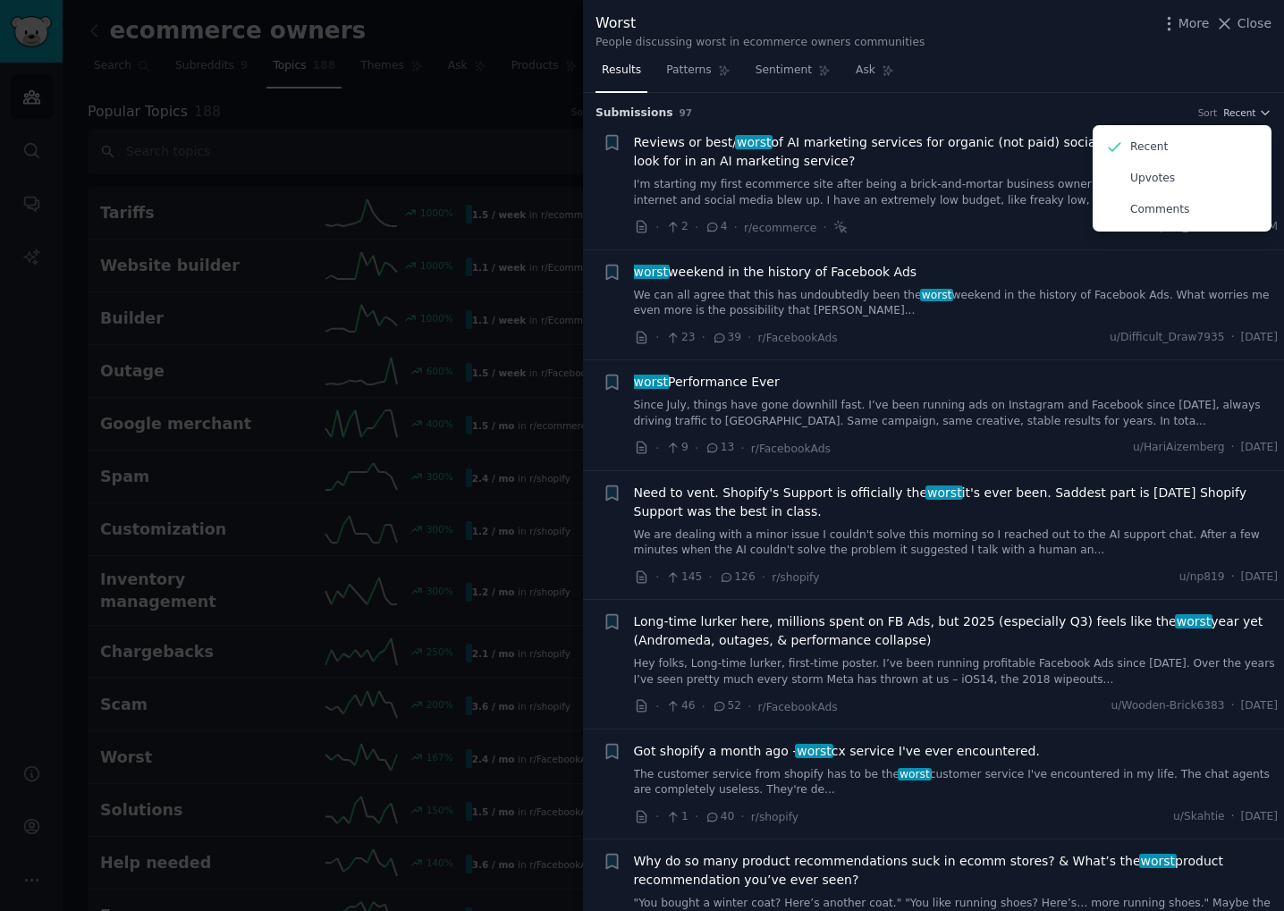
click at [1134, 81] on div "Results Patterns Sentiment Ask" at bounding box center [933, 74] width 701 height 37
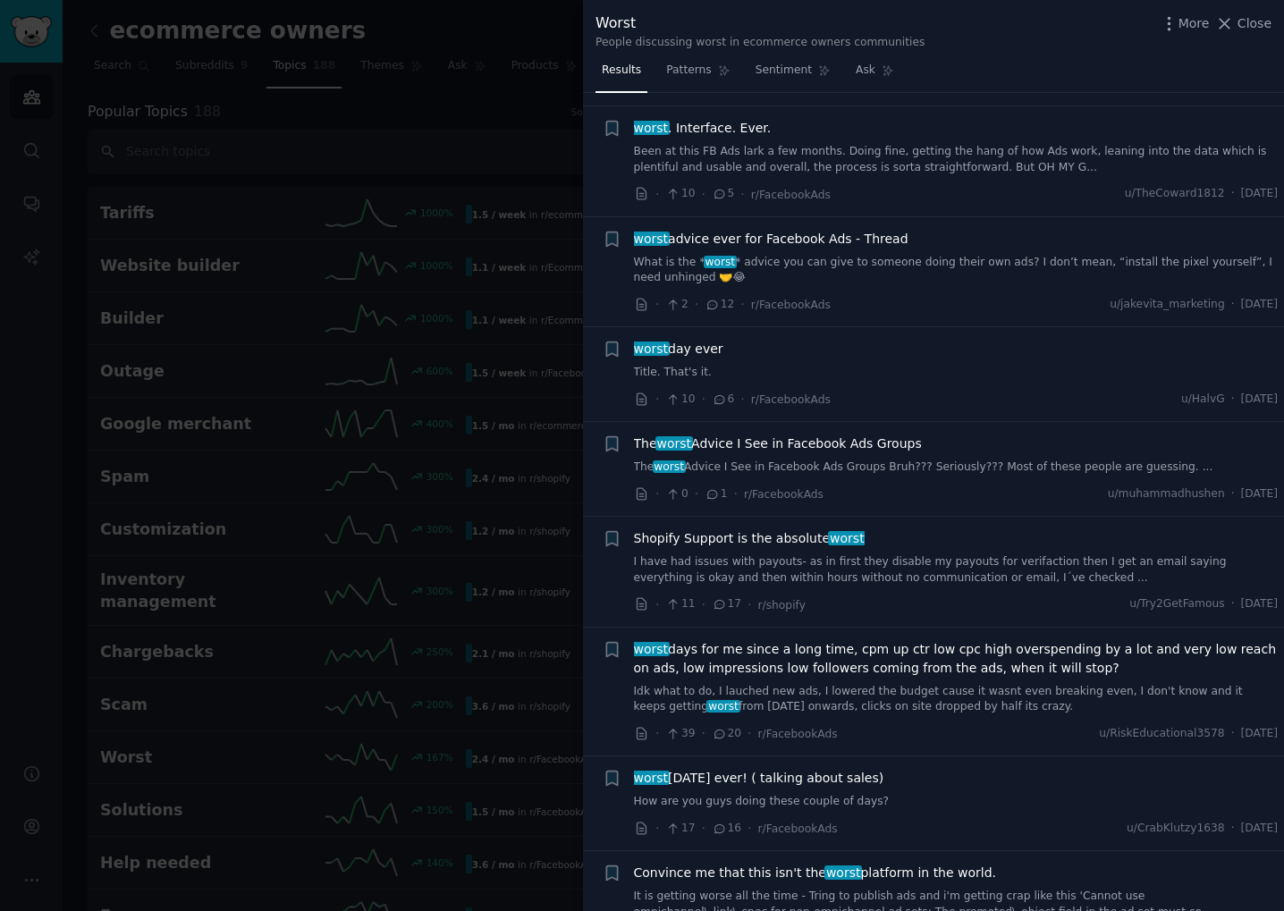
scroll to position [1207, 0]
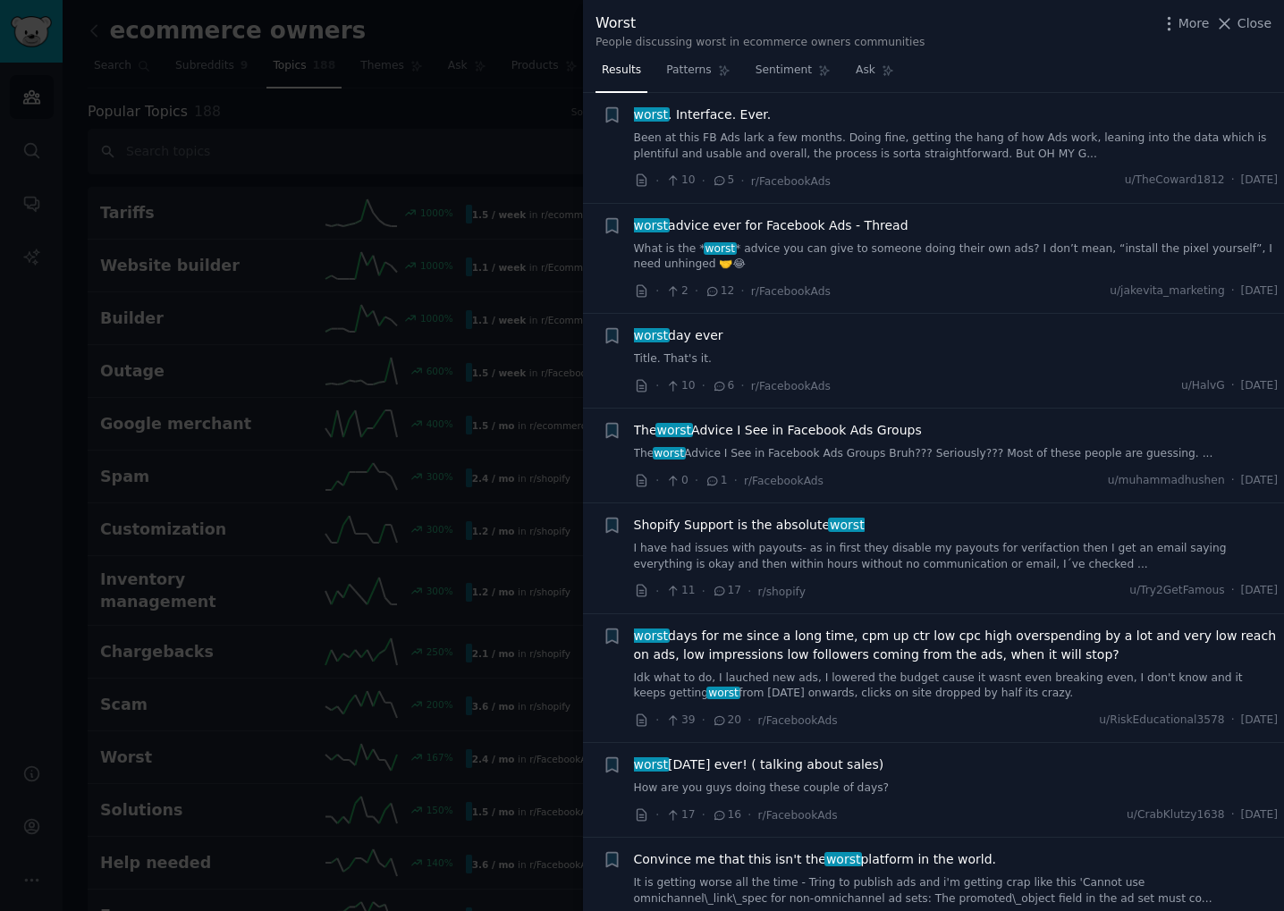
click at [324, 555] on div at bounding box center [642, 455] width 1284 height 911
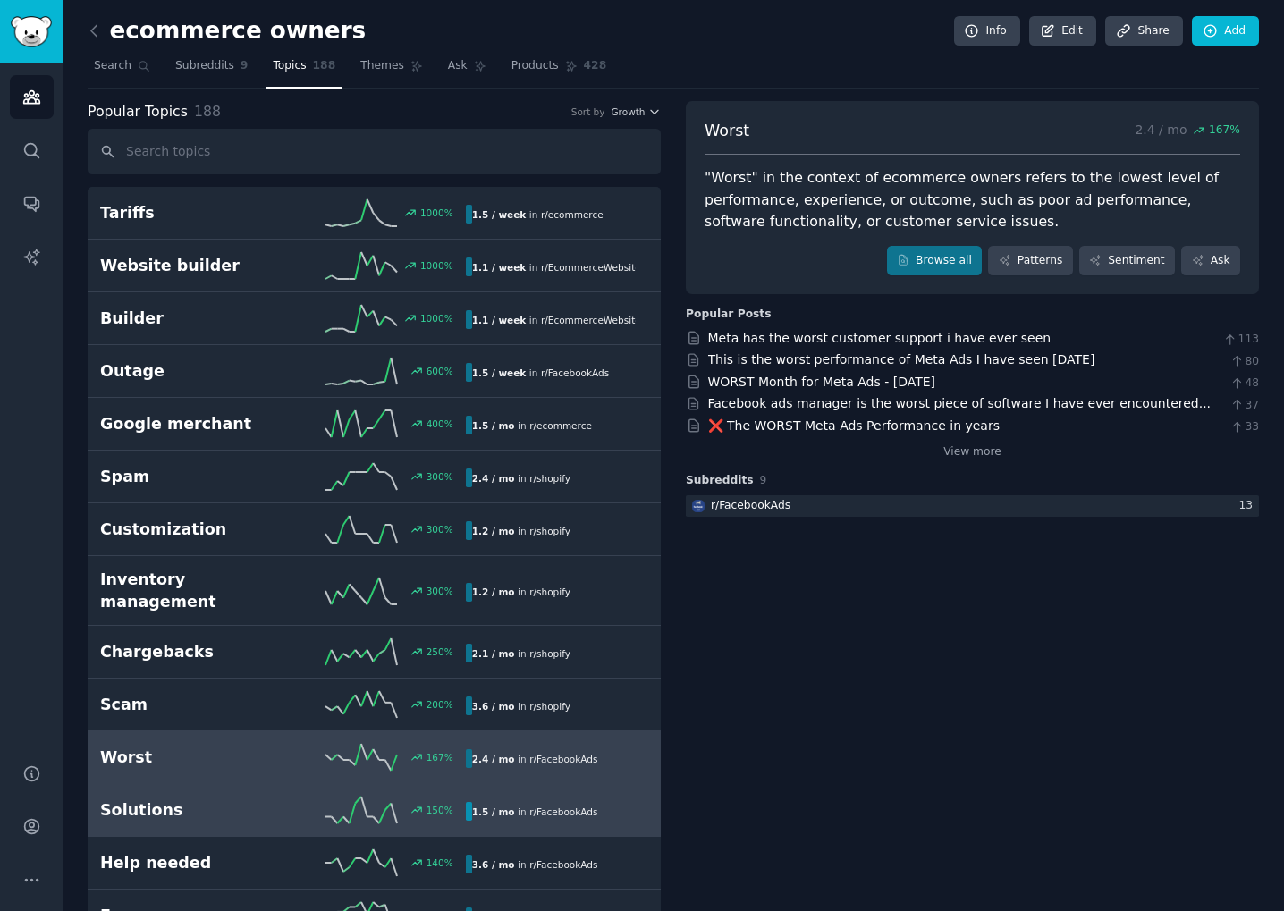
click at [182, 800] on h2 "Solutions" at bounding box center [191, 810] width 182 height 22
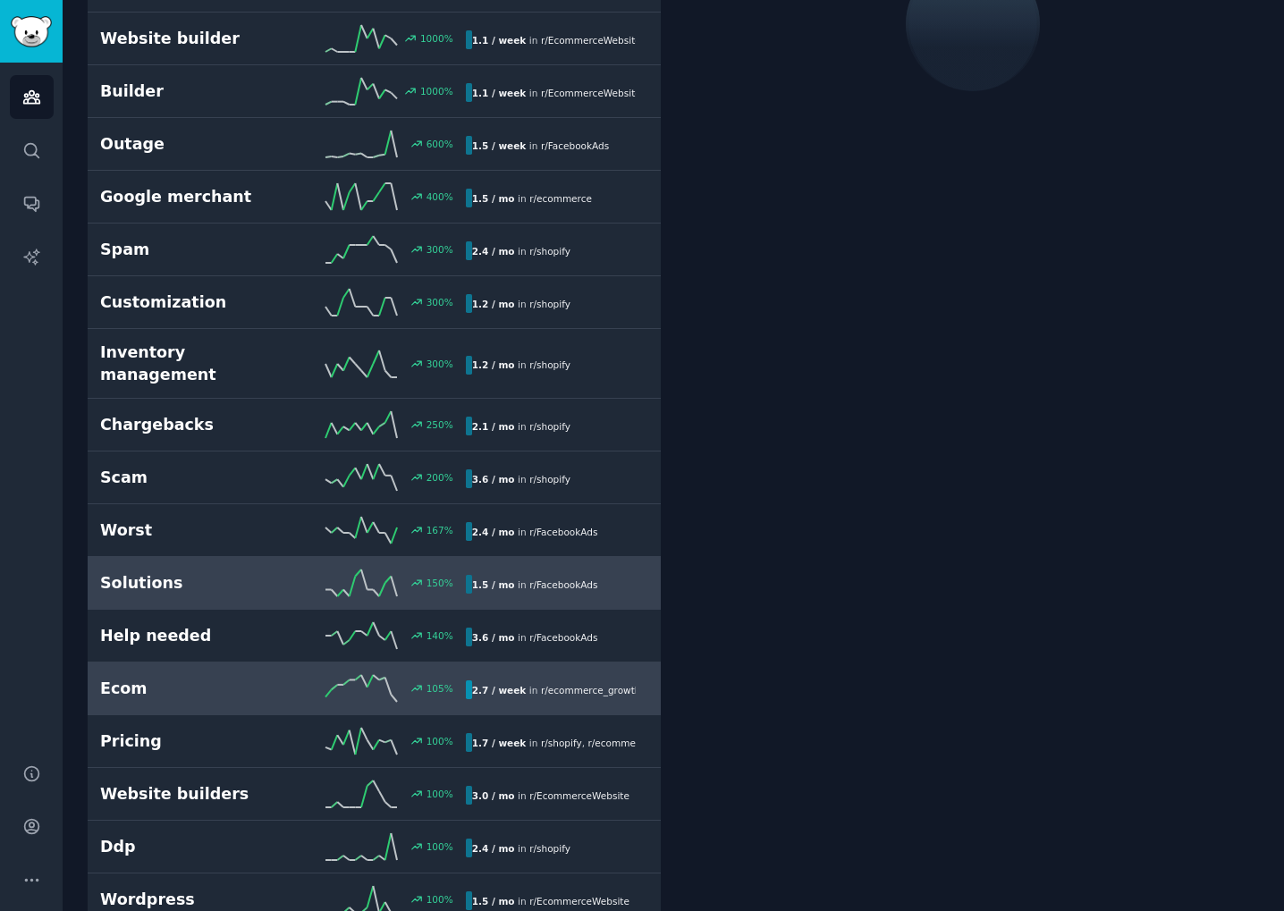
scroll to position [234, 0]
